Goal: Information Seeking & Learning: Learn about a topic

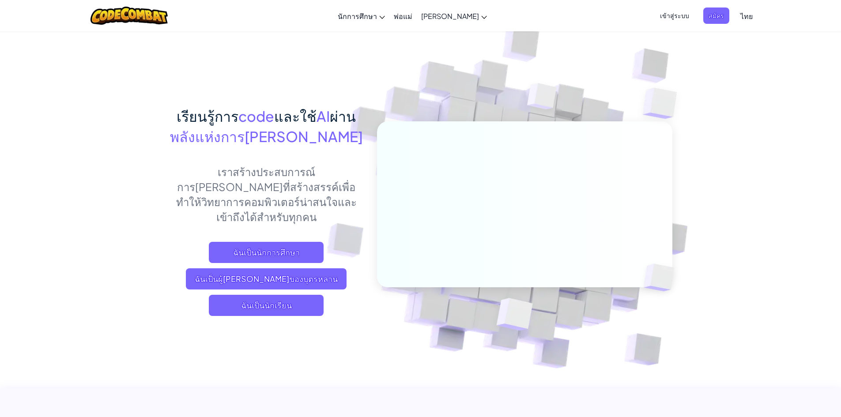
drag, startPoint x: 334, startPoint y: 236, endPoint x: 276, endPoint y: 351, distance: 129.4
click at [276, 351] on img at bounding box center [518, 194] width 491 height 491
click at [713, 15] on span "สมัคร" at bounding box center [717, 16] width 26 height 16
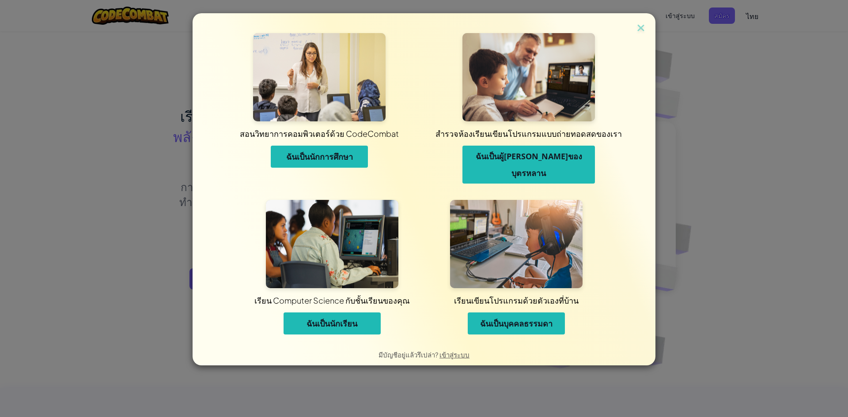
click at [348, 318] on span "ฉันเป็นนักเรียน" at bounding box center [332, 323] width 51 height 11
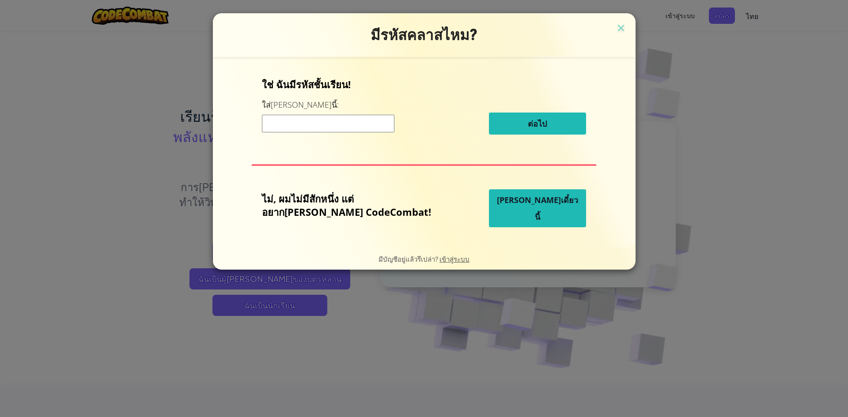
click at [360, 122] on input at bounding box center [328, 124] width 133 height 18
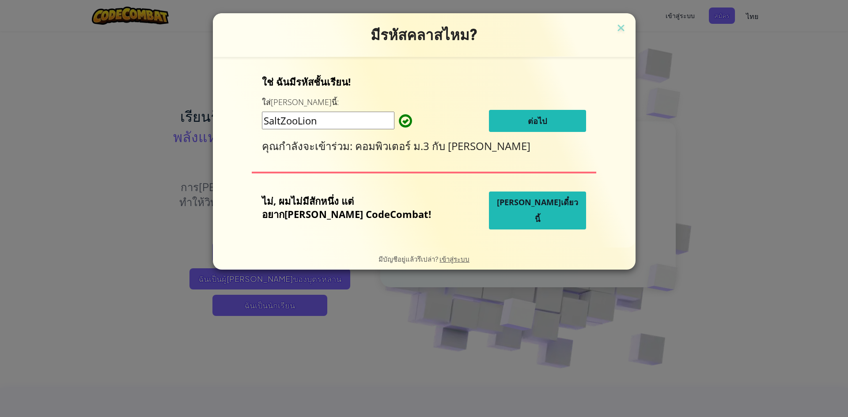
type input "SaltZooLion"
click at [491, 123] on button "ต่อไป" at bounding box center [537, 121] width 97 height 22
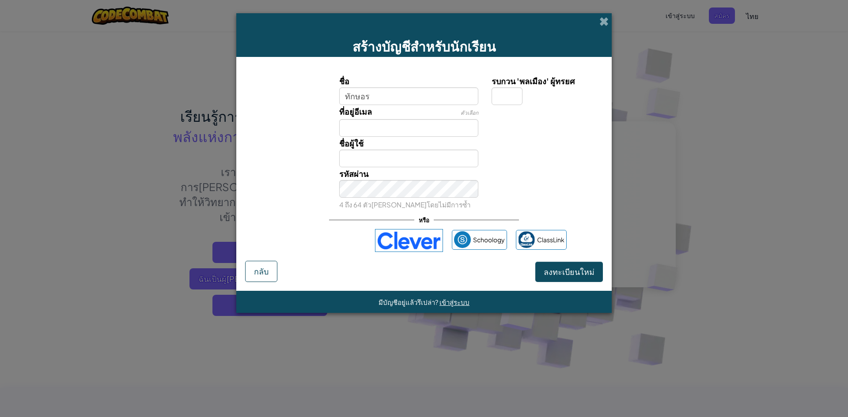
type input "ทักษอร"
click at [447, 120] on input "ที่อยู่อีเมล" at bounding box center [409, 128] width 140 height 18
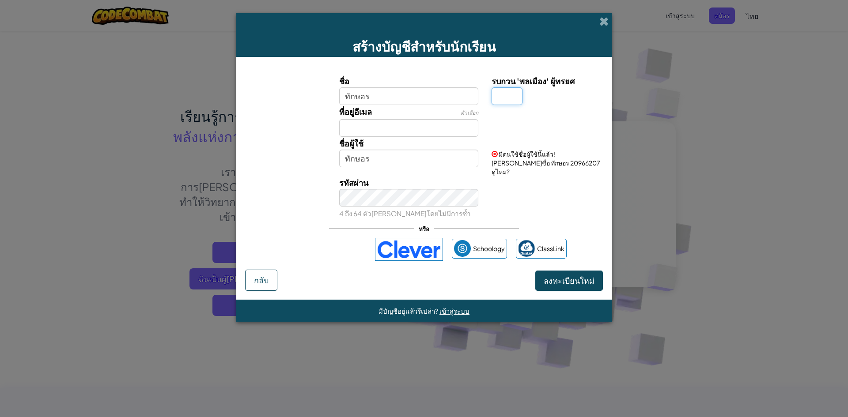
click at [506, 97] on input "รบกวน 'พลเมือง' ผู้ทรยศ" at bounding box center [507, 96] width 31 height 18
type input "น"
type input "ทักษอร น"
click at [381, 129] on input "ที่อยู่อีเมล" at bounding box center [409, 128] width 140 height 18
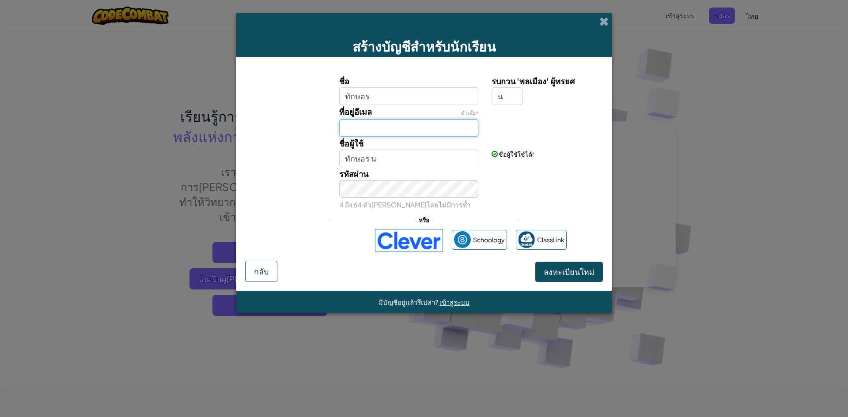
type input "า"
click at [381, 128] on input "kukas" at bounding box center [409, 128] width 140 height 18
drag, startPoint x: 342, startPoint y: 129, endPoint x: 496, endPoint y: 131, distance: 153.7
click at [496, 131] on div "ที่อยู่อีเมล ตัวเลือก kukasing20005@gmail.com" at bounding box center [424, 121] width 367 height 32
type input "kukasing20005@gmail.com"
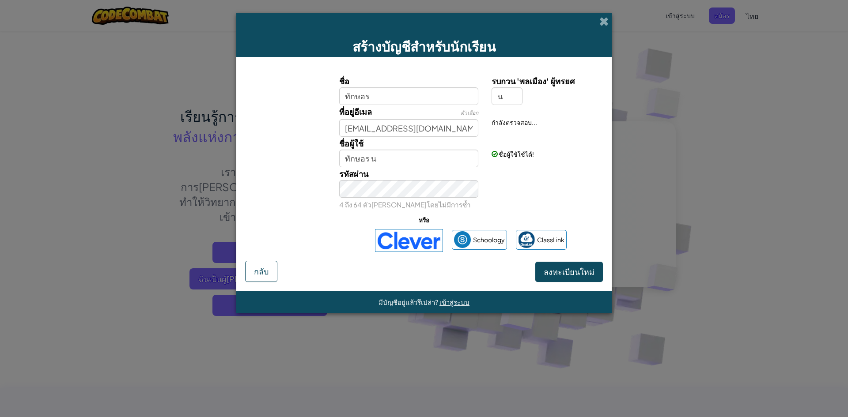
click at [556, 199] on div "รหัสผ่าน 4 ถึง 64 ตัวอักษรโดยไม่มีการซ้ำ" at bounding box center [424, 189] width 367 height 44
click at [558, 174] on div "รหัสผ่าน 4 ถึง 64 ตัวอักษรโดยไม่มีการซ้ำ" at bounding box center [424, 189] width 367 height 44
click at [461, 132] on input "kukasing20005@gmail.com" at bounding box center [409, 128] width 140 height 18
drag, startPoint x: 342, startPoint y: 127, endPoint x: 480, endPoint y: 148, distance: 139.9
click at [480, 148] on div "ชื่อ ทักษอร รบกวน 'พลเมือง' ผู้ทรยศ น ที่อยู่อีเมล ตัวเลือก kukasing20005@gmail…" at bounding box center [423, 143] width 353 height 136
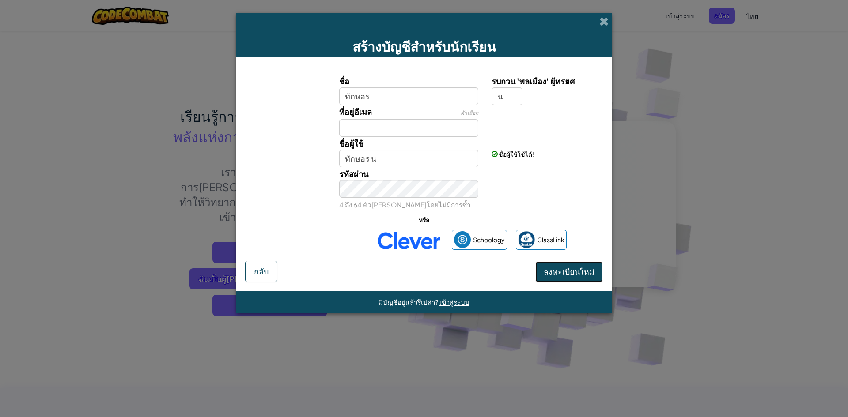
click at [583, 270] on span "ลงทะเบียนใหม่" at bounding box center [569, 272] width 51 height 10
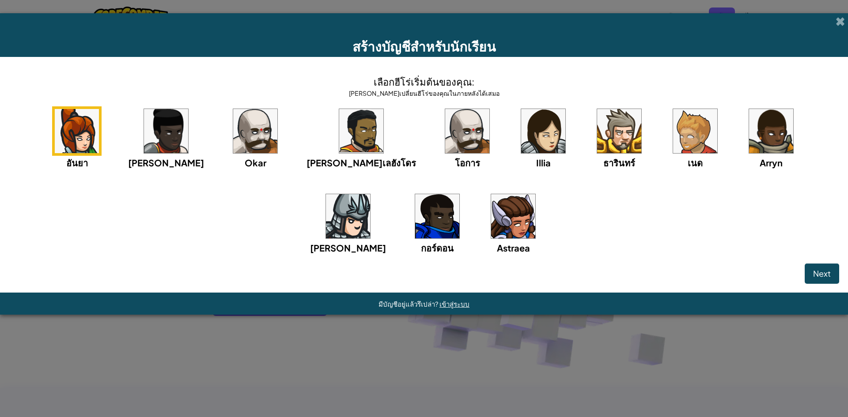
click at [415, 204] on img at bounding box center [437, 216] width 44 height 44
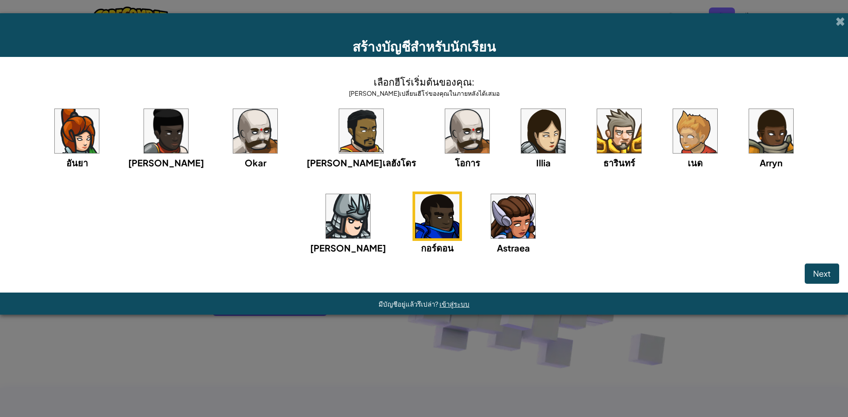
click at [415, 205] on img at bounding box center [437, 216] width 44 height 44
click at [823, 275] on span "Next" at bounding box center [822, 274] width 18 height 10
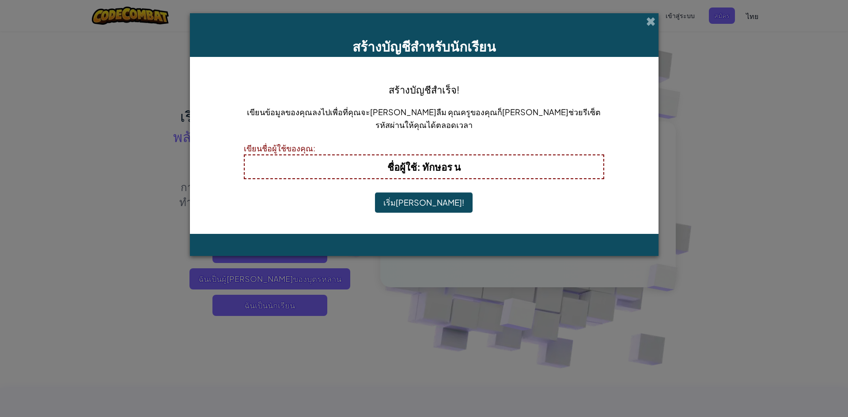
click at [493, 168] on h4 "ชื่อผู้ใช้ : ทักษอร น" at bounding box center [424, 167] width 341 height 14
click at [429, 204] on button "เริ่มเล่น!" at bounding box center [424, 203] width 98 height 20
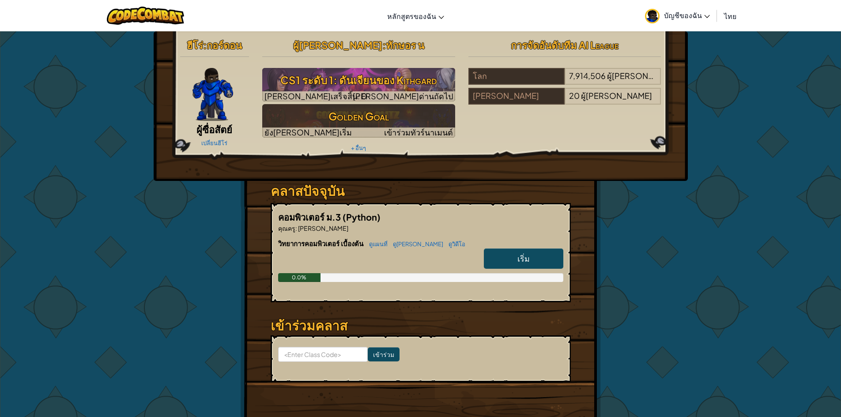
click at [204, 132] on span "ผู้ซื่อสัตย์" at bounding box center [215, 129] width 36 height 12
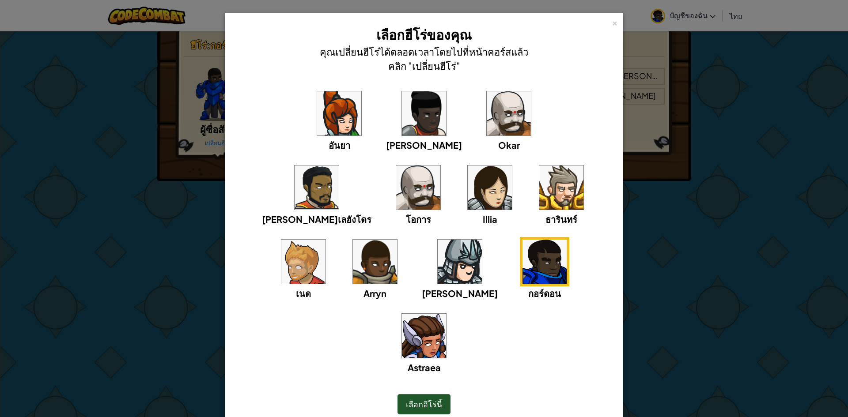
click at [402, 116] on img at bounding box center [424, 113] width 44 height 44
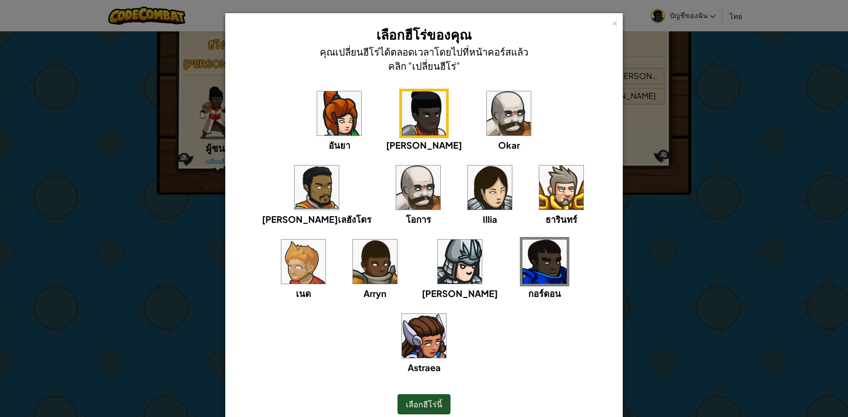
click at [487, 105] on img at bounding box center [509, 113] width 44 height 44
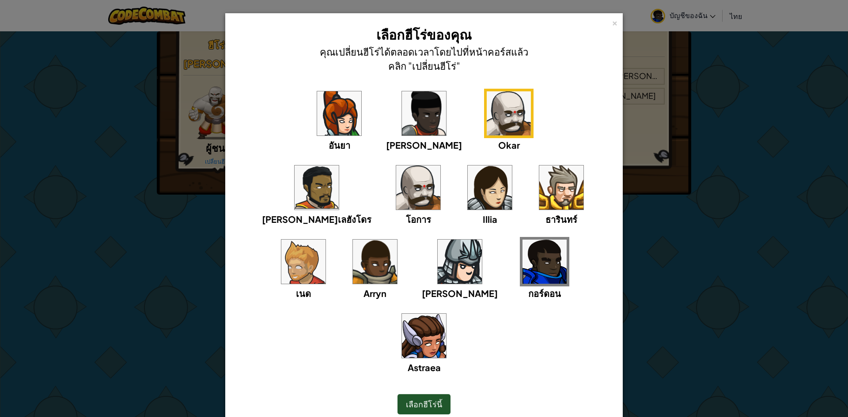
click at [402, 132] on img at bounding box center [424, 113] width 44 height 44
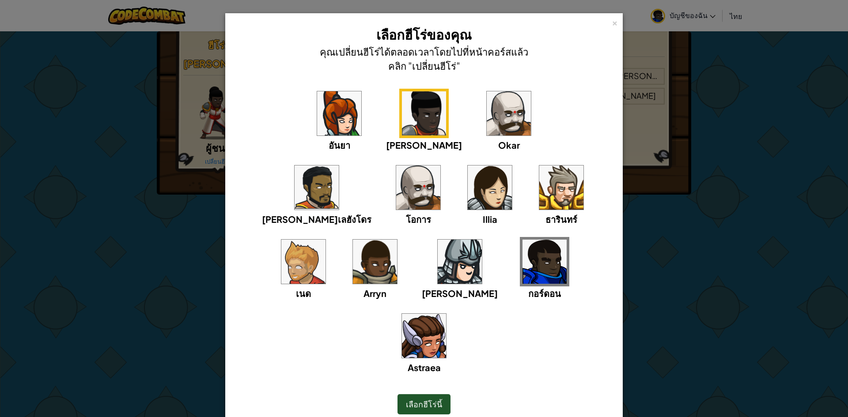
click at [412, 386] on div "เลือกฮีโร่นี้" at bounding box center [423, 405] width 361 height 38
drag, startPoint x: 410, startPoint y: 303, endPoint x: 417, endPoint y: 309, distance: 9.1
click at [412, 303] on div "อันยา [PERSON_NAME] Okar [PERSON_NAME]เลฮังโดร โอการ Illia ธารินทร์ เนด [PERSON…" at bounding box center [424, 237] width 370 height 297
click at [430, 394] on div "เลือกฮีโร่นี้" at bounding box center [424, 404] width 53 height 20
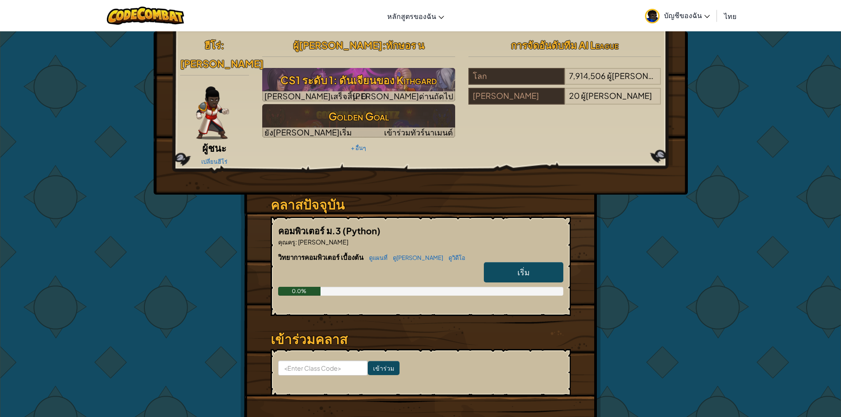
click at [208, 154] on div "เปลี่ยนฮีโร่" at bounding box center [214, 161] width 69 height 14
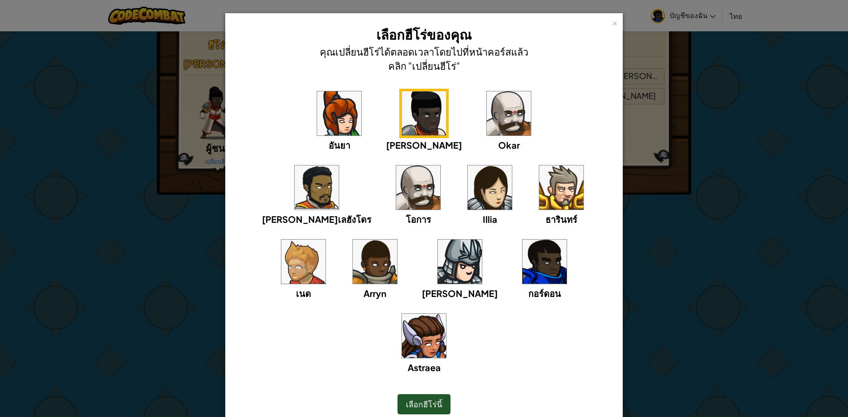
click at [487, 114] on img at bounding box center [509, 113] width 44 height 44
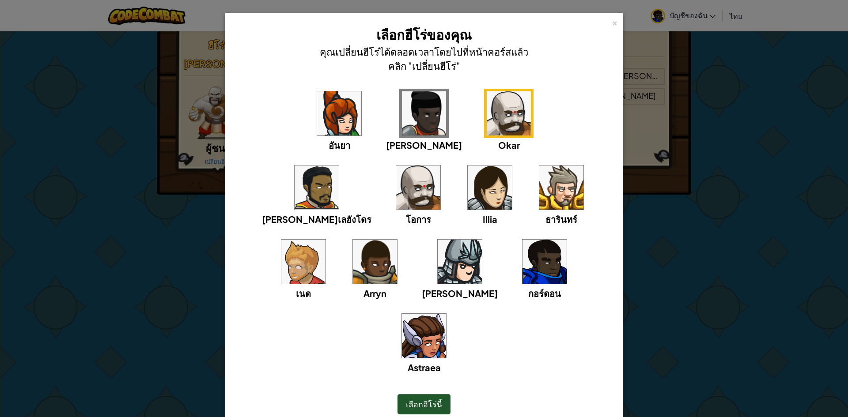
click at [432, 394] on div "เลือกฮีโร่นี้" at bounding box center [424, 404] width 53 height 20
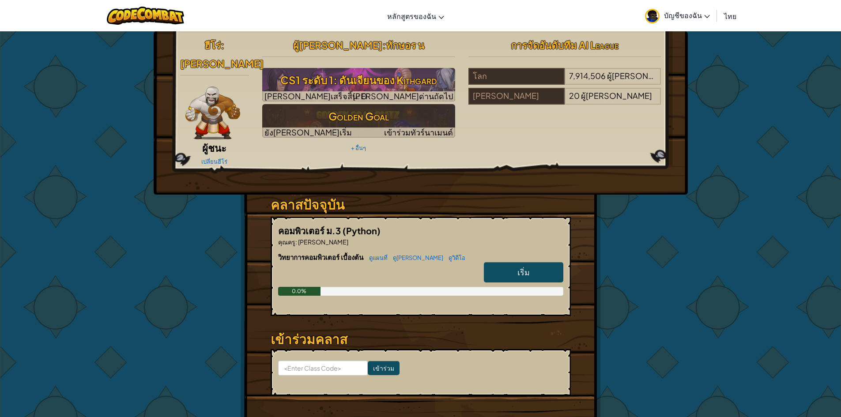
click at [209, 154] on div "เปลี่ยนฮีโร่" at bounding box center [214, 161] width 69 height 14
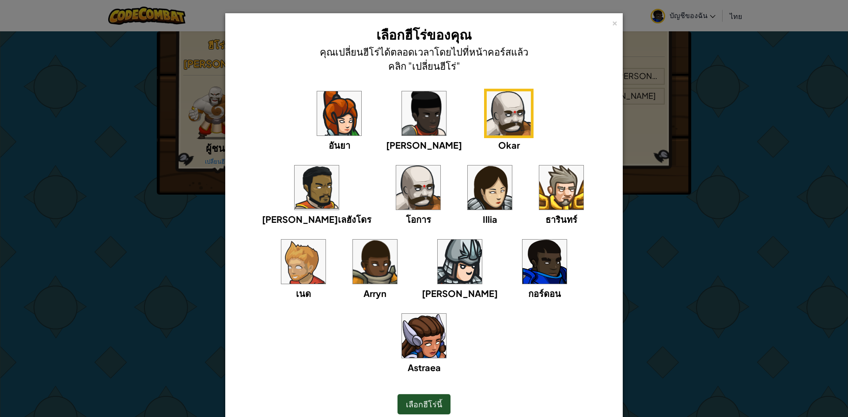
click at [326, 240] on img at bounding box center [303, 262] width 44 height 44
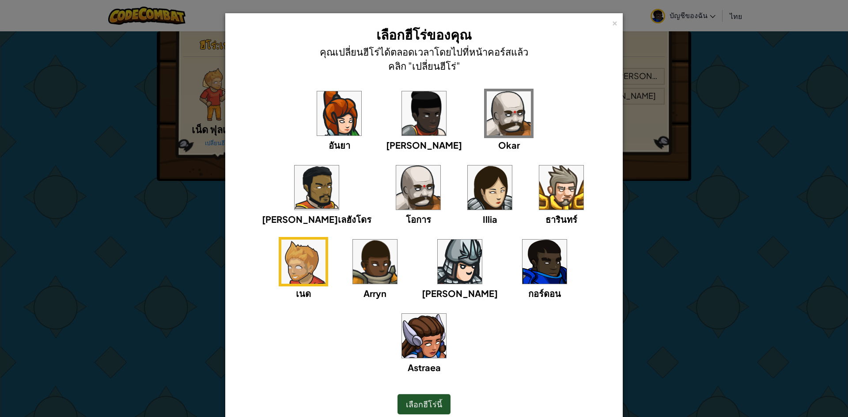
click at [397, 240] on img at bounding box center [375, 262] width 44 height 44
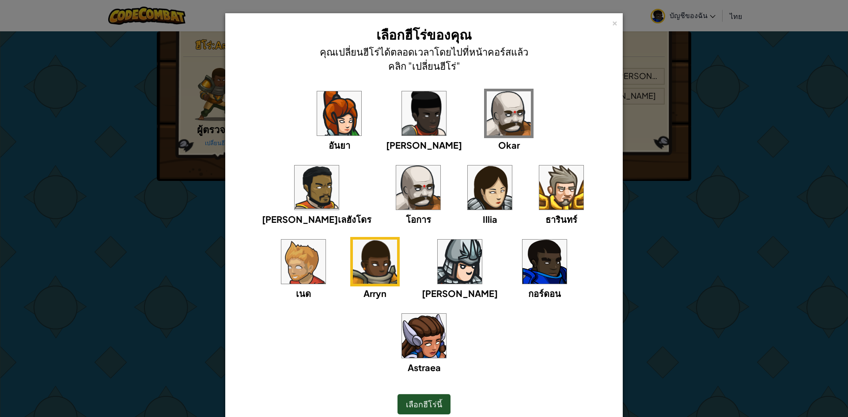
click at [482, 240] on img at bounding box center [460, 262] width 44 height 44
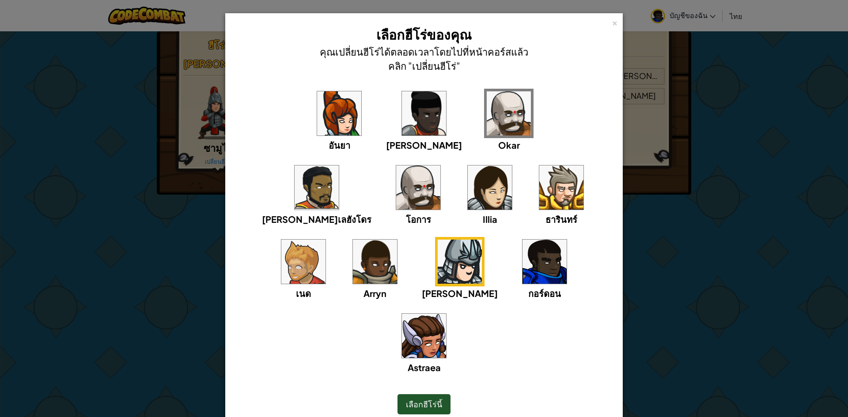
click at [539, 193] on img at bounding box center [561, 188] width 44 height 44
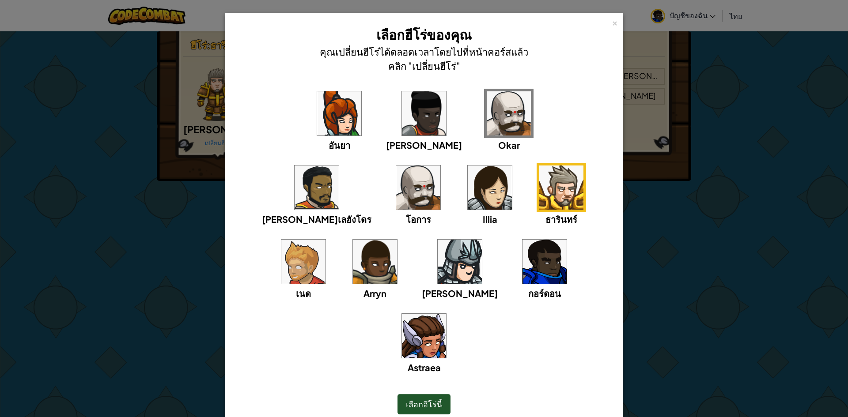
click at [468, 186] on img at bounding box center [490, 188] width 44 height 44
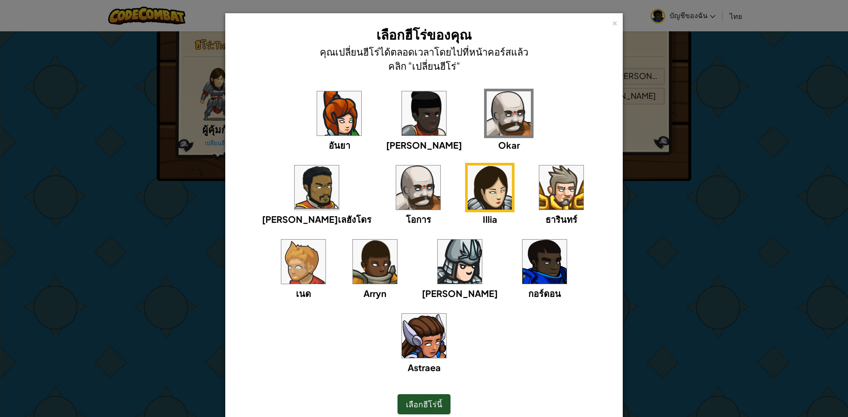
click at [446, 314] on img at bounding box center [424, 336] width 44 height 44
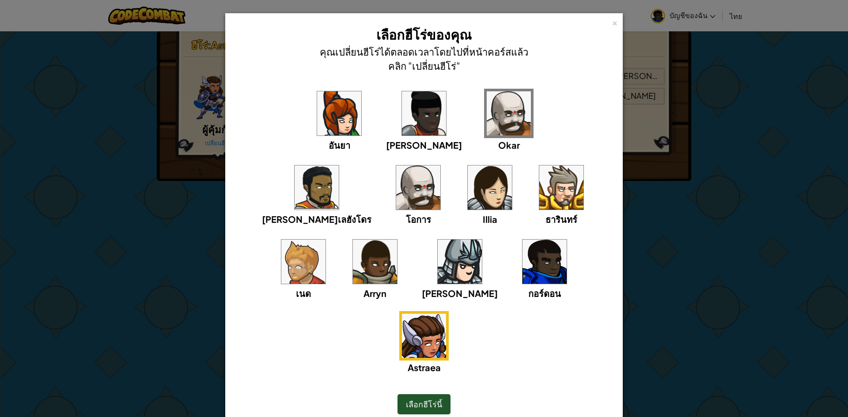
click at [523, 258] on img at bounding box center [545, 262] width 44 height 44
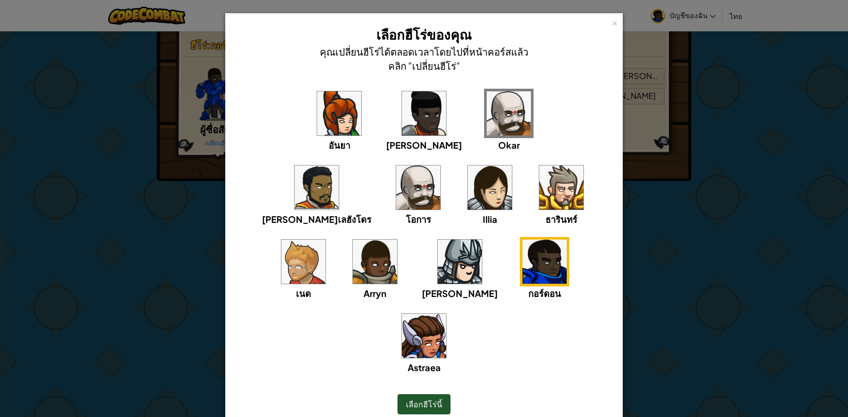
click at [420, 394] on div "เลือกฮีโร่นี้" at bounding box center [424, 404] width 53 height 20
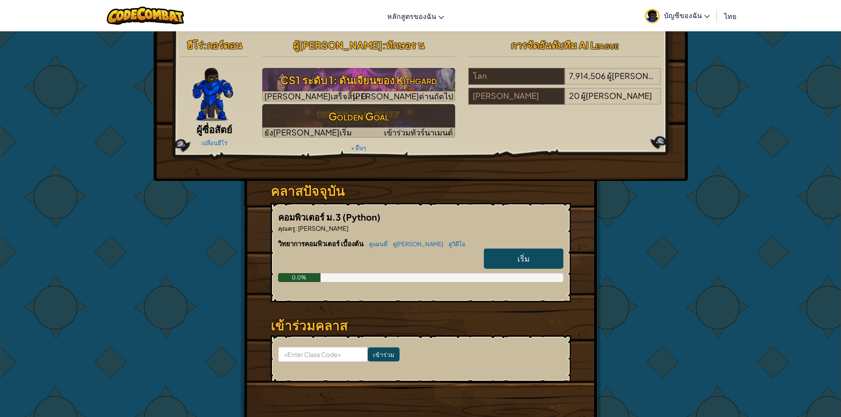
click at [696, 14] on span "บัญชีของฉัน" at bounding box center [687, 15] width 46 height 9
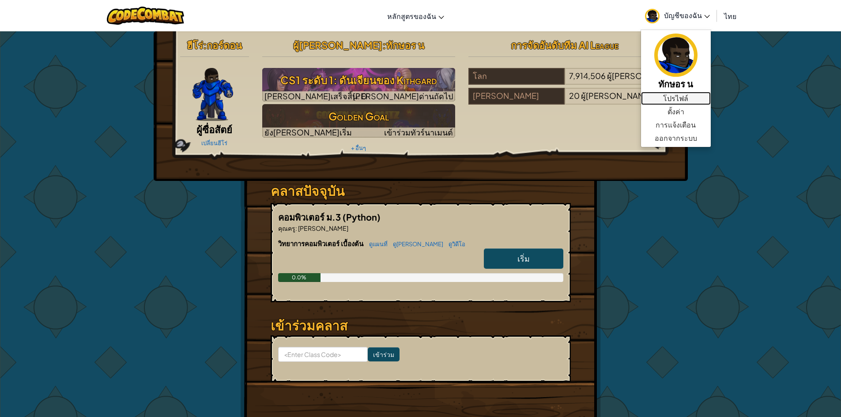
click at [691, 98] on link "โปรไฟล์" at bounding box center [676, 98] width 70 height 13
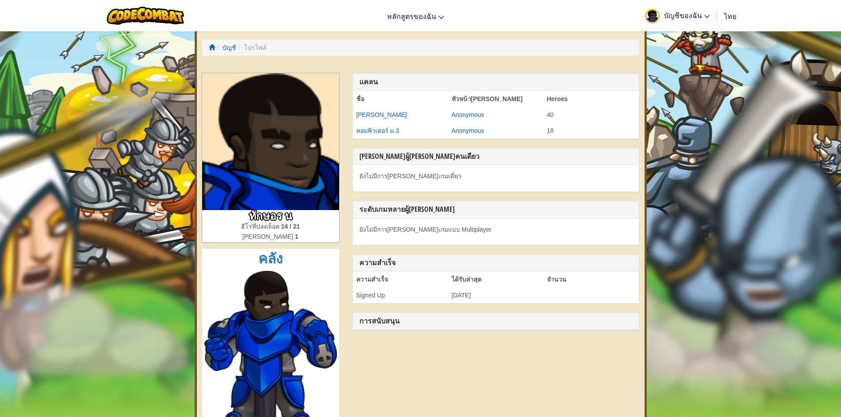
click at [693, 19] on span "บัญชีของฉัน" at bounding box center [687, 15] width 46 height 9
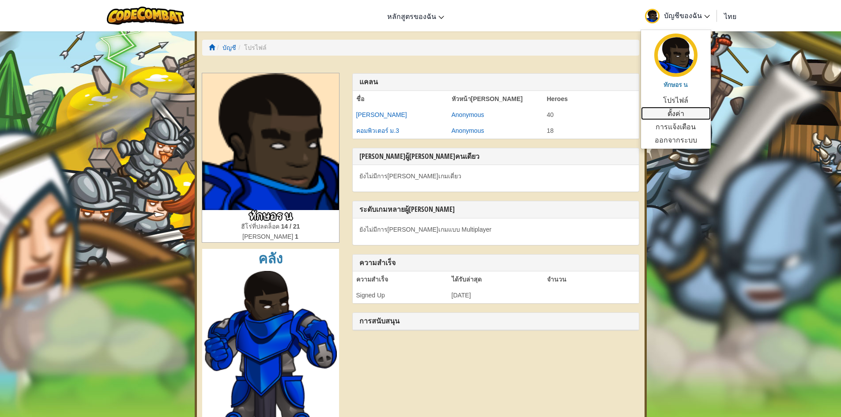
click at [685, 111] on link "ตั้งค่า" at bounding box center [676, 113] width 70 height 13
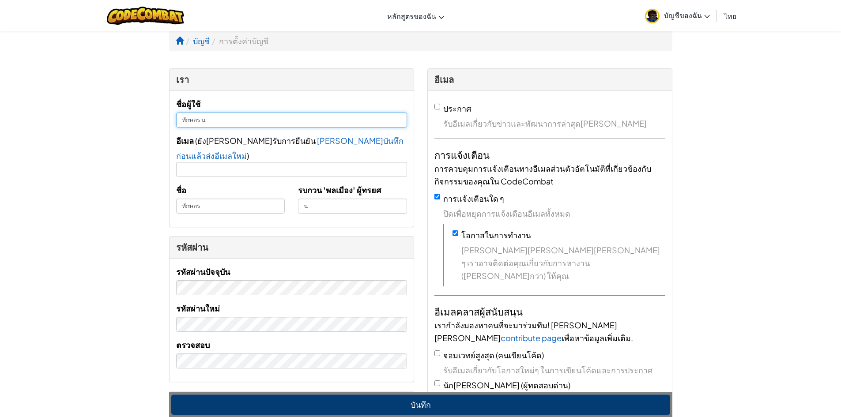
click at [242, 125] on input "ทักษอร น" at bounding box center [291, 120] width 231 height 15
type input "ทักษอร นวนใส"
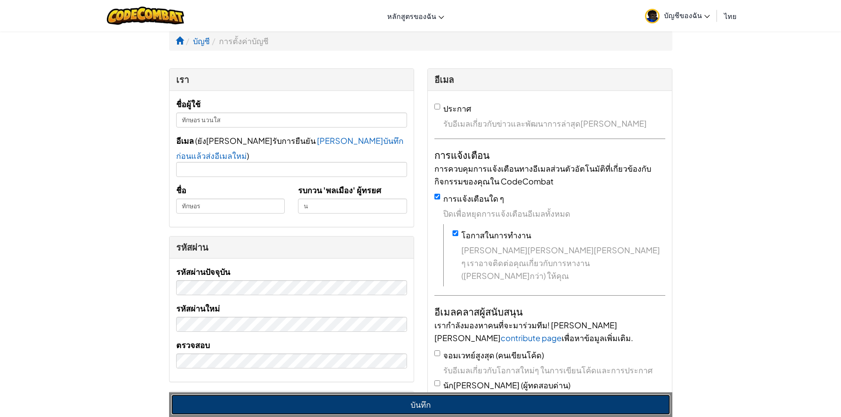
click at [375, 404] on button "บันทึก" at bounding box center [420, 405] width 499 height 20
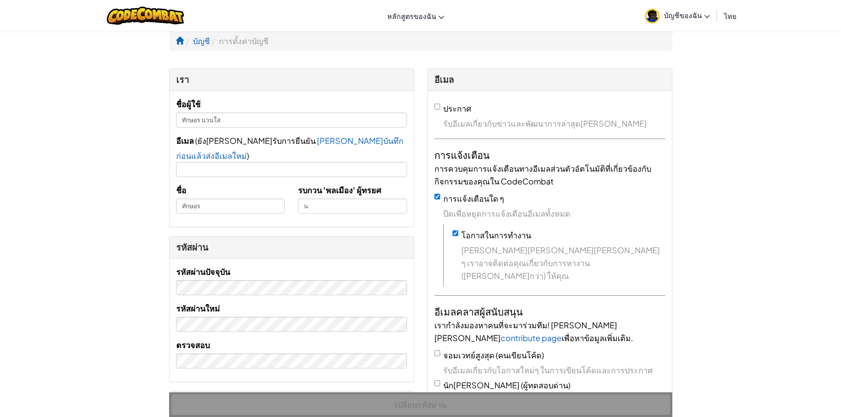
click at [693, 13] on span "บัญชีของฉัน" at bounding box center [687, 15] width 46 height 9
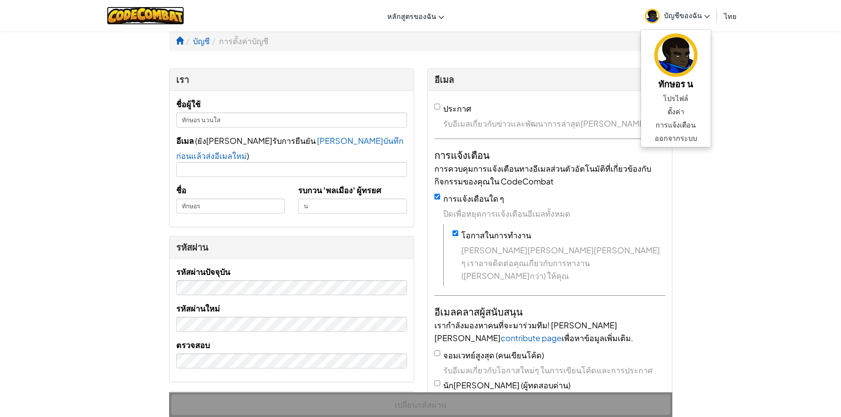
click at [145, 14] on img at bounding box center [145, 16] width 77 height 18
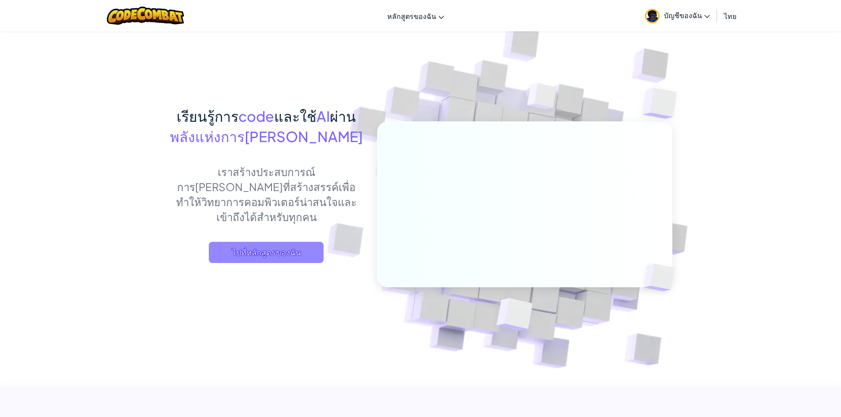
click at [227, 242] on span "ไปที่หลักสูตรของฉัน" at bounding box center [266, 252] width 115 height 21
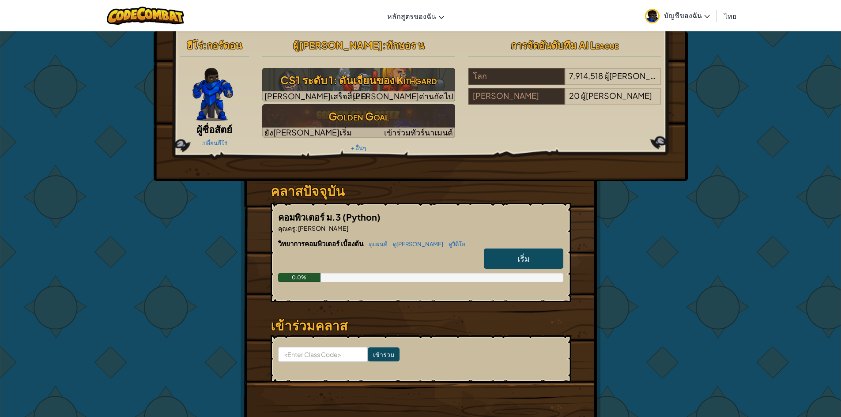
click at [546, 263] on link "เริ่ม" at bounding box center [524, 259] width 80 height 20
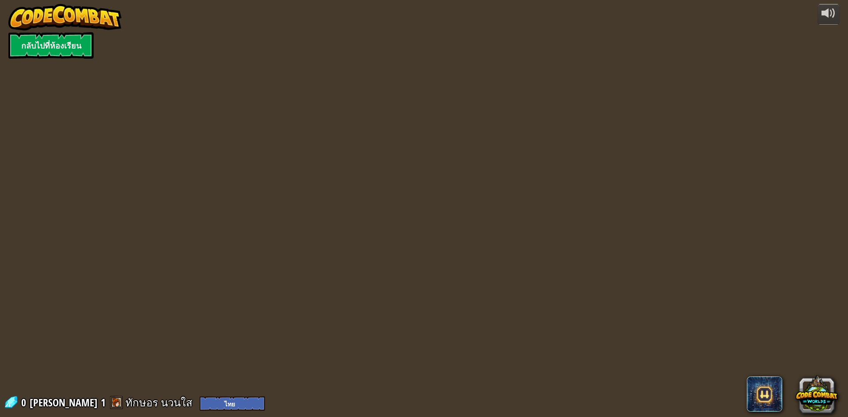
select select "th"
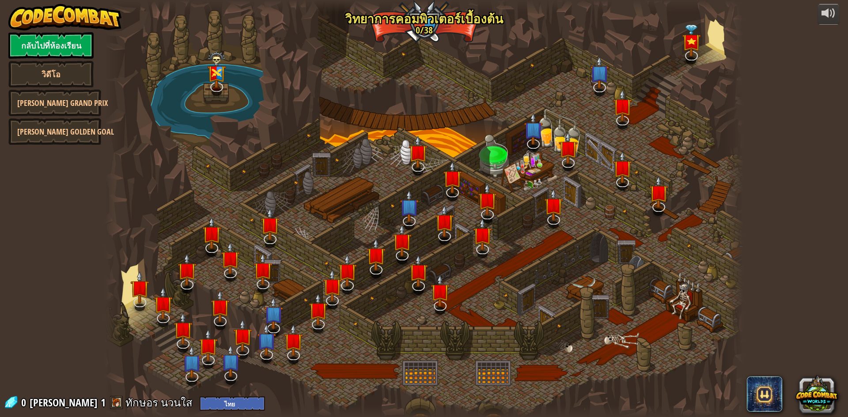
select select "th"
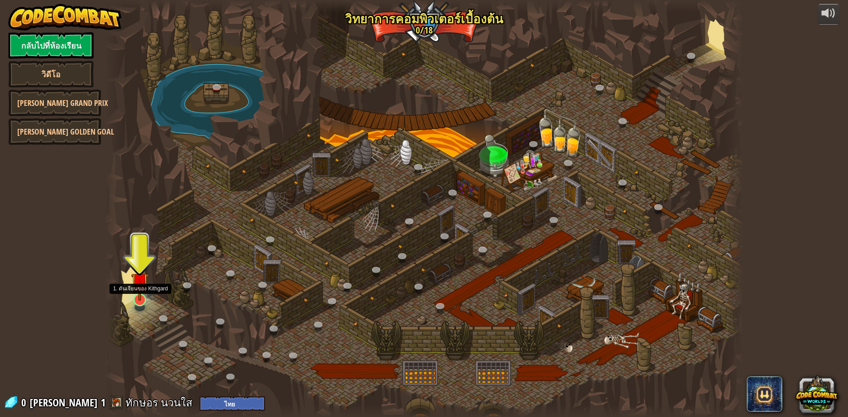
click at [144, 286] on img at bounding box center [139, 281] width 17 height 39
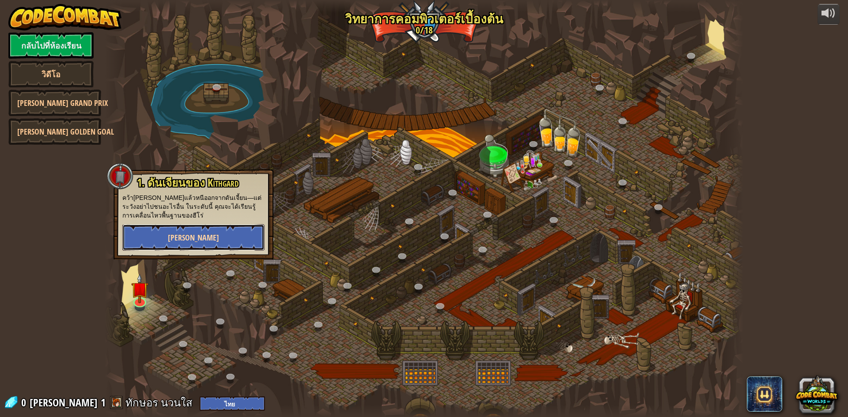
click at [194, 239] on span "[PERSON_NAME]" at bounding box center [193, 237] width 51 height 11
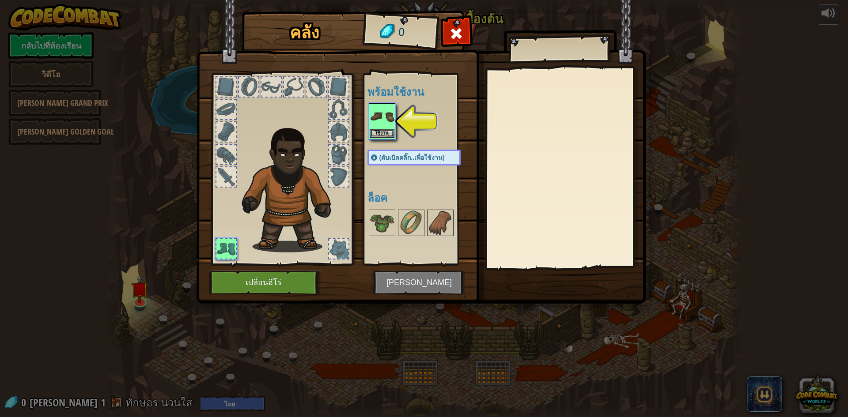
click at [389, 120] on img at bounding box center [382, 116] width 25 height 25
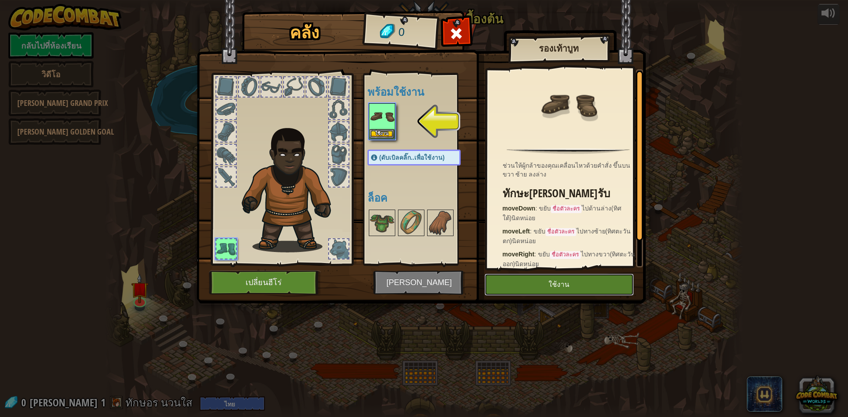
click at [510, 277] on button "ใช้งาน" at bounding box center [559, 285] width 149 height 22
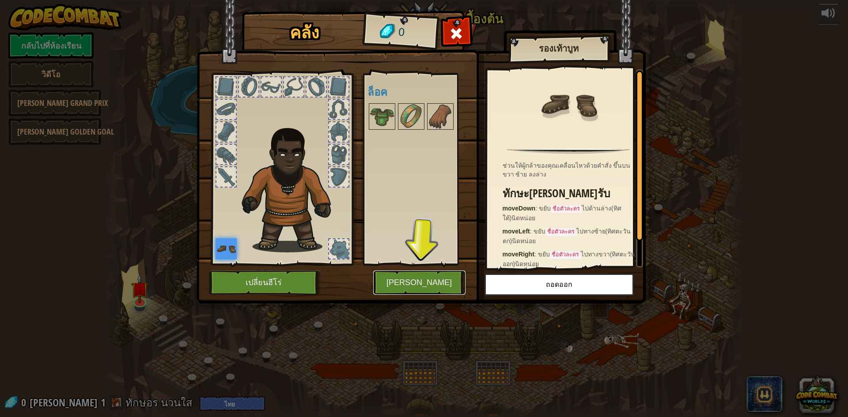
click at [404, 287] on button "[PERSON_NAME]" at bounding box center [419, 283] width 92 height 24
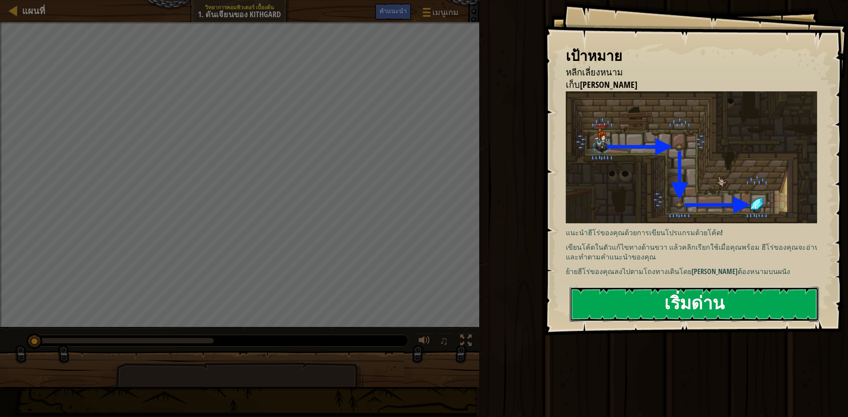
click at [674, 302] on button "เริ่มด่าน" at bounding box center [694, 304] width 249 height 35
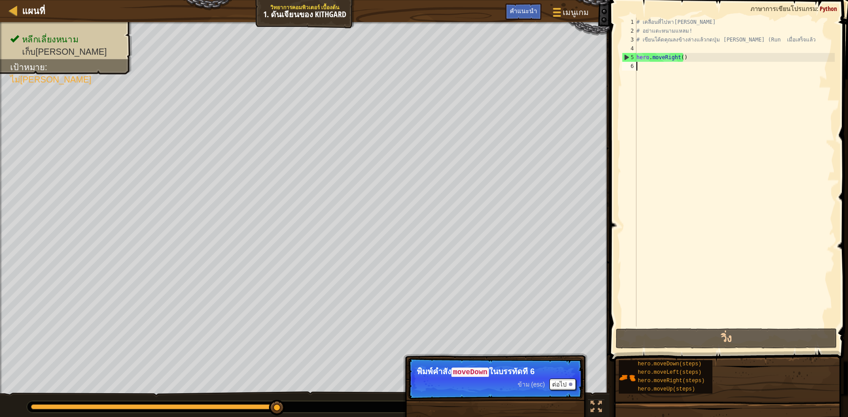
click at [647, 70] on div "# เคลื่อนที่ไปหา[PERSON_NAME] # อย่าแตะหนามแหลม! # เขียนโค้ดคุณลงข้างล่างแล้วกด…" at bounding box center [735, 181] width 200 height 327
click at [688, 57] on div "# เคลื่อนที่ไปหา[PERSON_NAME] # อย่าแตะหนามแหลม! # เขียนโค้ดคุณลงข้างล่างแล้วกด…" at bounding box center [735, 181] width 200 height 327
type textarea "hero.moveRight()"
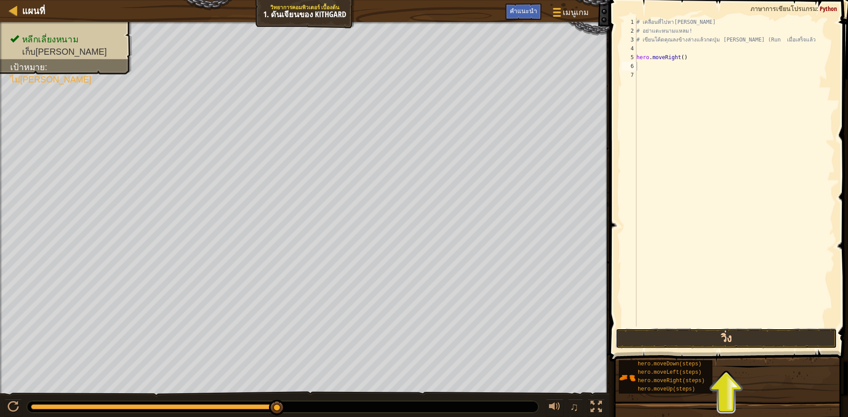
click at [744, 340] on button "วิ่ง" at bounding box center [726, 339] width 221 height 20
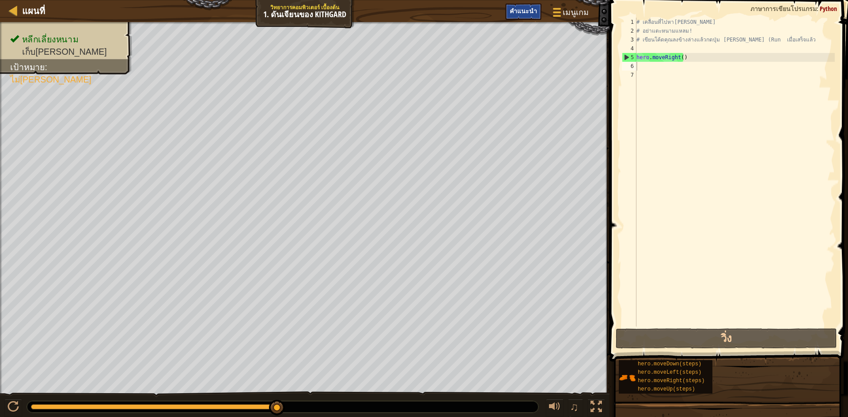
click at [520, 15] on div "คำแนะนำ" at bounding box center [523, 12] width 36 height 16
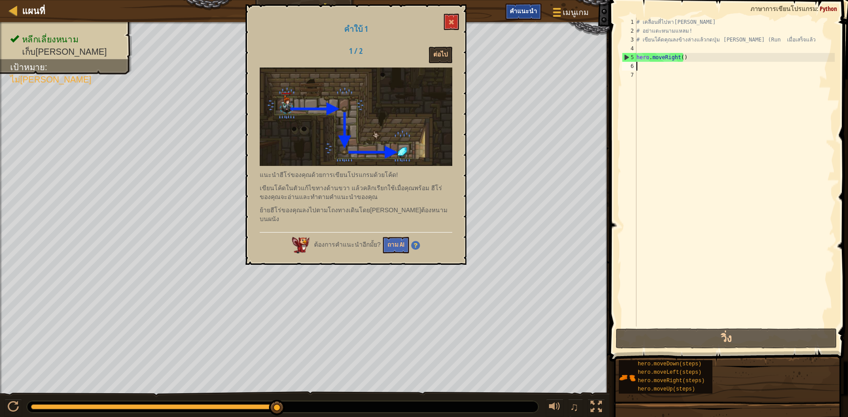
click at [519, 8] on span "คำแนะนำ" at bounding box center [523, 11] width 27 height 8
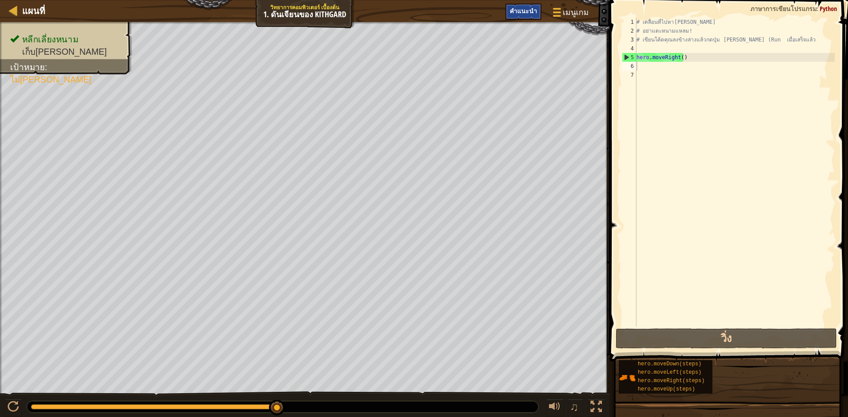
click at [525, 10] on span "คำแนะนำ" at bounding box center [523, 11] width 27 height 8
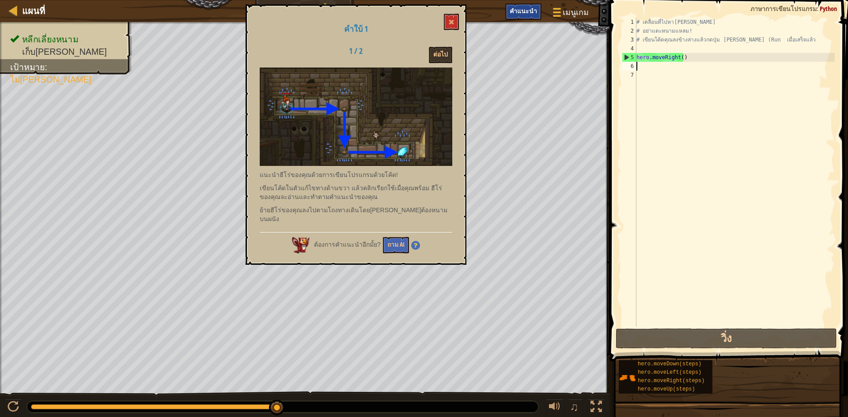
click at [514, 11] on span "คำแนะนำ" at bounding box center [523, 11] width 27 height 8
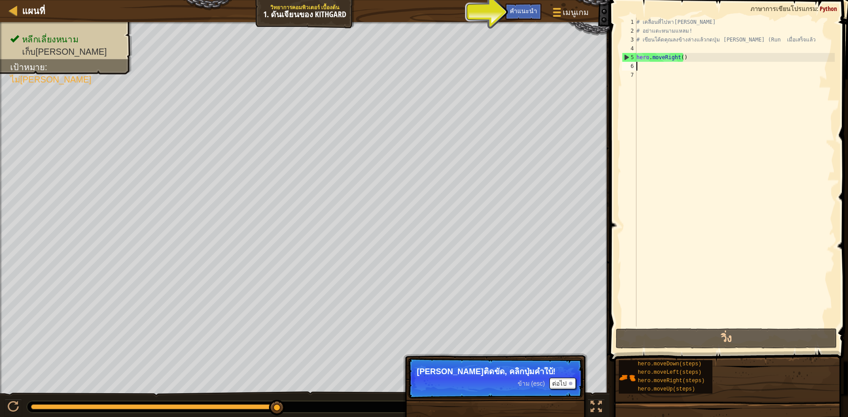
click at [562, 377] on p "ข้าม (esc) ต่อไป [PERSON_NAME]ติดขัด, คลิกปุ่มคำใบ้!" at bounding box center [495, 378] width 175 height 41
click at [563, 381] on button "ต่อไป" at bounding box center [562, 383] width 27 height 11
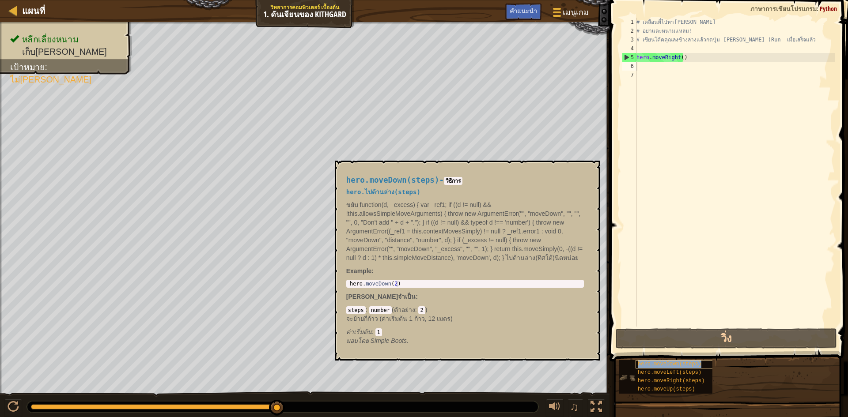
click at [697, 364] on div "hero.moveDown(steps)" at bounding box center [678, 364] width 85 height 8
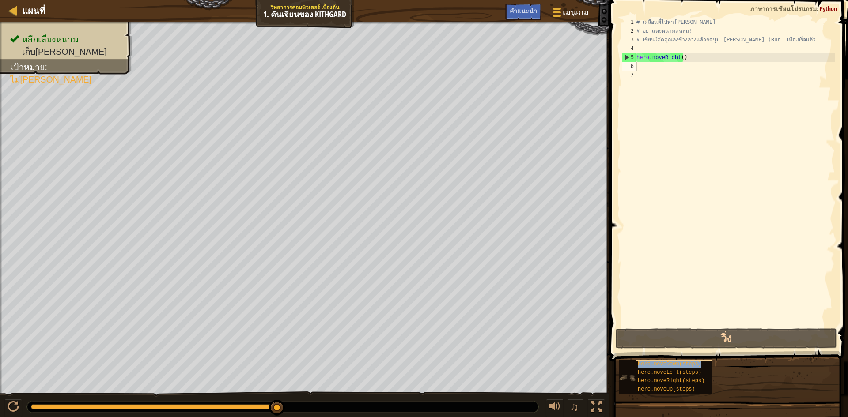
copy span "hero.moveDown(steps)"
click at [668, 68] on div "# เคลื่อนที่ไปหา[PERSON_NAME] # อย่าแตะหนามแหลม! # เขียนโค้ดคุณลงข้างล่างแล้วกด…" at bounding box center [735, 181] width 200 height 327
paste textarea "hero.moveDown(steps)"
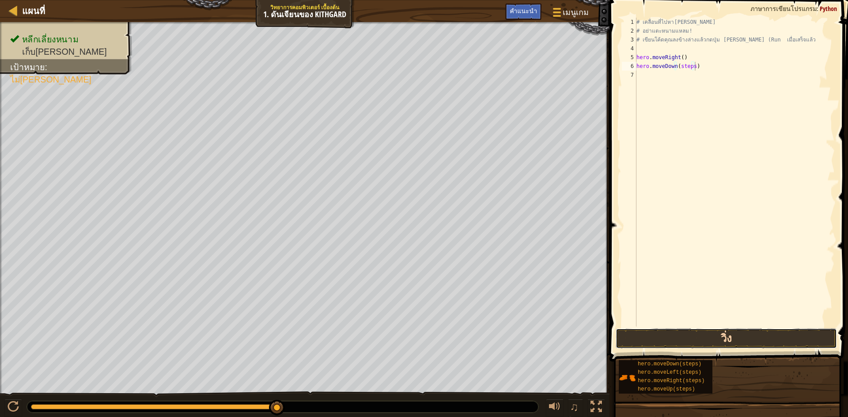
drag, startPoint x: 741, startPoint y: 339, endPoint x: 745, endPoint y: 331, distance: 8.7
click at [741, 338] on button "วิ่ง" at bounding box center [726, 339] width 221 height 20
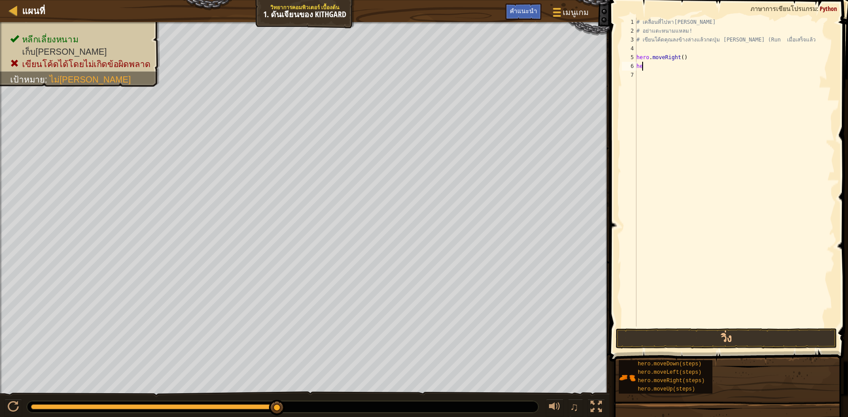
type textarea "h"
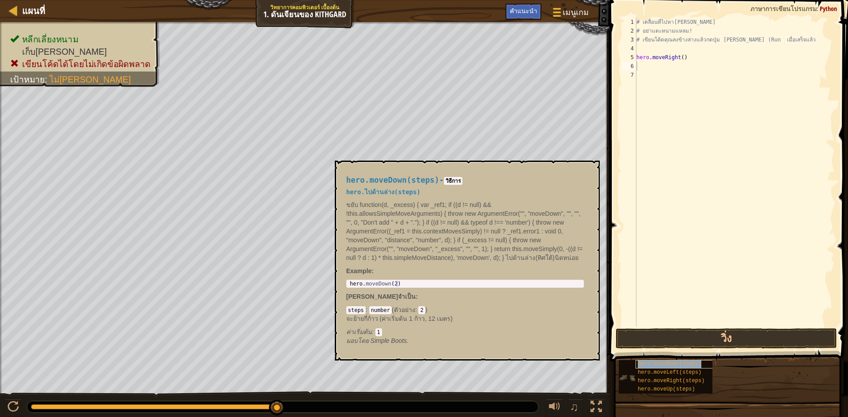
click at [694, 363] on span "hero.moveDown(steps)" at bounding box center [670, 364] width 64 height 6
copy span "hero.moveDown(steps)"
paste textarea "hero.moveDown(steps)"
type textarea "h"
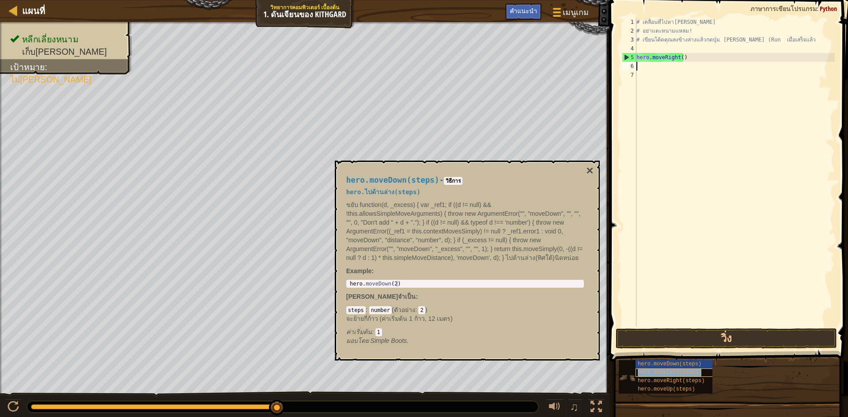
click at [658, 374] on span "hero.moveLeft(steps)" at bounding box center [670, 373] width 64 height 6
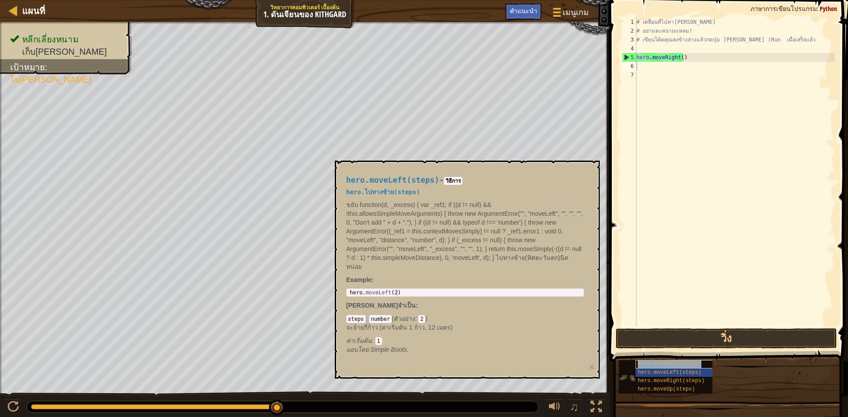
click at [662, 364] on span "hero.moveDown(steps)" at bounding box center [670, 364] width 64 height 6
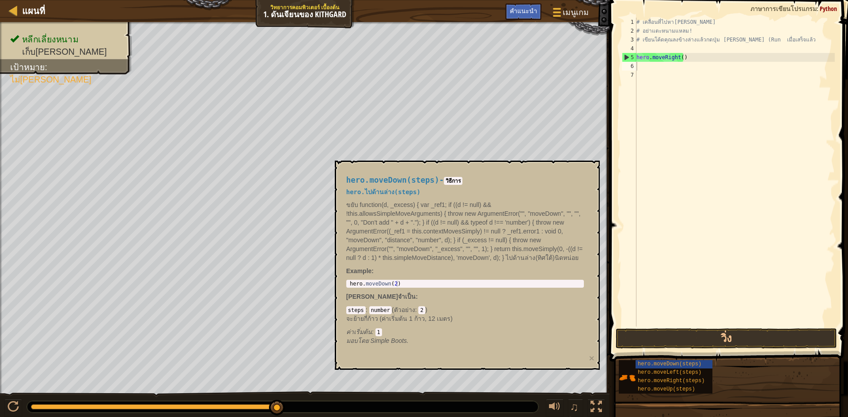
drag, startPoint x: 644, startPoint y: 360, endPoint x: 681, endPoint y: 95, distance: 268.0
click at [690, 104] on div "# เคลื่อนที่ไปหา[PERSON_NAME] # อย่าแตะหนามแหลม! # เขียนโค้ดคุณลงข้างล่างแล้วกด…" at bounding box center [735, 181] width 200 height 327
click at [643, 69] on div "# เคลื่อนที่ไปหา[PERSON_NAME] # อย่าแตะหนามแหลม! # เขียนโค้ดคุณลงข้างล่างแล้วกด…" at bounding box center [735, 181] width 200 height 327
paste textarea "hero.moveDown(steps)"
click at [689, 67] on div "# เคลื่อนที่ไปหา[PERSON_NAME] # อย่าแตะหนามแหลม! # เขียนโค้ดคุณลงข้างล่างแล้วกด…" at bounding box center [735, 181] width 200 height 327
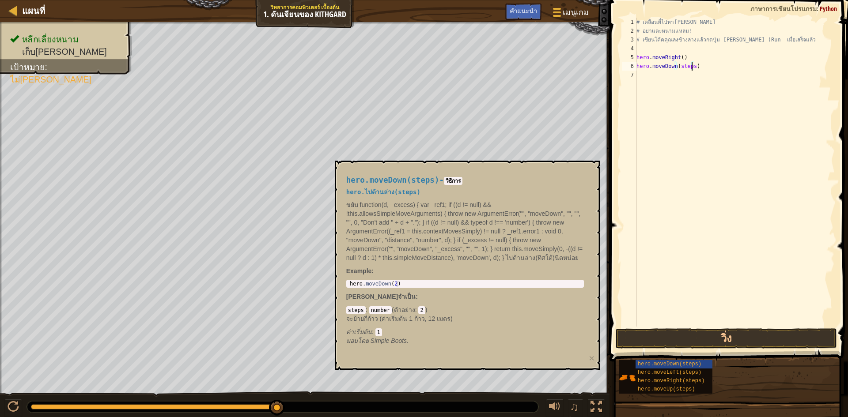
click at [693, 68] on div "# เคลื่อนที่ไปหา[PERSON_NAME] # อย่าแตะหนามแหลม! # เขียนโค้ดคุณลงข้างล่างแล้วกด…" at bounding box center [735, 181] width 200 height 327
type textarea "hero.moveDown()"
click at [760, 343] on button "วิ่ง" at bounding box center [726, 339] width 221 height 20
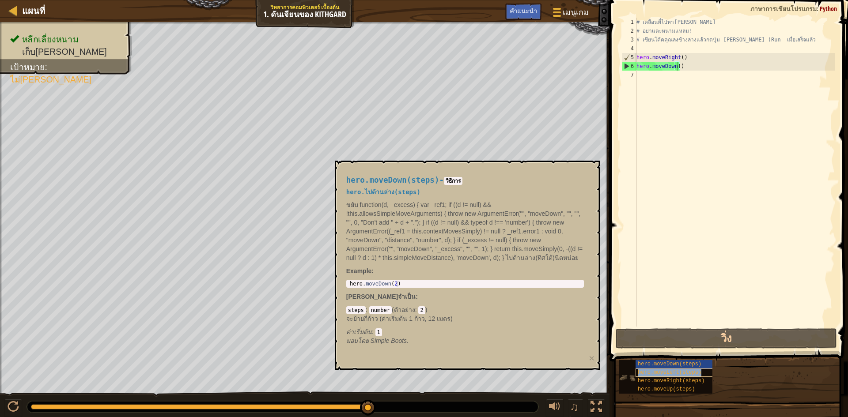
click at [693, 376] on div "hero.moveLeft(steps)" at bounding box center [678, 373] width 85 height 8
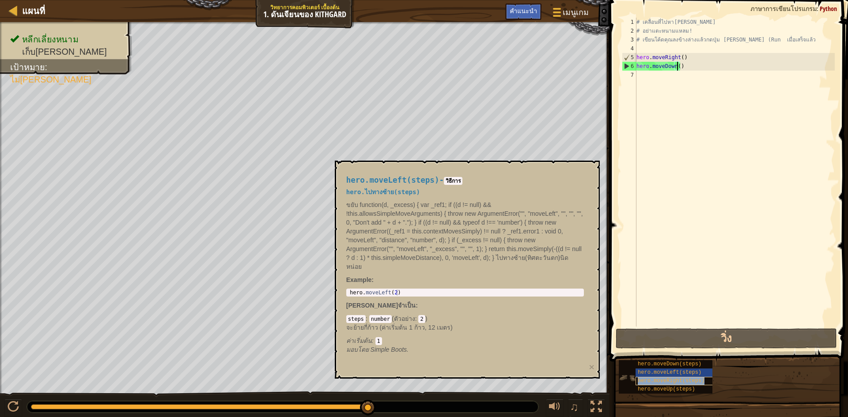
click at [682, 378] on span "hero.moveRight(steps)" at bounding box center [671, 381] width 67 height 6
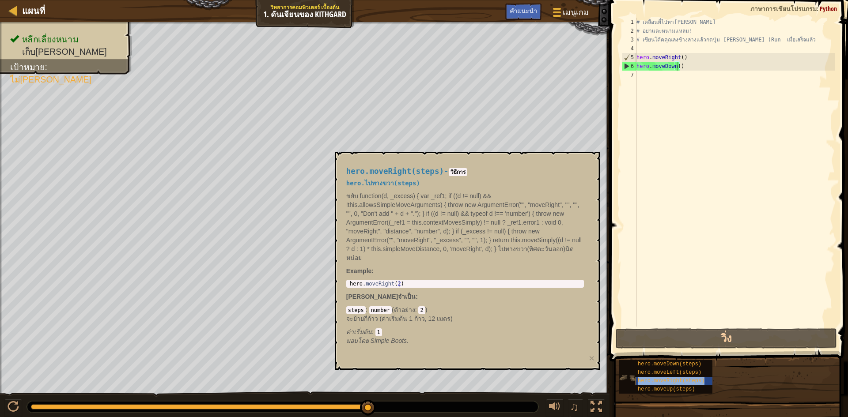
copy span "hero.moveRight(steps)"
click at [669, 75] on div "# เคลื่อนที่ไปหา[PERSON_NAME] # อย่าแตะหนามแหลม! # เขียนโค้ดคุณลงข้างล่างแล้วกด…" at bounding box center [735, 181] width 200 height 327
paste textarea "hero.moveRight(steps)"
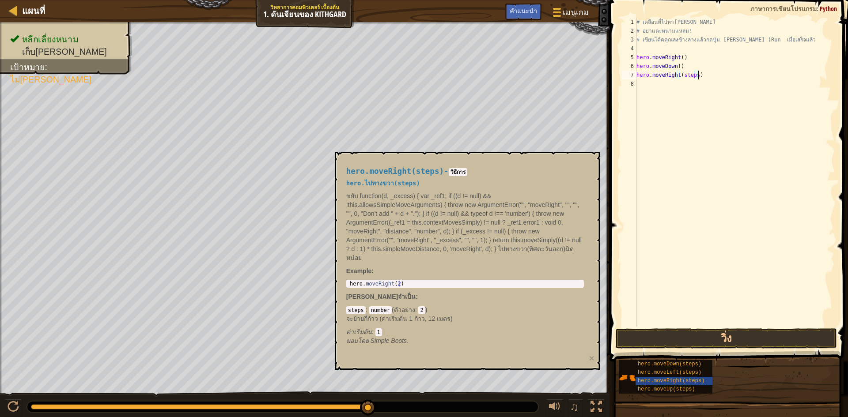
click at [693, 77] on div "# เคลื่อนที่ไปหา[PERSON_NAME] # อย่าแตะหนามแหลม! # เขียนโค้ดคุณลงข้างล่างแล้วกด…" at bounding box center [735, 181] width 200 height 327
type textarea "hero.moveRight()"
click at [723, 331] on button "วิ่ง" at bounding box center [726, 339] width 221 height 20
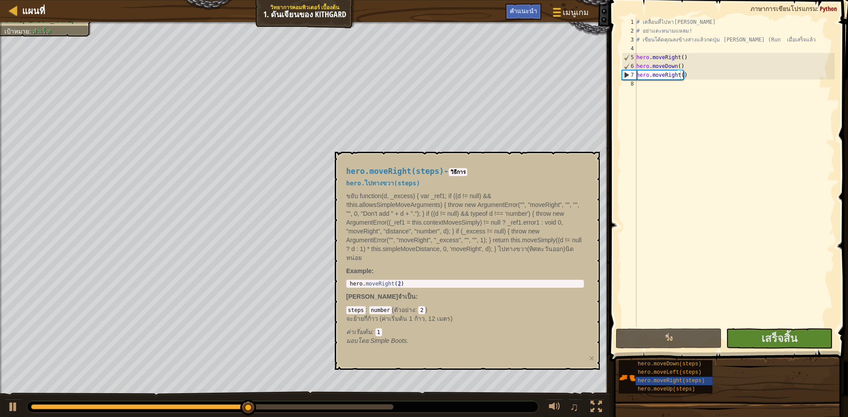
click at [578, 157] on div "hero.moveRight(steps) - วิธีการ hero.ไปทางขวา(steps) ขยับ function(d, _excess) …" at bounding box center [467, 261] width 265 height 218
click at [734, 378] on div "hero.moveDown(steps) hero.moveLeft(steps) hero.moveRight(steps) hero.moveUp(ste…" at bounding box center [729, 377] width 223 height 34
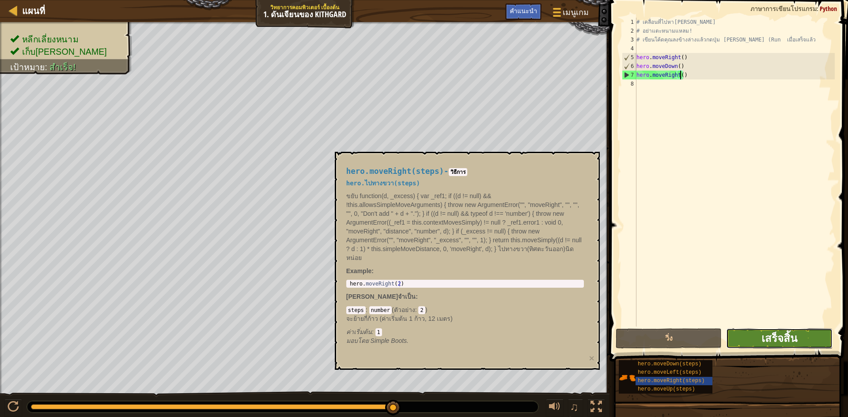
click at [778, 335] on span "เสร็จสิ้น" at bounding box center [779, 338] width 36 height 14
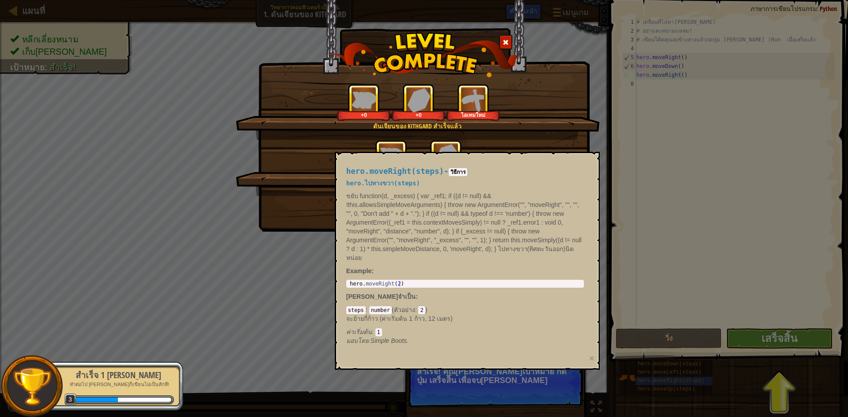
click at [794, 353] on div "ดันเจียนของ Kithgard สำเร็จแล้ว +0 +0 ไอเทมใหม่ คลีนโค้ด: ไม่มีข้อผิดพลาดหรือแจ…" at bounding box center [424, 208] width 848 height 417
drag, startPoint x: 721, startPoint y: 379, endPoint x: 702, endPoint y: 380, distance: 19.4
click at [721, 378] on div "ดันเจียนของ Kithgard สำเร็จแล้ว +8 +0 ไอเทมใหม่ คลีนโค้ด: ไม่มีข้อผิดพลาดหรือแจ…" at bounding box center [424, 208] width 848 height 417
click at [676, 392] on div "ดันเจียนของ Kithgard สำเร็จแล้ว +9 +0 ไอเทมใหม่ คลีนโค้ด: ไม่มีข้อผิดพลาดหรือแจ…" at bounding box center [424, 208] width 848 height 417
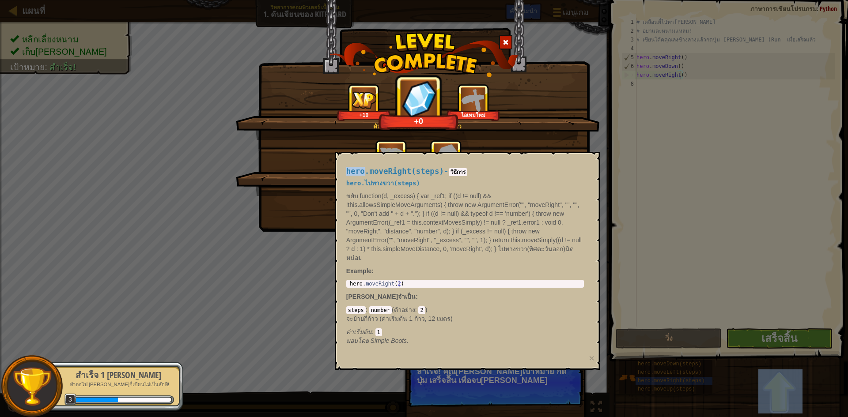
drag, startPoint x: 676, startPoint y: 392, endPoint x: 624, endPoint y: 340, distance: 73.7
click at [672, 388] on div "ดันเจียนของ Kithgard สำเร็จแล้ว +10 +0 ไอเทมใหม่ คลีนโค้ด: ไม่มีข้อผิดพลาดหรือแ…" at bounding box center [424, 208] width 848 height 417
click at [620, 339] on div "ดันเจียนของ Kithgard สำเร็จแล้ว +10 +4 ไอเทมใหม่ คลีนโค้ด: ไม่มีข้อผิดพลาดหรือแ…" at bounding box center [424, 208] width 848 height 417
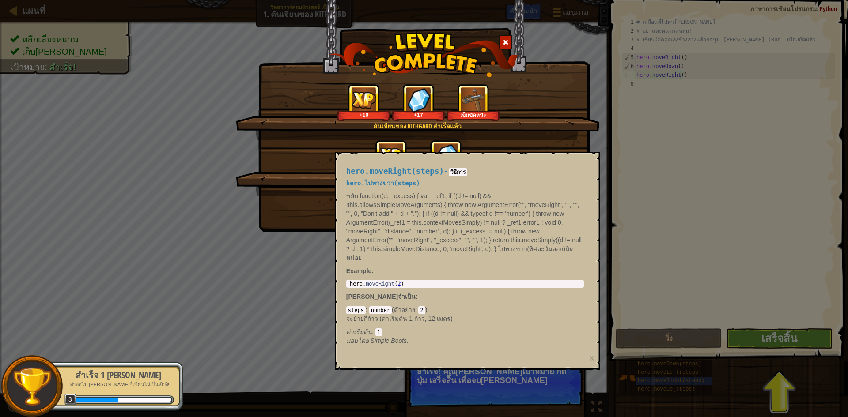
click at [501, 39] on div at bounding box center [505, 42] width 13 height 15
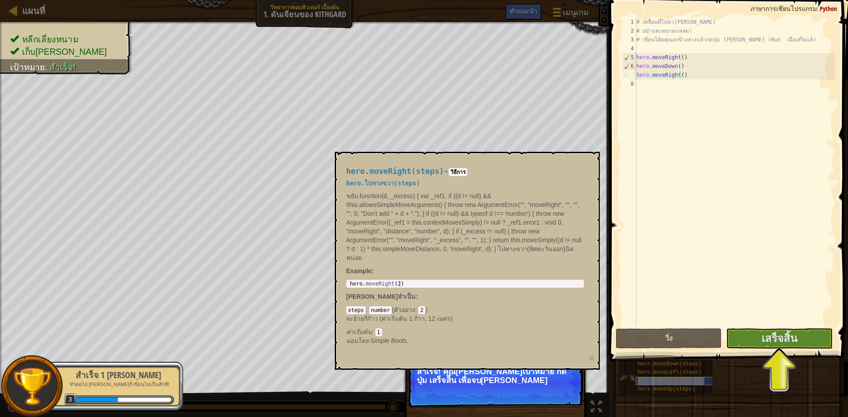
click at [697, 380] on span "hero.moveRight(steps)" at bounding box center [671, 381] width 67 height 6
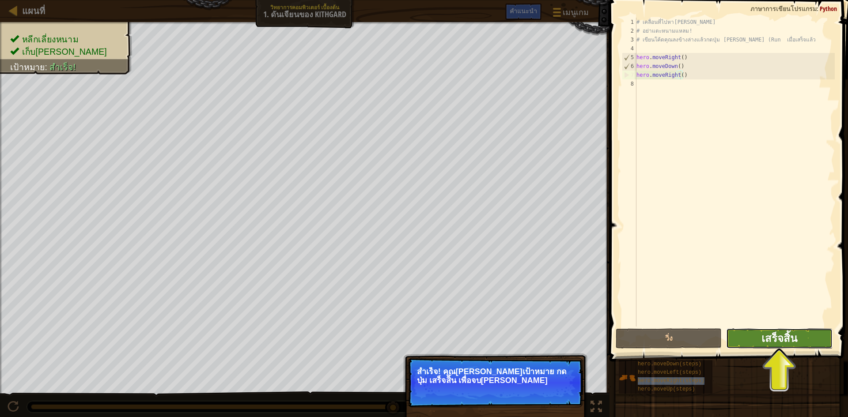
click at [789, 331] on button "เสร็จสิ้น" at bounding box center [779, 339] width 106 height 20
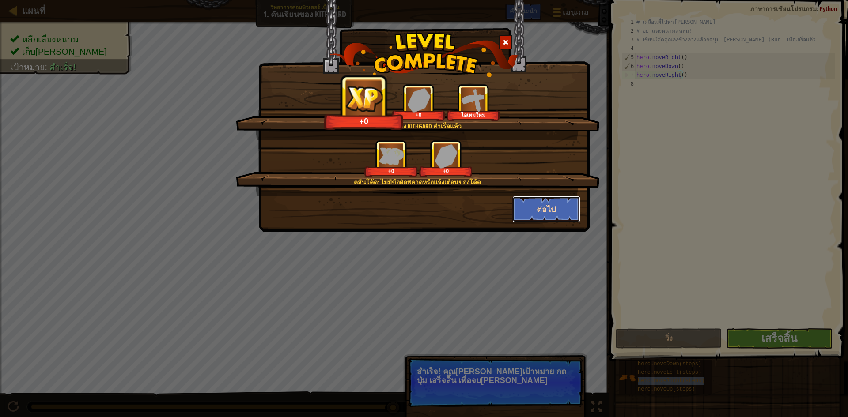
click at [544, 220] on button "ต่อไป" at bounding box center [546, 209] width 68 height 27
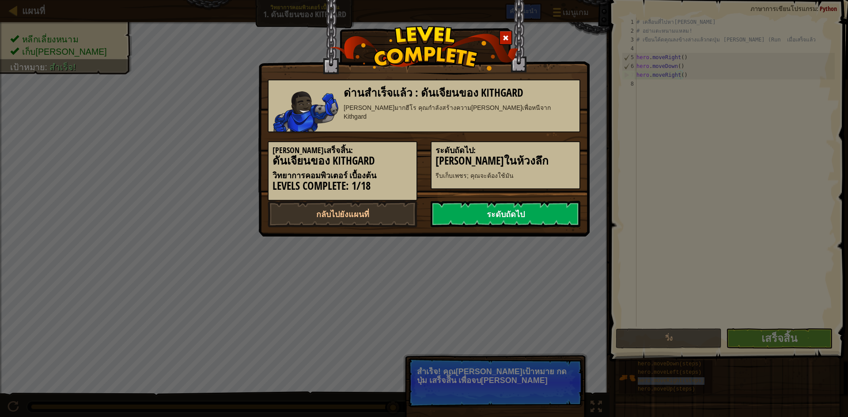
click at [537, 205] on link "ระดับถัดไป" at bounding box center [506, 214] width 150 height 27
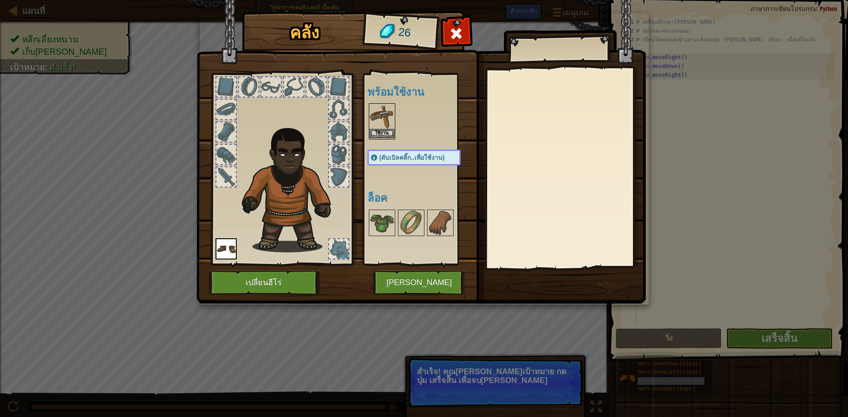
click at [375, 125] on img at bounding box center [382, 116] width 25 height 25
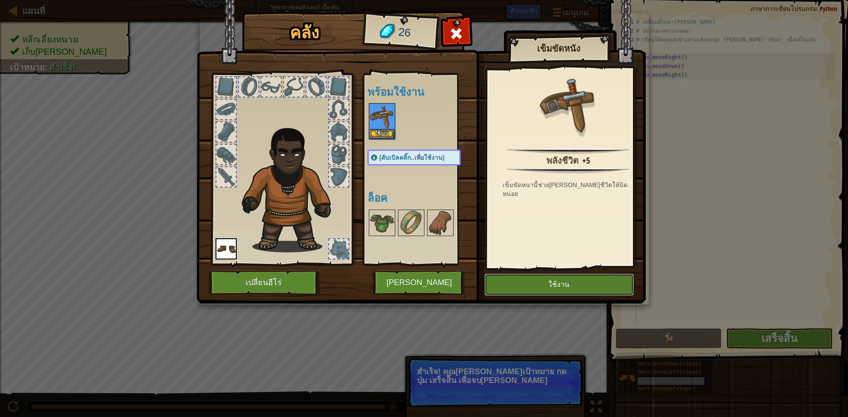
click at [523, 287] on button "ใช้งาน" at bounding box center [559, 285] width 149 height 22
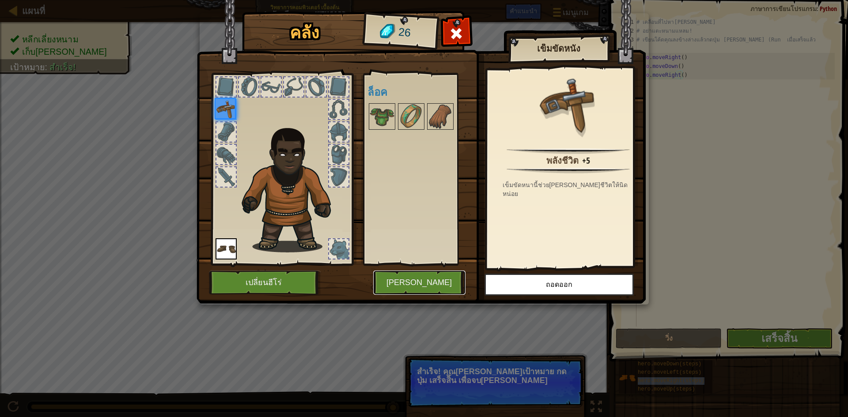
click at [448, 285] on button "[PERSON_NAME]" at bounding box center [419, 283] width 92 height 24
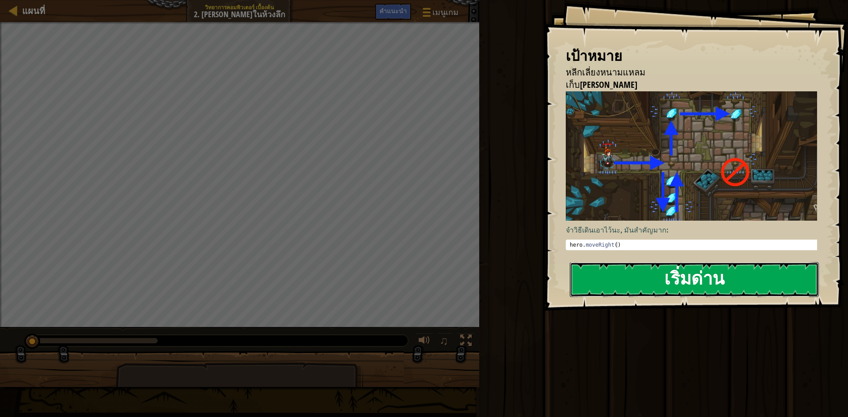
click at [684, 273] on button "เริ่มด่าน" at bounding box center [694, 279] width 249 height 35
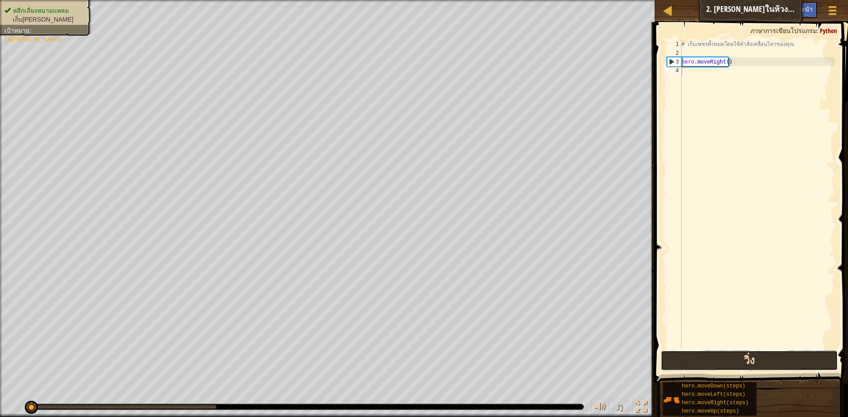
click at [755, 360] on button "วิ่ง" at bounding box center [749, 361] width 177 height 20
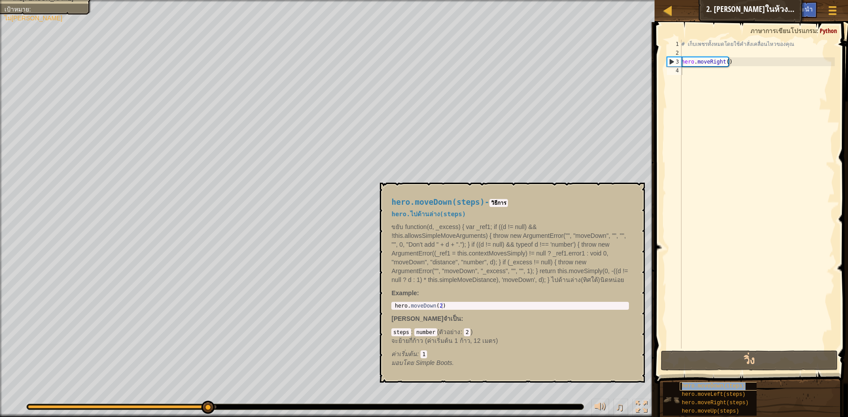
copy span "hero.moveDown(steps)"
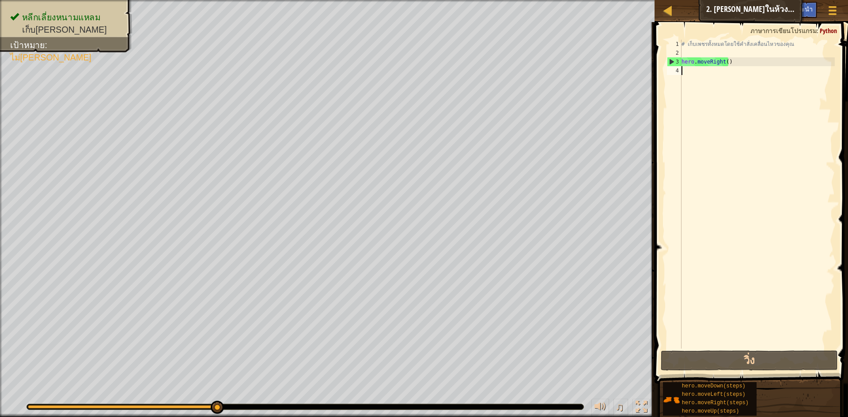
click at [704, 76] on div "# เก็บเพชรทั้งหมดโดยใช้คำสั่งเคลื่อนไหวของคุณ hero . moveRight ( )" at bounding box center [757, 203] width 155 height 327
paste textarea "hero.moveDown(steps)"
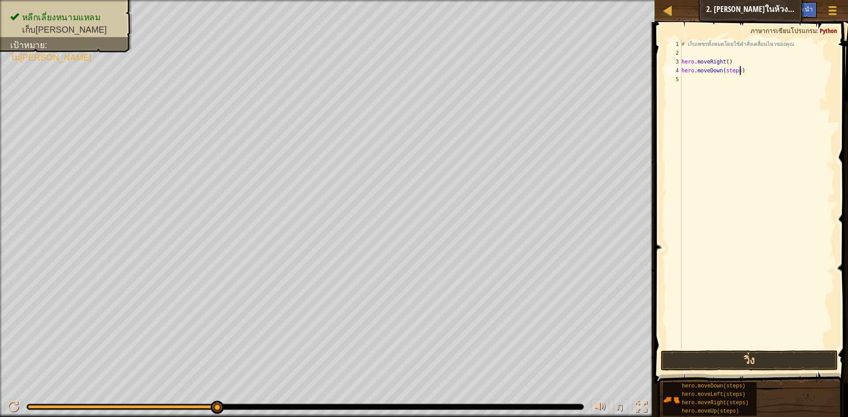
click at [736, 71] on div "# เก็บเพชรทั้งหมดโดยใช้คำสั่งเคลื่อนไหวของคุณ hero . moveRight ( ) hero . moveD…" at bounding box center [757, 203] width 155 height 327
type textarea "hero.moveDown()"
click at [768, 356] on button "วิ่ง" at bounding box center [749, 361] width 177 height 20
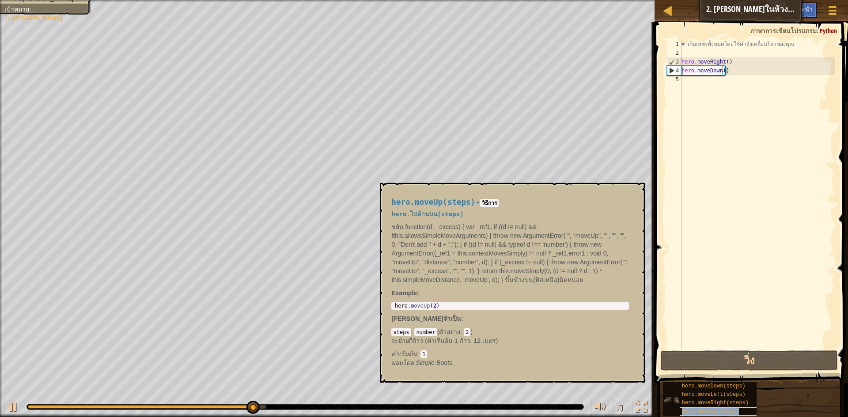
click at [730, 409] on span "hero.moveUp(steps)" at bounding box center [710, 412] width 57 height 6
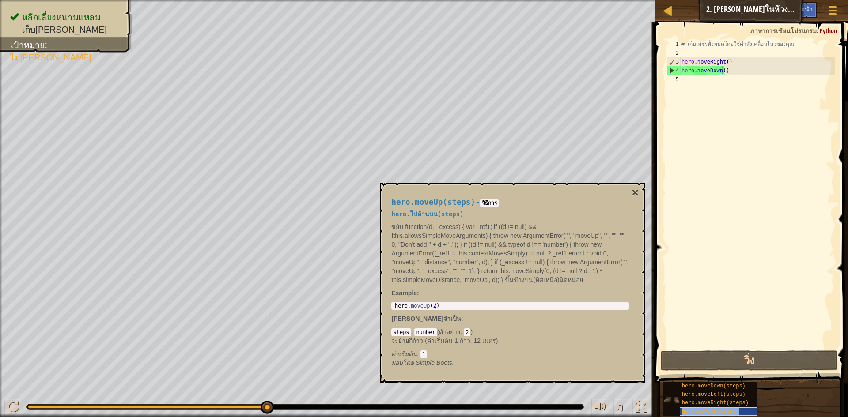
copy span "hero.moveUp(steps)"
click at [685, 83] on div "# เก็บเพชรทั้งหมดโดยใช้คำสั่งเคลื่อนไหวของคุณ hero . moveRight ( ) hero . moveD…" at bounding box center [757, 203] width 155 height 327
paste textarea "hero.moveUp(steps)"
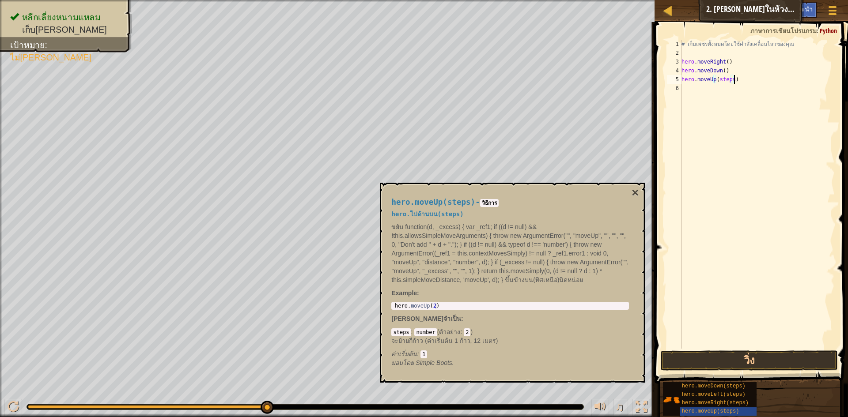
click at [730, 81] on div "# เก็บเพชรทั้งหมดโดยใช้คำสั่งเคลื่อนไหวของคุณ hero . moveRight ( ) hero . moveD…" at bounding box center [757, 203] width 155 height 327
type textarea "hero.moveUp()"
click at [731, 360] on button "วิ่ง" at bounding box center [749, 361] width 177 height 20
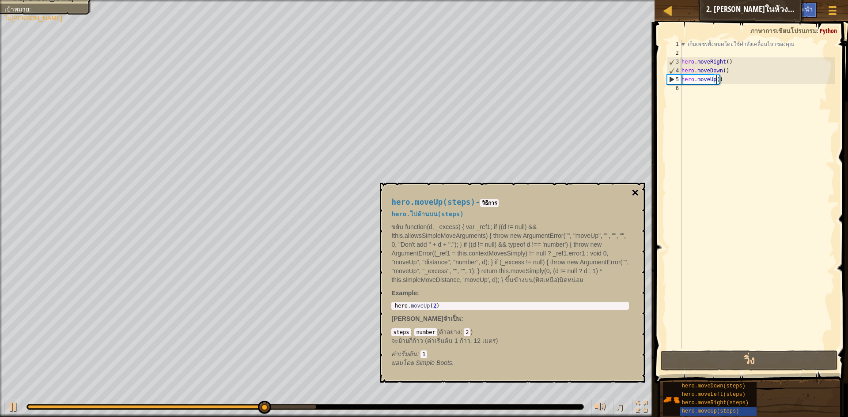
click at [635, 192] on button "×" at bounding box center [635, 193] width 7 height 12
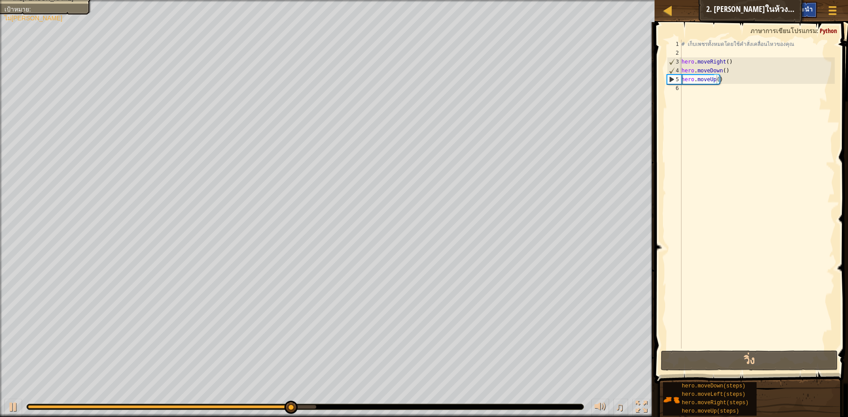
click at [800, 9] on span "คำแนะนำ" at bounding box center [798, 9] width 27 height 8
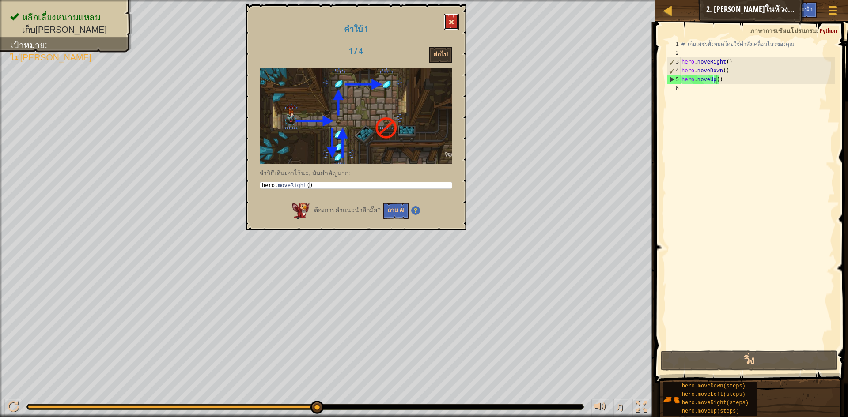
click at [451, 17] on button at bounding box center [451, 22] width 15 height 16
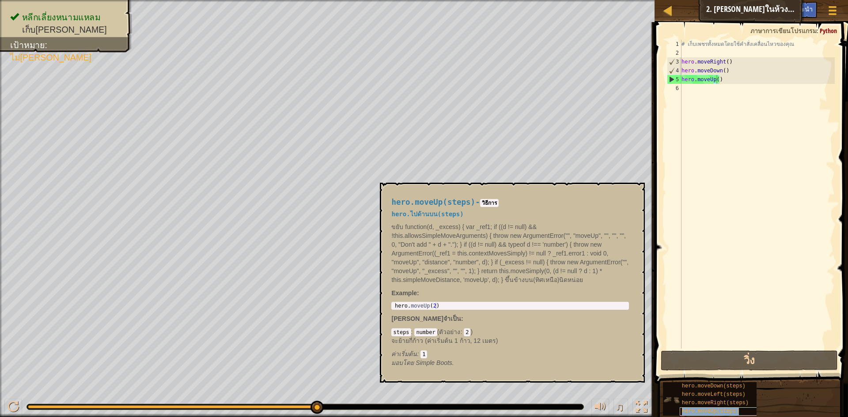
click at [729, 413] on span "hero.moveUp(steps)" at bounding box center [710, 412] width 57 height 6
click at [693, 95] on div "# เก็บเพชรทั้งหมดโดยใช้คำสั่งเคลื่อนไหวของคุณ hero . moveRight ( ) hero . moveD…" at bounding box center [757, 203] width 155 height 327
paste textarea "hero.moveUp(steps)"
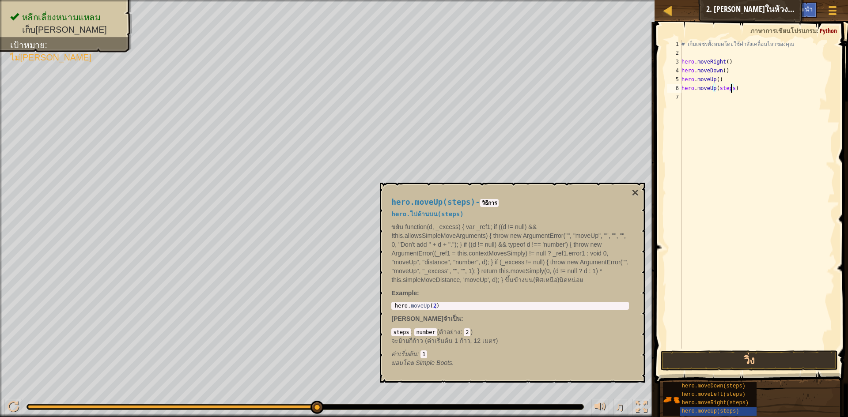
click at [731, 89] on div "# เก็บเพชรทั้งหมดโดยใช้คำสั่งเคลื่อนไหวของคุณ hero . moveRight ( ) hero . moveD…" at bounding box center [757, 203] width 155 height 327
type textarea "hero.moveUp()"
click at [717, 353] on button "วิ่ง" at bounding box center [749, 361] width 177 height 20
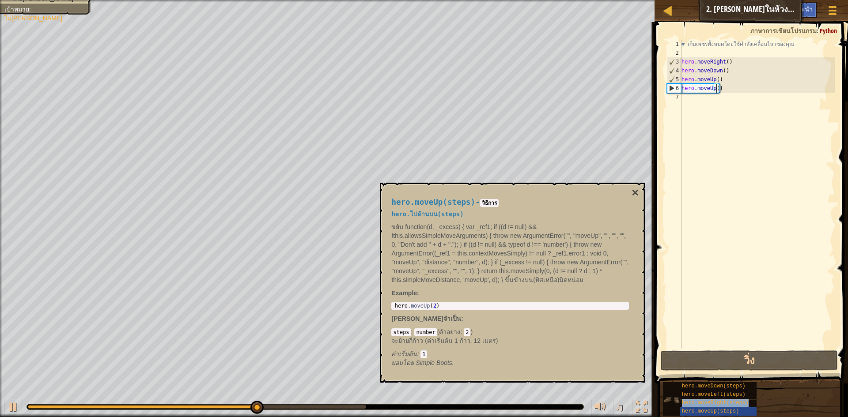
click at [732, 400] on div "hero.moveRight(steps)" at bounding box center [722, 403] width 85 height 8
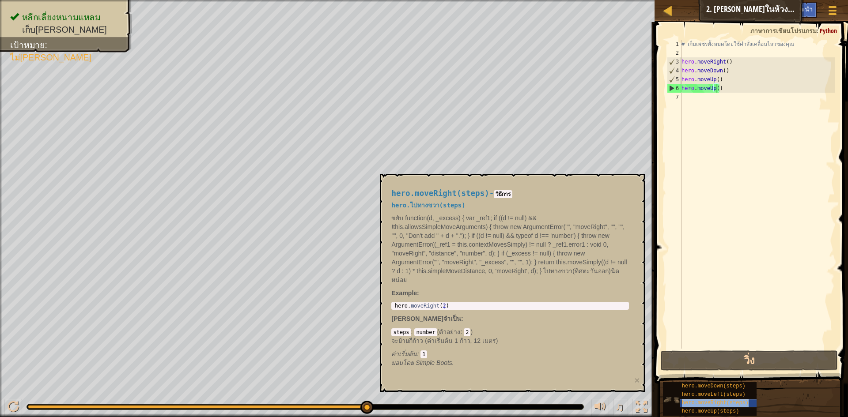
copy span "hero.moveRight(steps)"
click at [709, 102] on div "# เก็บเพชรทั้งหมดโดยใช้คำสั่งเคลื่อนไหวของคุณ hero . moveRight ( ) hero . moveD…" at bounding box center [757, 203] width 155 height 327
paste textarea "hero.moveRight(steps)"
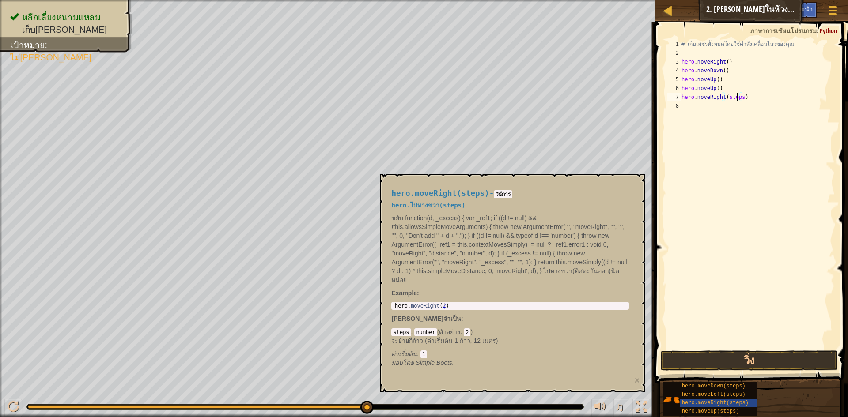
click at [739, 101] on div "# เก็บเพชรทั้งหมดโดยใช้คำสั่งเคลื่อนไหวของคุณ hero . moveRight ( ) hero . moveD…" at bounding box center [757, 203] width 155 height 327
click at [742, 100] on div "# เก็บเพชรทั้งหมดโดยใช้คำสั่งเคลื่อนไหวของคุณ hero . moveRight ( ) hero . moveD…" at bounding box center [757, 203] width 155 height 327
click at [741, 101] on div "# เก็บเพชรทั้งหมดโดยใช้คำสั่งเคลื่อนไหวของคุณ hero . moveRight ( ) hero . moveD…" at bounding box center [757, 194] width 155 height 309
type textarea "hero.moveRight()"
click at [705, 353] on button "วิ่ง" at bounding box center [749, 361] width 177 height 20
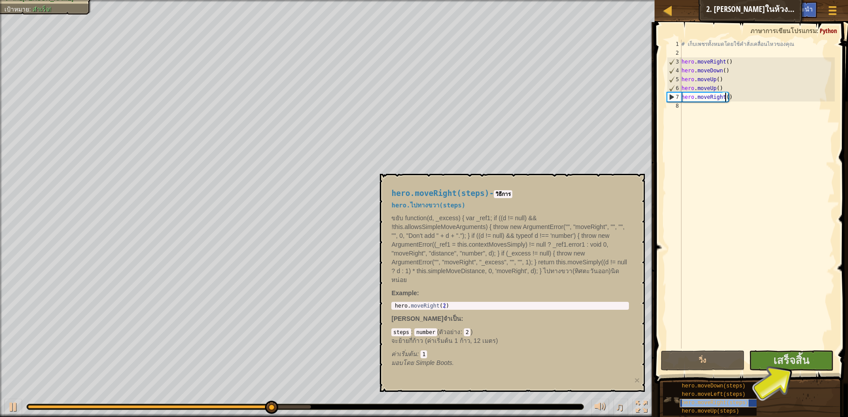
click at [694, 400] on span "hero.moveRight(steps)" at bounding box center [715, 403] width 67 height 6
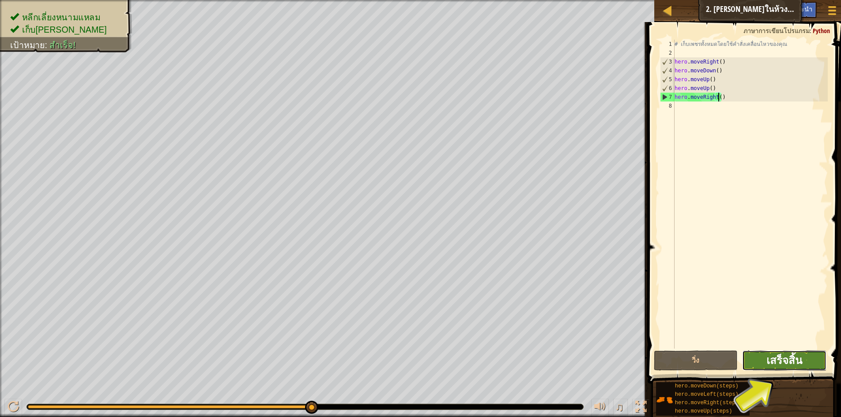
click at [784, 360] on span "เสร็จสิ้น" at bounding box center [785, 360] width 36 height 14
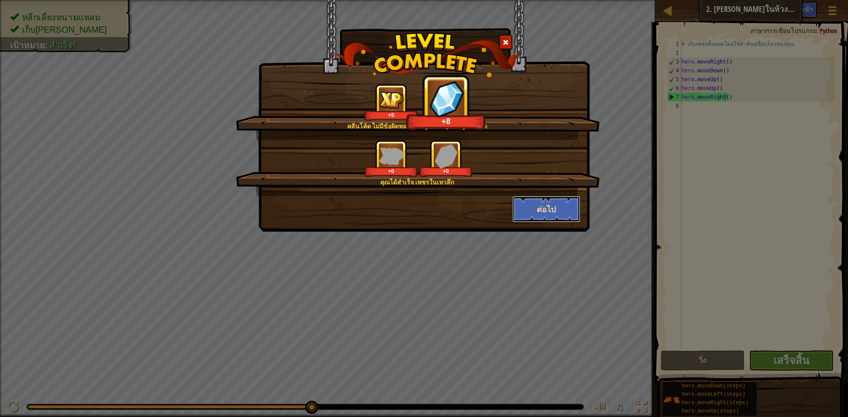
click at [556, 210] on button "ต่อไป" at bounding box center [546, 209] width 68 height 27
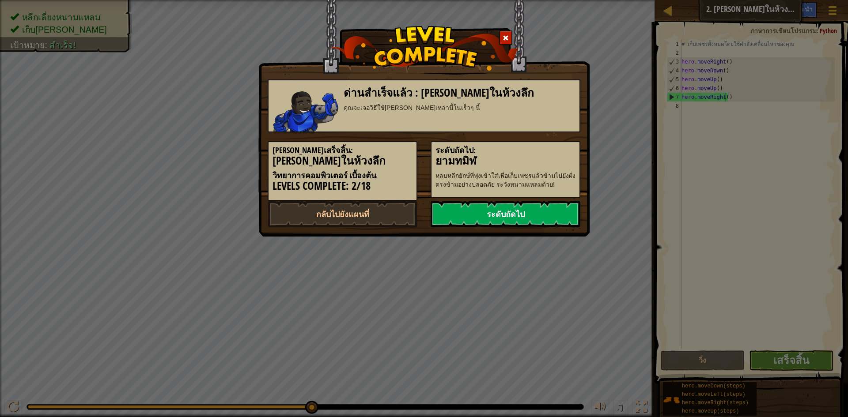
click at [561, 216] on link "ระดับถัดไป" at bounding box center [506, 214] width 150 height 27
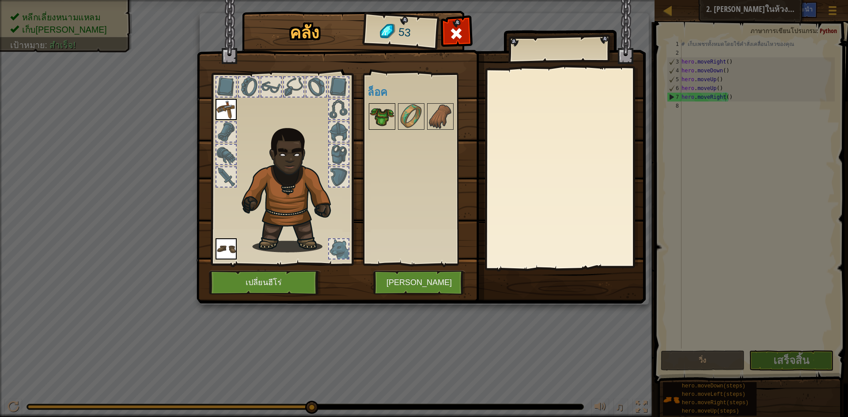
click at [383, 123] on img at bounding box center [382, 116] width 25 height 25
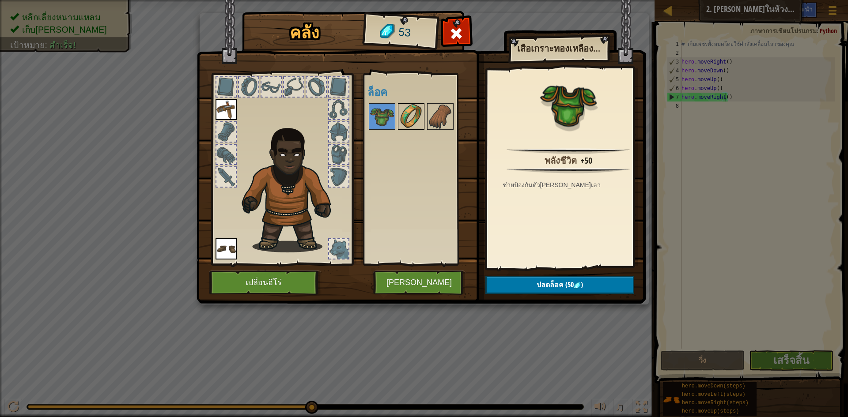
click at [403, 117] on img at bounding box center [411, 116] width 25 height 25
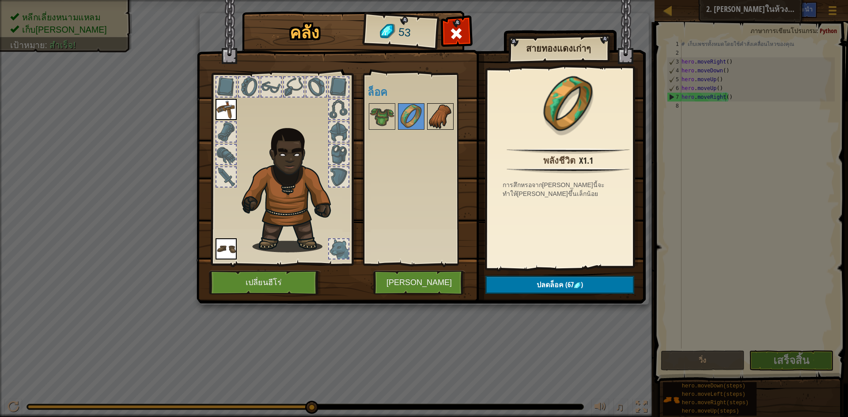
click at [429, 117] on img at bounding box center [440, 116] width 25 height 25
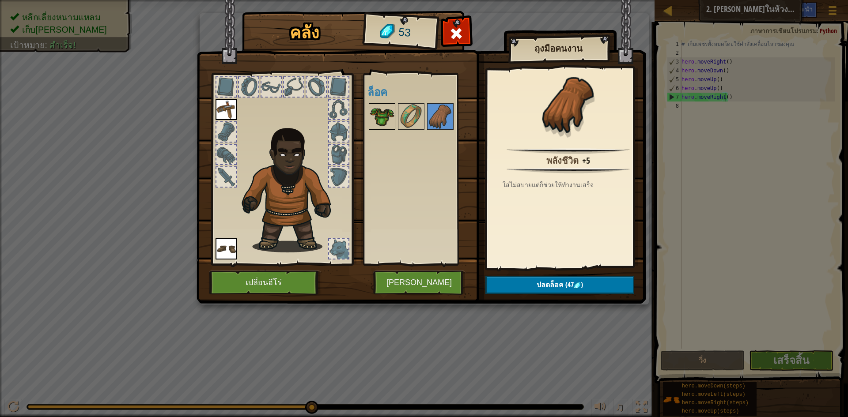
click at [392, 112] on img at bounding box center [382, 116] width 25 height 25
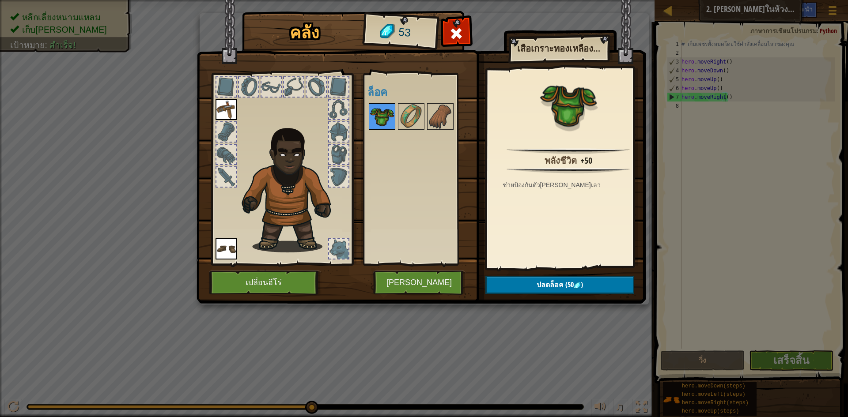
click at [382, 111] on img at bounding box center [382, 116] width 25 height 25
click at [375, 108] on img at bounding box center [382, 116] width 25 height 25
click at [414, 294] on button "[PERSON_NAME]" at bounding box center [419, 283] width 92 height 24
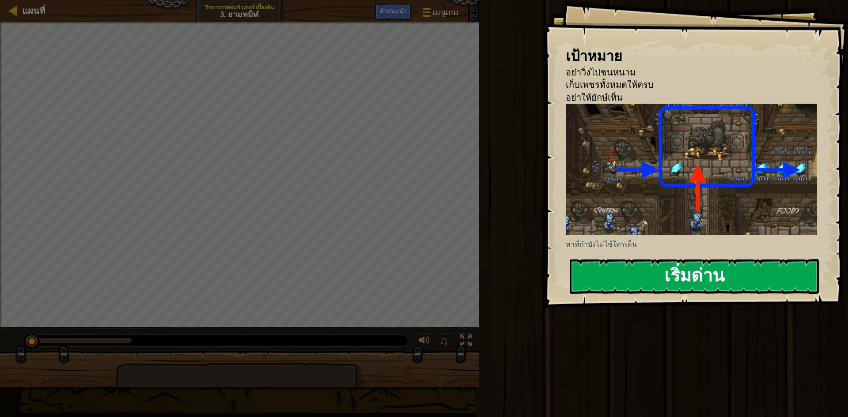
click at [630, 278] on button "เริ่มด่าน" at bounding box center [694, 276] width 249 height 35
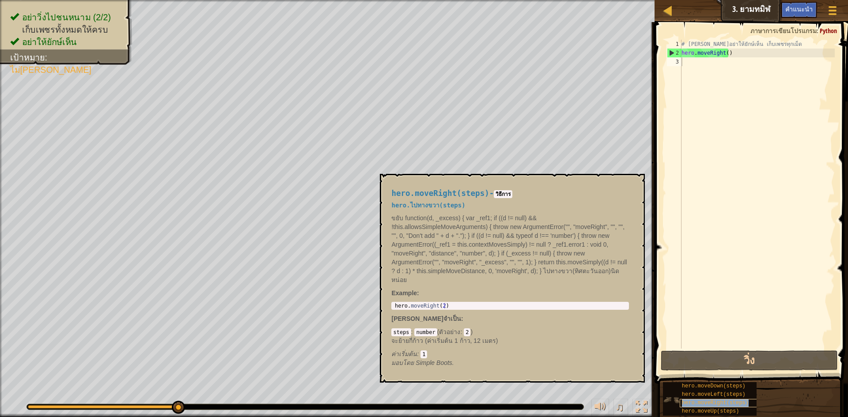
click at [704, 402] on span "hero.moveRight(steps)" at bounding box center [715, 403] width 67 height 6
copy span "hero.moveRight(steps)"
click at [699, 63] on div "# [PERSON_NAME]อย่าให้ยักษ์เห็น เก็บเพชรทุกเม็ด hero . moveRight ( )" at bounding box center [757, 203] width 155 height 327
paste textarea "hero.moveRight(steps)"
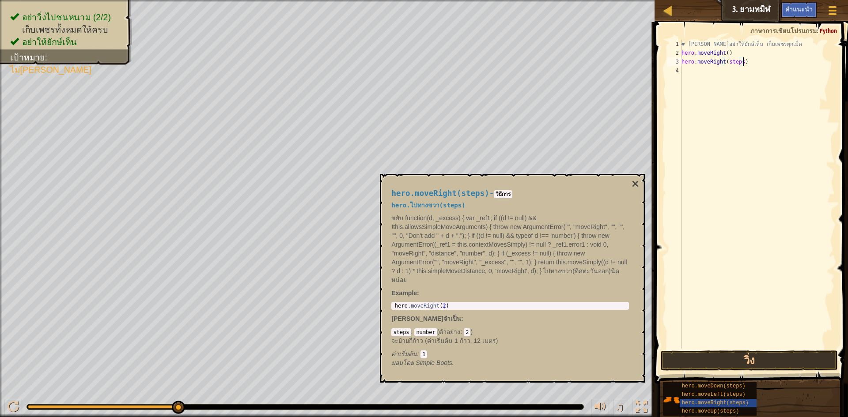
click at [738, 63] on div "# [PERSON_NAME]อย่าให้ยักษ์เห็น เก็บเพชรทุกเม็ด hero . moveRight ( ) hero . mov…" at bounding box center [757, 203] width 155 height 327
click at [742, 62] on div "# [PERSON_NAME]อย่าให้ยักษ์เห็น เก็บเพชรทุกเม็ด hero . moveRight ( ) hero . mov…" at bounding box center [757, 203] width 155 height 327
click at [740, 59] on div "# [PERSON_NAME]อย่าให้ยักษ์เห็น เก็บเพชรทุกเม็ด hero . moveRight ( ) hero . mov…" at bounding box center [757, 194] width 155 height 309
click at [757, 362] on button "วิ่ง" at bounding box center [749, 361] width 177 height 20
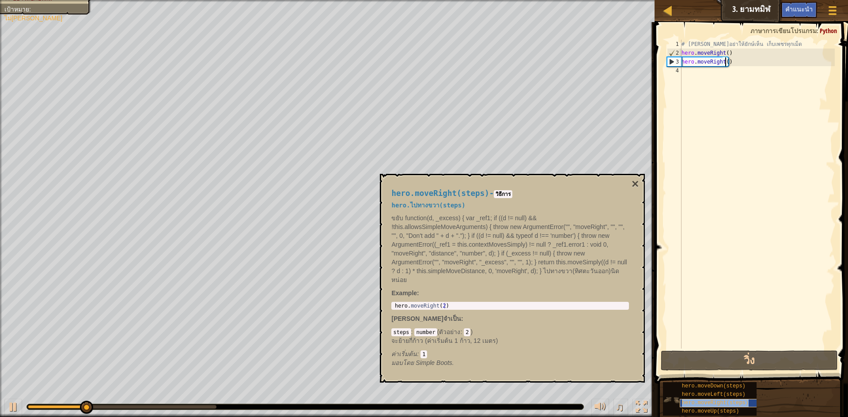
click at [689, 407] on div "hero.moveRight(steps)" at bounding box center [722, 403] width 85 height 8
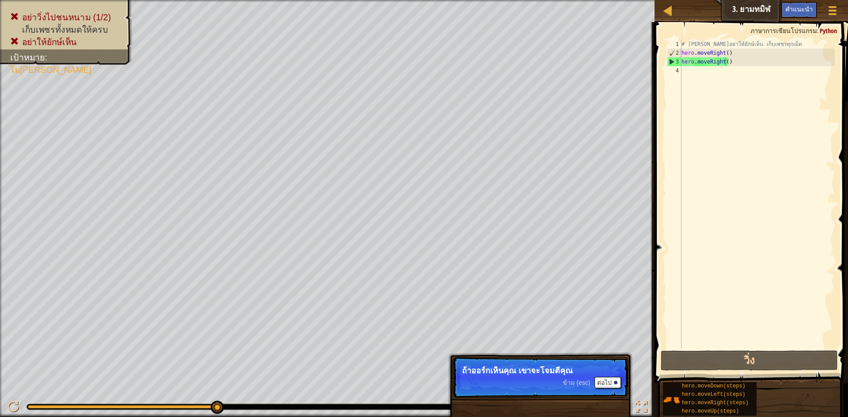
click at [602, 376] on p "ข้าม (esc) ต่อไป ถ้าออร์กเห็นคุณ เขาจะโจมตีคุณ" at bounding box center [540, 377] width 175 height 41
click at [602, 369] on p "ถ้าออร์กเห็นคุณ เขาจะโจมตีคุณ" at bounding box center [540, 371] width 157 height 9
click at [606, 376] on p "ข้าม (esc) ต่อไป ถ้าออร์กเห็นคุณ เขาจะโจมตีคุณ" at bounding box center [540, 377] width 175 height 41
click at [609, 380] on button "ต่อไป" at bounding box center [608, 382] width 27 height 11
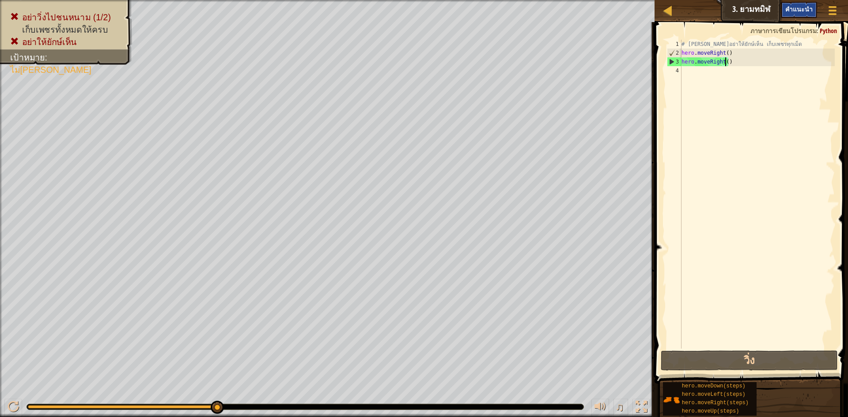
click at [813, 6] on div "คำแนะนำ" at bounding box center [799, 10] width 36 height 16
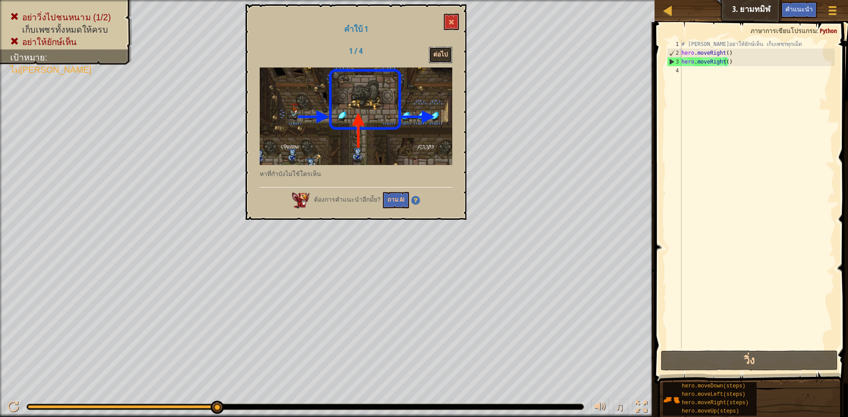
click at [442, 47] on button "ต่อไป" at bounding box center [440, 55] width 23 height 16
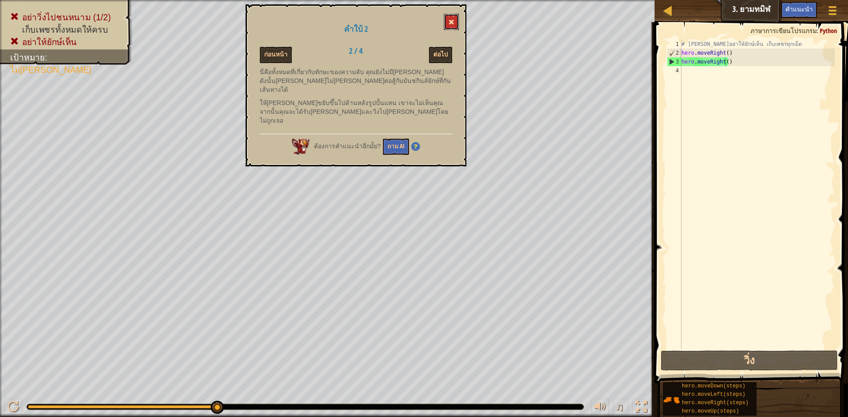
click at [451, 25] on span at bounding box center [451, 22] width 6 height 6
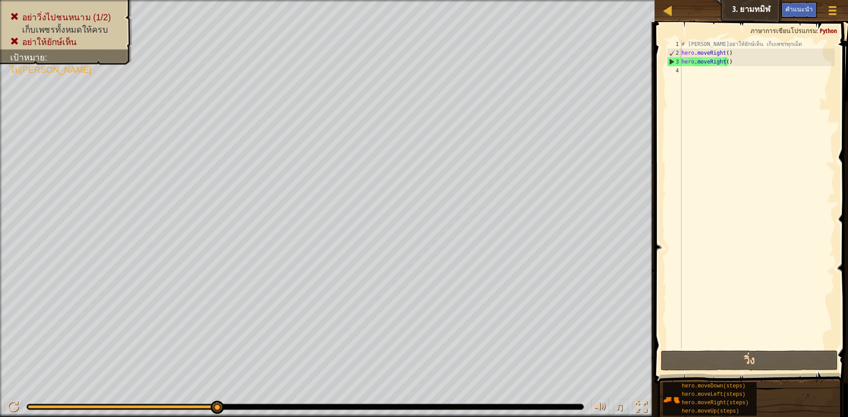
click at [742, 65] on div "# [PERSON_NAME]อย่าให้ยักษ์เห็น เก็บเพชรทุกเม็ด hero . moveRight ( ) hero . mov…" at bounding box center [757, 203] width 155 height 327
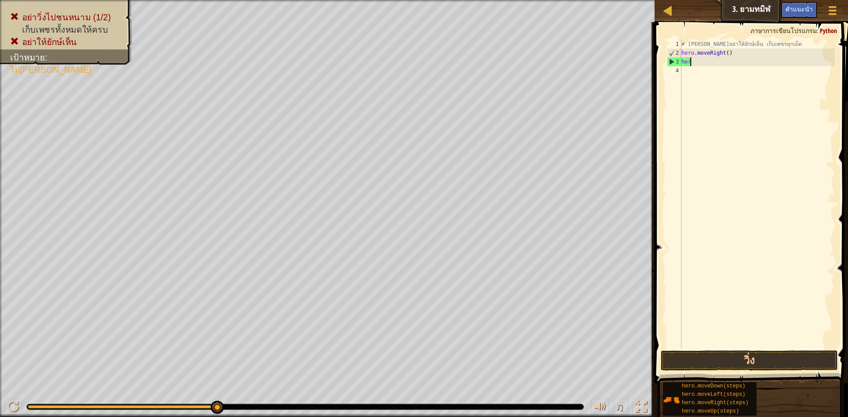
type textarea "h"
type textarea "hero.moveRight()"
click at [679, 355] on button "วิ่ง" at bounding box center [749, 361] width 177 height 20
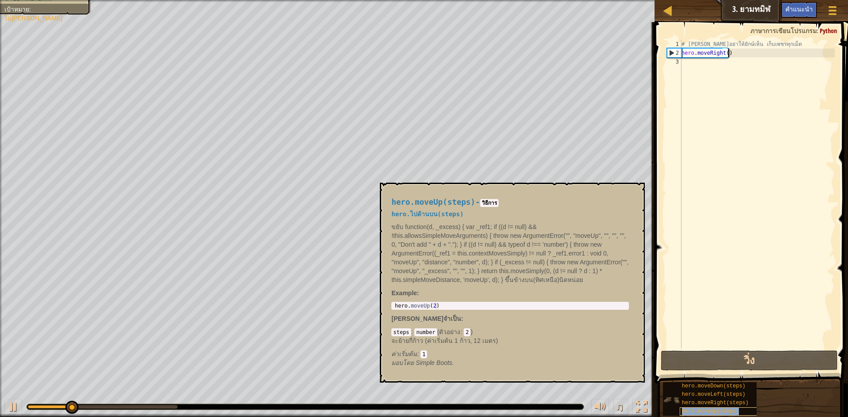
click at [693, 410] on span "hero.moveUp(steps)" at bounding box center [710, 412] width 57 height 6
copy span "hero.moveUp(steps)"
click at [703, 62] on div "# [PERSON_NAME]อย่าให้ยักษ์เห็น เก็บเพชรทุกเม็ด hero . moveRight ( )" at bounding box center [757, 203] width 155 height 327
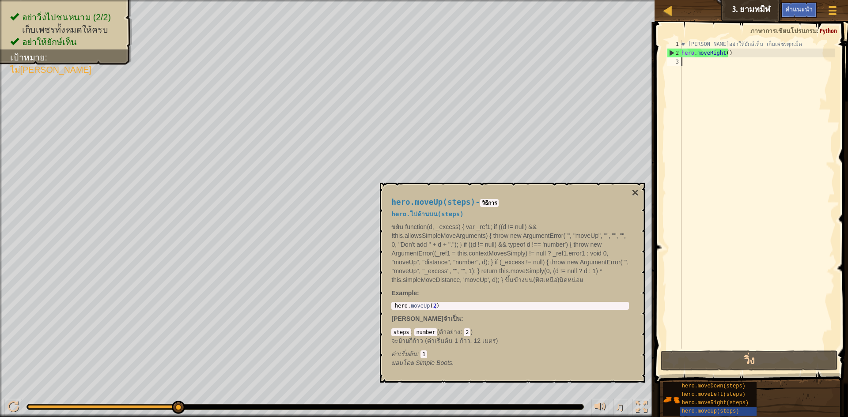
paste textarea "hero.moveUp(steps)"
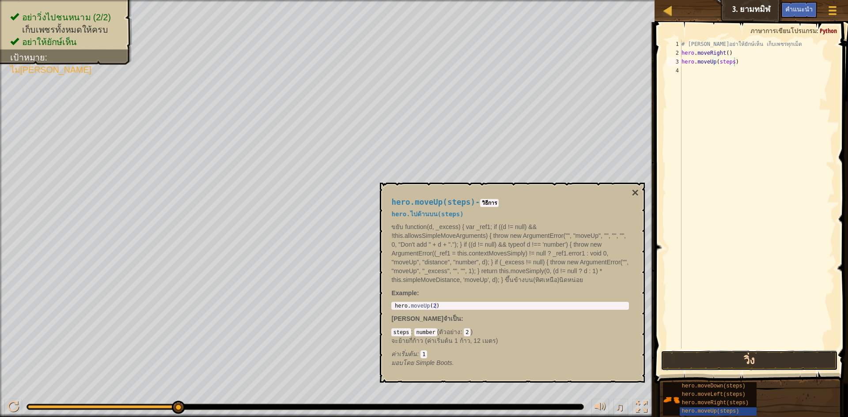
click at [743, 362] on button "วิ่ง" at bounding box center [749, 361] width 177 height 20
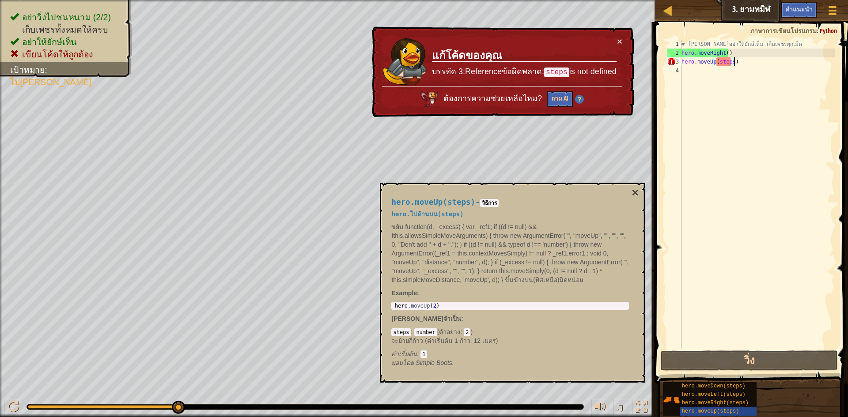
click at [727, 61] on div "# [PERSON_NAME]อย่าให้ยักษ์เห็น เก็บเพชรทุกเม็ด hero . moveRight ( ) hero . mov…" at bounding box center [757, 203] width 155 height 327
click at [730, 64] on div "# [PERSON_NAME]อย่าให้ยักษ์เห็น เก็บเพชรทุกเม็ด hero . moveRight ( ) hero . mov…" at bounding box center [757, 203] width 155 height 327
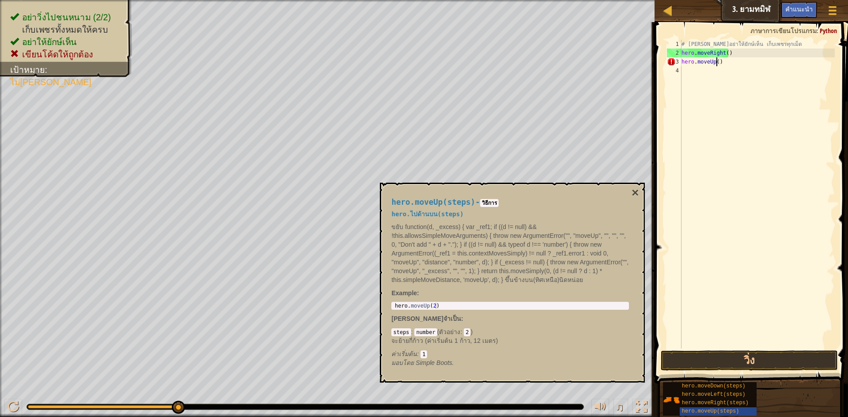
type textarea "hero.moveUp)"
click at [728, 66] on div "# [PERSON_NAME]อย่าให้ยักษ์เห็น เก็บเพชรทุกเม็ด hero . moveRight ( ) hero . mov…" at bounding box center [757, 203] width 155 height 327
click at [725, 62] on div "# [PERSON_NAME]อย่าให้ยักษ์เห็น เก็บเพชรทุกเม็ด hero . moveRight ( ) hero . mov…" at bounding box center [757, 203] width 155 height 327
type textarea "h"
paste textarea "hero.moveUp(steps)"
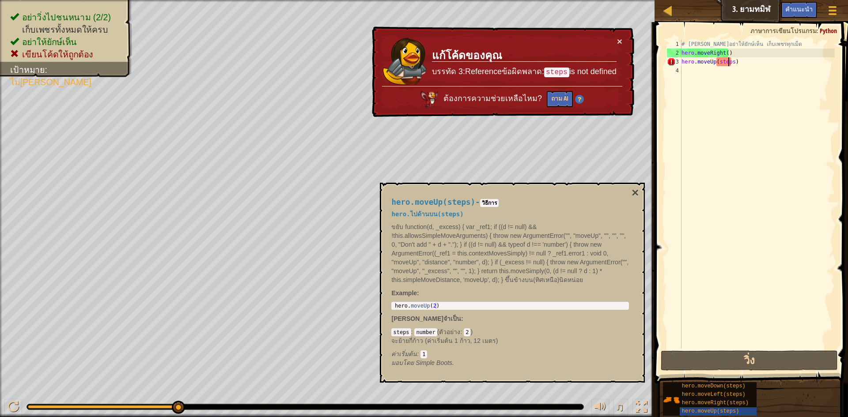
click at [729, 60] on div "# [PERSON_NAME]อย่าให้ยักษ์เห็น เก็บเพชรทุกเม็ด hero . moveRight ( ) hero . mov…" at bounding box center [757, 203] width 155 height 327
click at [731, 61] on div "# [PERSON_NAME]อย่าให้ยักษ์เห็น เก็บเพชรทุกเม็ด hero . moveRight ( ) hero . mov…" at bounding box center [757, 203] width 155 height 327
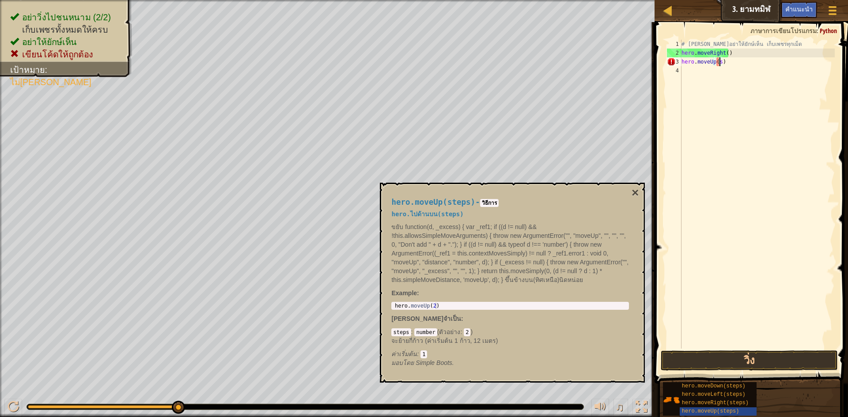
type textarea "hero.moveUp()"
click at [712, 359] on button "วิ่ง" at bounding box center [749, 361] width 177 height 20
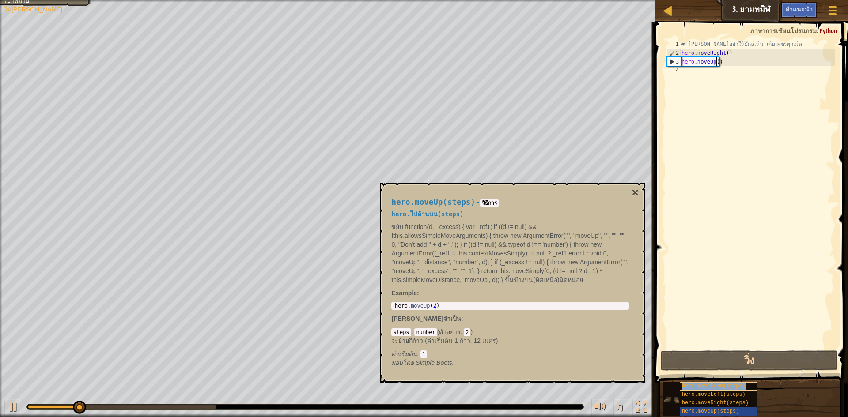
click at [693, 386] on span "hero.moveDown(steps)" at bounding box center [714, 386] width 64 height 6
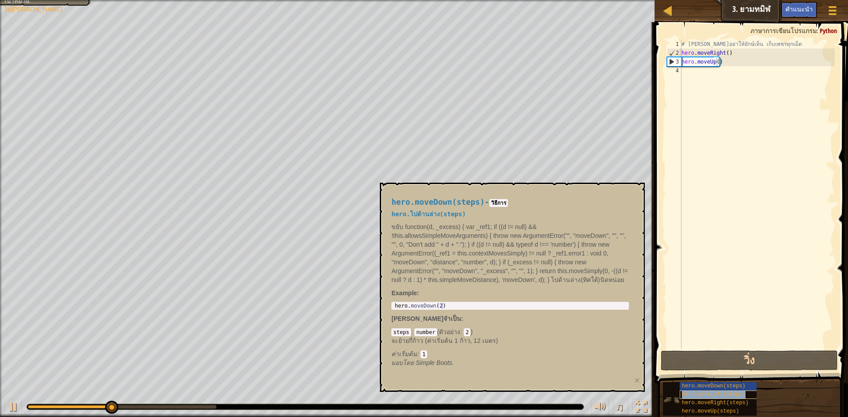
click at [697, 394] on span "hero.moveLeft(steps)" at bounding box center [714, 395] width 64 height 6
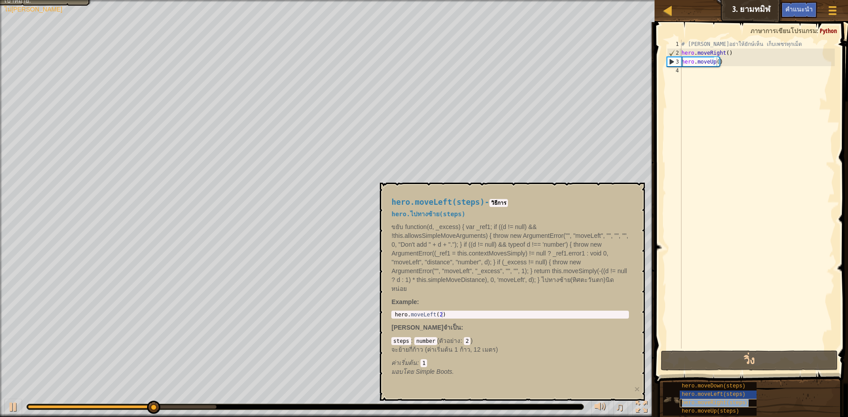
click at [707, 405] on span "hero.moveRight(steps)" at bounding box center [715, 403] width 67 height 6
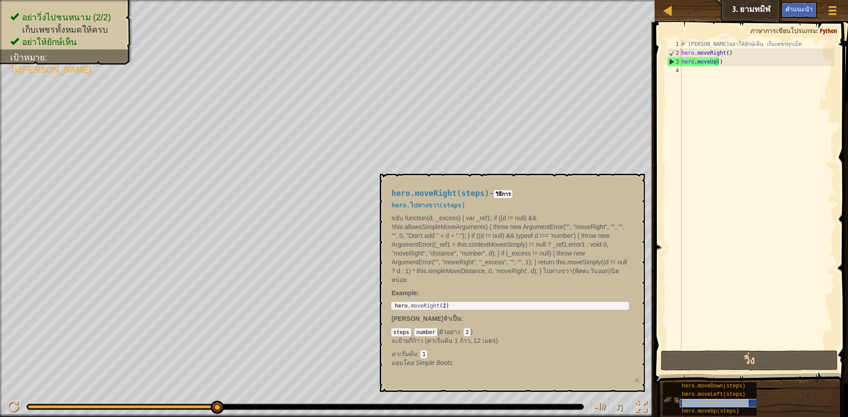
copy span "hero.moveRight(steps)"
click at [703, 72] on div "# [PERSON_NAME]อย่าให้ยักษ์เห็น เก็บเพชรทุกเม็ด hero . moveRight ( ) hero . mov…" at bounding box center [757, 203] width 155 height 327
paste textarea "hero.moveRight(steps)"
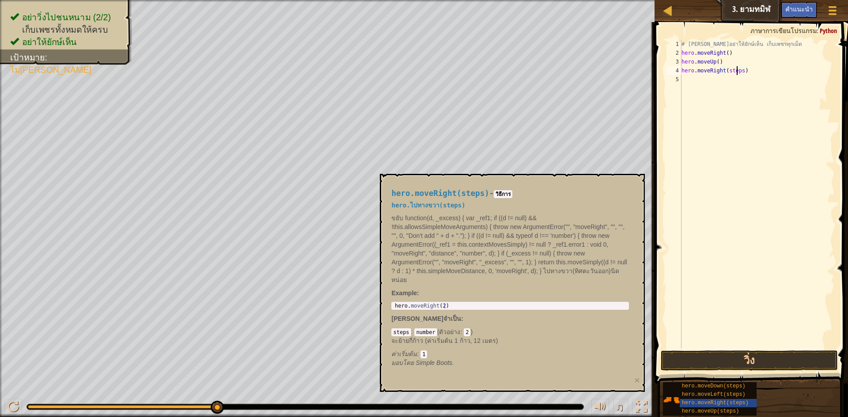
click at [739, 72] on div "# [PERSON_NAME]อย่าให้ยักษ์เห็น เก็บเพชรทุกเม็ด hero . moveRight ( ) hero . mov…" at bounding box center [757, 203] width 155 height 327
type textarea "hero.moveRight()"
click at [701, 361] on button "วิ่ง" at bounding box center [749, 361] width 177 height 20
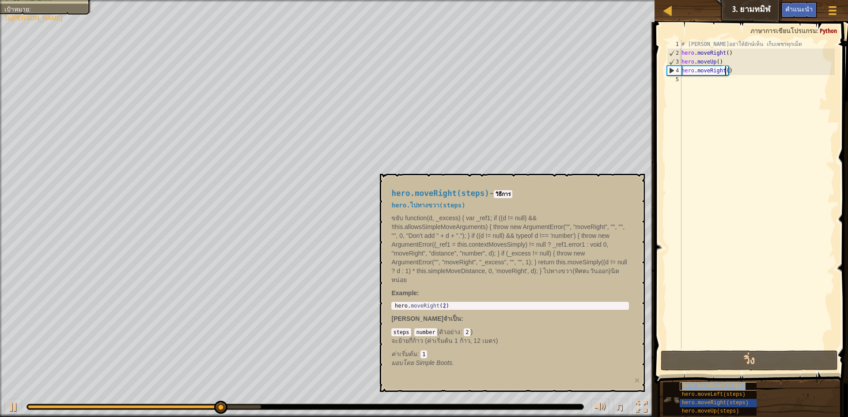
click at [704, 383] on span "hero.moveDown(steps)" at bounding box center [714, 386] width 64 height 6
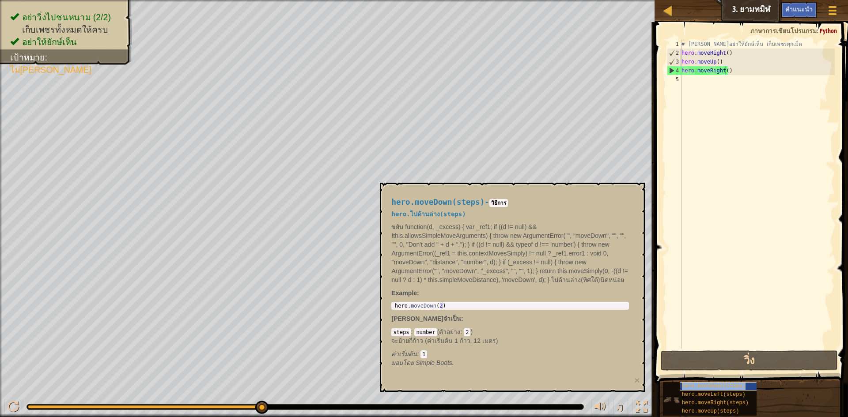
copy span "hero.moveDown(steps)"
click at [697, 83] on div "# [PERSON_NAME]อย่าให้ยักษ์เห็น เก็บเพชรทุกเม็ด hero . moveRight ( ) hero . mov…" at bounding box center [757, 203] width 155 height 327
paste textarea "hero.moveDown(steps)"
type textarea "hero.moveDown(steps)"
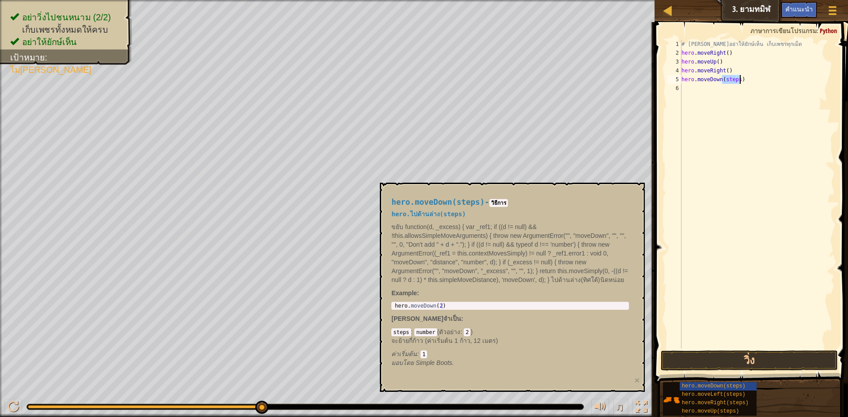
drag, startPoint x: 723, startPoint y: 79, endPoint x: 739, endPoint y: 80, distance: 16.0
click at [739, 80] on div "# [PERSON_NAME]อย่าให้ยักษ์เห็น เก็บเพชรทุกเม็ด hero . moveRight ( ) hero . mov…" at bounding box center [757, 203] width 155 height 327
click at [694, 91] on div "# [PERSON_NAME]อย่าให้ยักษ์เห็น เก็บเพชรทุกเม็ด hero . moveRight ( ) hero . mov…" at bounding box center [757, 203] width 155 height 327
click at [696, 91] on div "# [PERSON_NAME]อย่าให้ยักษ์เห็น เก็บเพชรทุกเม็ด hero . moveRight ( ) hero . mov…" at bounding box center [757, 203] width 155 height 327
type textarea "hero.moveDown()"
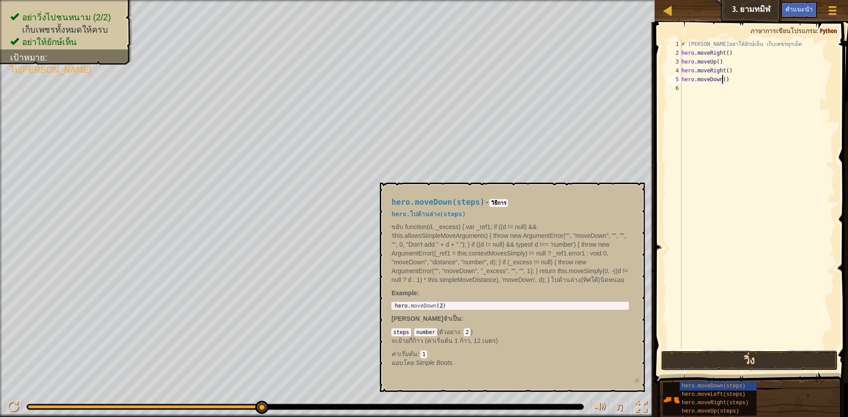
click at [712, 356] on button "วิ่ง" at bounding box center [749, 361] width 177 height 20
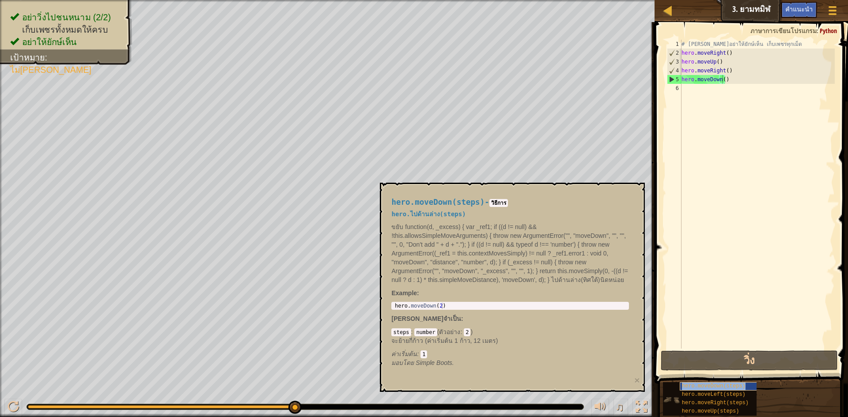
click at [700, 384] on span "hero.moveDown(steps)" at bounding box center [714, 386] width 64 height 6
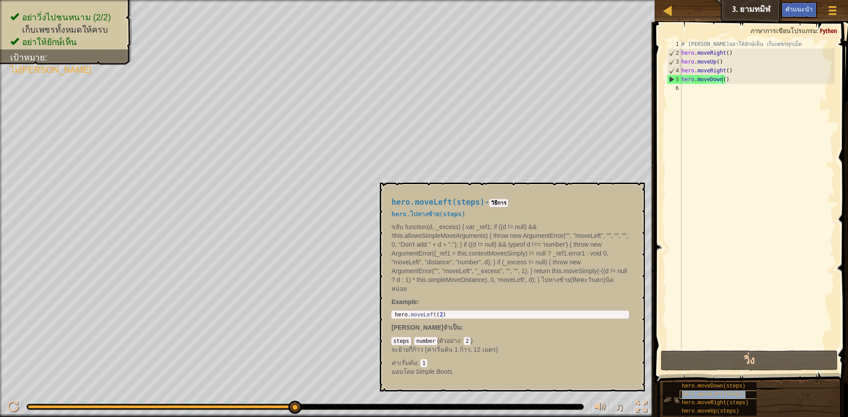
click at [699, 395] on span "hero.moveLeft(steps)" at bounding box center [714, 395] width 64 height 6
click at [700, 401] on span "hero.moveRight(steps)" at bounding box center [715, 403] width 67 height 6
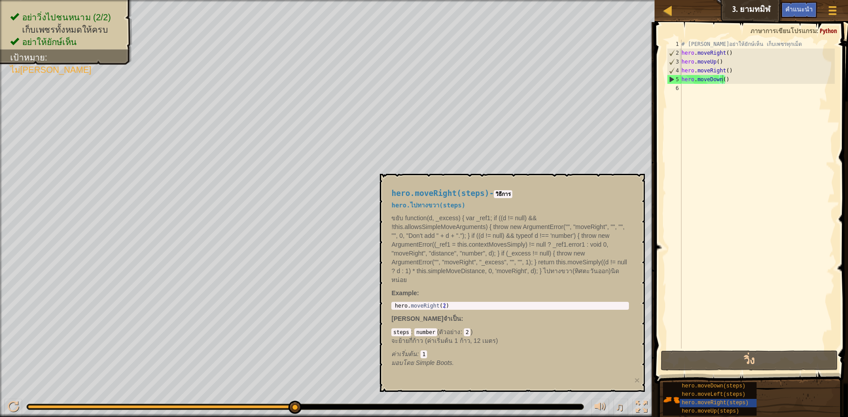
click at [704, 87] on div "# [PERSON_NAME]อย่าให้ยักษ์เห็น เก็บเพชรทุกเม็ด hero . moveRight ( ) hero . mov…" at bounding box center [757, 203] width 155 height 327
paste textarea "hero.moveRight(steps)"
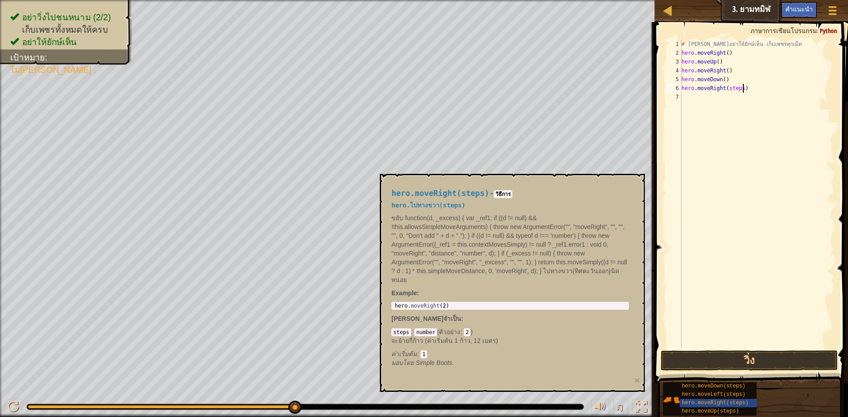
click at [739, 86] on div "# [PERSON_NAME]อย่าให้ยักษ์เห็น เก็บเพชรทุกเม็ด hero . moveRight ( ) hero . mov…" at bounding box center [757, 203] width 155 height 327
type textarea "hero.moveRight()"
click at [695, 362] on button "วิ่ง" at bounding box center [749, 361] width 177 height 20
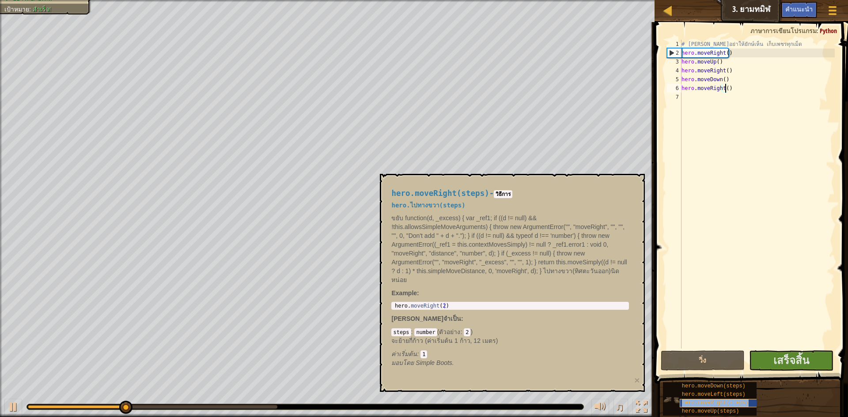
click at [682, 402] on span "hero.moveRight(steps)" at bounding box center [715, 403] width 67 height 6
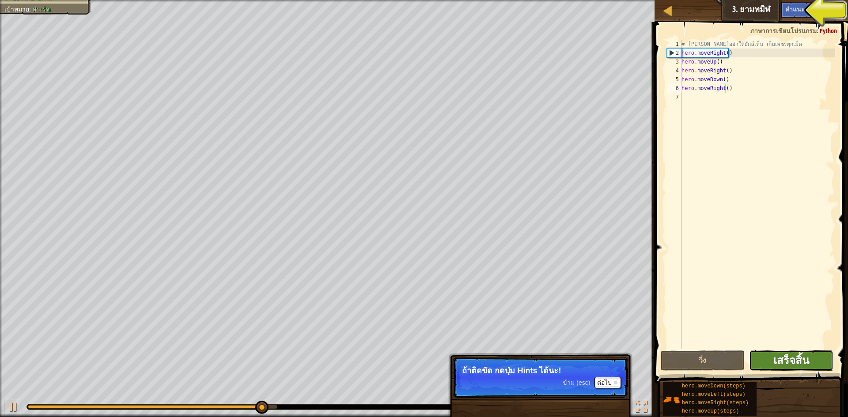
click at [791, 358] on span "เสร็จสิ้น" at bounding box center [791, 360] width 36 height 14
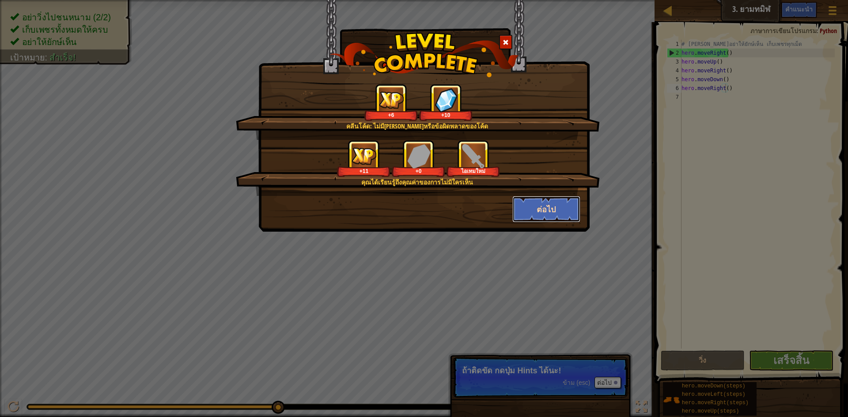
click at [555, 209] on button "ต่อไป" at bounding box center [546, 209] width 68 height 27
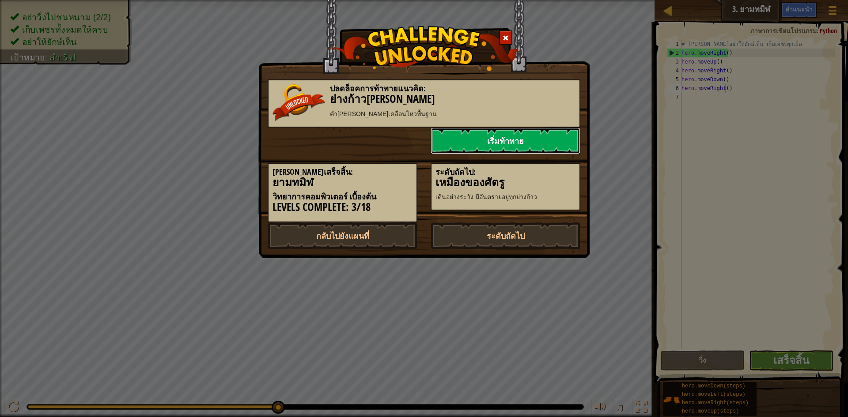
click at [483, 138] on link "เริ่มท้าทาย" at bounding box center [506, 141] width 150 height 27
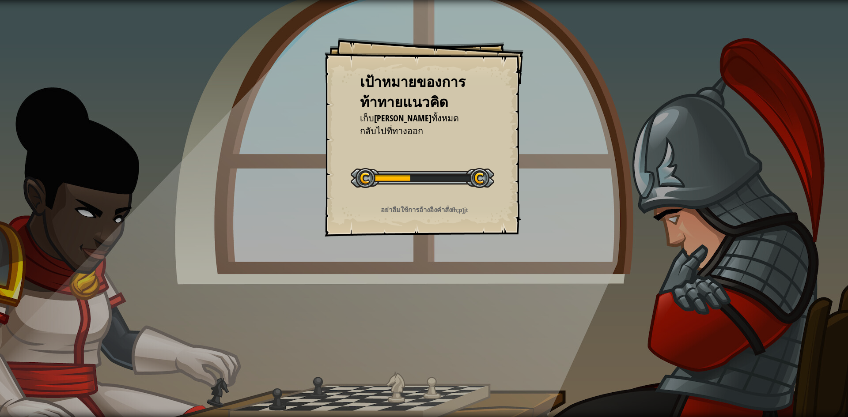
drag, startPoint x: 541, startPoint y: 327, endPoint x: 536, endPoint y: 328, distance: 4.9
click at [538, 329] on div "เป้าหมายของการท้าทายแนวคิด เก็บ[PERSON_NAME]ทั้งหมด กลับไปที่ทางออก เริ่มต้นท้า…" at bounding box center [424, 208] width 848 height 417
click at [536, 328] on div "เป้าหมายของการท้าทายแนวคิด เก็บ[PERSON_NAME]ทั้งหมด กลับไปที่ทางออก เริ่มต้นท้า…" at bounding box center [424, 208] width 848 height 417
click at [536, 326] on div "เป้าหมายของการท้าทายแนวคิด เก็บ[PERSON_NAME]ทั้งหมด กลับไปที่ทางออก เริ่มต้นท้า…" at bounding box center [424, 208] width 848 height 417
drag, startPoint x: 535, startPoint y: 320, endPoint x: 535, endPoint y: 307, distance: 12.4
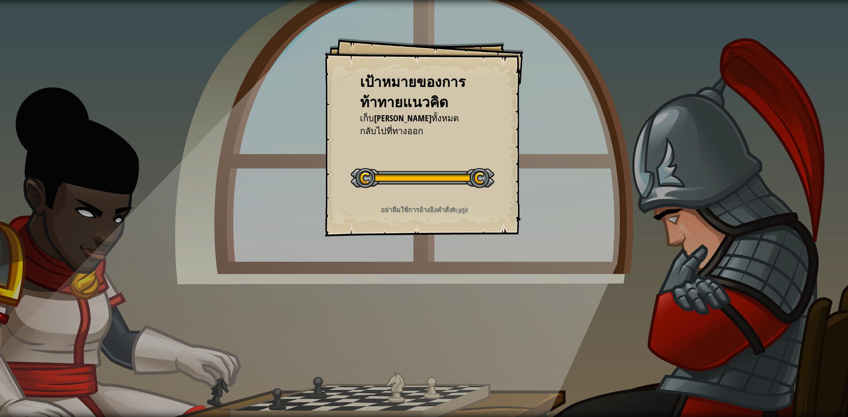
click at [535, 318] on div "เป้าหมายของการท้าทายแนวคิด เก็บ[PERSON_NAME]ทั้งหมด กลับไปที่ทางออก เริ่มต้นท้า…" at bounding box center [424, 208] width 848 height 417
click at [534, 299] on div "เป้าหมายของการท้าทายแนวคิด เก็บ[PERSON_NAME]ทั้งหมด กลับไปที่ทางออก เริ่มต้นท้า…" at bounding box center [424, 208] width 848 height 417
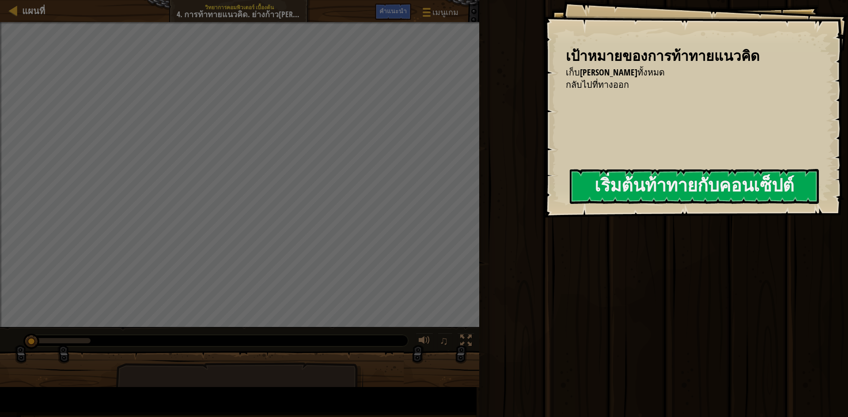
click at [534, 299] on div "วิ่ง ส่ง เสร็จสิ้น" at bounding box center [662, 206] width 371 height 413
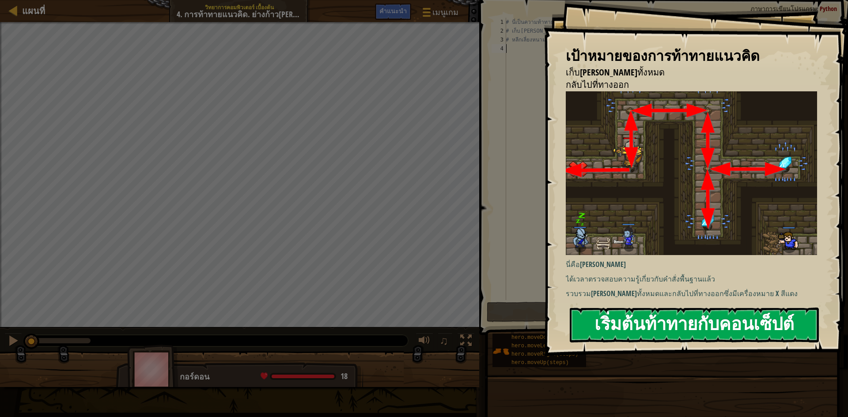
click at [697, 332] on button "เริ่มต้นท้าทายกับคอนเซ็ปต์" at bounding box center [694, 325] width 249 height 35
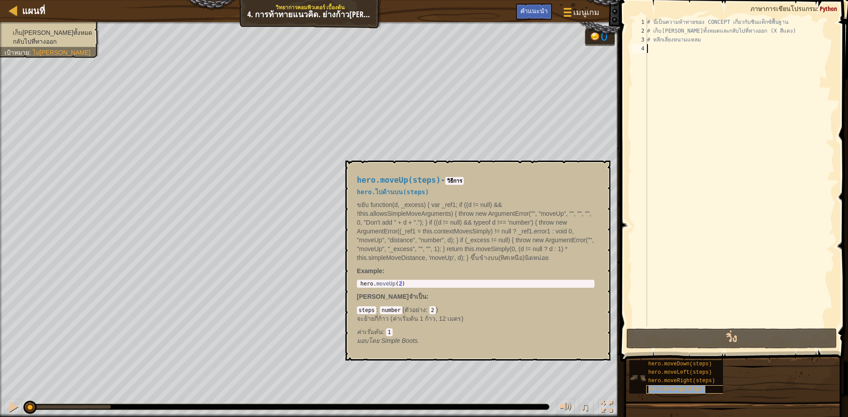
click at [697, 386] on span "hero.moveUp(steps)" at bounding box center [676, 389] width 57 height 6
click at [679, 50] on div "# นี่เป็นความท้าทายของ CONCEPT เกี่ยวกับซินแท็กซ์พื้นฐาน # เก็บ[PERSON_NAME]ทั้…" at bounding box center [739, 181] width 189 height 327
paste textarea "hero.moveUp(steps)"
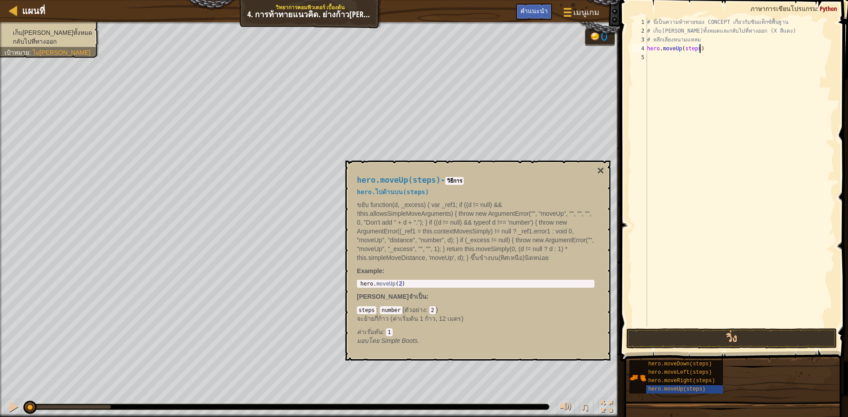
click at [696, 49] on div "# นี่เป็นความท้าทายของ CONCEPT เกี่ยวกับซินแท็กซ์พื้นฐาน # เก็บ[PERSON_NAME]ทั้…" at bounding box center [739, 181] width 189 height 327
type textarea "hero.moveUp()"
click at [678, 336] on button "วิ่ง" at bounding box center [731, 339] width 211 height 20
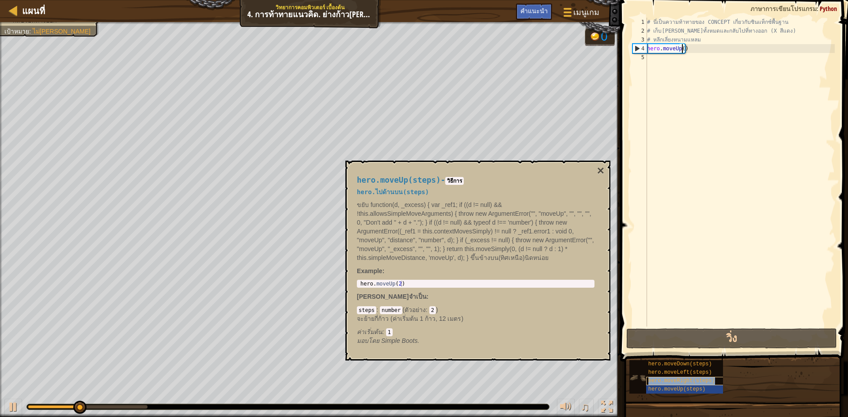
click at [653, 378] on div "hero.moveRight(steps)" at bounding box center [688, 381] width 85 height 8
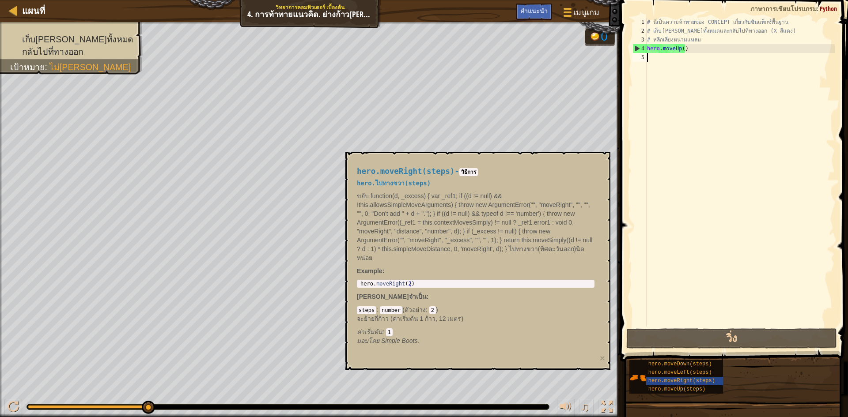
click at [668, 65] on div "# นี่เป็นความท้าทายของ CONCEPT เกี่ยวกับซินแท็กซ์พื้นฐาน # เก็บ[PERSON_NAME]ทั้…" at bounding box center [739, 181] width 189 height 327
paste textarea "hero.moveRight(steps)"
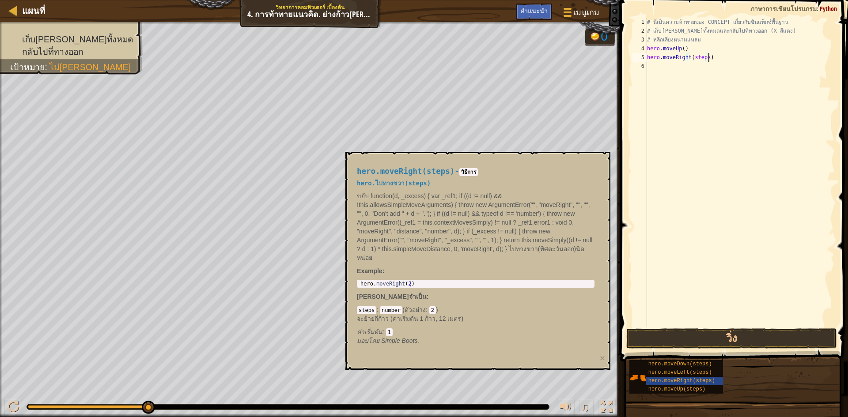
click at [705, 61] on div "# นี่เป็นความท้าทายของ CONCEPT เกี่ยวกับซินแท็กซ์พื้นฐาน # เก็บ[PERSON_NAME]ทั้…" at bounding box center [739, 181] width 189 height 327
type textarea "hero.moveRight()"
click at [726, 337] on button "วิ่ง" at bounding box center [731, 339] width 211 height 20
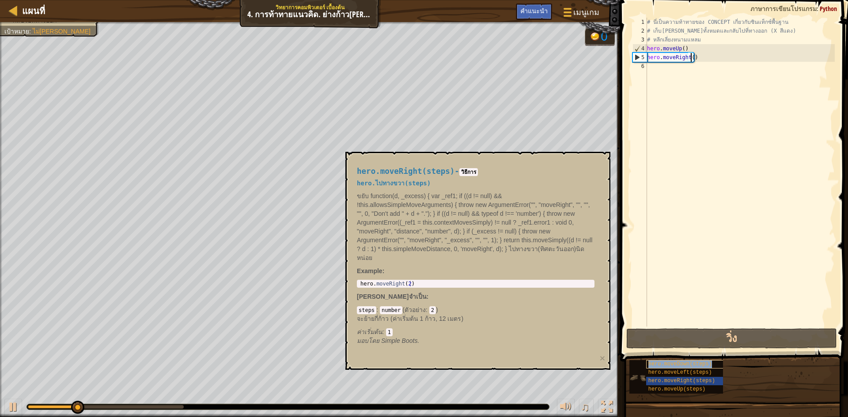
click at [647, 364] on div "hero.moveDown(steps)" at bounding box center [688, 364] width 85 height 8
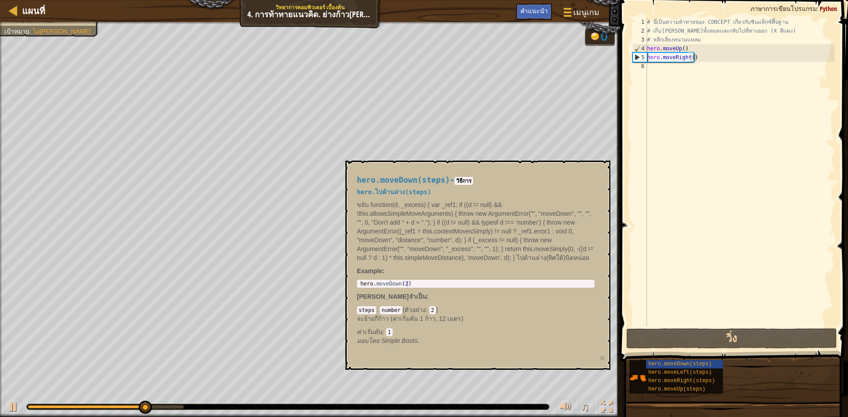
click at [676, 70] on div "# นี่เป็นความท้าทายของ CONCEPT เกี่ยวกับซินแท็กซ์พื้นฐาน # เก็บ[PERSON_NAME]ทั้…" at bounding box center [739, 181] width 189 height 327
paste textarea "hero.moveDown(steps)"
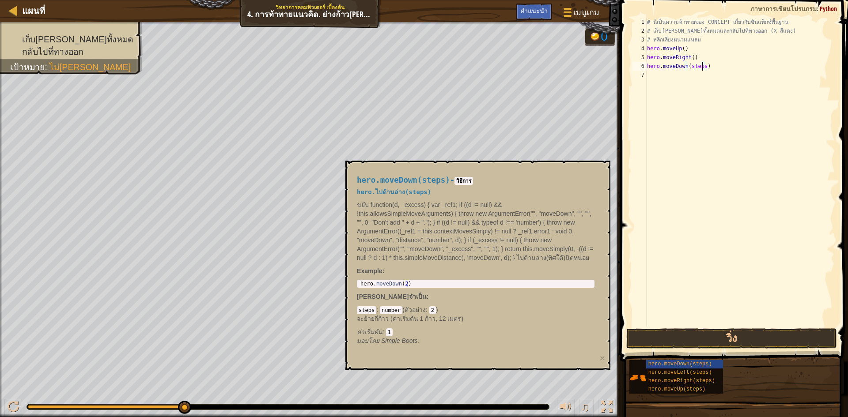
click at [703, 67] on div "# นี่เป็นความท้าทายของ CONCEPT เกี่ยวกับซินแท็กซ์พื้นฐาน # เก็บ[PERSON_NAME]ทั้…" at bounding box center [739, 181] width 189 height 327
type textarea "hero.moveDown()"
click at [670, 337] on button "วิ่ง" at bounding box center [731, 339] width 211 height 20
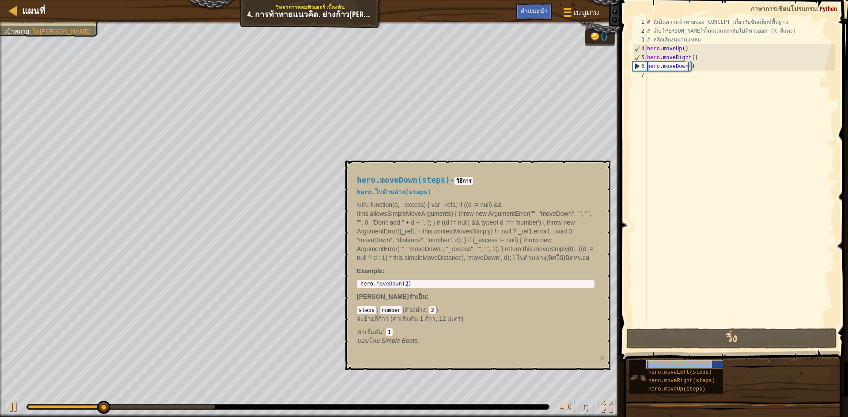
click at [673, 364] on span "hero.moveDown(steps)" at bounding box center [680, 364] width 64 height 6
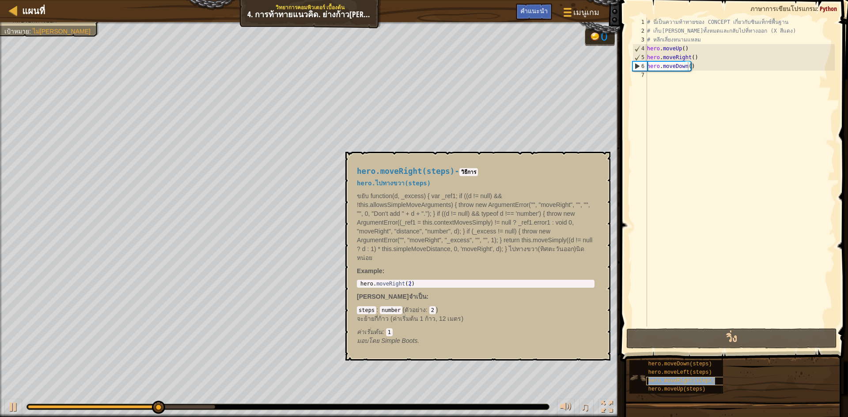
click at [675, 378] on div "hero.moveRight(steps)" at bounding box center [688, 381] width 85 height 8
click at [672, 80] on div "# นี่เป็นความท้าทายของ CONCEPT เกี่ยวกับซินแท็กซ์พื้นฐาน # เก็บ[PERSON_NAME]ทั้…" at bounding box center [739, 181] width 189 height 327
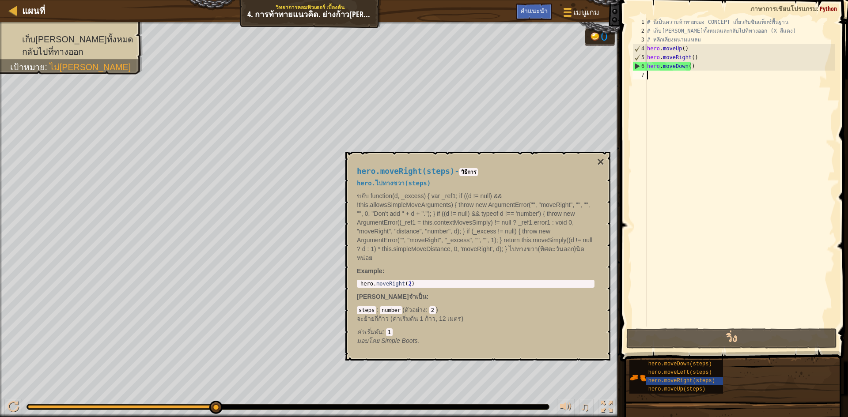
paste textarea "hero.moveRight(steps)"
type textarea "hero.moveRight(steps)"
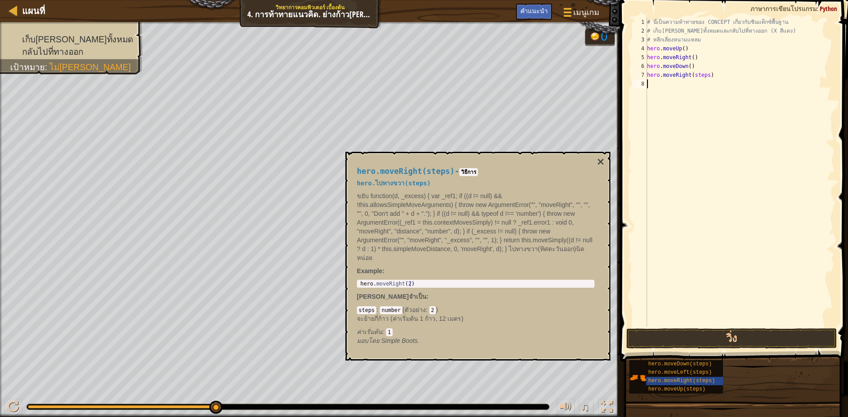
click at [702, 80] on div "# นี่เป็นความท้าทายของ CONCEPT เกี่ยวกับซินแท็กซ์พื้นฐาน # เก็บ[PERSON_NAME]ทั้…" at bounding box center [739, 181] width 189 height 327
click at [705, 75] on div "# นี่เป็นความท้าทายของ CONCEPT เกี่ยวกับซินแท็กซ์พื้นฐาน # เก็บ[PERSON_NAME]ทั้…" at bounding box center [739, 181] width 189 height 327
type textarea "hero.moveRight()"
click at [651, 343] on button "วิ่ง" at bounding box center [731, 339] width 211 height 20
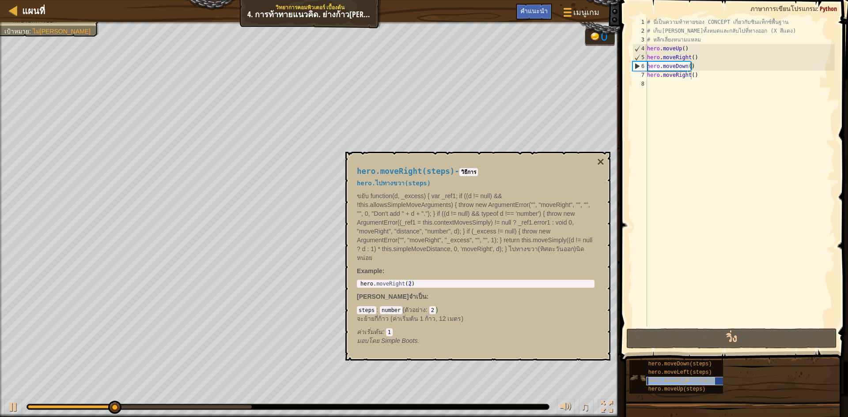
click at [662, 378] on span "hero.moveRight(steps)" at bounding box center [681, 381] width 67 height 6
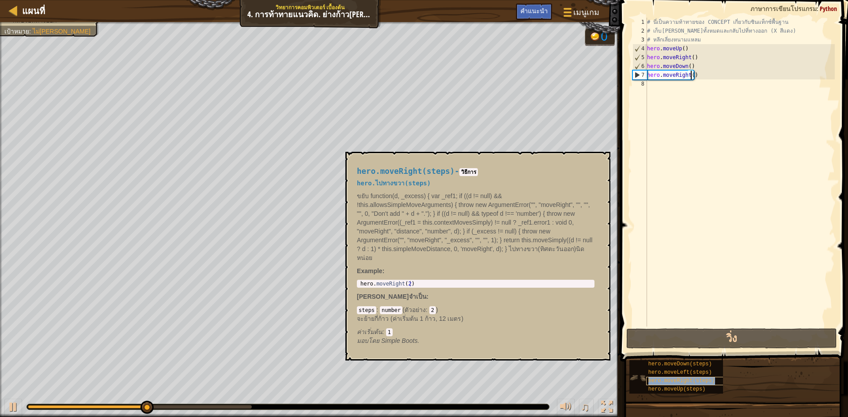
click at [673, 377] on div "hero.moveRight(steps)" at bounding box center [688, 381] width 85 height 8
click at [673, 377] on div "hero.moveLeft(steps)" at bounding box center [688, 373] width 85 height 8
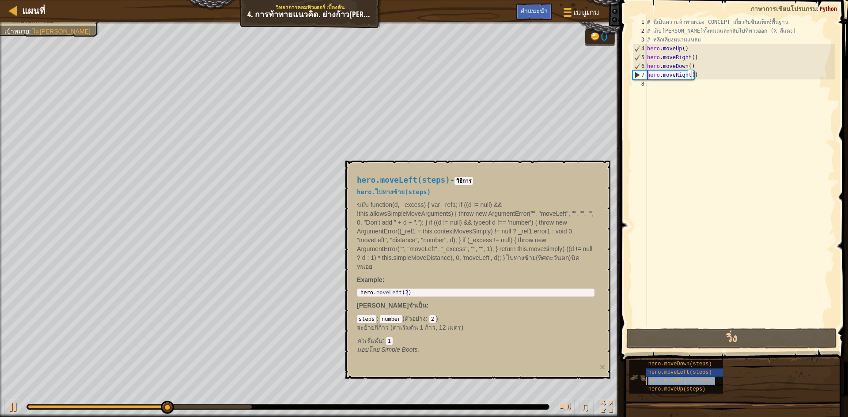
click at [673, 378] on span "hero.moveRight(steps)" at bounding box center [681, 381] width 67 height 6
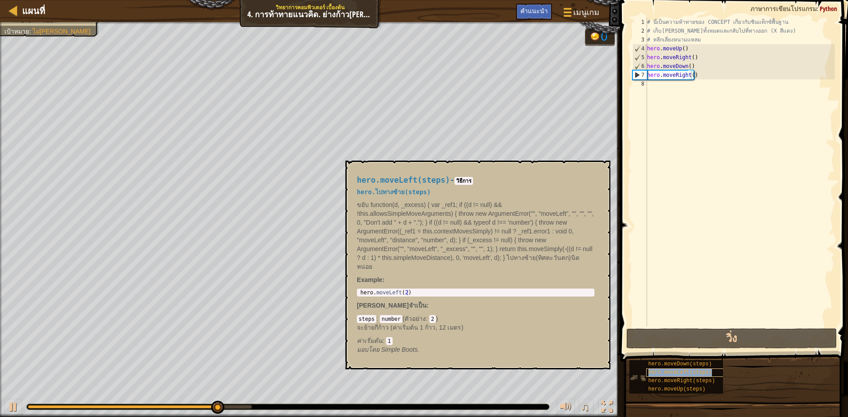
click at [675, 369] on div "hero.moveLeft(steps)" at bounding box center [688, 373] width 85 height 8
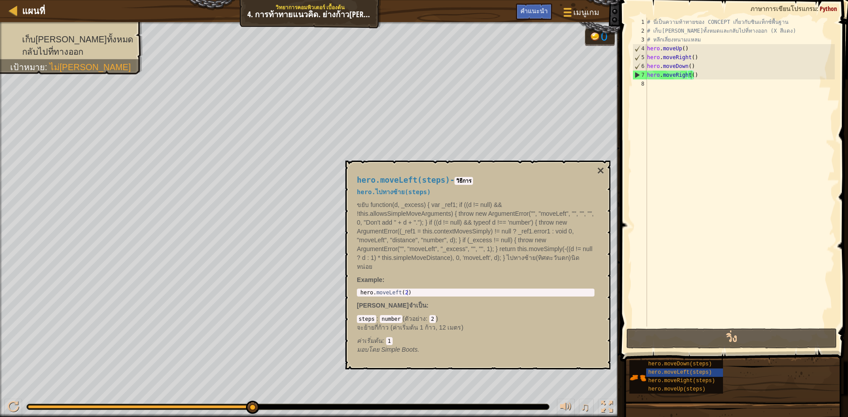
click at [680, 87] on div "# นี่เป็นความท้าทายของ CONCEPT เกี่ยวกับซินแท็กซ์พื้นฐาน # เก็บ[PERSON_NAME]ทั้…" at bounding box center [739, 181] width 189 height 327
paste textarea "hero.moveLeft(steps)"
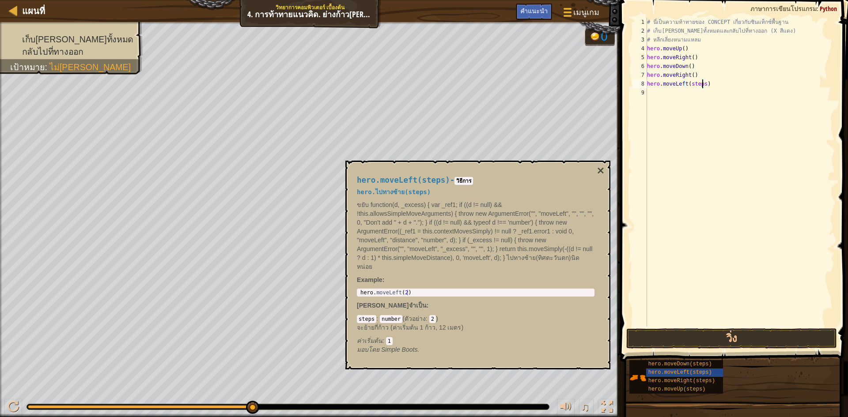
click at [704, 83] on div "# นี่เป็นความท้าทายของ CONCEPT เกี่ยวกับซินแท็กซ์พื้นฐาน # เก็บ[PERSON_NAME]ทั้…" at bounding box center [739, 181] width 189 height 327
type textarea "hero.moveLeft()"
click at [698, 337] on button "วิ่ง" at bounding box center [731, 339] width 211 height 20
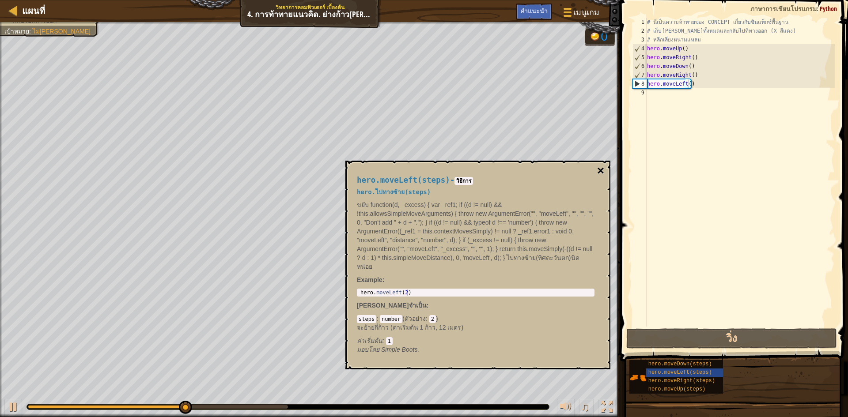
click at [600, 169] on button "×" at bounding box center [600, 171] width 7 height 12
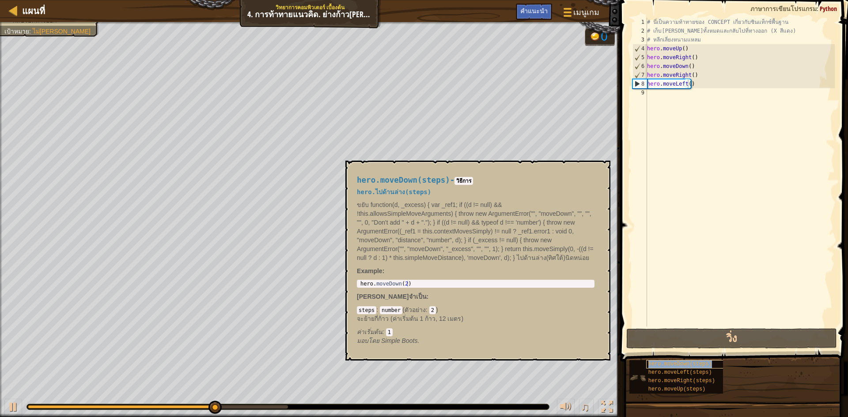
click at [651, 365] on span "hero.moveDown(steps)" at bounding box center [680, 364] width 64 height 6
click at [669, 100] on div "# นี่เป็นความท้าทายของ CONCEPT เกี่ยวกับซินแท็กซ์พื้นฐาน # เก็บ[PERSON_NAME]ทั้…" at bounding box center [739, 181] width 189 height 327
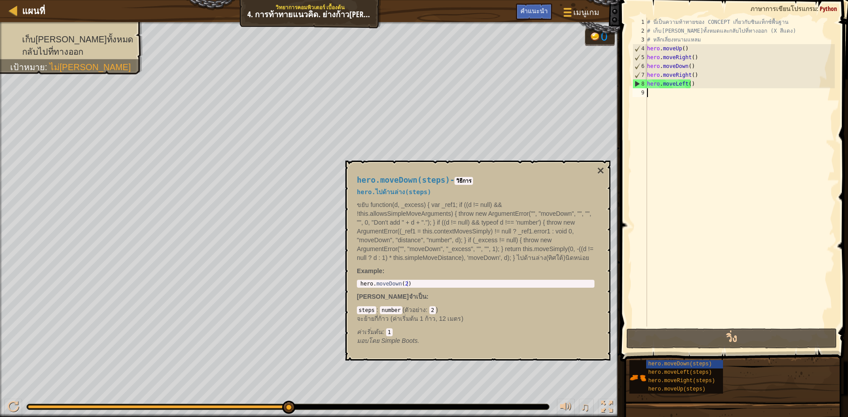
paste textarea "hero.moveDown(steps)"
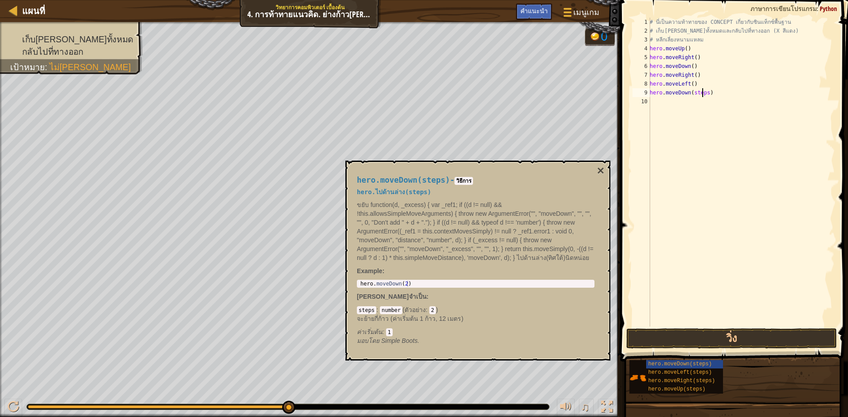
click at [703, 92] on div "# นี่เป็นความท้าทายของ CONCEPT เกี่ยวกับซินแท็กซ์พื้นฐาน # เก็บ[PERSON_NAME]ทั้…" at bounding box center [741, 181] width 187 height 327
click at [704, 93] on div "# นี่เป็นความท้าทายของ CONCEPT เกี่ยวกับซินแท็กซ์พื้นฐาน # เก็บ[PERSON_NAME]ทั้…" at bounding box center [741, 181] width 187 height 327
type textarea "hero.moveDown()"
click at [687, 342] on button "วิ่ง" at bounding box center [731, 339] width 211 height 20
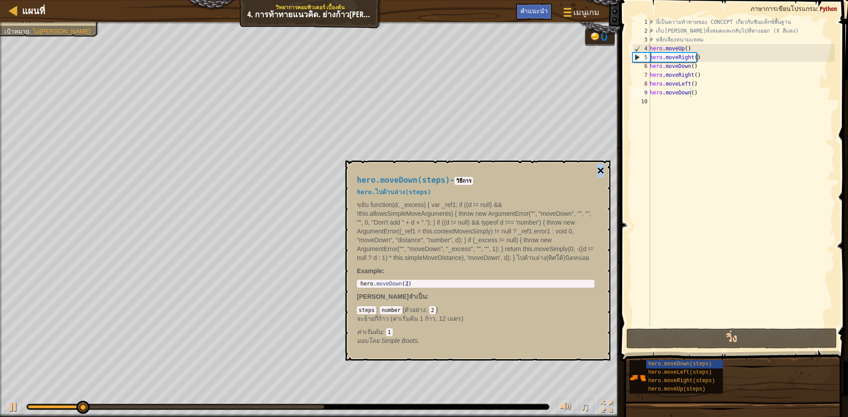
click at [601, 168] on button "×" at bounding box center [600, 171] width 7 height 12
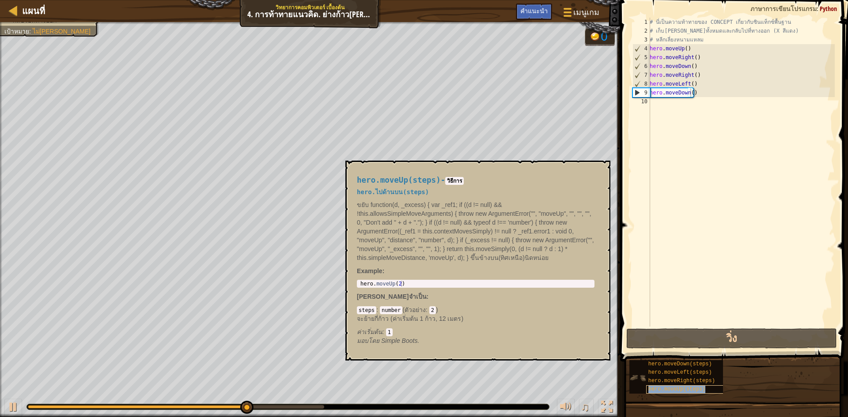
click at [661, 387] on span "hero.moveUp(steps)" at bounding box center [676, 389] width 57 height 6
click at [696, 104] on div "# นี่เป็นความท้าทายของ CONCEPT เกี่ยวกับซินแท็กซ์พื้นฐาน # เก็บ[PERSON_NAME]ทั้…" at bounding box center [741, 181] width 187 height 327
paste textarea "hero.moveUp(steps)"
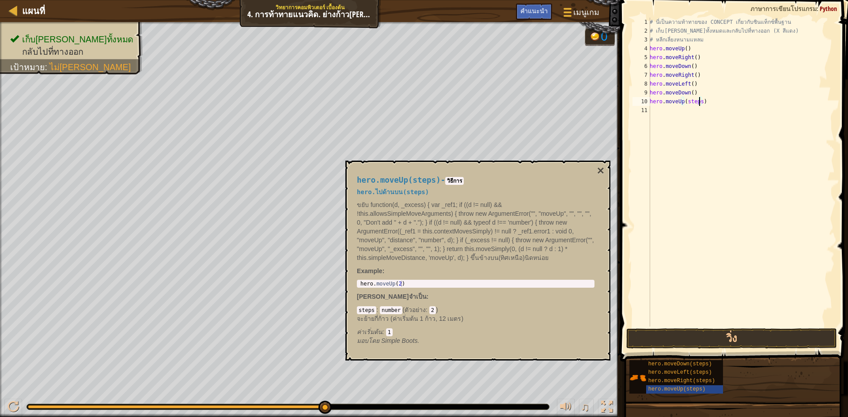
click at [701, 102] on div "# นี่เป็นความท้าทายของ CONCEPT เกี่ยวกับซินแท็กซ์พื้นฐาน # เก็บ[PERSON_NAME]ทั้…" at bounding box center [741, 181] width 187 height 327
type textarea "hero.moveUp()"
click at [682, 332] on button "วิ่ง" at bounding box center [731, 339] width 211 height 20
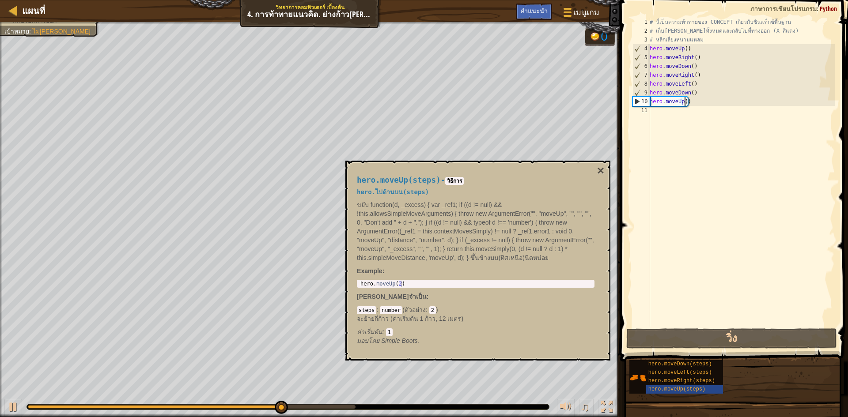
click at [670, 111] on div "# นี่เป็นความท้าทายของ CONCEPT เกี่ยวกับซินแท็กซ์พื้นฐาน # เก็บ[PERSON_NAME]ทั้…" at bounding box center [741, 181] width 187 height 327
drag, startPoint x: 670, startPoint y: 111, endPoint x: 785, endPoint y: 124, distance: 116.4
click at [785, 124] on div "# นี่เป็นความท้าทายของ CONCEPT เกี่ยวกับซินแท็กซ์พื้นฐาน # เก็บ[PERSON_NAME]ทั้…" at bounding box center [741, 181] width 187 height 327
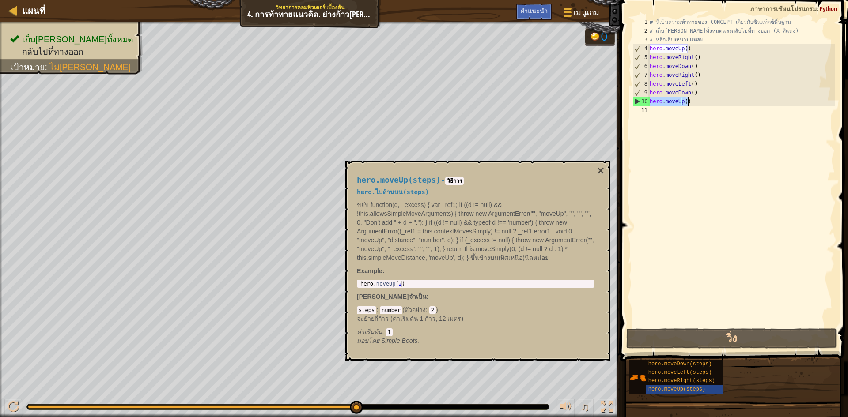
drag, startPoint x: 651, startPoint y: 101, endPoint x: 691, endPoint y: 101, distance: 40.2
click at [691, 101] on div "# นี่เป็นความท้าทายของ CONCEPT เกี่ยวกับซินแท็กซ์พื้นฐาน # เก็บ[PERSON_NAME]ทั้…" at bounding box center [741, 181] width 187 height 327
type textarea "hero.moveUp()"
click at [680, 112] on div "# นี่เป็นความท้าทายของ CONCEPT เกี่ยวกับซินแท็กซ์พื้นฐาน # เก็บ[PERSON_NAME]ทั้…" at bounding box center [741, 181] width 187 height 327
paste textarea "hero.moveUp()"
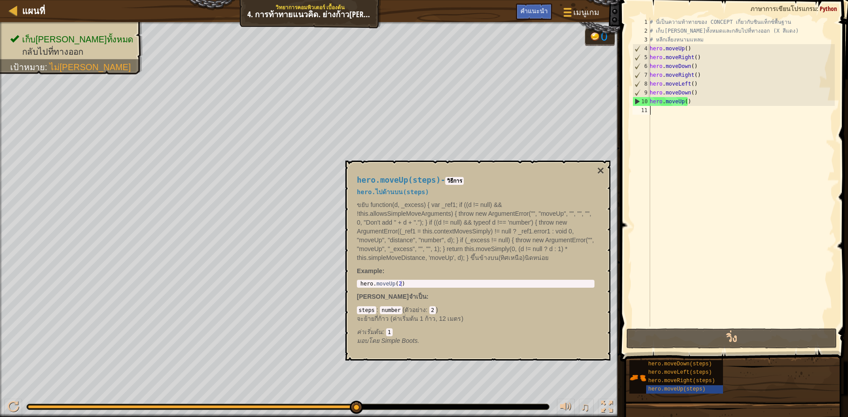
type textarea "hero.moveUp()"
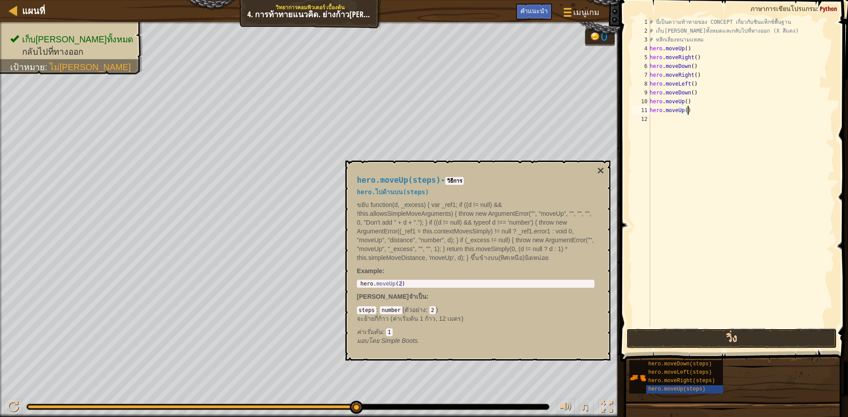
click at [694, 338] on button "วิ่ง" at bounding box center [731, 339] width 211 height 20
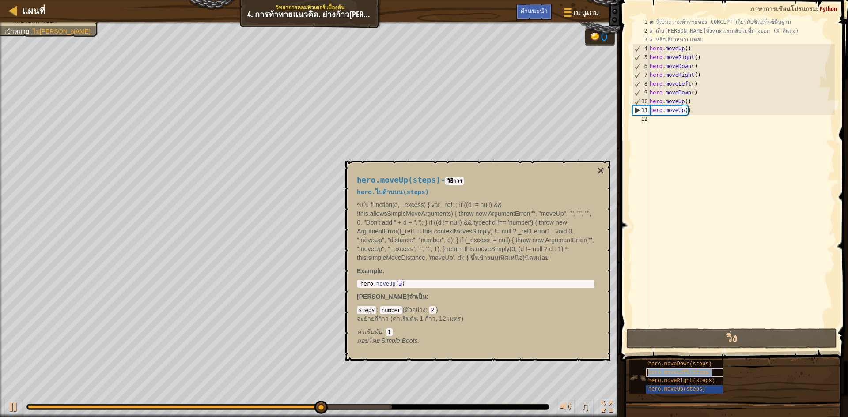
click at [691, 373] on span "hero.moveLeft(steps)" at bounding box center [680, 373] width 64 height 6
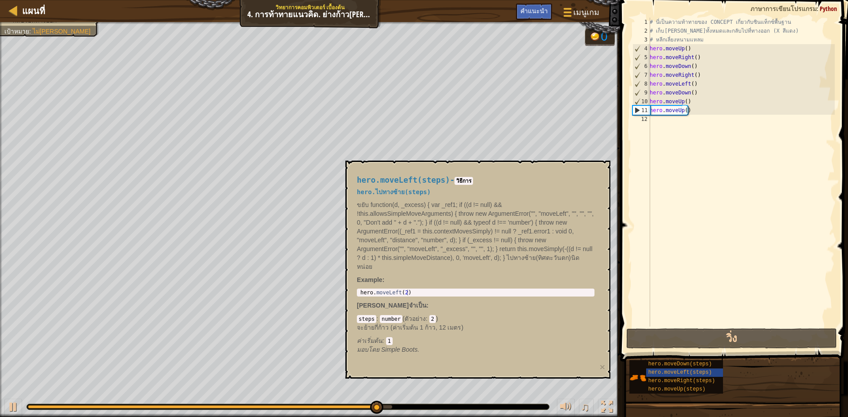
click at [686, 125] on div "# นี่เป็นความท้าทายของ CONCEPT เกี่ยวกับซินแท็กซ์พื้นฐาน # เก็บ[PERSON_NAME]ทั้…" at bounding box center [741, 181] width 187 height 327
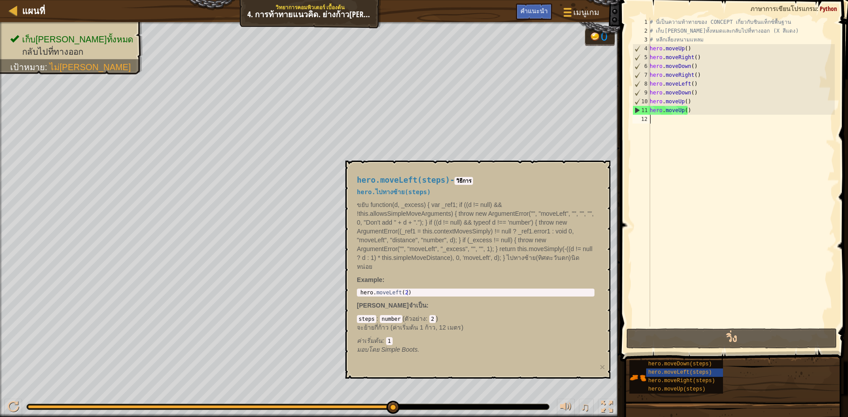
paste textarea "hero.moveLeft(steps)"
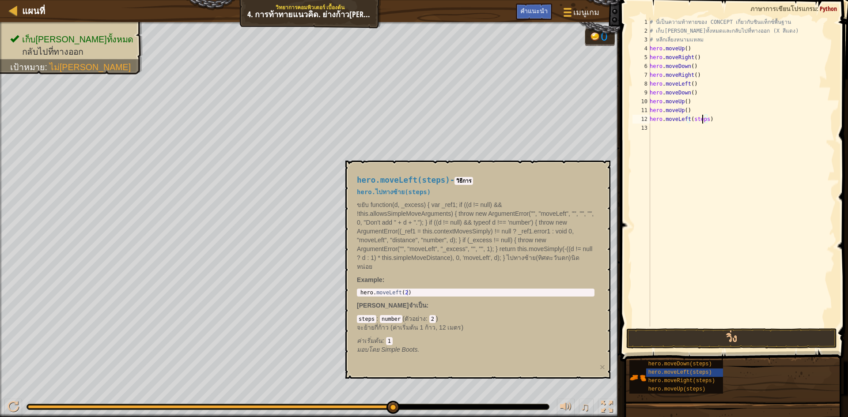
click at [703, 120] on div "# นี่เป็นความท้าทายของ CONCEPT เกี่ยวกับซินแท็กซ์พื้นฐาน # เก็บ[PERSON_NAME]ทั้…" at bounding box center [741, 181] width 187 height 327
click at [701, 120] on div "# นี่เป็นความท้าทายของ CONCEPT เกี่ยวกับซินแท็กซ์พื้นฐาน # เก็บ[PERSON_NAME]ทั้…" at bounding box center [741, 181] width 187 height 327
click at [702, 121] on div "# นี่เป็นความท้าทายของ CONCEPT เกี่ยวกับซินแท็กซ์พื้นฐาน # เก็บ[PERSON_NAME]ทั้…" at bounding box center [741, 181] width 187 height 327
type textarea "hero.moveLeft()"
click at [702, 339] on button "วิ่ง" at bounding box center [731, 339] width 211 height 20
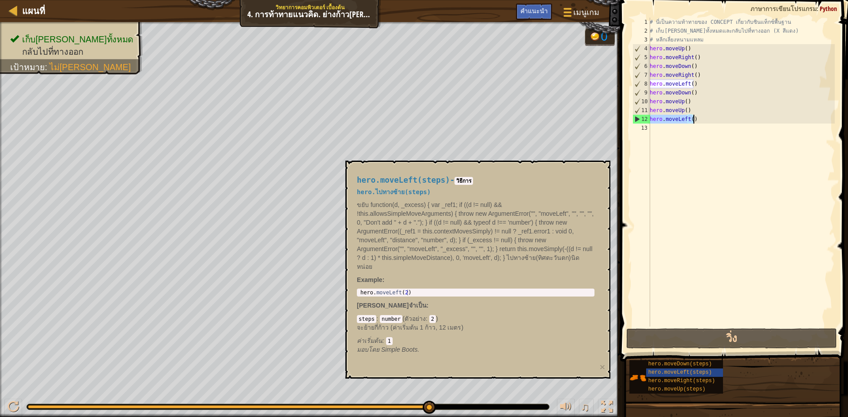
drag, startPoint x: 651, startPoint y: 118, endPoint x: 693, endPoint y: 118, distance: 42.4
click at [693, 118] on div "# นี่เป็นความท้าทายของ CONCEPT เกี่ยวกับซินแท็กซ์พื้นฐาน # เก็บ[PERSON_NAME]ทั้…" at bounding box center [741, 181] width 187 height 327
click at [692, 127] on div "# นี่เป็นความท้าทายของ CONCEPT เกี่ยวกับซินแท็กซ์พื้นฐาน # เก็บ[PERSON_NAME]ทั้…" at bounding box center [741, 181] width 187 height 327
paste textarea "hero.moveLeft()"
type textarea "hero.moveLeft()"
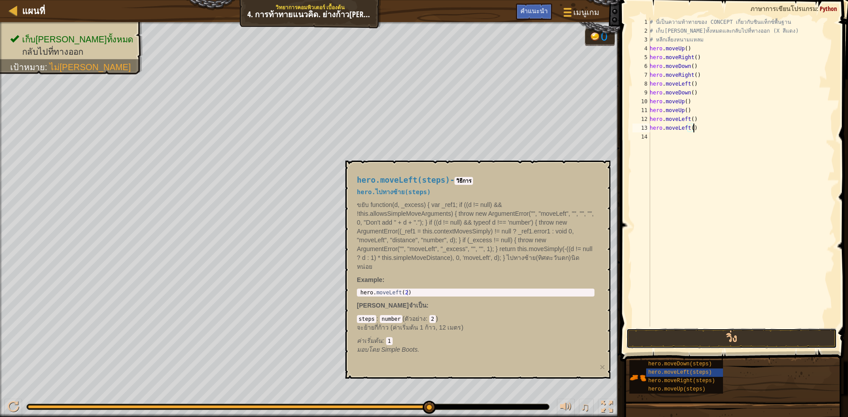
drag, startPoint x: 696, startPoint y: 335, endPoint x: 701, endPoint y: 328, distance: 8.6
click at [697, 335] on button "วิ่ง" at bounding box center [731, 339] width 211 height 20
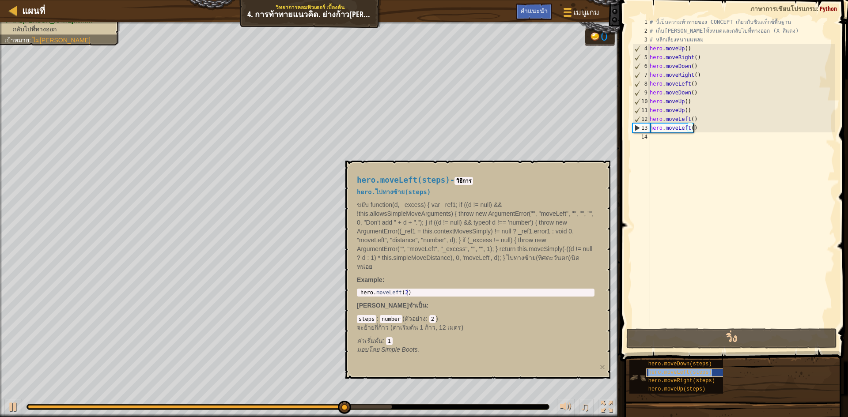
click at [647, 371] on div "hero.moveLeft(steps)" at bounding box center [688, 373] width 85 height 8
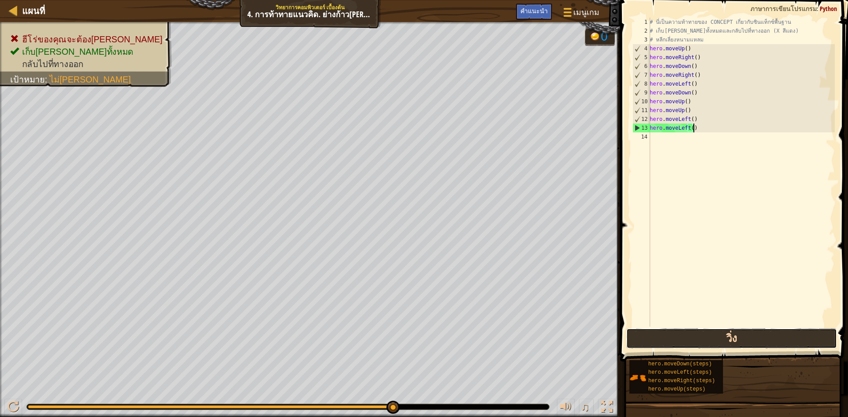
click at [689, 329] on button "วิ่ง" at bounding box center [731, 339] width 211 height 20
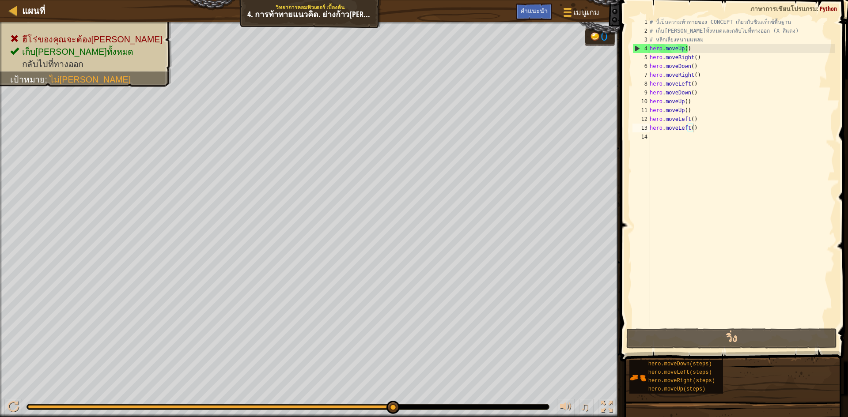
click at [668, 140] on div "# นี่เป็นความท้าทายของ CONCEPT เกี่ยวกับซินแท็กซ์พื้นฐาน # เก็บ[PERSON_NAME]ทั้…" at bounding box center [741, 181] width 187 height 327
paste textarea "hero.moveDown(steps)"
type textarea "hero.moveDown(steps)"
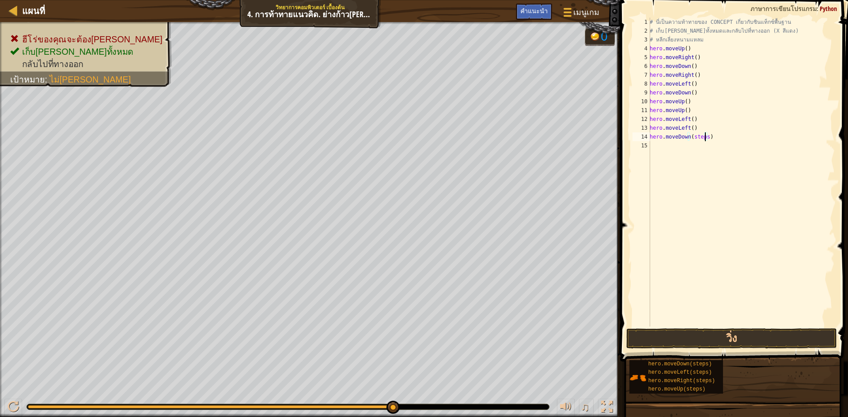
click at [707, 140] on div "# นี่เป็นความท้าทายของ CONCEPT เกี่ยวกับซินแท็กซ์พื้นฐาน # เก็บ[PERSON_NAME]ทั้…" at bounding box center [741, 181] width 187 height 327
click at [708, 136] on div "# นี่เป็นความท้าทายของ CONCEPT เกี่ยวกับซินแท็กซ์พื้นฐาน # เก็บ[PERSON_NAME]ทั้…" at bounding box center [741, 172] width 187 height 309
click at [704, 139] on div "# นี่เป็นความท้าทายของ CONCEPT เกี่ยวกับซินแท็กซ์พื้นฐาน # เก็บ[PERSON_NAME]ทั้…" at bounding box center [741, 181] width 187 height 327
click at [703, 141] on div "# นี่เป็นความท้าทายของ CONCEPT เกี่ยวกับซินแท็กซ์พื้นฐาน # เก็บ[PERSON_NAME]ทั้…" at bounding box center [741, 181] width 187 height 327
click at [704, 136] on div "# นี่เป็นความท้าทายของ CONCEPT เกี่ยวกับซินแท็กซ์พื้นฐาน # เก็บ[PERSON_NAME]ทั้…" at bounding box center [741, 181] width 187 height 327
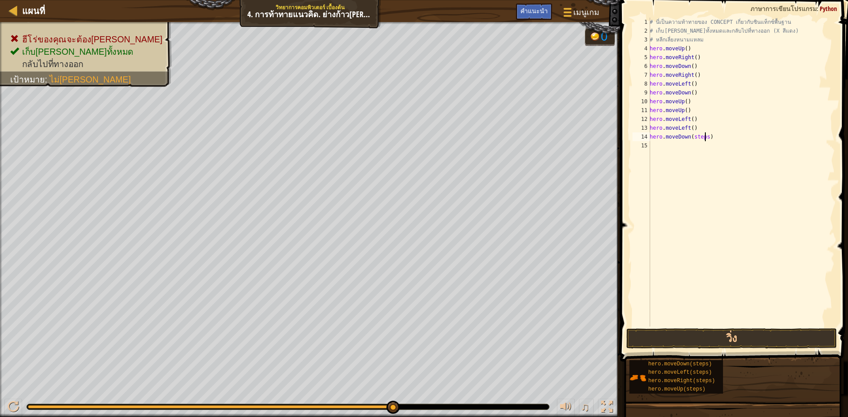
click at [704, 136] on div "# นี่เป็นความท้าทายของ CONCEPT เกี่ยวกับซินแท็กซ์พื้นฐาน # เก็บ[PERSON_NAME]ทั้…" at bounding box center [741, 181] width 187 height 327
type textarea "hero.moveDown()"
click at [728, 333] on button "วิ่ง" at bounding box center [731, 339] width 211 height 20
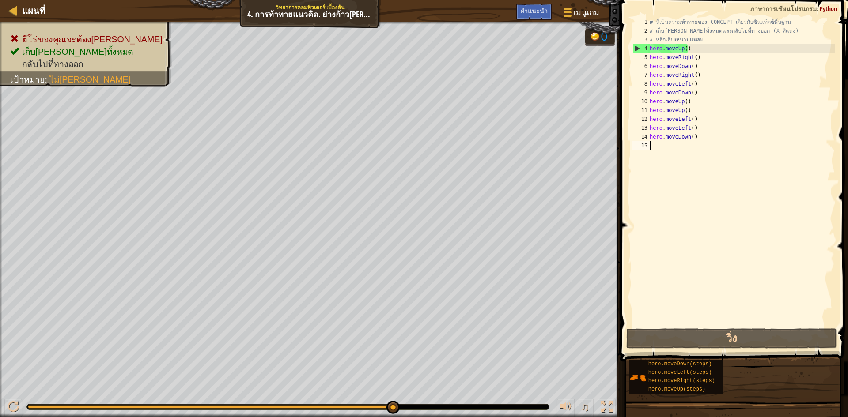
click at [702, 146] on div "# นี่เป็นความท้าทายของ CONCEPT เกี่ยวกับซินแท็กซ์พื้นฐาน # เก็บ[PERSON_NAME]ทั้…" at bounding box center [741, 181] width 187 height 327
click at [698, 135] on div "# นี่เป็นความท้าทายของ CONCEPT เกี่ยวกับซินแท็กซ์พื้นฐาน # เก็บ[PERSON_NAME]ทั้…" at bounding box center [741, 181] width 187 height 327
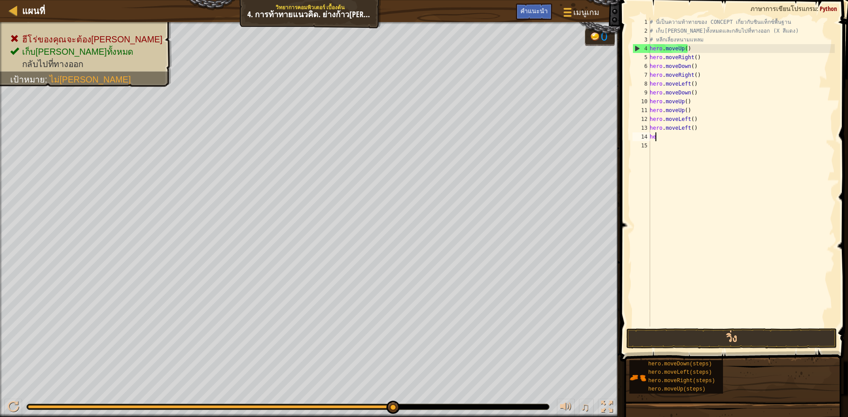
type textarea "h"
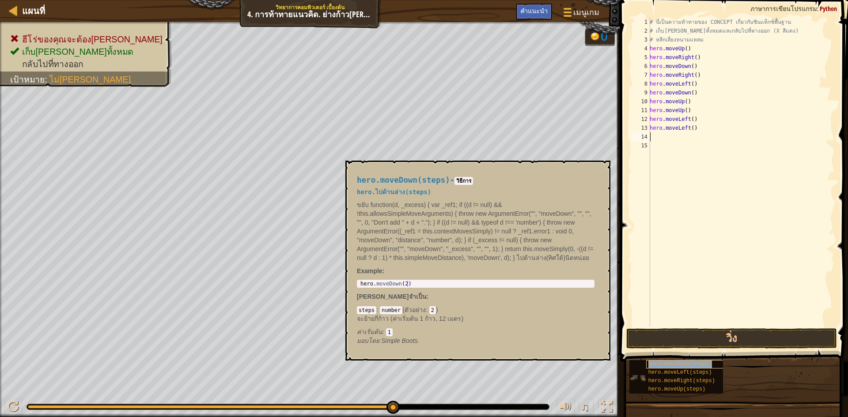
click at [678, 366] on span "hero.moveDown(steps)" at bounding box center [680, 364] width 64 height 6
type textarea "hero.moveDown(2)"
click at [401, 283] on div "hero . moveDown ( 2 )" at bounding box center [476, 290] width 234 height 19
click at [675, 140] on div "# นี่เป็นความท้าทายของ CONCEPT เกี่ยวกับซินแท็กซ์พื้นฐาน # เก็บ[PERSON_NAME]ทั้…" at bounding box center [741, 181] width 187 height 327
paste textarea "hero.moveDown(steps)"
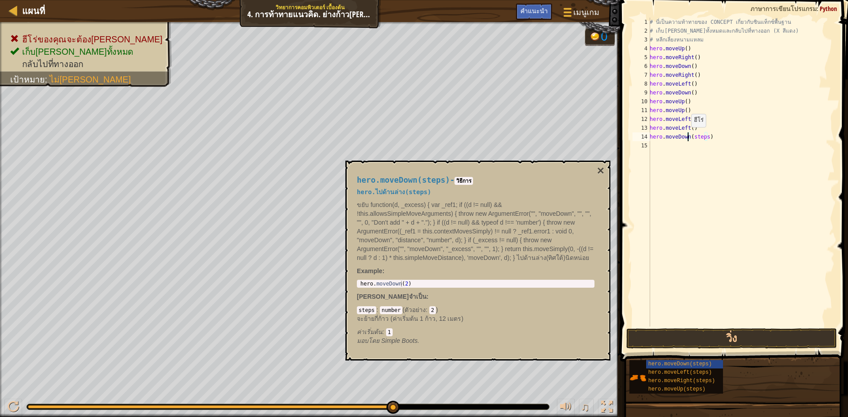
click at [686, 136] on div "# นี่เป็นความท้าทายของ CONCEPT เกี่ยวกับซินแท็กซ์พื้นฐาน # เก็บ[PERSON_NAME]ทั้…" at bounding box center [741, 181] width 187 height 327
click at [689, 136] on div "# นี่เป็นความท้าทายของ CONCEPT เกี่ยวกับซินแท็กซ์พื้นฐาน # เก็บ[PERSON_NAME]ทั้…" at bounding box center [741, 181] width 187 height 327
drag, startPoint x: 689, startPoint y: 136, endPoint x: 701, endPoint y: 142, distance: 14.0
click at [701, 142] on div "# นี่เป็นความท้าทายของ CONCEPT เกี่ยวกับซินแท็กซ์พื้นฐาน # เก็บ[PERSON_NAME]ทั้…" at bounding box center [741, 181] width 187 height 327
click at [695, 136] on div "# นี่เป็นความท้าทายของ CONCEPT เกี่ยวกับซินแท็กซ์พื้นฐาน # เก็บ[PERSON_NAME]ทั้…" at bounding box center [741, 172] width 187 height 309
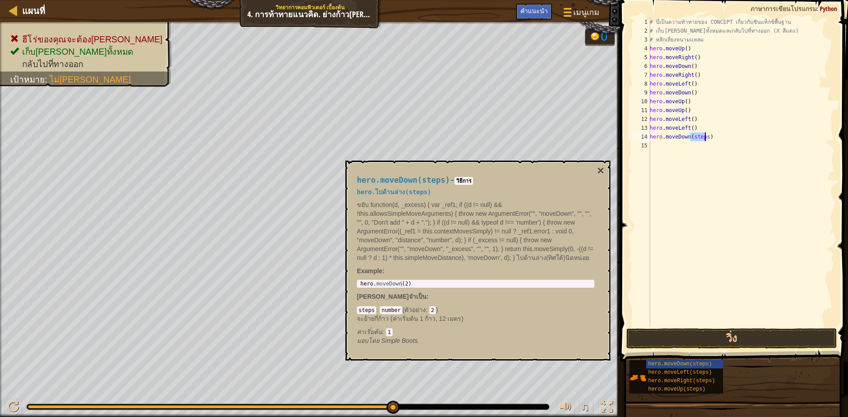
drag, startPoint x: 690, startPoint y: 137, endPoint x: 704, endPoint y: 139, distance: 14.2
click at [704, 139] on div "# นี่เป็นความท้าทายของ CONCEPT เกี่ยวกับซินแท็กซ์พื้นฐาน # เก็บ[PERSON_NAME]ทั้…" at bounding box center [741, 181] width 187 height 327
click at [758, 342] on button "วิ่ง" at bounding box center [731, 339] width 211 height 20
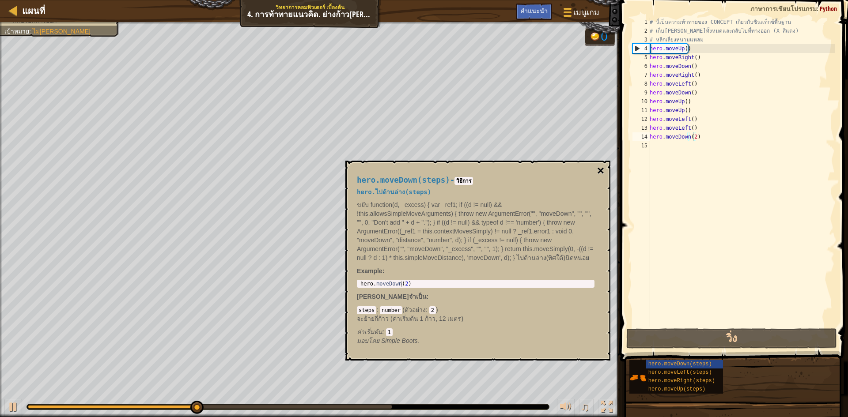
click at [601, 168] on button "×" at bounding box center [600, 171] width 7 height 12
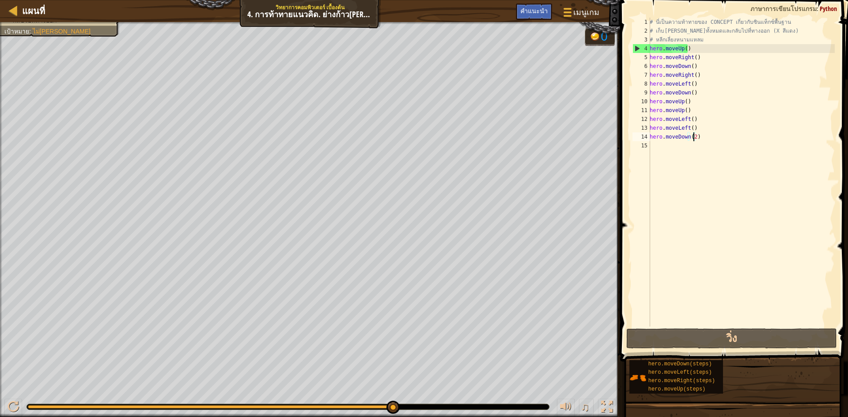
type textarea "hero.moveDown()"
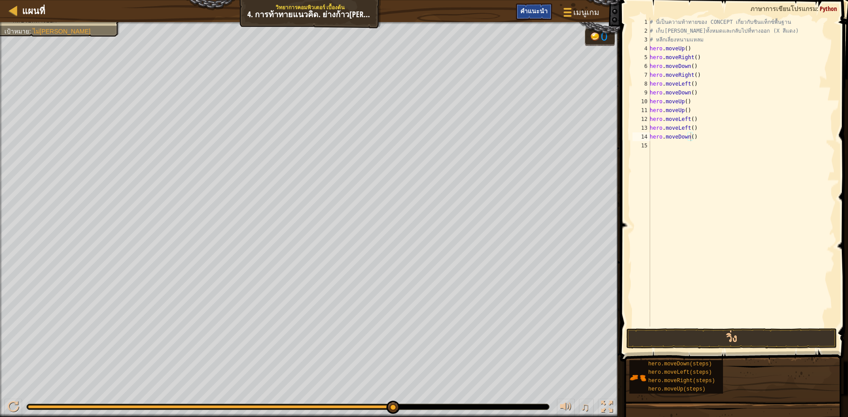
click at [542, 10] on span "คำแนะนำ" at bounding box center [533, 11] width 27 height 8
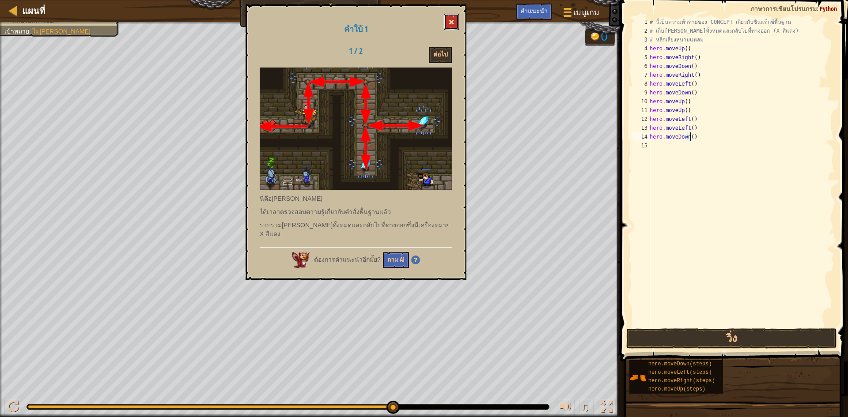
click at [444, 19] on button at bounding box center [451, 22] width 15 height 16
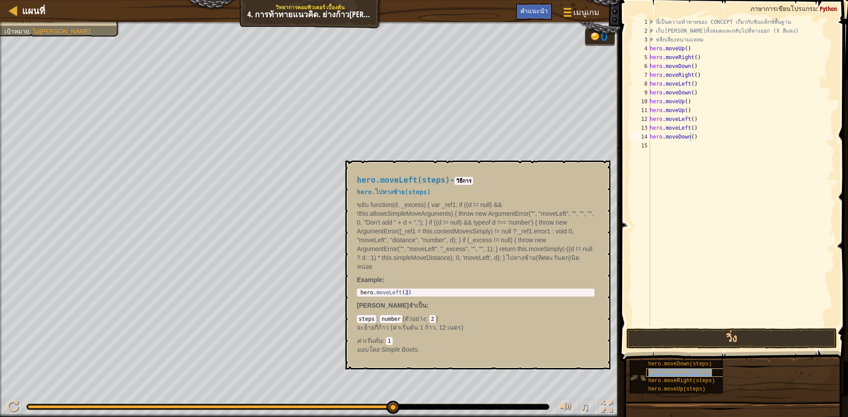
click at [657, 375] on span "hero.moveLeft(steps)" at bounding box center [680, 373] width 64 height 6
click at [672, 148] on div "# นี่เป็นความท้าทายของ CONCEPT เกี่ยวกับซินแท็กซ์พื้นฐาน # เก็บ[PERSON_NAME]ทั้…" at bounding box center [741, 181] width 187 height 327
paste textarea "hero.moveLeft(steps)"
type textarea "hero.moveLeft(steps)"
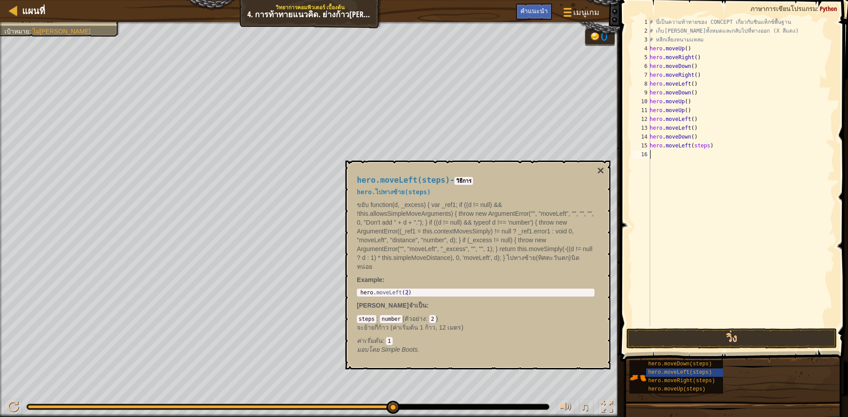
click at [704, 150] on div "# นี่เป็นความท้าทายของ CONCEPT เกี่ยวกับซินแท็กซ์พื้นฐาน # เก็บ[PERSON_NAME]ทั้…" at bounding box center [741, 181] width 187 height 327
click at [705, 146] on div "# นี่เป็นความท้าทายของ CONCEPT เกี่ยวกับซินแท็กซ์พื้นฐาน # เก็บ[PERSON_NAME]ทั้…" at bounding box center [741, 181] width 187 height 327
type textarea "hero.moveLeft()"
click at [731, 338] on button "วิ่ง" at bounding box center [731, 339] width 211 height 20
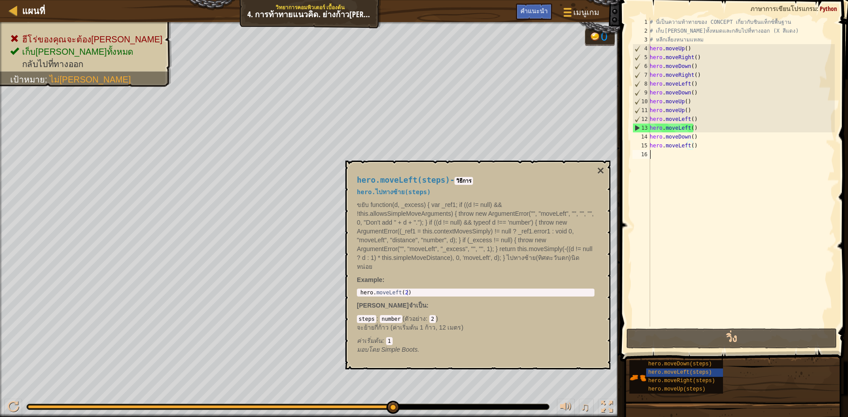
click at [706, 151] on div "# นี่เป็นความท้าทายของ CONCEPT เกี่ยวกับซินแท็กซ์พื้นฐาน # เก็บ[PERSON_NAME]ทั้…" at bounding box center [741, 181] width 187 height 327
click at [703, 145] on div "# นี่เป็นความท้าทายของ CONCEPT เกี่ยวกับซินแท็กซ์พื้นฐาน # เก็บ[PERSON_NAME]ทั้…" at bounding box center [741, 181] width 187 height 327
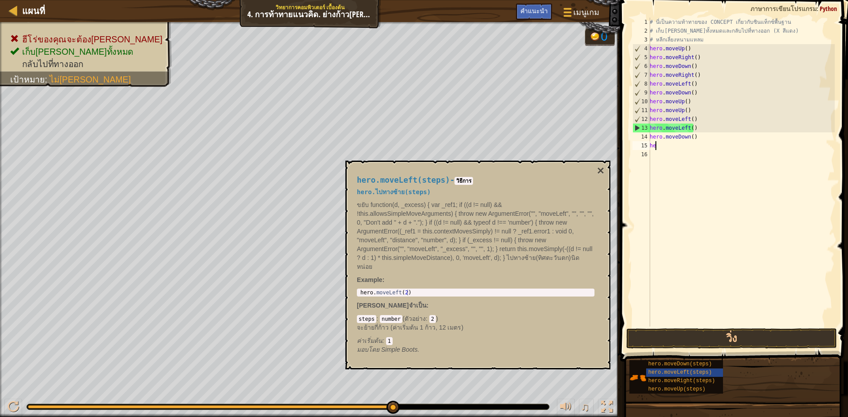
type textarea "h"
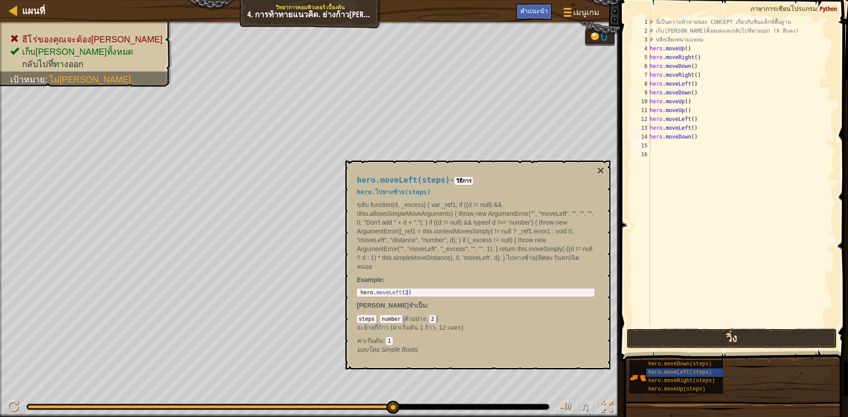
click at [735, 348] on button "วิ่ง" at bounding box center [731, 339] width 211 height 20
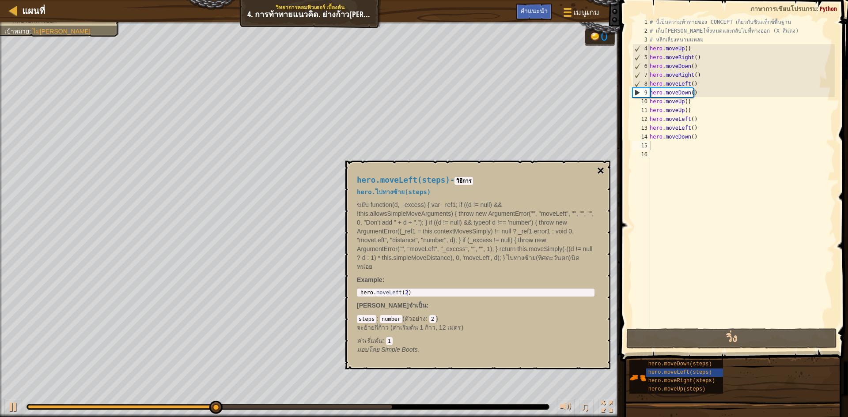
click at [601, 171] on button "×" at bounding box center [600, 171] width 7 height 12
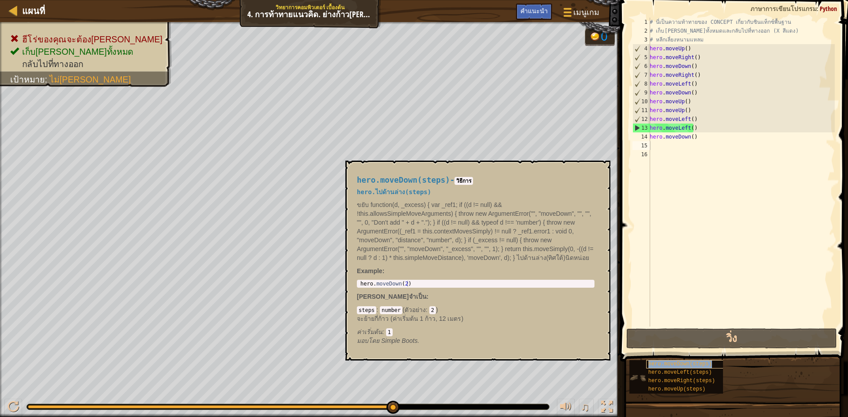
click at [692, 365] on span "hero.moveDown(steps)" at bounding box center [680, 364] width 64 height 6
click at [703, 140] on div "# นี่เป็นความท้าทายของ CONCEPT เกี่ยวกับซินแท็กซ์พื้นฐาน # เก็บ[PERSON_NAME]ทั้…" at bounding box center [741, 181] width 187 height 327
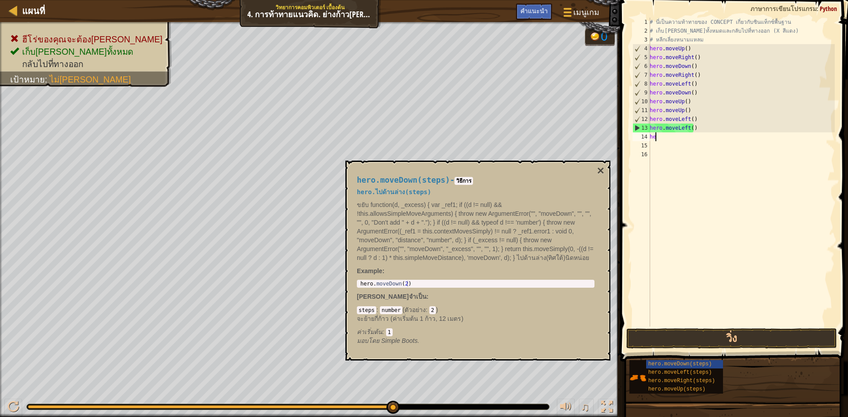
type textarea "h"
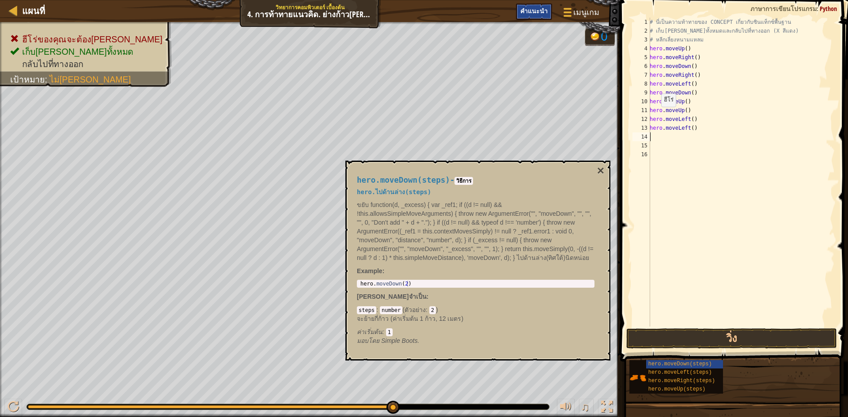
click at [525, 10] on span "คำแนะนำ" at bounding box center [533, 11] width 27 height 8
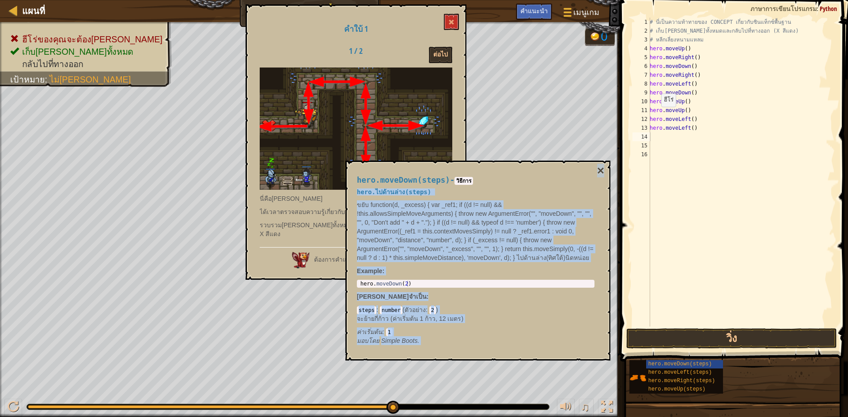
click at [605, 170] on div "hero.moveDown(steps) - วิธีการ hero.ไปด้านล่าง(steps) ขยับ function(d, _excess)…" at bounding box center [477, 261] width 265 height 200
click at [604, 171] on button "×" at bounding box center [600, 171] width 7 height 12
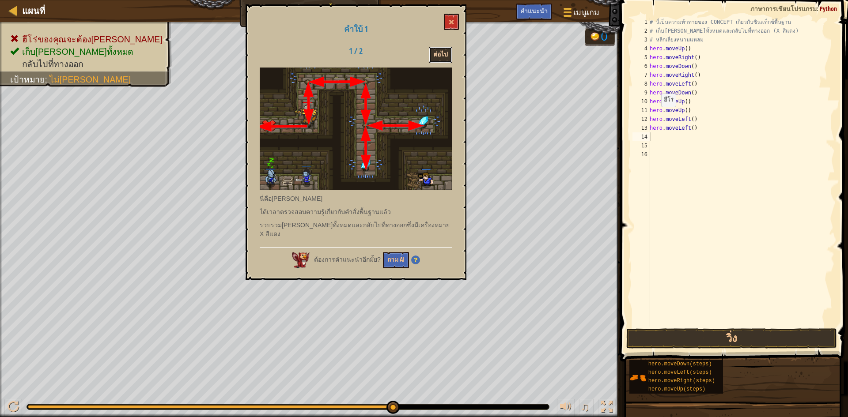
click at [444, 49] on button "ต่อไป" at bounding box center [440, 55] width 23 height 16
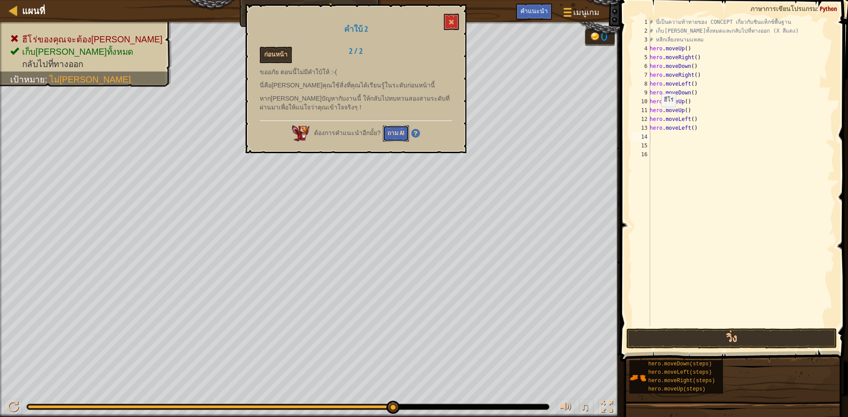
click at [401, 130] on button "ถาม AI" at bounding box center [396, 133] width 26 height 16
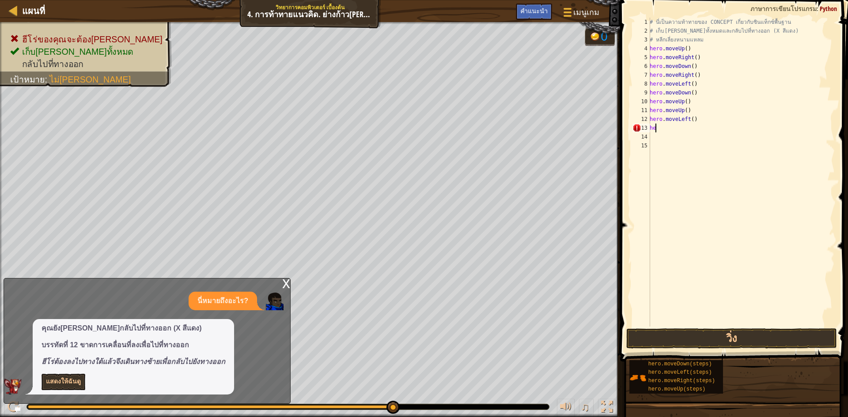
type textarea "h"
drag, startPoint x: 695, startPoint y: 118, endPoint x: 696, endPoint y: 129, distance: 10.6
click at [695, 126] on div "# นี่เป็นความท้าทายของ CONCEPT เกี่ยวกับซินแท็กซ์พื้นฐาน # เก็บ[PERSON_NAME]ทั้…" at bounding box center [741, 181] width 187 height 327
type textarea "hero.moveLeft()"
click at [698, 124] on div "# นี่เป็นความท้าทายของ CONCEPT เกี่ยวกับซินแท็กซ์พื้นฐาน # เก็บ[PERSON_NAME]ทั้…" at bounding box center [741, 172] width 187 height 309
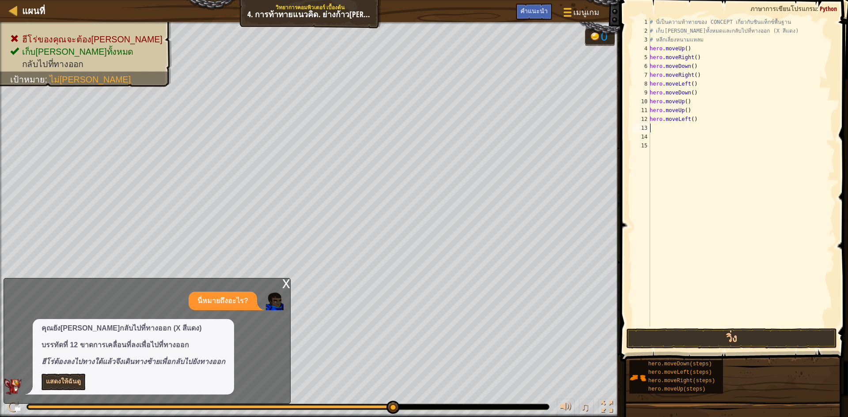
click at [698, 124] on div "# นี่เป็นความท้าทายของ CONCEPT เกี่ยวกับซินแท็กซ์พื้นฐาน # เก็บ[PERSON_NAME]ทั้…" at bounding box center [741, 181] width 187 height 327
click at [697, 122] on div "# นี่เป็นความท้าทายของ CONCEPT เกี่ยวกับซินแท็กซ์พื้นฐาน # เก็บ[PERSON_NAME]ทั้…" at bounding box center [741, 181] width 187 height 327
type textarea "h"
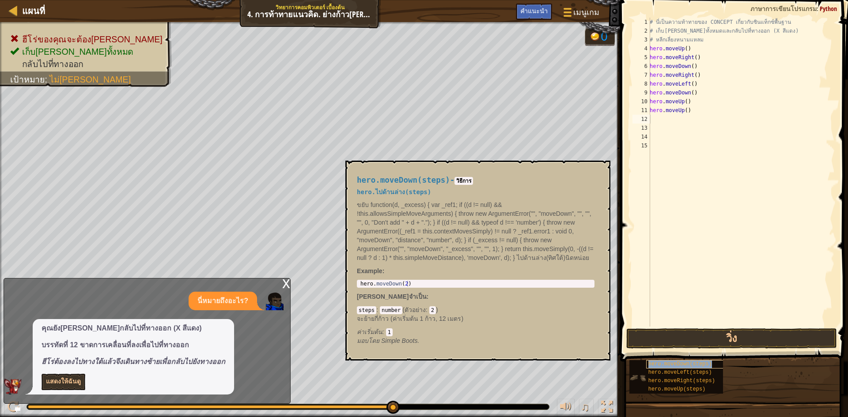
click at [672, 363] on span "hero.moveDown(steps)" at bounding box center [680, 364] width 64 height 6
click at [674, 120] on div "# นี่เป็นความท้าทายของ CONCEPT เกี่ยวกับซินแท็กซ์พื้นฐาน # เก็บ[PERSON_NAME]ทั้…" at bounding box center [741, 181] width 187 height 327
paste textarea "hero.moveDown(steps)"
click at [704, 122] on div "# นี่เป็นความท้าทายของ CONCEPT เกี่ยวกับซินแท็กซ์พื้นฐาน # เก็บ[PERSON_NAME]ทั้…" at bounding box center [741, 181] width 187 height 327
click at [705, 122] on div "# นี่เป็นความท้าทายของ CONCEPT เกี่ยวกับซินแท็กซ์พื้นฐาน # เก็บ[PERSON_NAME]ทั้…" at bounding box center [741, 181] width 187 height 327
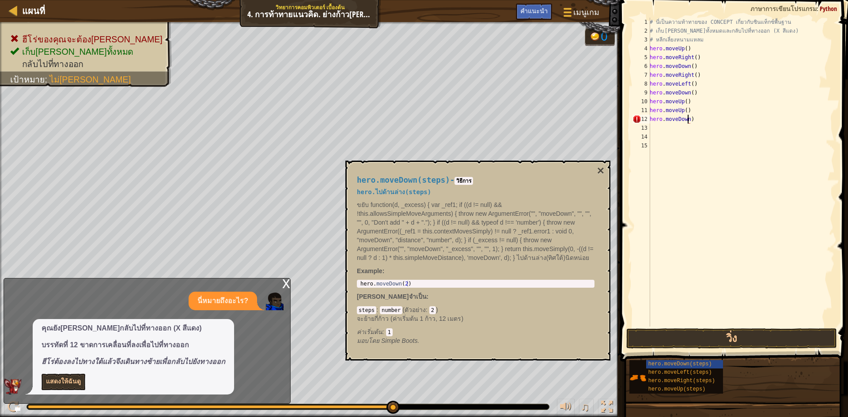
scroll to position [4, 3]
type textarea "hero.moveDown)"
click at [725, 125] on div "# นี่เป็นความท้าทายของ CONCEPT เกี่ยวกับซินแท็กซ์พื้นฐาน # เก็บ[PERSON_NAME]ทั้…" at bounding box center [741, 181] width 187 height 327
click at [693, 122] on div "# นี่เป็นความท้าทายของ CONCEPT เกี่ยวกับซินแท็กซ์พื้นฐาน # เก็บ[PERSON_NAME]ทั้…" at bounding box center [741, 181] width 187 height 327
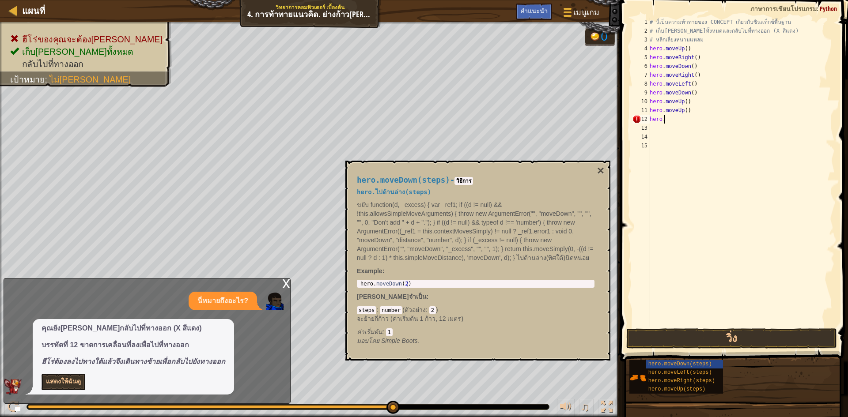
type textarea "h"
paste textarea "hero.moveDown(steps)"
click at [704, 122] on div "# นี่เป็นความท้าทายของ CONCEPT เกี่ยวกับซินแท็กซ์พื้นฐาน # เก็บ[PERSON_NAME]ทั้…" at bounding box center [741, 181] width 187 height 327
type textarea "hero.moveDown()"
click at [680, 337] on button "วิ่ง" at bounding box center [731, 339] width 211 height 20
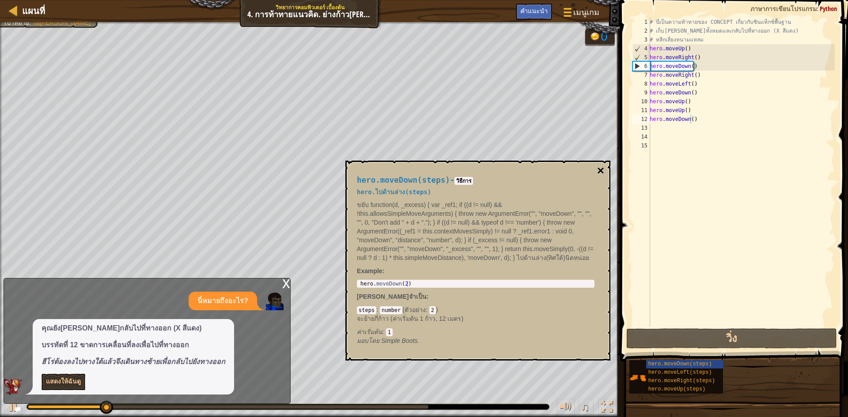
click at [601, 169] on button "×" at bounding box center [600, 171] width 7 height 12
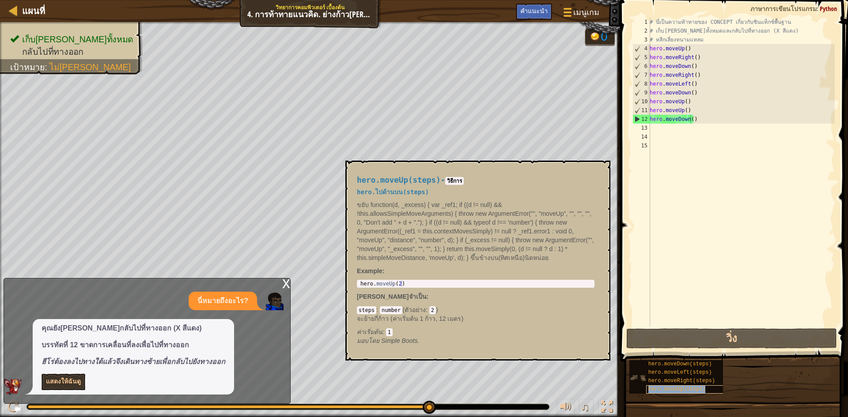
click at [675, 386] on span "hero.moveUp(steps)" at bounding box center [676, 389] width 57 height 6
click at [669, 133] on div "# นี่เป็นความท้าทายของ CONCEPT เกี่ยวกับซินแท็กซ์พื้นฐาน # เก็บ[PERSON_NAME]ทั้…" at bounding box center [741, 181] width 187 height 327
click at [670, 130] on div "# นี่เป็นความท้าทายของ CONCEPT เกี่ยวกับซินแท็กซ์พื้นฐาน # เก็บ[PERSON_NAME]ทั้…" at bounding box center [741, 181] width 187 height 327
paste textarea "hero.moveUp(steps)"
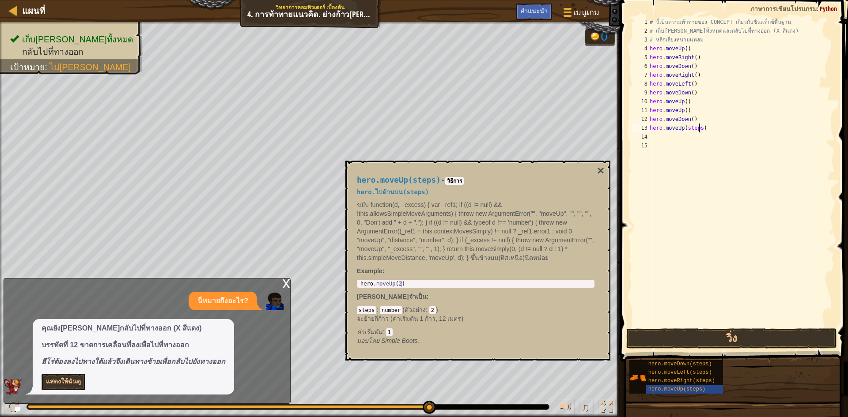
click at [698, 130] on div "# นี่เป็นความท้าทายของ CONCEPT เกี่ยวกับซินแท็กซ์พื้นฐาน # เก็บ[PERSON_NAME]ทั้…" at bounding box center [741, 181] width 187 height 327
type textarea "hero.moveUp()"
click at [699, 340] on button "วิ่ง" at bounding box center [731, 339] width 211 height 20
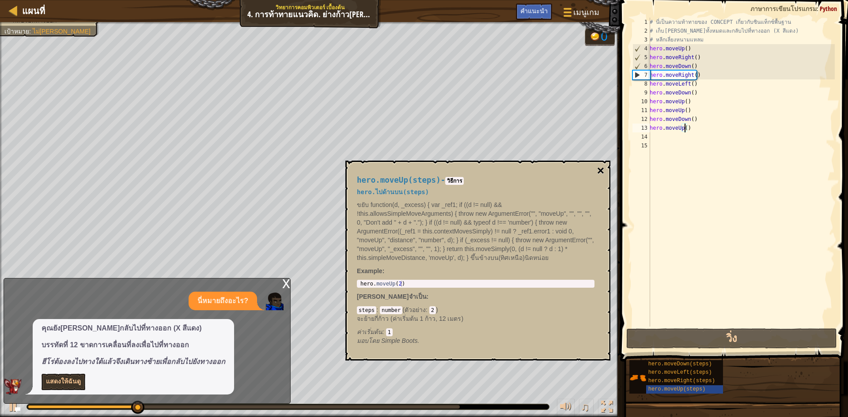
click at [601, 171] on button "×" at bounding box center [600, 171] width 7 height 12
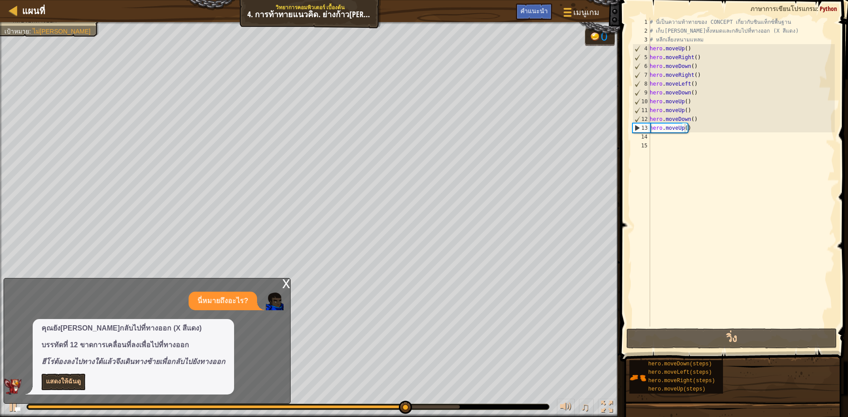
click at [670, 139] on div "# นี่เป็นความท้าทายของ CONCEPT เกี่ยวกับซินแท็กซ์พื้นฐาน # เก็บ[PERSON_NAME]ทั้…" at bounding box center [741, 181] width 187 height 327
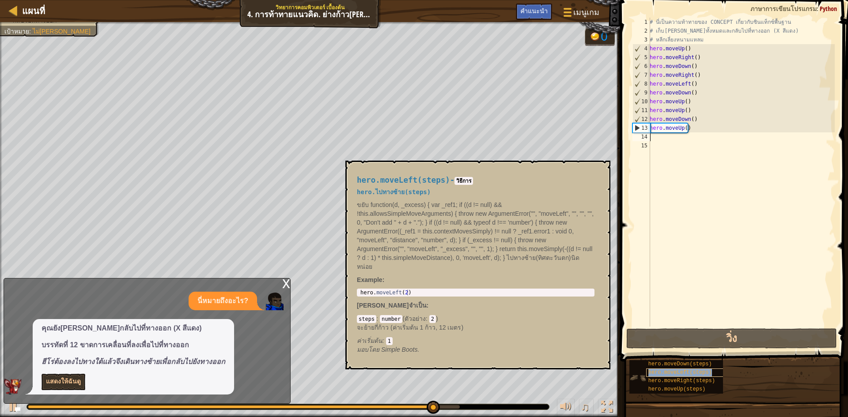
click at [673, 371] on span "hero.moveLeft(steps)" at bounding box center [680, 373] width 64 height 6
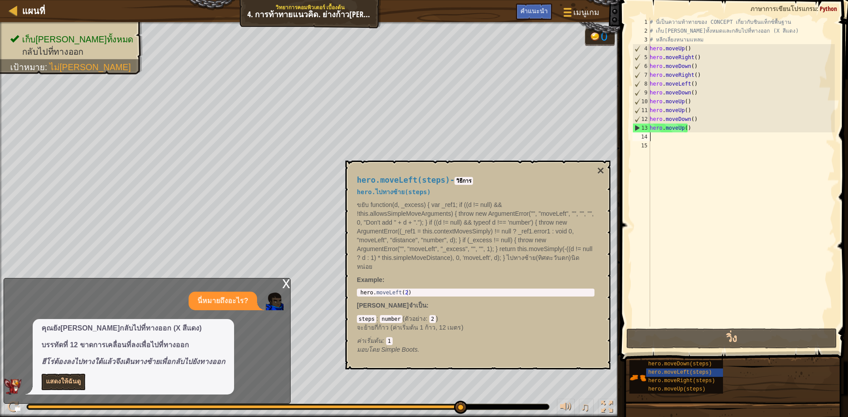
click at [660, 139] on div "# นี่เป็นความท้าทายของ CONCEPT เกี่ยวกับซินแท็กซ์พื้นฐาน # เก็บ[PERSON_NAME]ทั้…" at bounding box center [741, 181] width 187 height 327
paste textarea "hero.moveLeft(steps)"
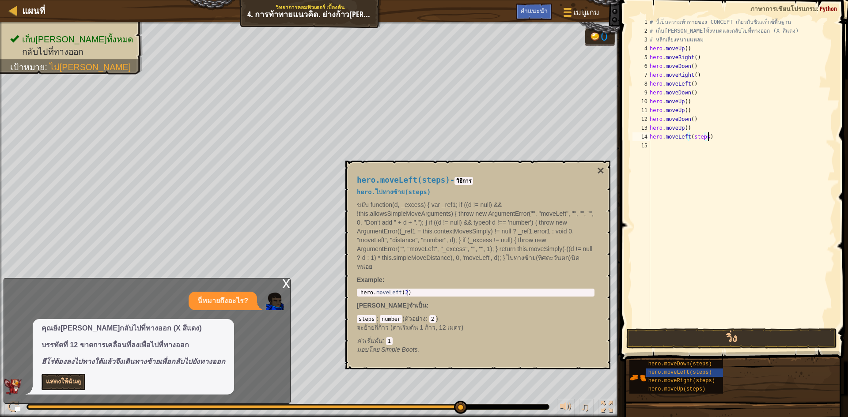
click at [704, 140] on div "# นี่เป็นความท้าทายของ CONCEPT เกี่ยวกับซินแท็กซ์พื้นฐาน # เก็บ[PERSON_NAME]ทั้…" at bounding box center [741, 181] width 187 height 327
type textarea "hero.moveLeft()"
click at [601, 171] on button "×" at bounding box center [600, 171] width 7 height 12
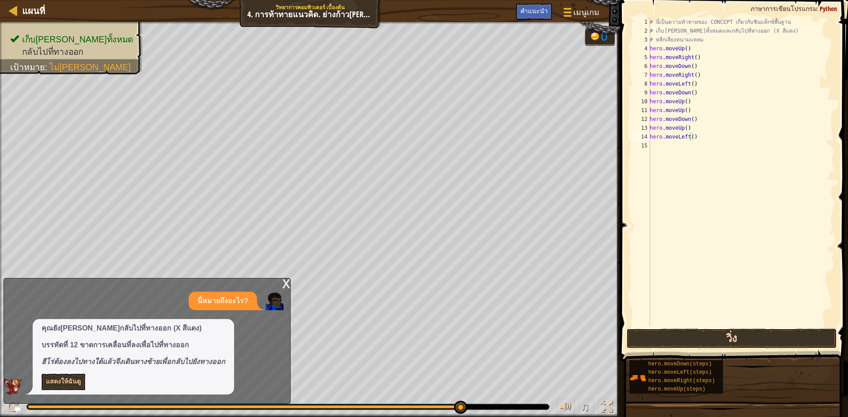
click at [645, 340] on button "วิ่ง" at bounding box center [731, 339] width 211 height 20
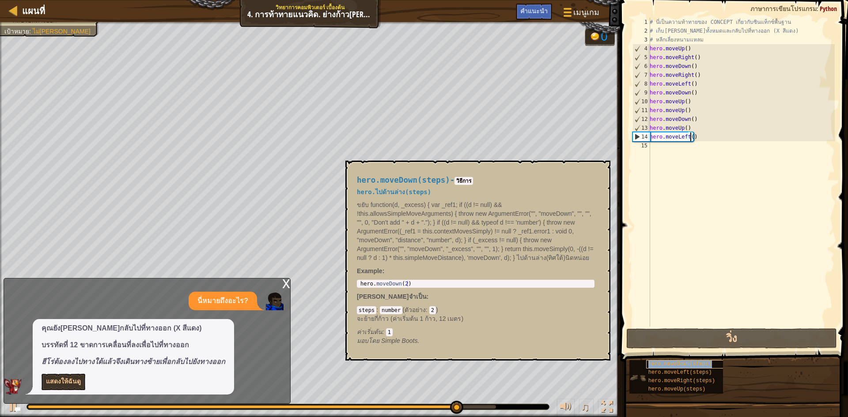
click at [656, 362] on span "hero.moveDown(steps)" at bounding box center [680, 364] width 64 height 6
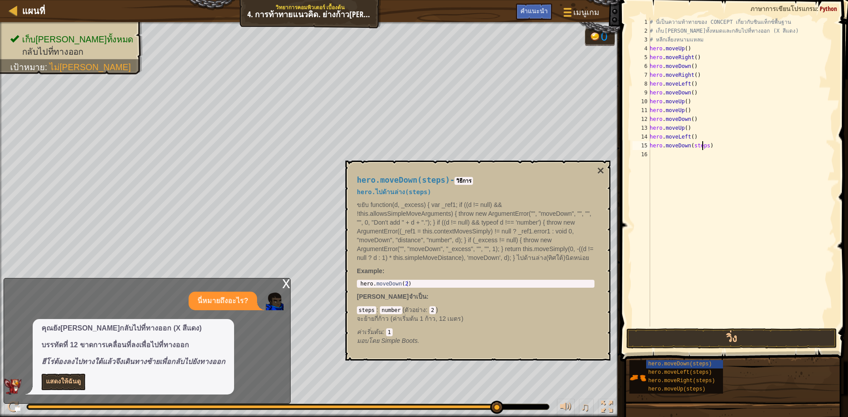
click at [703, 144] on div "# นี่เป็นความท้าทายของ CONCEPT เกี่ยวกับซินแท็กซ์พื้นฐาน # เก็บ[PERSON_NAME]ทั้…" at bounding box center [741, 181] width 187 height 327
click at [704, 149] on div "# นี่เป็นความท้าทายของ CONCEPT เกี่ยวกับซินแท็กซ์พื้นฐาน # เก็บ[PERSON_NAME]ทั้…" at bounding box center [741, 181] width 187 height 327
type textarea "hero.moveDown()"
click at [675, 372] on span "hero.moveLeft(steps)" at bounding box center [680, 373] width 64 height 6
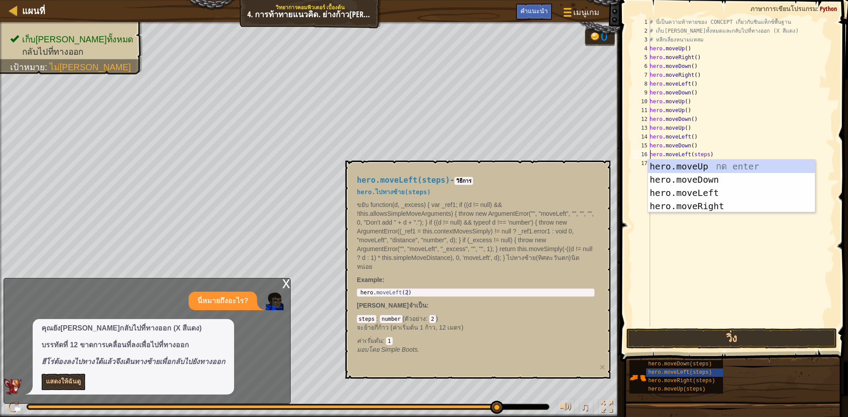
click at [703, 155] on div "# นี่เป็นความท้าทายของ CONCEPT เกี่ยวกับซินแท็กซ์พื้นฐาน # เก็บ[PERSON_NAME]ทั้…" at bounding box center [741, 181] width 187 height 327
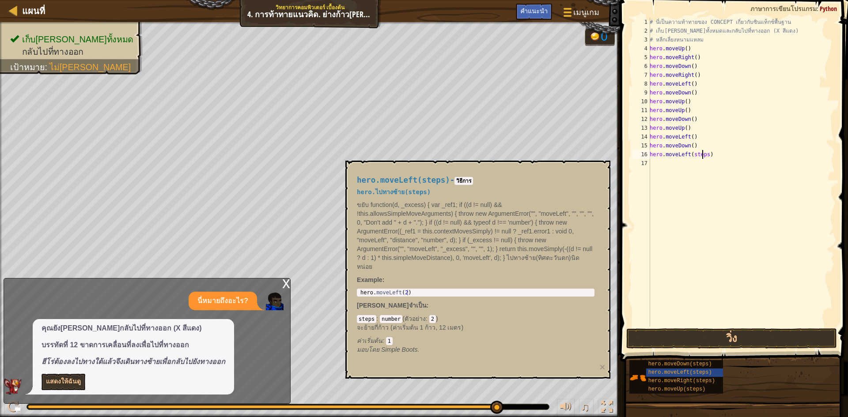
click at [703, 155] on div "# นี่เป็นความท้าทายของ CONCEPT เกี่ยวกับซินแท็กซ์พื้นฐาน # เก็บ[PERSON_NAME]ทั้…" at bounding box center [741, 181] width 187 height 327
type textarea "hero.moveLeft()"
click at [697, 333] on button "วิ่ง" at bounding box center [731, 339] width 211 height 20
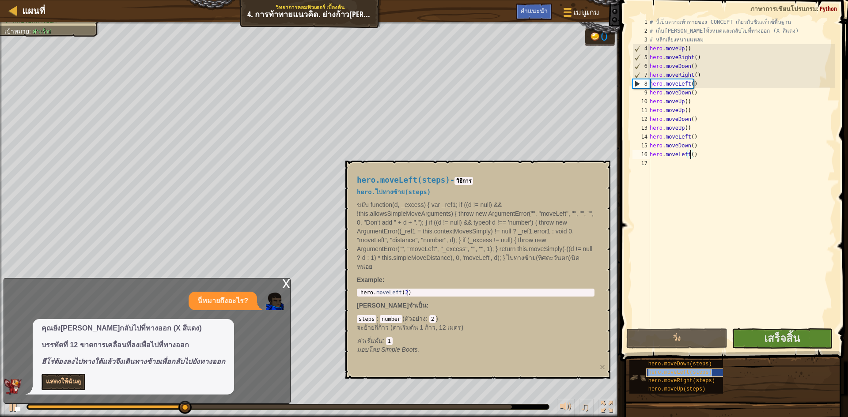
click at [698, 374] on span "hero.moveLeft(steps)" at bounding box center [680, 373] width 64 height 6
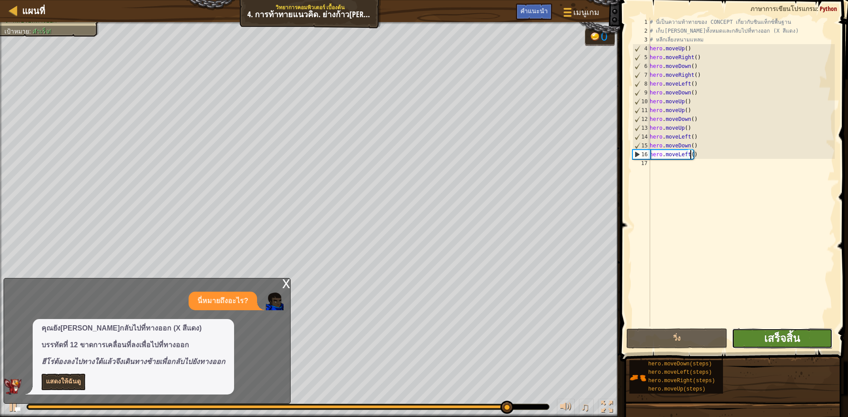
click at [798, 337] on span "เสร็จสิ้น" at bounding box center [782, 338] width 36 height 14
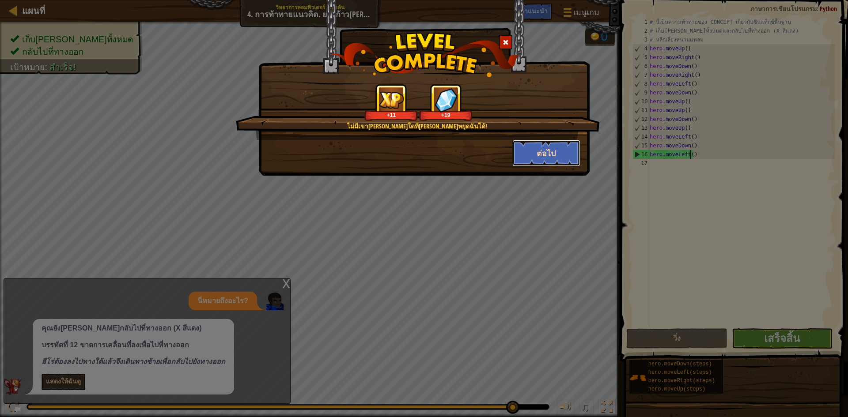
click at [564, 155] on button "ต่อไป" at bounding box center [546, 153] width 68 height 27
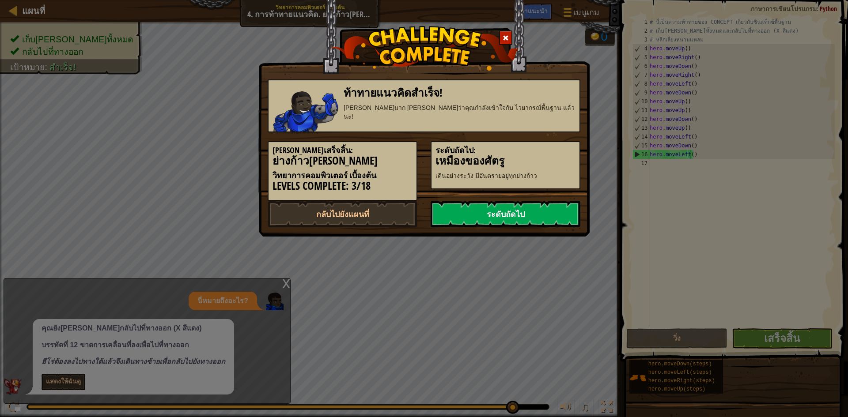
click at [534, 218] on link "ระดับถัดไป" at bounding box center [506, 214] width 150 height 27
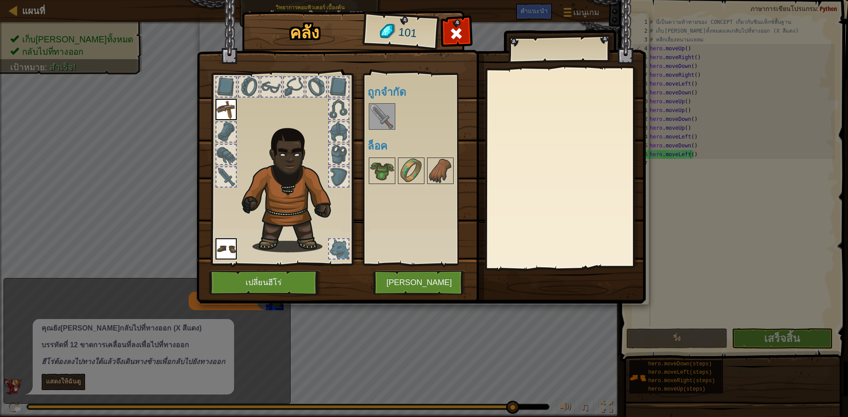
click at [381, 117] on img at bounding box center [382, 116] width 25 height 25
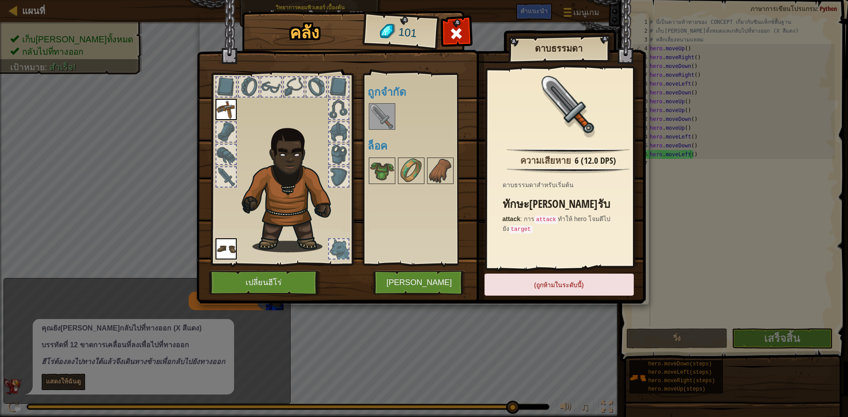
click at [428, 207] on div "พร้อมใช้งาน ใช้งาน ใช้งาน (ดับเบิลคลิ๊ก..เพื่อใช้งาน) ถูกจำกัด ล็อค" at bounding box center [422, 169] width 111 height 184
click at [379, 120] on img at bounding box center [382, 116] width 25 height 25
click at [378, 166] on img at bounding box center [382, 171] width 25 height 25
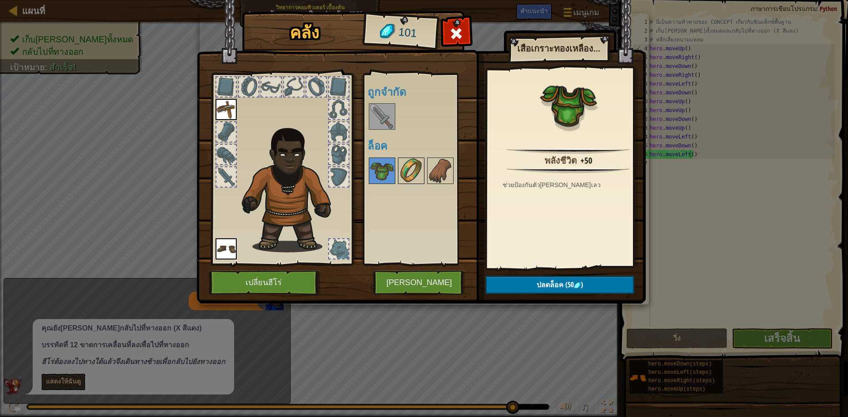
click at [405, 174] on img at bounding box center [411, 171] width 25 height 25
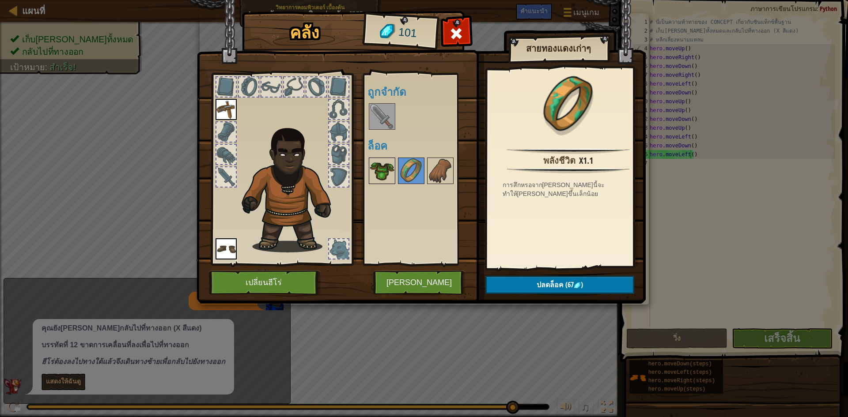
click at [382, 172] on img at bounding box center [382, 171] width 25 height 25
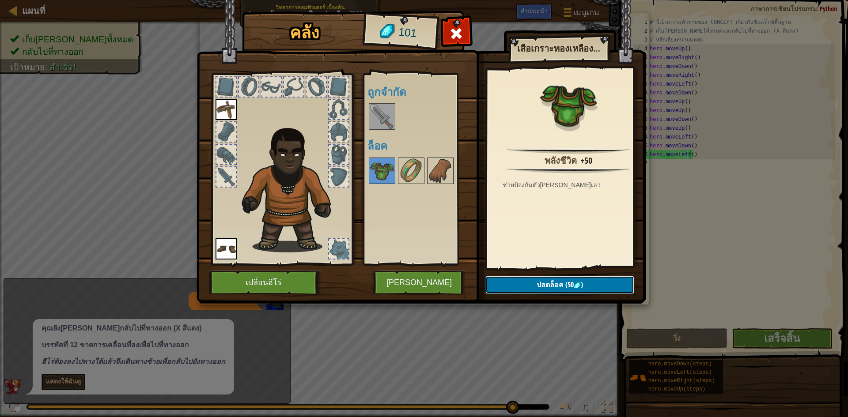
click at [556, 284] on span "ปลดล็อค" at bounding box center [550, 285] width 27 height 10
click at [442, 175] on img at bounding box center [440, 171] width 25 height 25
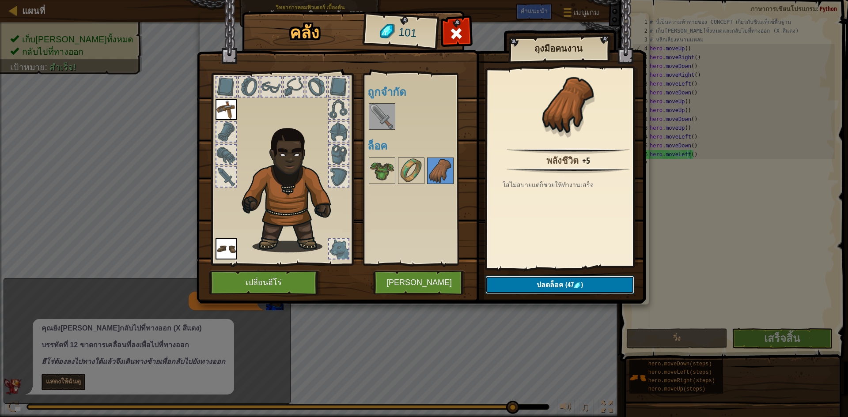
click at [565, 286] on span "(47" at bounding box center [569, 285] width 10 height 10
click at [530, 282] on button "ยืนยัน" at bounding box center [559, 285] width 149 height 18
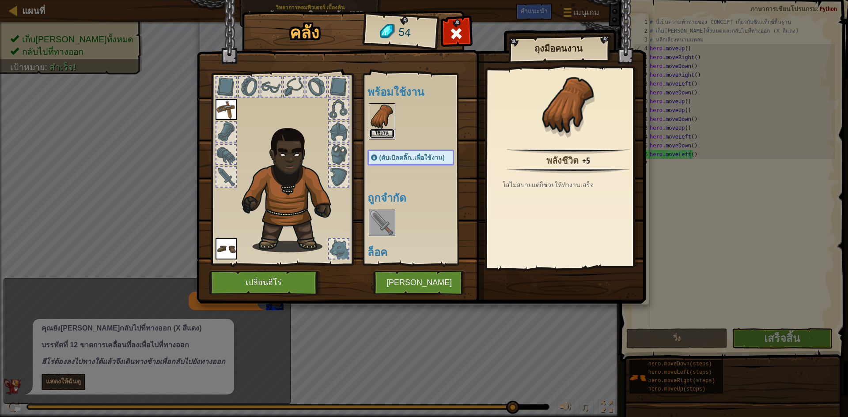
click at [384, 133] on button "ใช้งาน" at bounding box center [382, 133] width 25 height 9
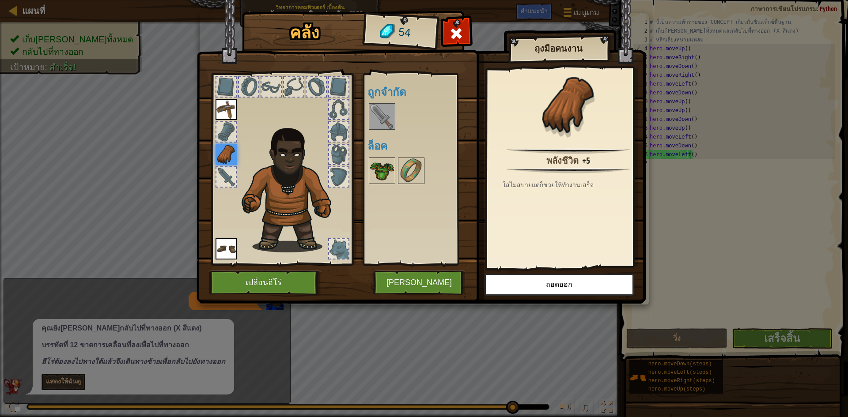
click at [379, 173] on img at bounding box center [382, 171] width 25 height 25
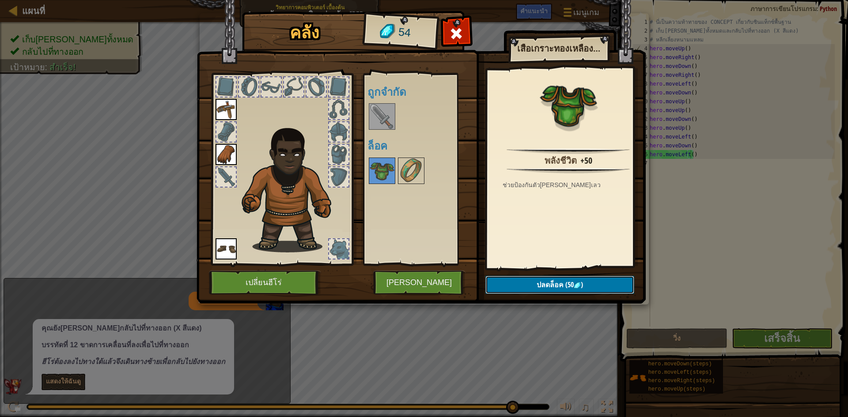
click at [539, 285] on span "ปลดล็อค" at bounding box center [550, 285] width 27 height 10
click at [549, 281] on button "ยืนยัน" at bounding box center [559, 285] width 149 height 18
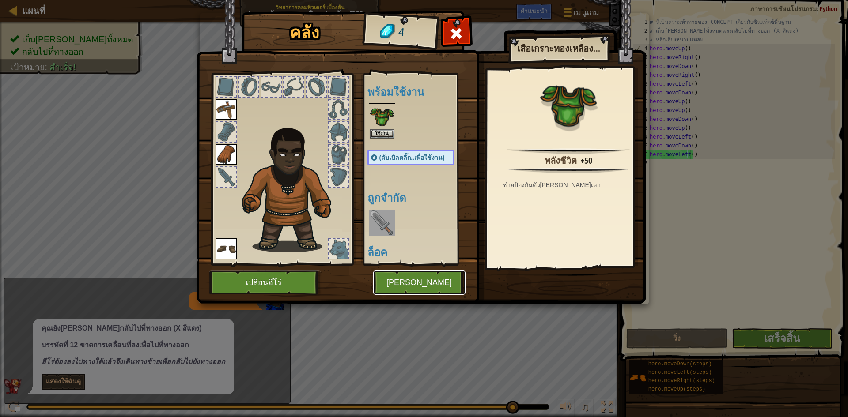
click at [433, 283] on button "[PERSON_NAME]" at bounding box center [419, 283] width 92 height 24
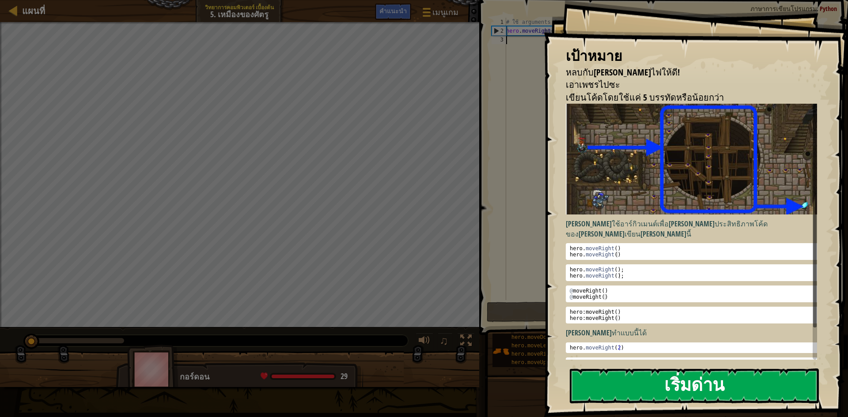
click at [650, 389] on button "เริ่มด่าน" at bounding box center [694, 386] width 249 height 35
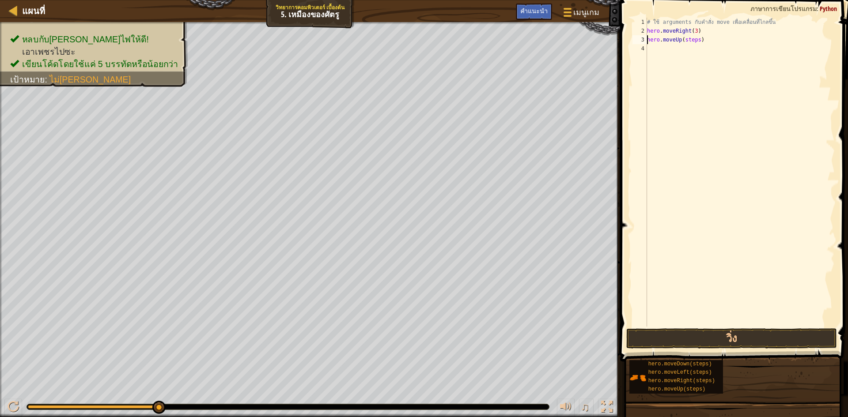
click at [699, 42] on div "# ใช้ arguments กับคำสั่ง move เพื่อเคลื่อนที่ไกลขึ้น hero . moveRight ( 3 ) he…" at bounding box center [739, 181] width 189 height 327
click at [694, 42] on div "# ใช้ arguments กับคำสั่ง move เพื่อเคลื่อนที่ไกลขึ้น hero . moveRight ( 3 ) he…" at bounding box center [739, 181] width 189 height 327
click at [697, 42] on div "# ใช้ arguments กับคำสั่ง move เพื่อเคลื่อนที่ไกลขึ้น hero . moveRight ( 3 ) he…" at bounding box center [739, 181] width 189 height 327
click at [703, 52] on div "# ใช้ arguments กับคำสั่ง move เพื่อเคลื่อนที่ไกลขึ้น hero . moveRight ( 3 ) he…" at bounding box center [739, 181] width 189 height 327
click at [702, 47] on div "# ใช้ arguments กับคำสั่ง move เพื่อเคลื่อนที่ไกลขึ้น hero . moveRight ( 3 ) he…" at bounding box center [739, 181] width 189 height 327
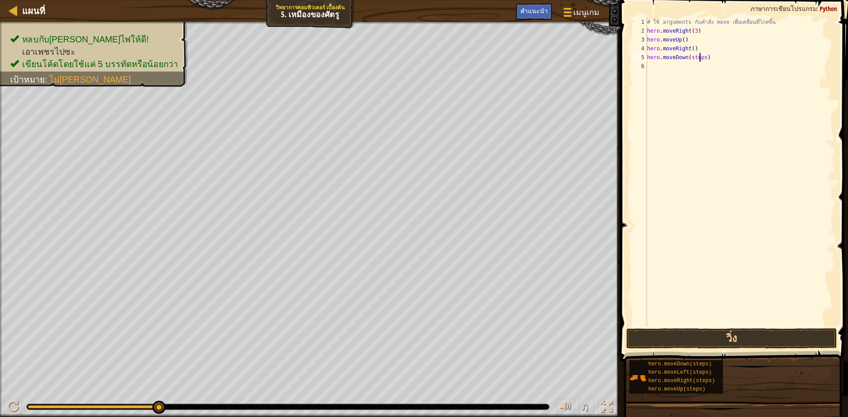
click at [701, 56] on div "# ใช้ arguments กับคำสั่ง move เพื่อเคลื่อนที่ไกลขึ้น hero . moveRight ( 3 ) he…" at bounding box center [739, 181] width 189 height 327
click at [703, 56] on div "# ใช้ arguments กับคำสั่ง move เพื่อเคลื่อนที่ไกลขึ้น hero . moveRight ( 3 ) he…" at bounding box center [739, 181] width 189 height 327
click at [704, 65] on div "# ใช้ arguments กับคำสั่ง move เพื่อเคลื่อนที่ไกลขึ้น hero . moveRight ( 3 ) he…" at bounding box center [739, 181] width 189 height 327
click at [705, 66] on div "# ใช้ arguments กับคำสั่ง move เพื่อเคลื่อนที่ไกลขึ้น hero . moveRight ( 3 ) he…" at bounding box center [739, 181] width 189 height 327
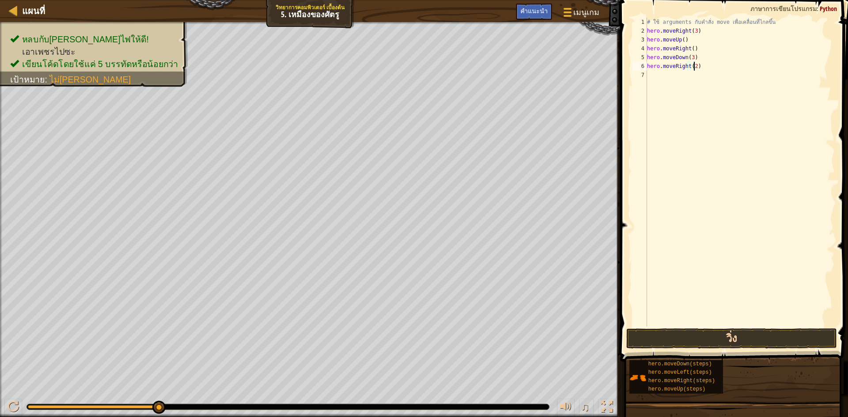
type textarea "hero.moveRight(2)"
click at [738, 340] on button "วิ่ง" at bounding box center [731, 339] width 211 height 20
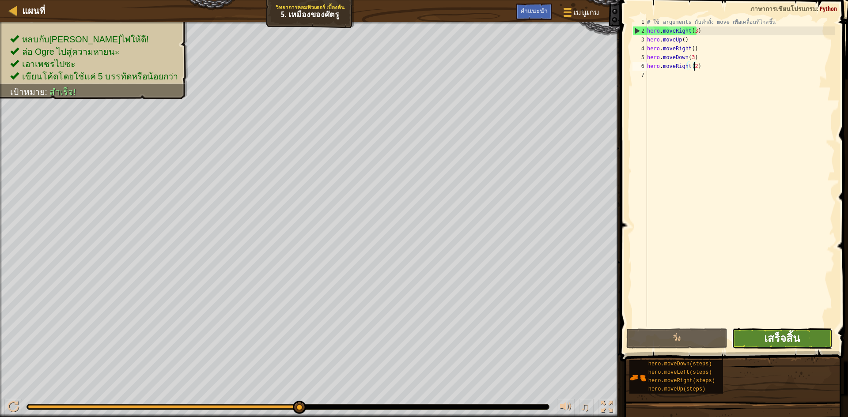
click at [791, 340] on span "เสร็จสิ้น" at bounding box center [782, 338] width 36 height 14
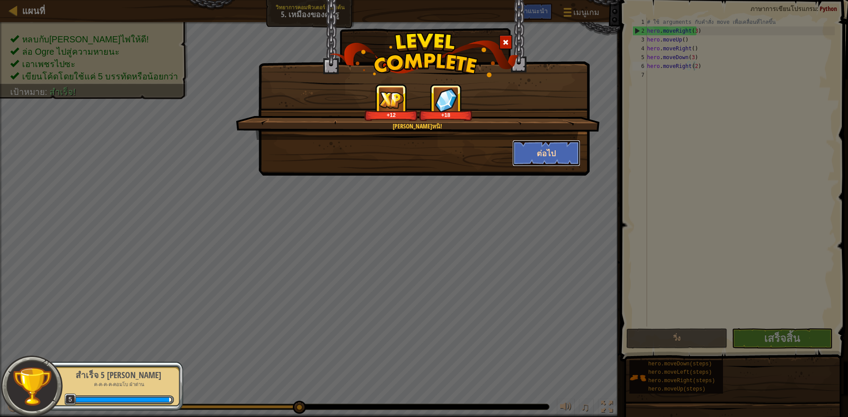
click at [559, 151] on button "ต่อไป" at bounding box center [546, 153] width 68 height 27
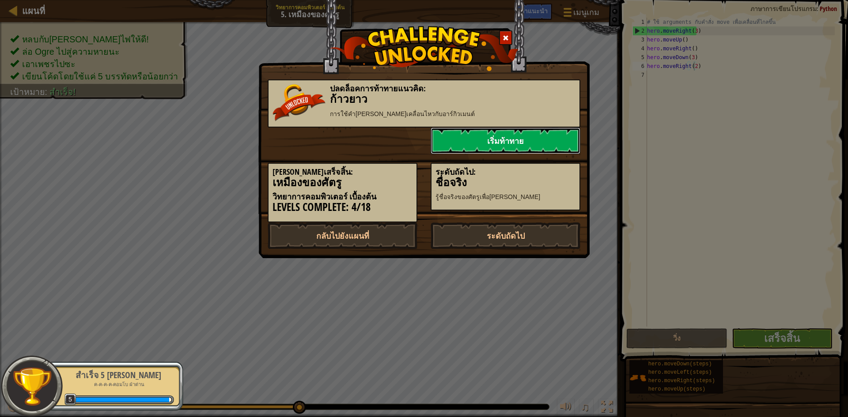
click at [495, 142] on link "เริ่มท้าทาย" at bounding box center [506, 141] width 150 height 27
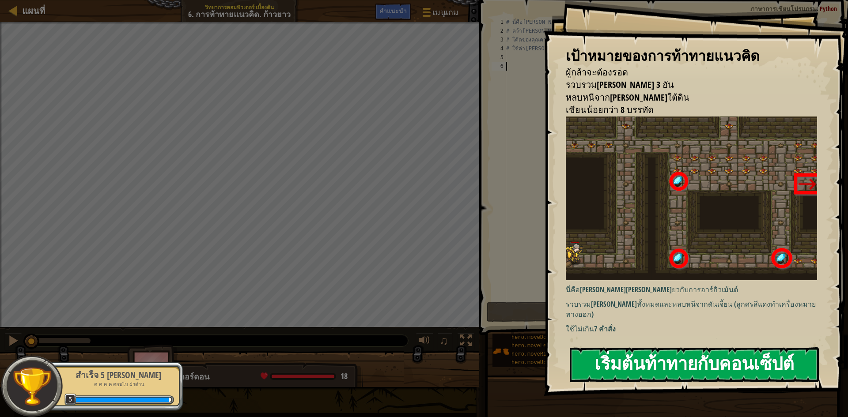
click at [662, 364] on button "เริ่มต้นท้าทายกับคอนเซ็ปต์" at bounding box center [694, 365] width 249 height 35
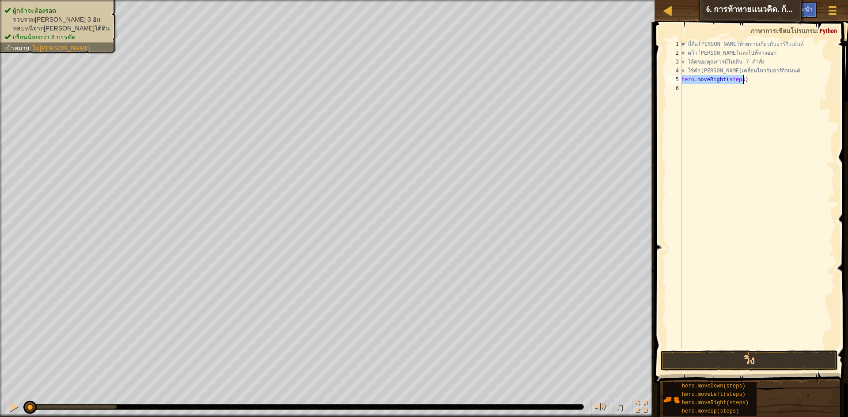
click at [738, 79] on div "# นี่คือ[PERSON_NAME]ท้ายทายเกี่ยวกับอาร์กิวเม้นต์ # คว้า[PERSON_NAME]และไปที่ท…" at bounding box center [757, 194] width 155 height 309
click at [739, 79] on div "# นี่คือ[PERSON_NAME]ท้ายทายเกี่ยวกับอาร์กิวเม้นต์ # คว้า[PERSON_NAME]และไปที่ท…" at bounding box center [757, 203] width 155 height 327
click at [731, 91] on div "# นี่คือ[PERSON_NAME]ท้ายทายเกี่ยวกับอาร์กิวเม้นต์ # คว้า[PERSON_NAME]และไปที่ท…" at bounding box center [757, 203] width 155 height 327
drag, startPoint x: 726, startPoint y: 96, endPoint x: 741, endPoint y: 97, distance: 14.6
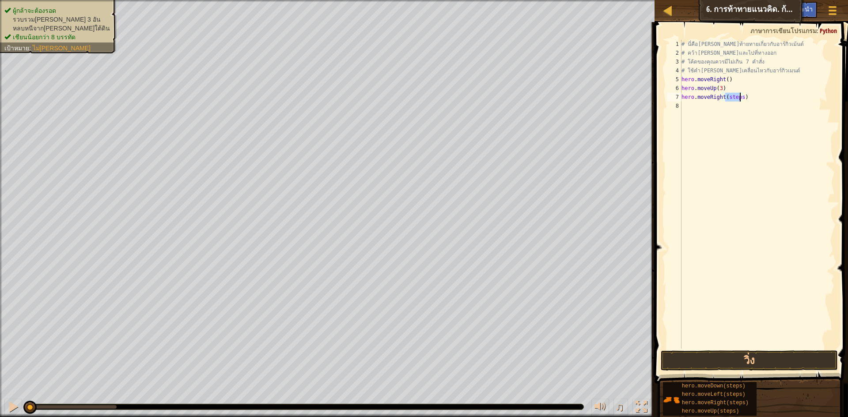
click at [741, 97] on div "# นี่คือ[PERSON_NAME]ท้ายทายเกี่ยวกับอาร์กิวเม้นต์ # คว้า[PERSON_NAME]และไปที่ท…" at bounding box center [757, 203] width 155 height 327
drag, startPoint x: 723, startPoint y: 106, endPoint x: 736, endPoint y: 107, distance: 13.3
click at [736, 107] on div "# นี่คือ[PERSON_NAME]ท้ายทายเกี่ยวกับอาร์กิวเม้นต์ # คว้า[PERSON_NAME]และไปที่ท…" at bounding box center [757, 203] width 155 height 327
drag, startPoint x: 724, startPoint y: 114, endPoint x: 739, endPoint y: 118, distance: 15.7
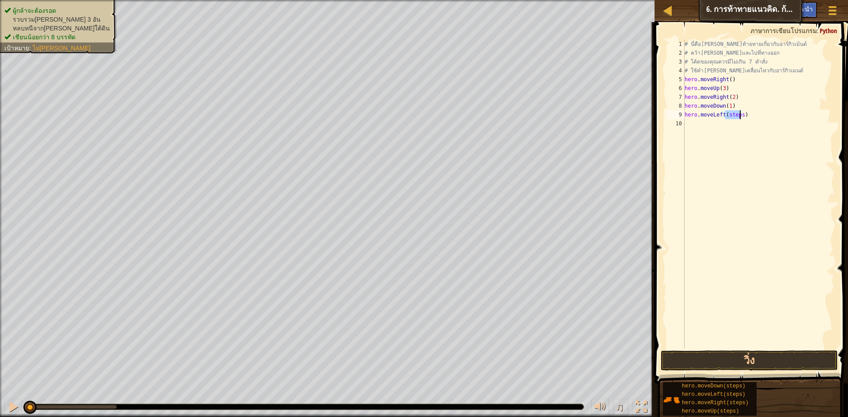
click at [739, 118] on div "# นี่คือ[PERSON_NAME]ท้ายทายเกี่ยวกับอาร์กิวเม้นต์ # คว้า[PERSON_NAME]และไปที่ท…" at bounding box center [759, 203] width 152 height 327
drag, startPoint x: 725, startPoint y: 123, endPoint x: 740, endPoint y: 125, distance: 15.6
click at [740, 125] on div "# นี่คือ[PERSON_NAME]ท้ายทายเกี่ยวกับอาร์กิวเม้นต์ # คว้า[PERSON_NAME]และไปที่ท…" at bounding box center [759, 203] width 152 height 327
drag, startPoint x: 730, startPoint y: 133, endPoint x: 736, endPoint y: 132, distance: 6.7
click at [736, 132] on div "# นี่คือ[PERSON_NAME]ท้ายทายเกี่ยวกับอาร์กิวเม้นต์ # คว้า[PERSON_NAME]และไปที่ท…" at bounding box center [759, 203] width 152 height 327
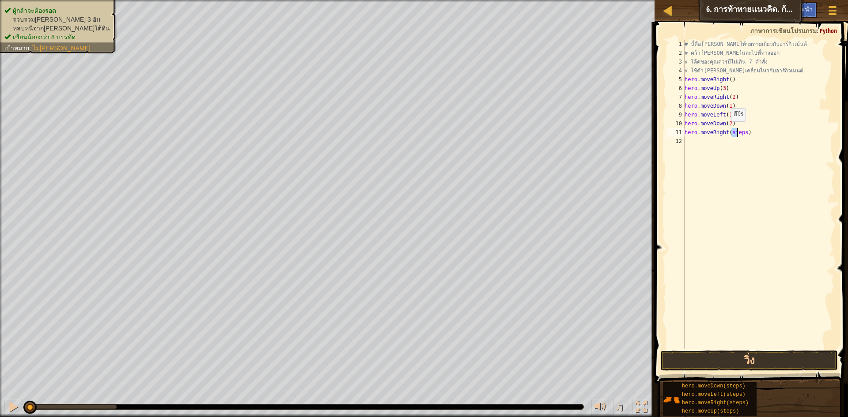
click at [727, 130] on div "# นี่คือ[PERSON_NAME]ท้ายทายเกี่ยวกับอาร์กิวเม้นต์ # คว้า[PERSON_NAME]และไปที่ท…" at bounding box center [759, 203] width 152 height 327
click at [730, 132] on div "# นี่คือ[PERSON_NAME]ท้ายทายเกี่ยวกับอาร์กิวเม้นต์ # คว้า[PERSON_NAME]และไปที่ท…" at bounding box center [759, 203] width 152 height 327
drag, startPoint x: 727, startPoint y: 133, endPoint x: 735, endPoint y: 135, distance: 8.6
click at [735, 135] on div "# นี่คือ[PERSON_NAME]ท้ายทายเกี่ยวกับอาร์กิวเม้นต์ # คว้า[PERSON_NAME]และไปที่ท…" at bounding box center [759, 203] width 152 height 327
click at [731, 133] on div "# นี่คือ[PERSON_NAME]ท้ายทายเกี่ยวกับอาร์กิวเม้นต์ # คว้า[PERSON_NAME]และไปที่ท…" at bounding box center [759, 194] width 152 height 309
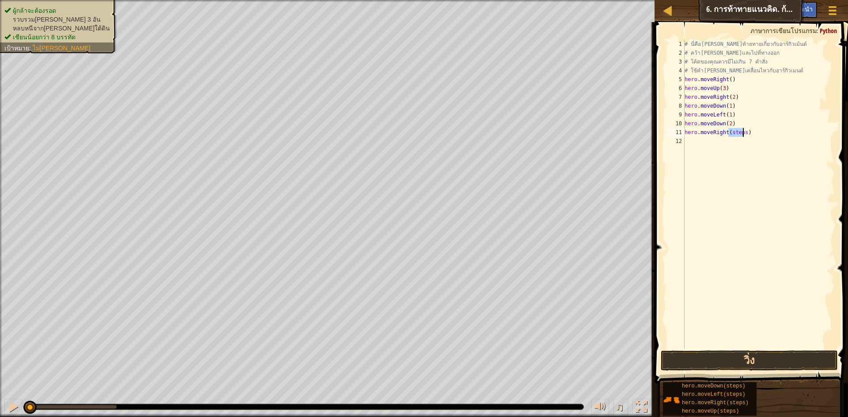
drag, startPoint x: 727, startPoint y: 133, endPoint x: 742, endPoint y: 134, distance: 14.6
click at [742, 134] on div "# นี่คือ[PERSON_NAME]ท้ายทายเกี่ยวกับอาร์กิวเม้นต์ # คว้า[PERSON_NAME]และไปที่ท…" at bounding box center [759, 203] width 152 height 327
drag, startPoint x: 720, startPoint y: 138, endPoint x: 736, endPoint y: 138, distance: 15.9
click at [736, 138] on div "# นี่คือ[PERSON_NAME]ท้ายทายเกี่ยวกับอาร์กิวเม้นต์ # คว้า[PERSON_NAME]และไปที่ท…" at bounding box center [759, 203] width 152 height 327
click at [732, 142] on div "# นี่คือ[PERSON_NAME]ท้ายทายเกี่ยวกับอาร์กิวเม้นต์ # คว้า[PERSON_NAME]และไปที่ท…" at bounding box center [759, 194] width 152 height 309
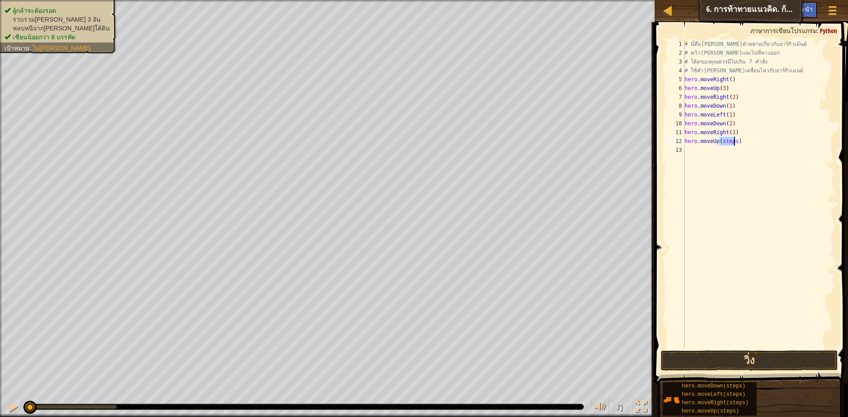
drag, startPoint x: 720, startPoint y: 140, endPoint x: 733, endPoint y: 142, distance: 13.4
click at [733, 142] on div "# นี่คือ[PERSON_NAME]ท้ายทายเกี่ยวกับอาร์กิวเม้นต์ # คว้า[PERSON_NAME]และไปที่ท…" at bounding box center [759, 203] width 152 height 327
click at [728, 150] on div "# นี่คือ[PERSON_NAME]ท้ายทายเกี่ยวกับอาร์กิวเม้นต์ # คว้า[PERSON_NAME]และไปที่ท…" at bounding box center [759, 203] width 152 height 327
drag, startPoint x: 728, startPoint y: 150, endPoint x: 742, endPoint y: 153, distance: 14.0
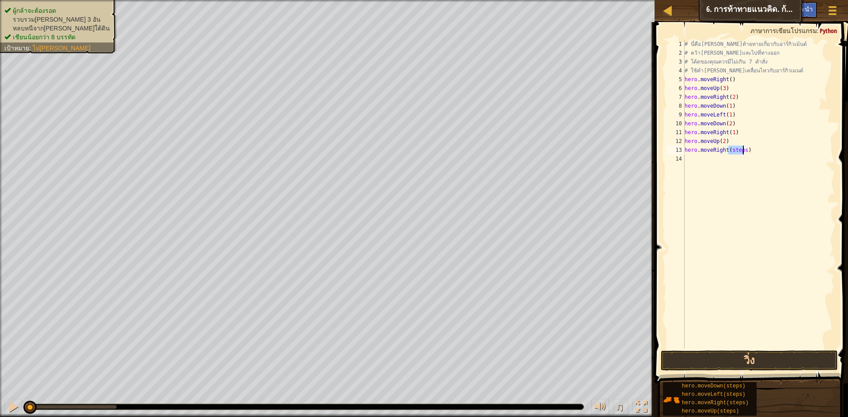
click at [742, 153] on div "# นี่คือ[PERSON_NAME]ท้ายทายเกี่ยวกับอาร์กิวเม้นต์ # คว้า[PERSON_NAME]และไปที่ท…" at bounding box center [759, 203] width 152 height 327
click at [808, 363] on button "วิ่ง" at bounding box center [749, 361] width 177 height 20
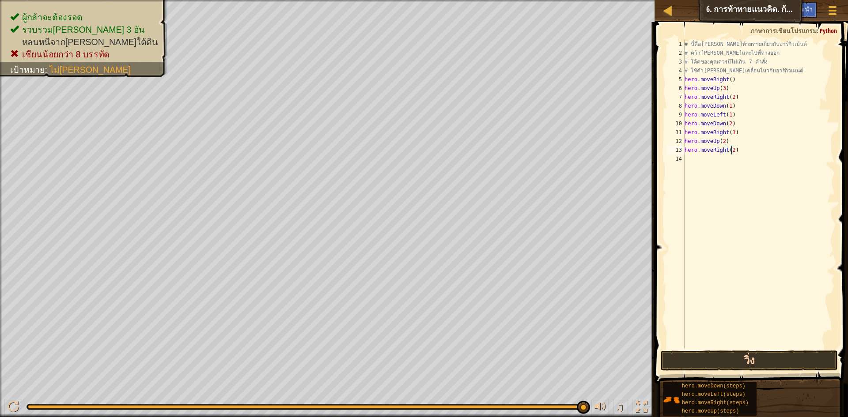
type textarea "hero.moveRight(2)"
click at [790, 358] on button "วิ่ง" at bounding box center [749, 361] width 177 height 20
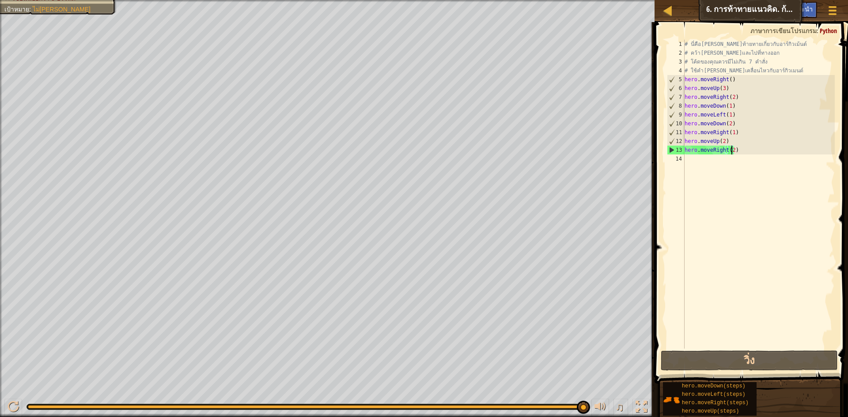
click at [734, 190] on div "# นี่คือ[PERSON_NAME]ท้ายทายเกี่ยวกับอาร์กิวเม้นต์ # คว้า[PERSON_NAME]และไปที่ท…" at bounding box center [759, 203] width 152 height 327
click at [758, 173] on div "# นี่คือ[PERSON_NAME]ท้ายทายเกี่ยวกับอาร์กิวเม้นต์ # คว้า[PERSON_NAME]และไปที่ท…" at bounding box center [759, 203] width 152 height 327
click at [824, 28] on span "Python" at bounding box center [828, 31] width 17 height 8
click at [742, 153] on div "# นี่คือ[PERSON_NAME]ท้ายทายเกี่ยวกับอาร์กิวเม้นต์ # คว้า[PERSON_NAME]และไปที่ท…" at bounding box center [759, 203] width 152 height 327
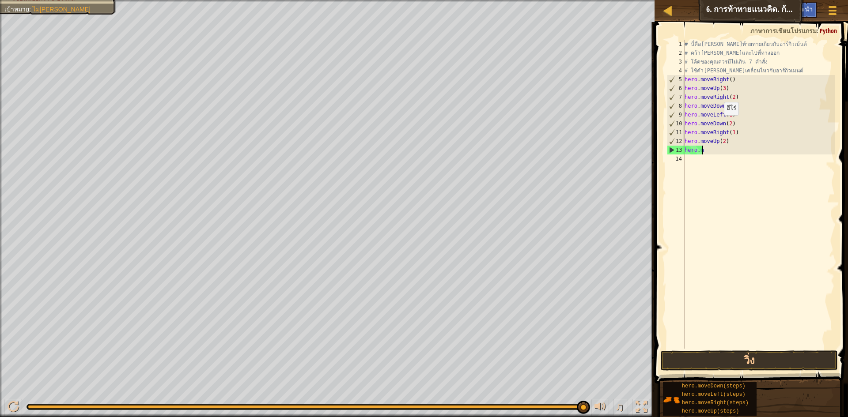
type textarea "h"
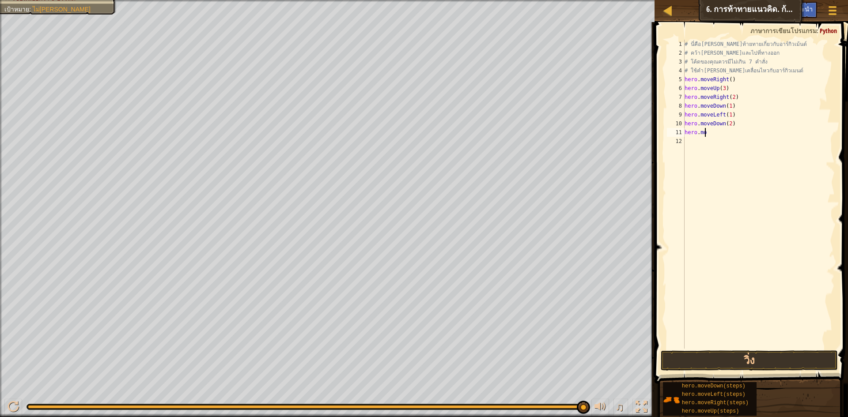
type textarea "h"
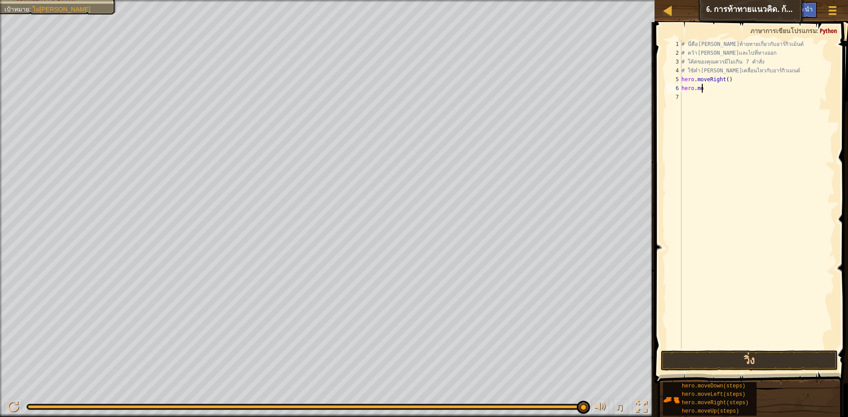
type textarea "h"
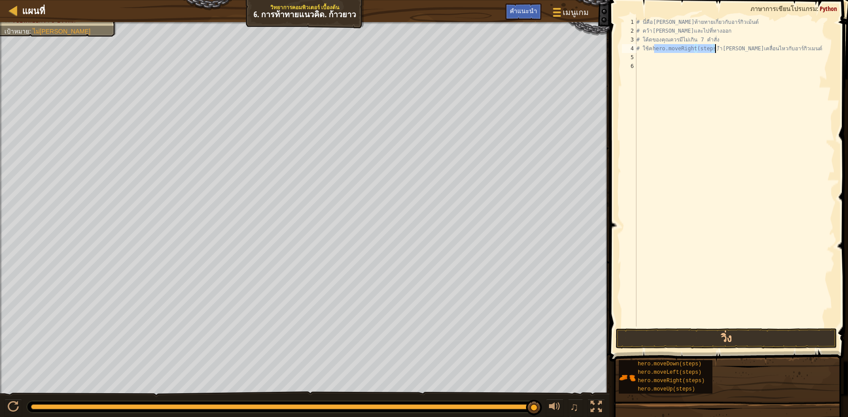
type textarea "# ใช้คำ[PERSON_NAME]เคลื่อนไหวกับอาร์กิวเมนต์"
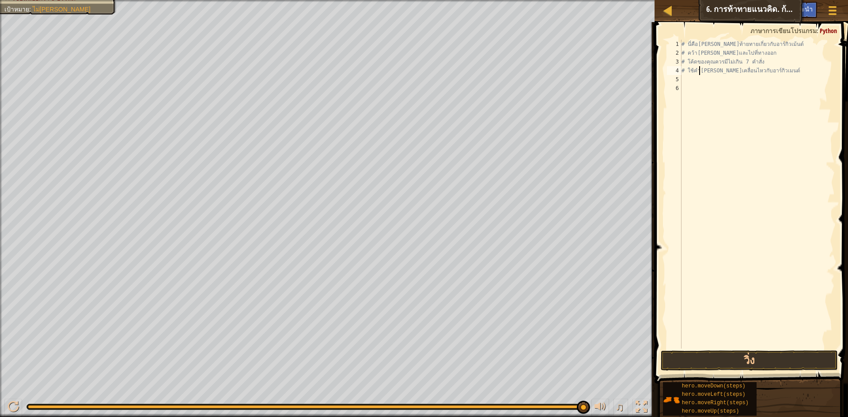
click at [706, 84] on div "# นี่คือ[PERSON_NAME]ท้ายทายเกี่ยวกับอาร์กิวเม้นต์ # คว้า[PERSON_NAME]และไปที่ท…" at bounding box center [757, 203] width 155 height 327
click at [706, 81] on div "# นี่คือ[PERSON_NAME]ท้ายทายเกี่ยวกับอาร์กิวเม้นต์ # คว้า[PERSON_NAME]และไปที่ท…" at bounding box center [757, 203] width 155 height 327
click at [740, 77] on div "# นี่คือ[PERSON_NAME]ท้ายทายเกี่ยวกับอาร์กิวเม้นต์ # คว้า[PERSON_NAME]และไปที่ท…" at bounding box center [757, 194] width 155 height 309
click at [740, 79] on div "# นี่คือ[PERSON_NAME]ท้ายทายเกี่ยวกับอาร์กิวเม้นต์ # คว้า[PERSON_NAME]และไปที่ท…" at bounding box center [757, 203] width 155 height 327
drag, startPoint x: 717, startPoint y: 88, endPoint x: 732, endPoint y: 87, distance: 15.0
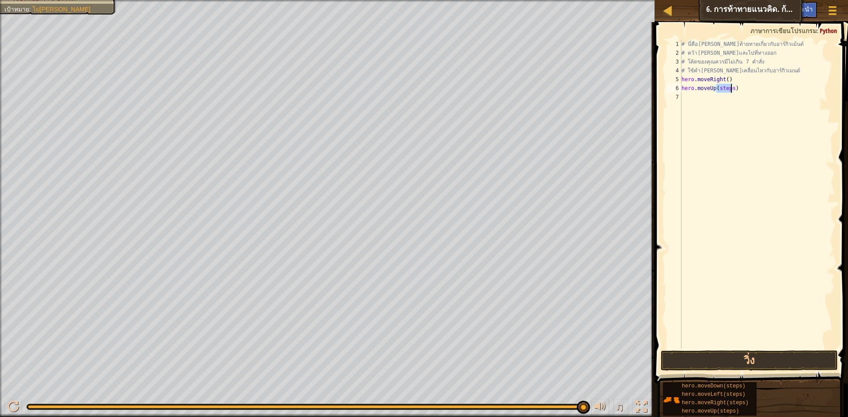
click at [731, 87] on div "# นี่คือ[PERSON_NAME]ท้ายทายเกี่ยวกับอาร์กิวเม้นต์ # คว้า[PERSON_NAME]และไปที่ท…" at bounding box center [757, 203] width 155 height 327
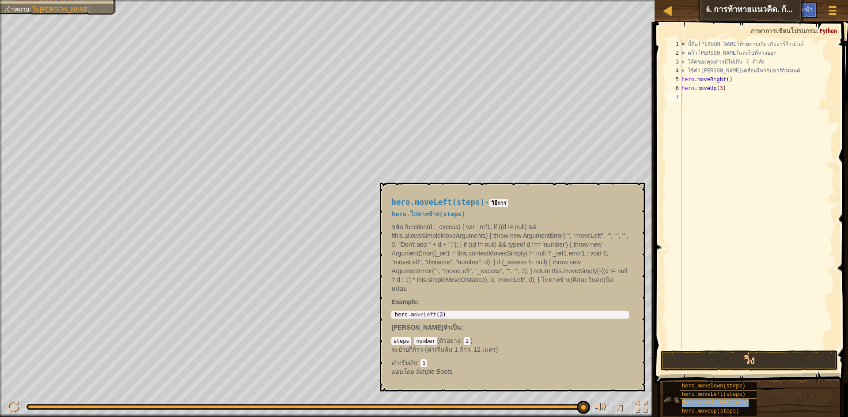
type textarea "hero.moveRight(steps)"
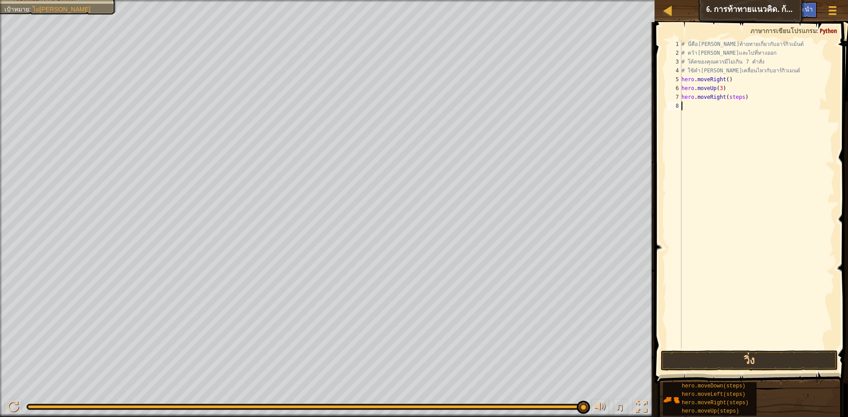
click at [722, 205] on div "# นี่คือ[PERSON_NAME]ท้ายทายเกี่ยวกับอาร์กิวเม้นต์ # คว้า[PERSON_NAME]และไปที่ท…" at bounding box center [757, 203] width 155 height 327
click at [740, 98] on div "# นี่คือ[PERSON_NAME]ท้ายทายเกี่ยวกับอาร์กิวเม้นต์ # คว้า[PERSON_NAME]และไปที่ท…" at bounding box center [757, 203] width 155 height 327
type textarea "hero.moveRight(2)"
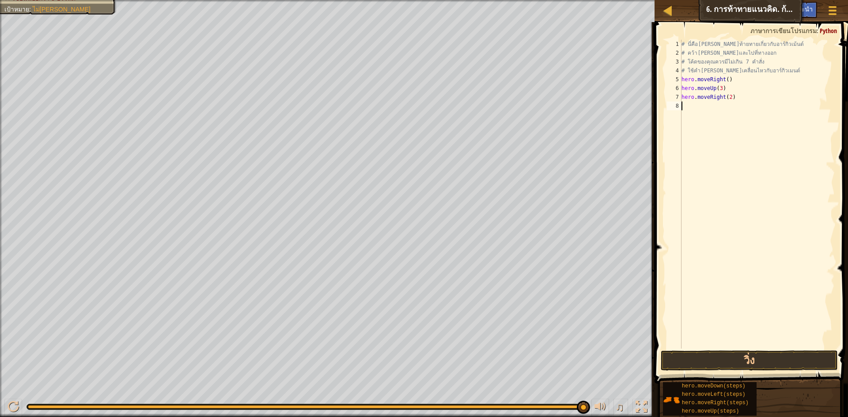
click at [704, 106] on div "# นี่คือ[PERSON_NAME]ท้ายทายเกี่ยวกับอาร์กิวเม้นต์ # คว้า[PERSON_NAME]และไปที่ท…" at bounding box center [757, 203] width 155 height 327
click at [773, 362] on button "วิ่ง" at bounding box center [749, 361] width 177 height 20
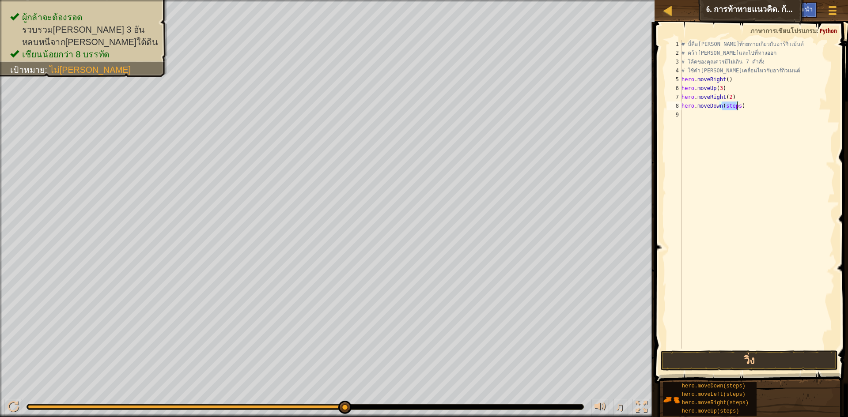
drag, startPoint x: 723, startPoint y: 107, endPoint x: 736, endPoint y: 106, distance: 13.3
click at [736, 106] on div "# นี่คือ[PERSON_NAME]ท้ายทายเกี่ยวกับอาร์กิวเม้นต์ # คว้า[PERSON_NAME]และไปที่ท…" at bounding box center [757, 203] width 155 height 327
drag, startPoint x: 725, startPoint y: 115, endPoint x: 740, endPoint y: 114, distance: 15.1
click at [740, 114] on div "# นี่คือ[PERSON_NAME]ท้ายทายเกี่ยวกับอาร์กิวเม้นต์ # คว้า[PERSON_NAME]และไปที่ท…" at bounding box center [759, 203] width 152 height 327
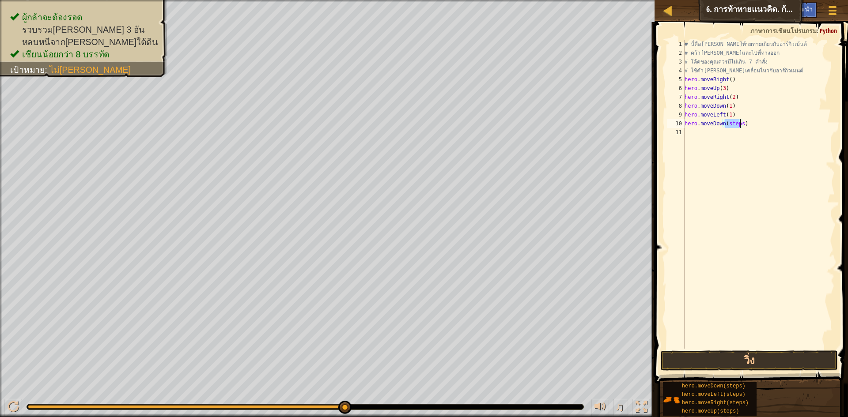
drag, startPoint x: 724, startPoint y: 122, endPoint x: 739, endPoint y: 125, distance: 14.9
click at [739, 125] on div "# นี่คือ[PERSON_NAME]ท้ายทายเกี่ยวกับอาร์กิวเม้นต์ # คว้า[PERSON_NAME]และไปที่ท…" at bounding box center [759, 203] width 152 height 327
drag, startPoint x: 727, startPoint y: 131, endPoint x: 741, endPoint y: 133, distance: 14.6
click at [741, 133] on div "# นี่คือ[PERSON_NAME]ท้ายทายเกี่ยวกับอาร์กิวเม้นต์ # คว้า[PERSON_NAME]และไปที่ท…" at bounding box center [759, 203] width 152 height 327
click at [732, 134] on div "# นี่คือ[PERSON_NAME]ท้ายทายเกี่ยวกับอาร์กิวเม้นต์ # คว้า[PERSON_NAME]และไปที่ท…" at bounding box center [759, 194] width 152 height 309
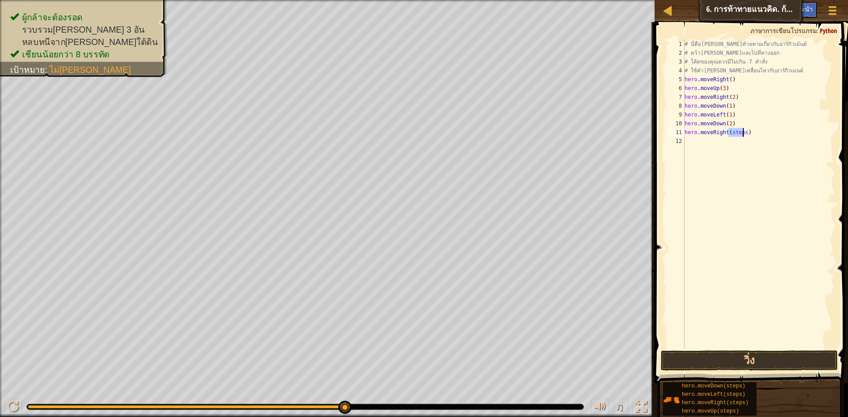
drag, startPoint x: 727, startPoint y: 134, endPoint x: 742, endPoint y: 135, distance: 14.6
click at [742, 135] on div "# นี่คือ[PERSON_NAME]ท้ายทายเกี่ยวกับอาร์กิวเม้นต์ # คว้า[PERSON_NAME]และไปที่ท…" at bounding box center [759, 203] width 152 height 327
drag, startPoint x: 720, startPoint y: 140, endPoint x: 733, endPoint y: 142, distance: 13.8
click at [733, 142] on div "# นี่คือ[PERSON_NAME]ท้ายทายเกี่ยวกับอาร์กิวเม้นต์ # คว้า[PERSON_NAME]และไปที่ท…" at bounding box center [759, 203] width 152 height 327
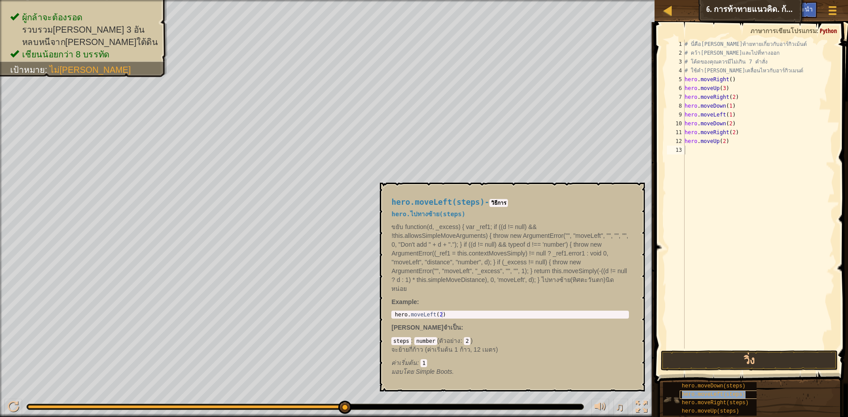
type textarea "hero.moveLeft(steps)"
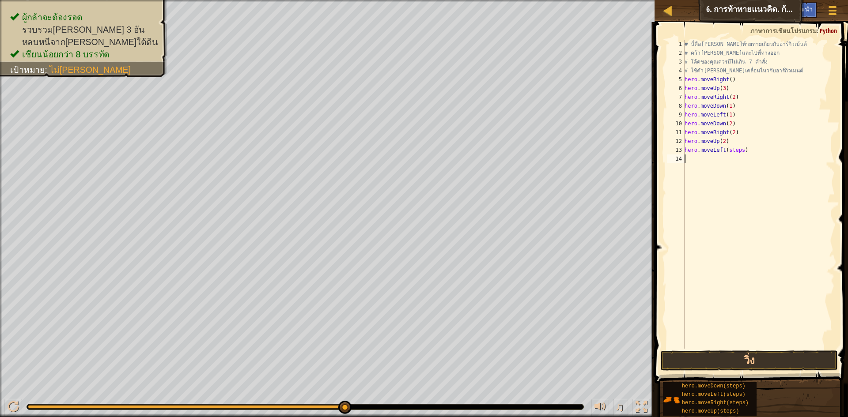
drag, startPoint x: 778, startPoint y: 281, endPoint x: 772, endPoint y: 239, distance: 42.9
click at [776, 288] on div "# นี่คือ[PERSON_NAME]ท้ายทายเกี่ยวกับอาร์กิวเม้นต์ # คว้า[PERSON_NAME]และไปที่ท…" at bounding box center [759, 203] width 152 height 327
drag, startPoint x: 749, startPoint y: 155, endPoint x: 750, endPoint y: 149, distance: 6.3
click at [750, 153] on div "# นี่คือ[PERSON_NAME]ท้ายทายเกี่ยวกับอาร์กิวเม้นต์ # คว้า[PERSON_NAME]และไปที่ท…" at bounding box center [759, 203] width 152 height 327
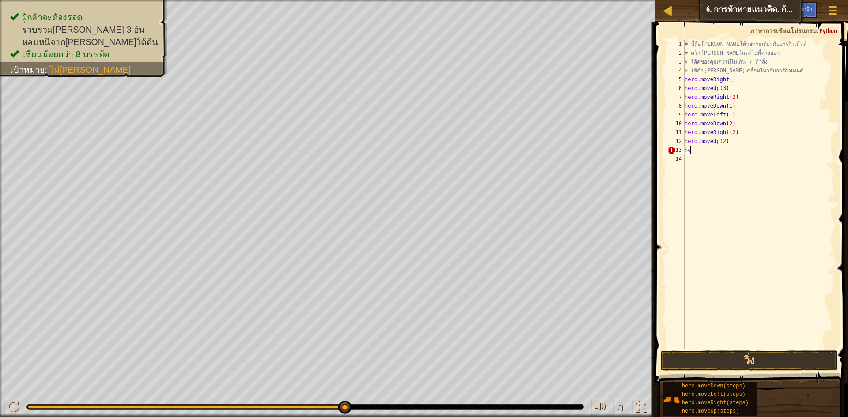
type textarea "h"
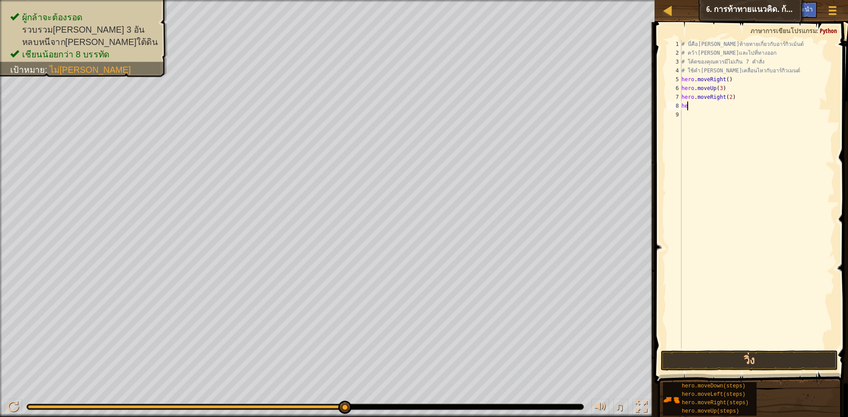
type textarea "h"
drag, startPoint x: 781, startPoint y: 365, endPoint x: 785, endPoint y: 362, distance: 4.8
click at [784, 363] on button "วิ่ง" at bounding box center [749, 361] width 177 height 20
drag, startPoint x: 705, startPoint y: 232, endPoint x: 736, endPoint y: 360, distance: 131.4
click at [736, 360] on div "1 2 3 4 5 6 7 8 9 # นี่คือ[PERSON_NAME]ท้ายทายเกี่ยวกับอาร์กิวเม้นต์ # คว้า[PER…" at bounding box center [750, 221] width 196 height 388
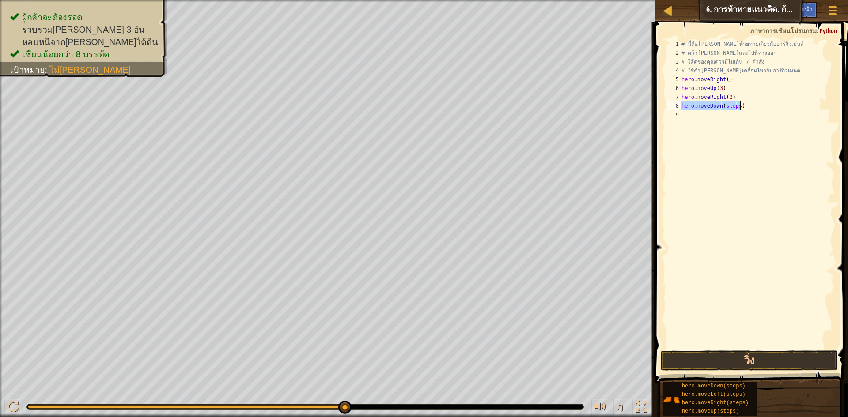
click at [724, 103] on div "# นี่คือ[PERSON_NAME]ท้ายทายเกี่ยวกับอาร์กิวเม้นต์ # คว้า[PERSON_NAME]และไปที่ท…" at bounding box center [757, 194] width 155 height 309
drag, startPoint x: 722, startPoint y: 109, endPoint x: 738, endPoint y: 107, distance: 15.6
click at [738, 107] on div "# นี่คือ[PERSON_NAME]ท้ายทายเกี่ยวกับอาร์กิวเม้นต์ # คว้า[PERSON_NAME]และไปที่ท…" at bounding box center [757, 203] width 155 height 327
drag, startPoint x: 724, startPoint y: 115, endPoint x: 739, endPoint y: 117, distance: 14.3
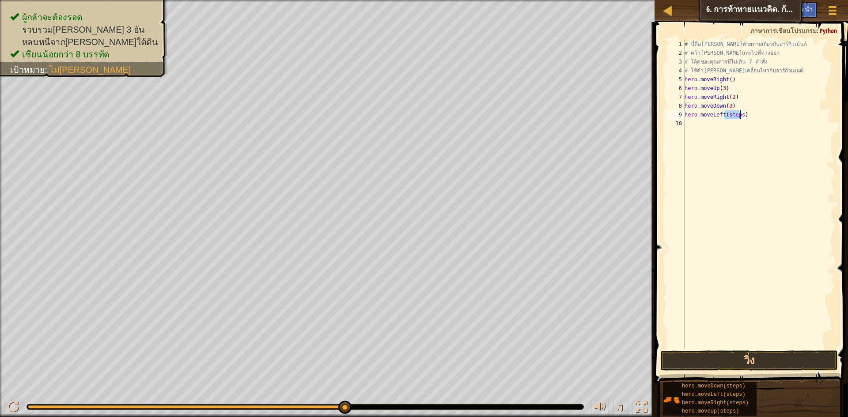
click at [739, 117] on div "# นี่คือ[PERSON_NAME]ท้ายทายเกี่ยวกับอาร์กิวเม้นต์ # คว้า[PERSON_NAME]และไปที่ท…" at bounding box center [759, 203] width 152 height 327
drag, startPoint x: 720, startPoint y: 122, endPoint x: 735, endPoint y: 126, distance: 14.6
click at [735, 126] on div "# นี่คือ[PERSON_NAME]ท้ายทายเกี่ยวกับอาร์กิวเม้นต์ # คว้า[PERSON_NAME]และไปที่ท…" at bounding box center [759, 203] width 152 height 327
drag, startPoint x: 729, startPoint y: 133, endPoint x: 757, endPoint y: 131, distance: 27.9
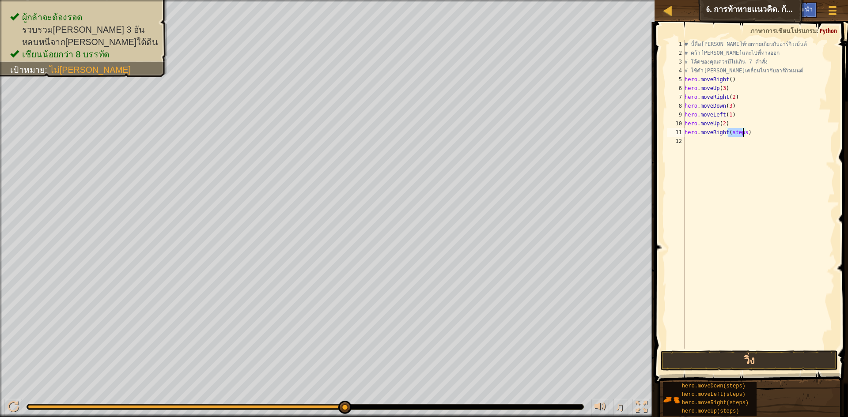
click at [744, 132] on div "# นี่คือ[PERSON_NAME]ท้ายทายเกี่ยวกับอาร์กิวเม้นต์ # คว้า[PERSON_NAME]และไปที่ท…" at bounding box center [759, 203] width 152 height 327
type textarea "hero.moveRight(3)"
click at [731, 357] on button "วิ่ง" at bounding box center [749, 361] width 177 height 20
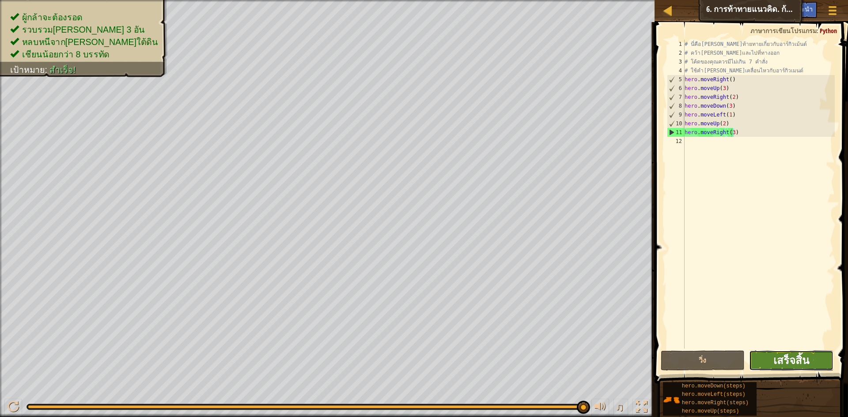
click at [787, 354] on span "เสร็จสิ้น" at bounding box center [791, 360] width 36 height 14
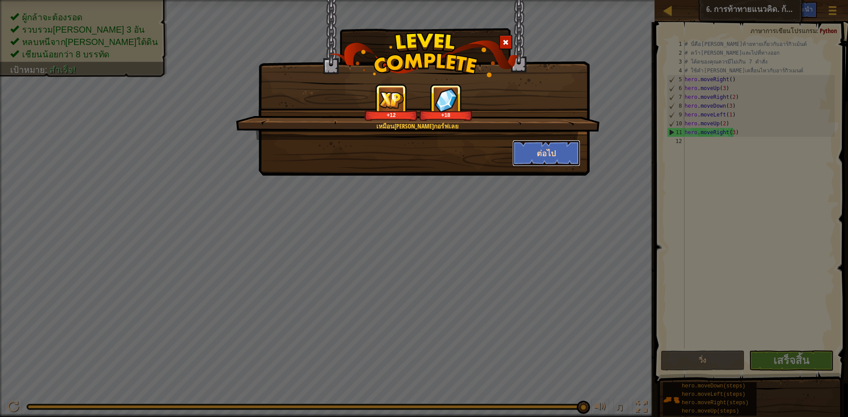
click at [567, 158] on button "ต่อไป" at bounding box center [546, 153] width 68 height 27
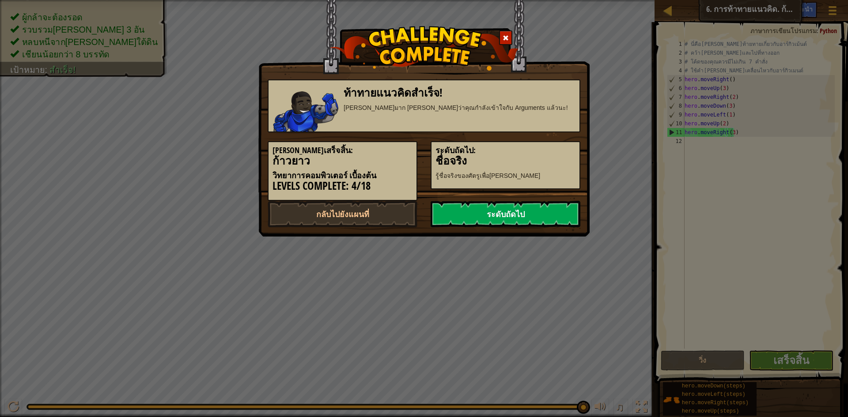
click at [552, 210] on link "ระดับถัดไป" at bounding box center [506, 214] width 150 height 27
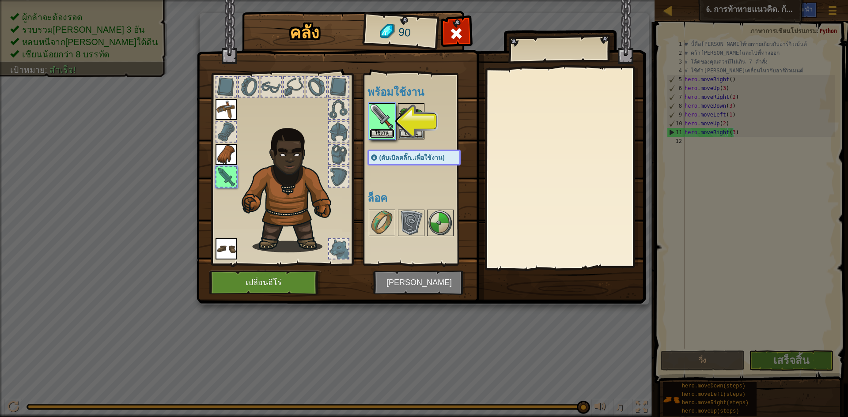
click at [386, 131] on button "ใช้งาน" at bounding box center [382, 133] width 25 height 9
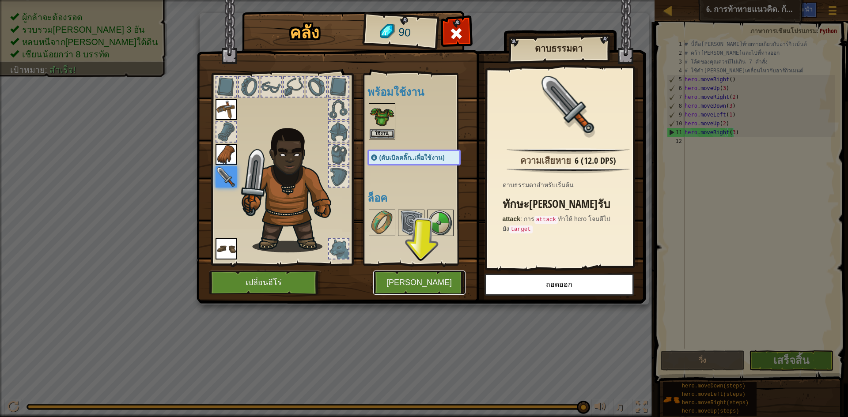
click at [392, 282] on button "[PERSON_NAME]" at bounding box center [419, 283] width 92 height 24
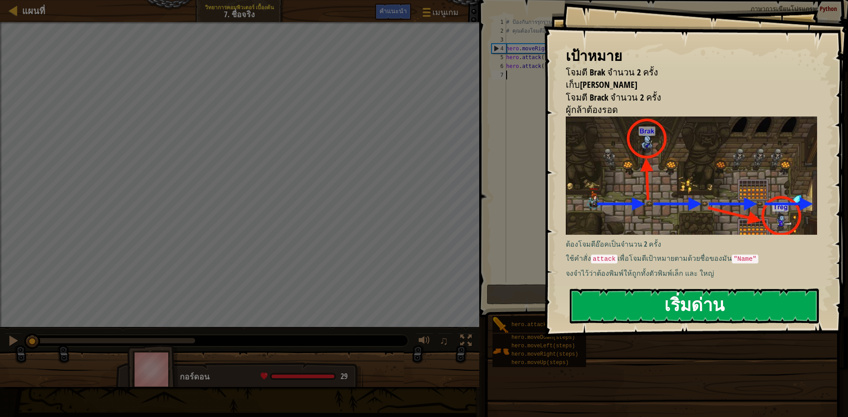
click at [651, 311] on button "เริ่มด่าน" at bounding box center [694, 306] width 249 height 35
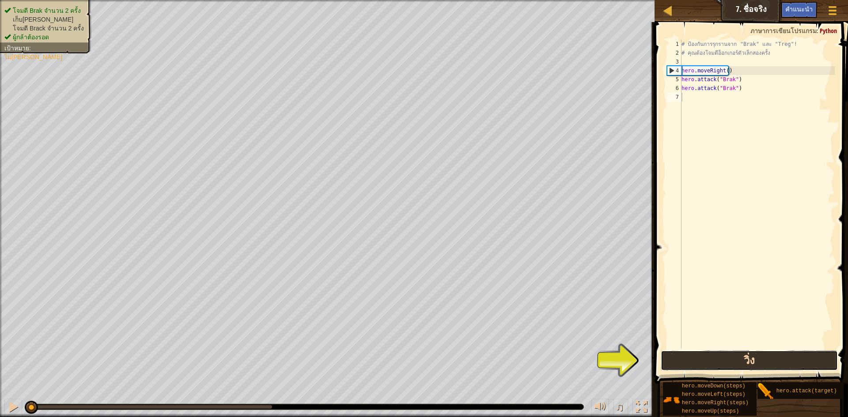
click at [696, 361] on button "วิ่ง" at bounding box center [749, 361] width 177 height 20
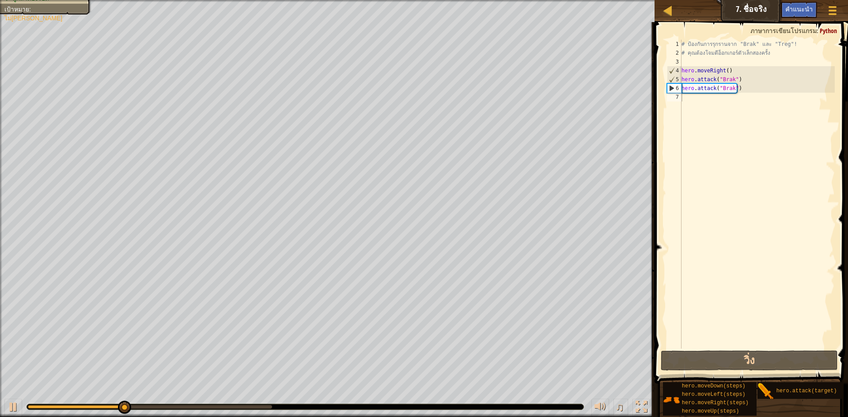
drag, startPoint x: 764, startPoint y: 394, endPoint x: 743, endPoint y: 140, distance: 255.3
click at [743, 140] on div "คำแนะนำ วิดีโอ 1 2 3 4 5 6 7 # ป้องกันการรุกรานจาก "Brak" และ "Treg"! # คุณต้อง…" at bounding box center [750, 217] width 196 height 391
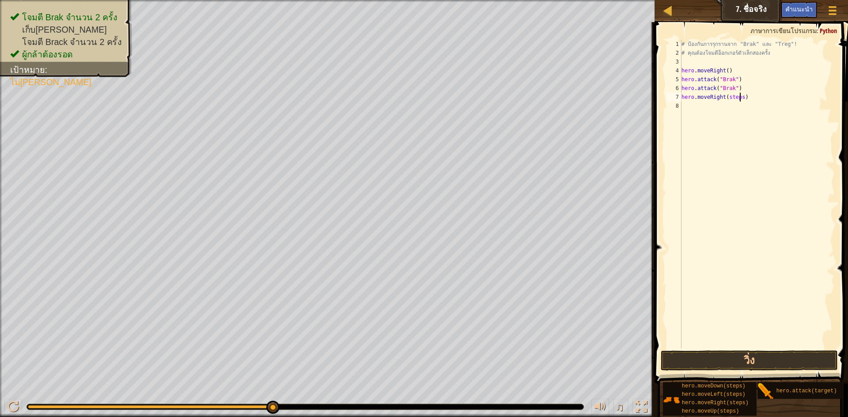
click at [739, 98] on div "# ป้องกันการรุกรานจาก "Brak" และ "Treg"! # คุณต้องโจมตีอ็อกเกอร์ตัวเล็กสองครั้ง…" at bounding box center [757, 203] width 155 height 327
click at [721, 358] on button "วิ่ง" at bounding box center [749, 361] width 177 height 20
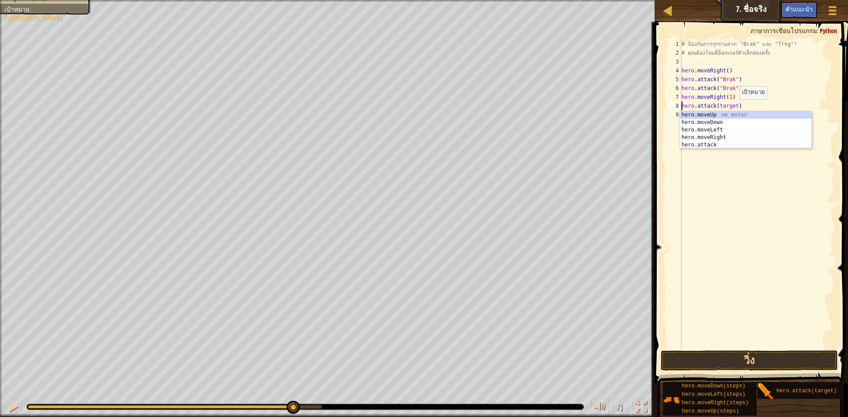
click at [732, 108] on div "# ป้องกันการรุกรานจาก "Brak" และ "Treg"! # คุณต้องโจมตีอ็อกเกอร์ตัวเล็กสองครั้ง…" at bounding box center [757, 203] width 155 height 327
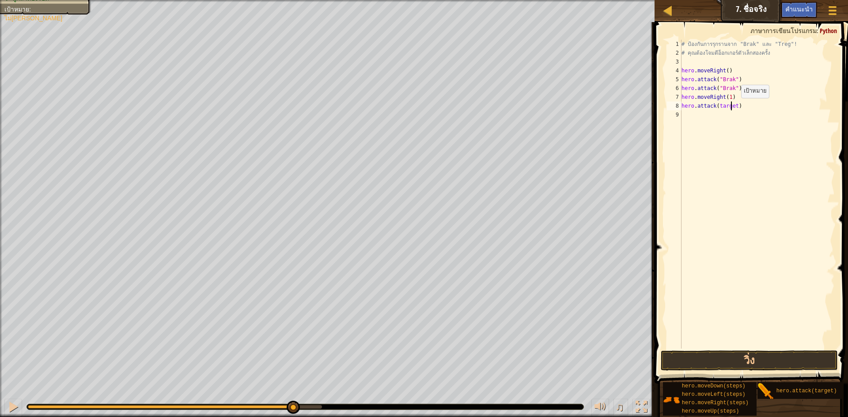
click at [734, 107] on div "# ป้องกันการรุกรานจาก "Brak" และ "Treg"! # คุณต้องโจมตีอ็อกเกอร์ตัวเล็กสองครั้ง…" at bounding box center [757, 203] width 155 height 327
type textarea "hero.attack()"
click at [727, 355] on button "วิ่ง" at bounding box center [749, 361] width 177 height 20
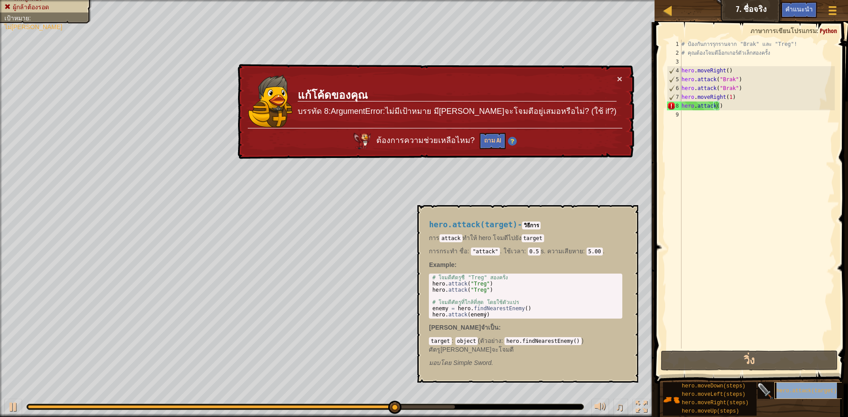
click at [782, 391] on span "hero.attack(target)" at bounding box center [806, 391] width 61 height 6
click at [747, 111] on div "# ป้องกันการรุกรานจาก "Brak" และ "Treg"! # คุณต้องโจมตีอ็อกเกอร์ตัวเล็กสองครั้ง…" at bounding box center [757, 203] width 155 height 327
click at [732, 106] on div "# ป้องกันการรุกรานจาก "Brak" และ "Treg"! # คุณต้องโจมตีอ็อกเกอร์ตัวเล็กสองครั้ง…" at bounding box center [757, 203] width 155 height 327
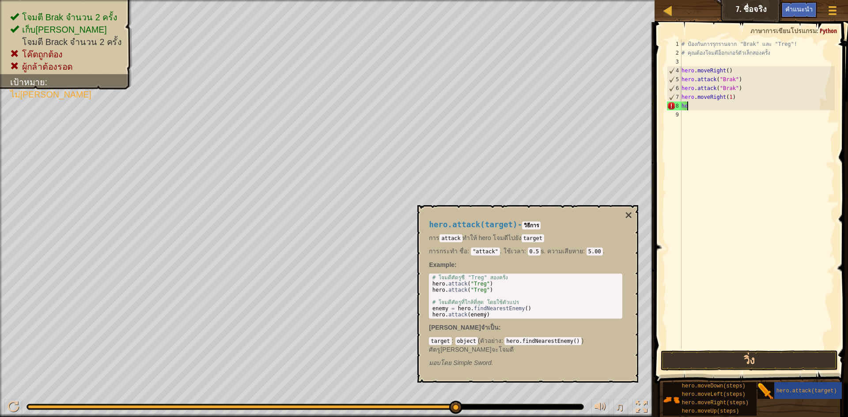
type textarea "h"
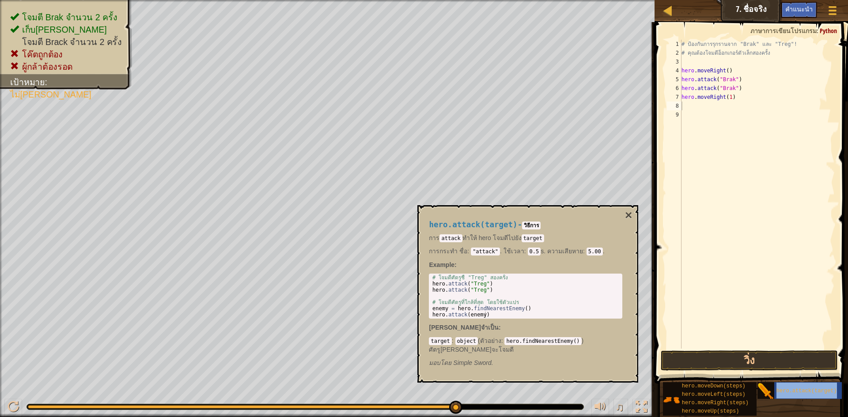
type textarea "hero.attack(target)"
click at [779, 231] on div "# ป้องกันการรุกรานจาก "Brak" และ "Treg"! # คุณต้องโจมตีอ็อกเกอร์ตัวเล็กสองครั้ง…" at bounding box center [757, 203] width 155 height 327
click at [733, 108] on div "# ป้องกันการรุกรานจาก "Brak" และ "Treg"! # คุณต้องโจมตีอ็อกเกอร์ตัวเล็กสองครั้ง…" at bounding box center [757, 203] width 155 height 327
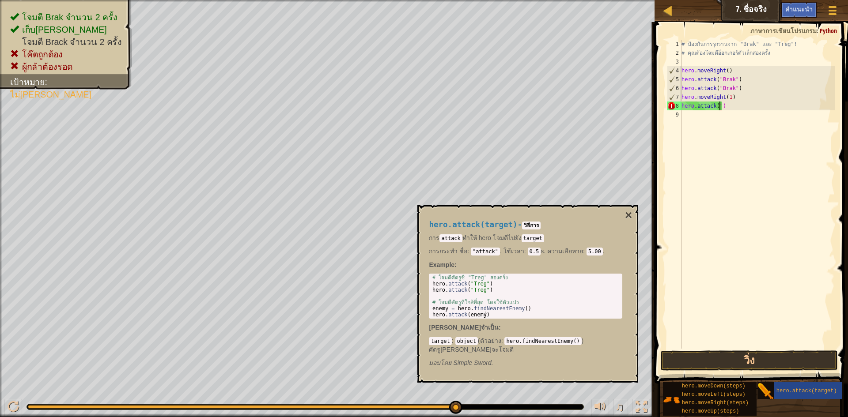
scroll to position [4, 3]
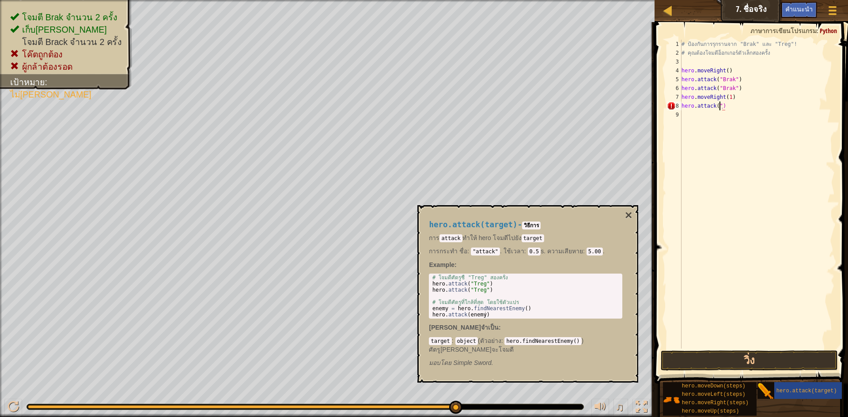
click at [719, 108] on div "# ป้องกันการรุกรานจาก "Brak" และ "Treg"! # คุณต้องโจมตีอ็อกเกอร์ตัวเล็กสองครั้ง…" at bounding box center [757, 203] width 155 height 327
click at [719, 106] on div "# ป้องกันการรุกรานจาก "Brak" และ "Treg"! # คุณต้องโจมตีอ็อกเกอร์ตัวเล็กสองครั้ง…" at bounding box center [757, 203] width 155 height 327
click at [720, 105] on div "# ป้องกันการรุกรานจาก "Brak" และ "Treg"! # คุณต้องโจมตีอ็อกเกอร์ตัวเล็กสองครั้ง…" at bounding box center [757, 203] width 155 height 327
click at [721, 105] on div "# ป้องกันการรุกรานจาก "Brak" และ "Treg"! # คุณต้องโจมตีอ็อกเกอร์ตัวเล็กสองครั้ง…" at bounding box center [757, 203] width 155 height 327
click at [718, 105] on div "# ป้องกันการรุกรานจาก "Brak" และ "Treg"! # คุณต้องโจมตีอ็อกเกอร์ตัวเล็กสองครั้ง…" at bounding box center [757, 203] width 155 height 327
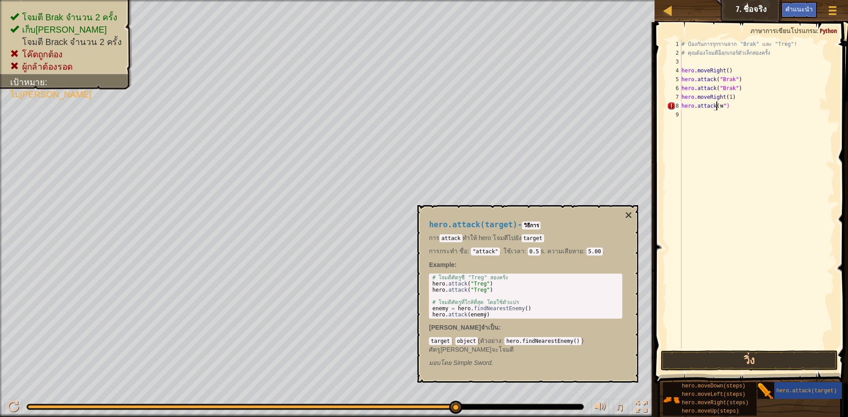
type textarea "hero.attack(Bพ")"
click at [724, 107] on div "# ป้องกันการรุกรานจาก "Brak" และ "Treg"! # คุณต้องโจมตีอ็อกเกอร์ตัวเล็กสองครั้ง…" at bounding box center [757, 203] width 155 height 327
click at [723, 110] on div "# ป้องกันการรุกรานจาก "Brak" และ "Treg"! # คุณต้องโจมตีอ็อกเกอร์ตัวเล็กสองครั้ง…" at bounding box center [757, 203] width 155 height 327
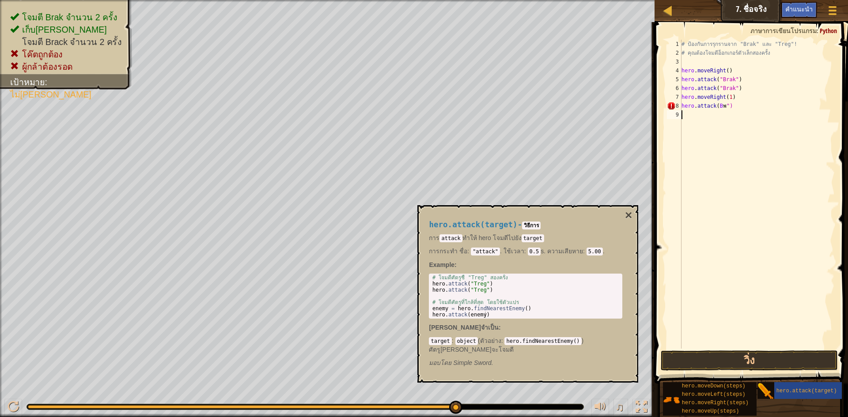
click at [723, 106] on div "# ป้องกันการรุกรานจาก "Brak" และ "Treg"! # คุณต้องโจมตีอ็อกเกอร์ตัวเล็กสองครั้ง…" at bounding box center [757, 203] width 155 height 327
click at [716, 108] on div "# ป้องกันการรุกรานจาก "Brak" และ "Treg"! # คุณต้องโจมตีอ็อกเกอร์ตัวเล็กสองครั้ง…" at bounding box center [757, 203] width 155 height 327
click at [627, 212] on button "×" at bounding box center [628, 215] width 7 height 12
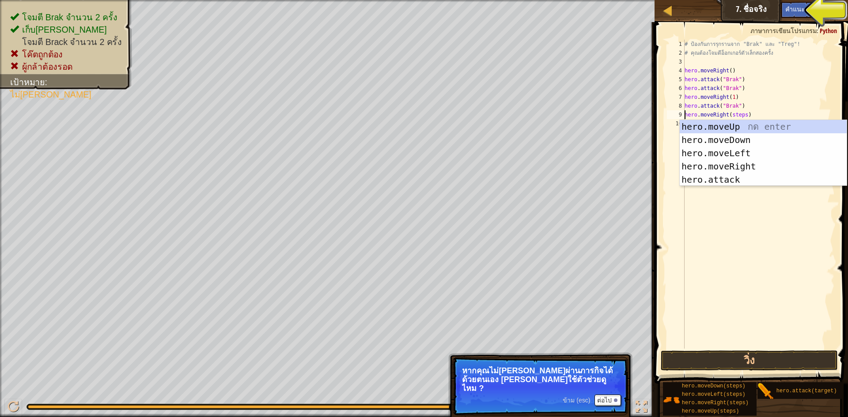
click at [742, 114] on div "# ป้องกันการรุกรานจาก "Brak" และ "Treg"! # คุณต้องโจมตีอ็อกเกอร์ตัวเล็กสองครั้ง…" at bounding box center [759, 203] width 152 height 327
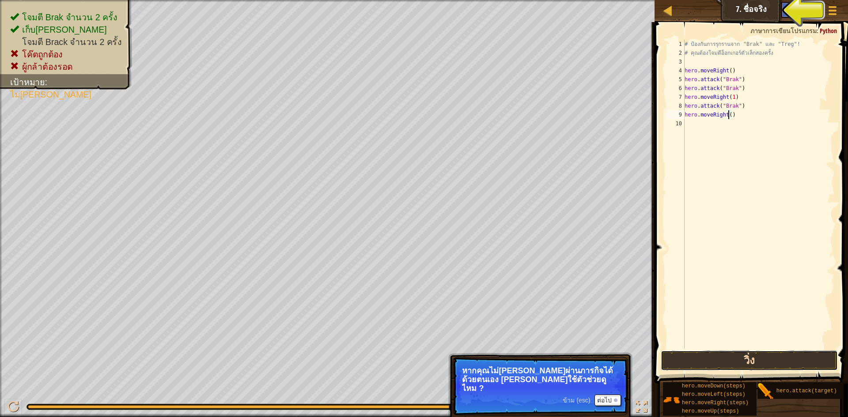
click at [713, 364] on button "วิ่ง" at bounding box center [749, 361] width 177 height 20
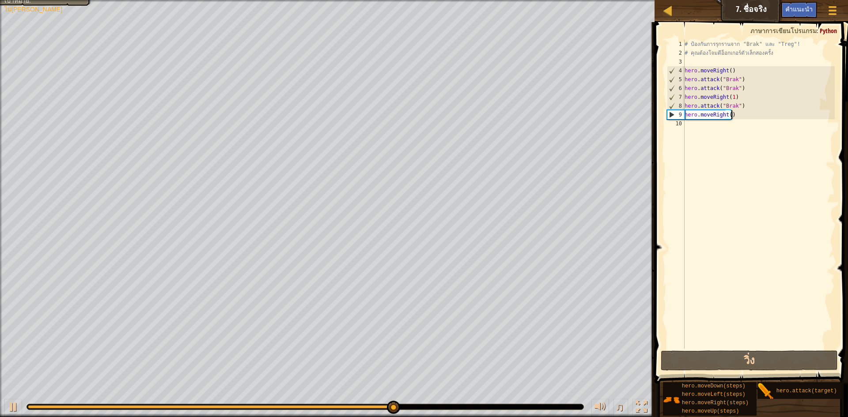
click at [741, 115] on div "# ป้องกันการรุกรานจาก "Brak" และ "Treg"! # คุณต้องโจมตีอ็อกเกอร์ตัวเล็กสองครั้ง…" at bounding box center [759, 203] width 152 height 327
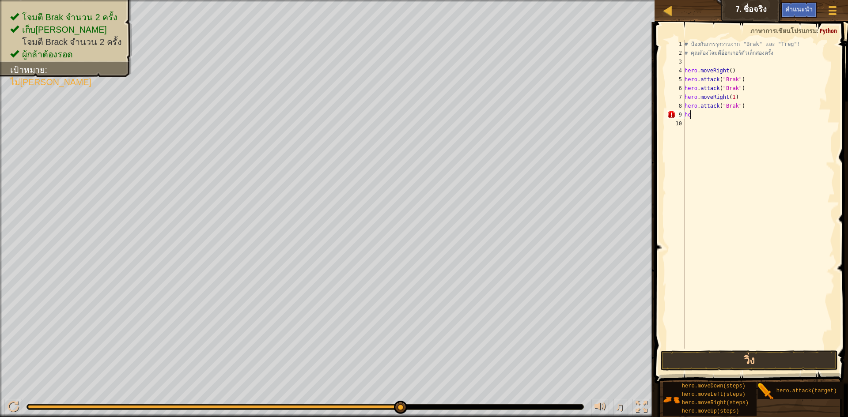
scroll to position [4, 0]
type textarea "h"
click at [739, 363] on button "วิ่ง" at bounding box center [749, 361] width 177 height 20
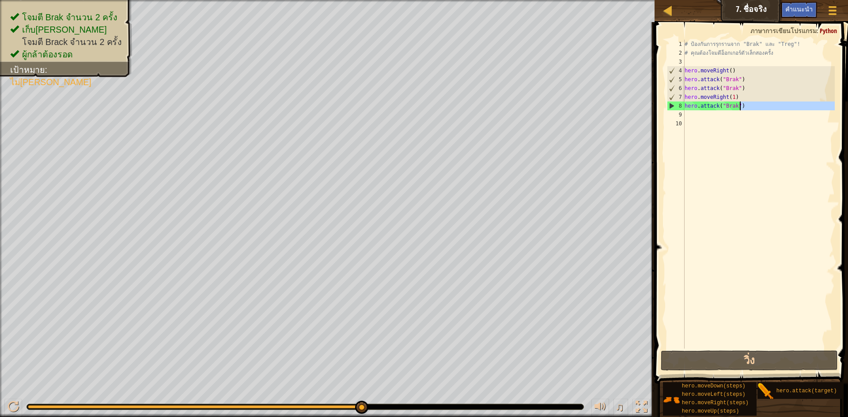
click at [750, 110] on div "# ป้องกันการรุกรานจาก "Brak" และ "Treg"! # คุณต้องโจมตีอ็อกเกอร์ตัวเล็กสองครั้ง…" at bounding box center [759, 203] width 152 height 327
click at [729, 98] on div "# ป้องกันการรุกรานจาก "Brak" และ "Treg"! # คุณต้องโจมตีอ็อกเกอร์ตัวเล็กสองครั้ง…" at bounding box center [759, 203] width 152 height 327
click at [731, 96] on div "# ป้องกันการรุกรานจาก "Brak" และ "Treg"! # คุณต้องโจมตีอ็อกเกอร์ตัวเล็กสองครั้ง…" at bounding box center [759, 203] width 152 height 327
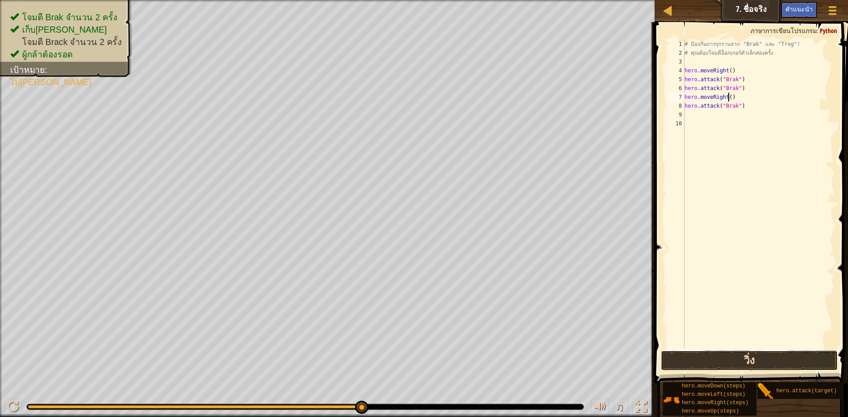
click at [755, 362] on button "วิ่ง" at bounding box center [749, 361] width 177 height 20
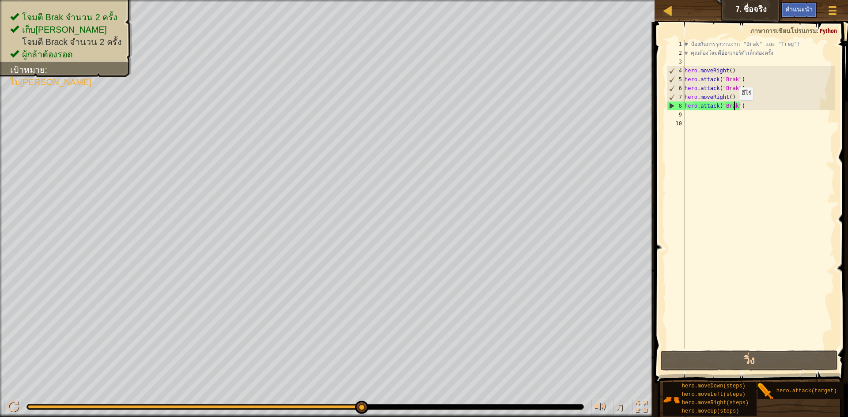
click at [735, 109] on div "# ป้องกันการรุกรานจาก "Brak" และ "Treg"! # คุณต้องโจมตีอ็อกเกอร์ตัวเล็กสองครั้ง…" at bounding box center [759, 203] width 152 height 327
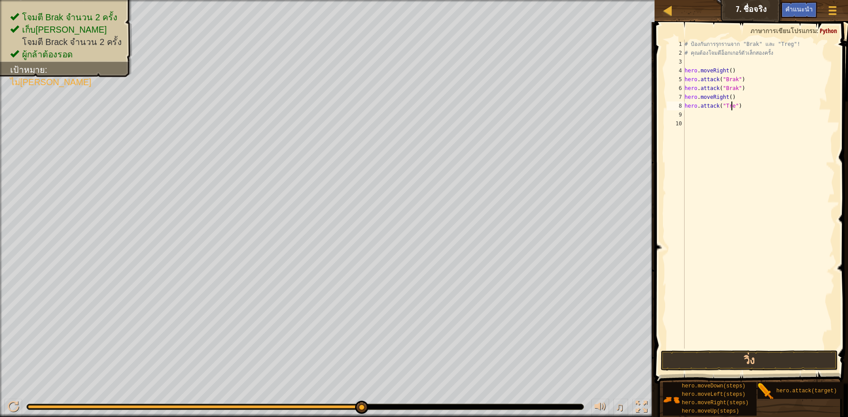
scroll to position [4, 4]
click at [737, 108] on div "# ป้องกันการรุกรานจาก "Brak" และ "Treg"! # คุณต้องโจมตีอ็อกเกอร์ตัวเล็กสองครั้ง…" at bounding box center [759, 203] width 152 height 327
drag, startPoint x: 691, startPoint y: 365, endPoint x: 686, endPoint y: 360, distance: 7.5
click at [690, 364] on button "วิ่ง" at bounding box center [749, 361] width 177 height 20
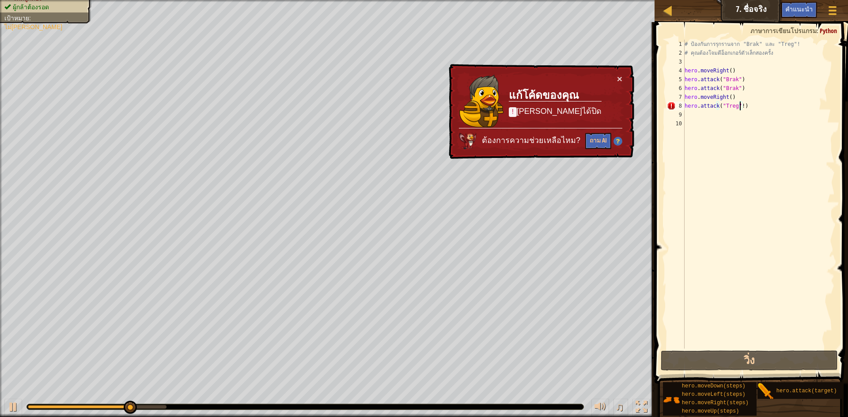
scroll to position [4, 4]
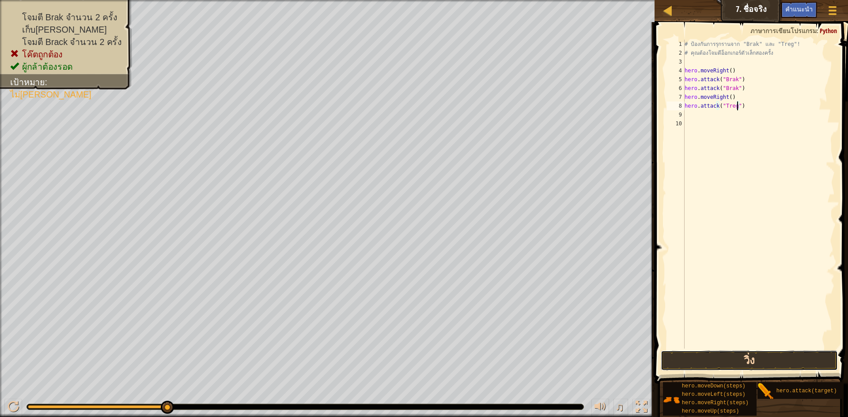
drag, startPoint x: 719, startPoint y: 363, endPoint x: 720, endPoint y: 358, distance: 5.0
click at [720, 363] on button "วิ่ง" at bounding box center [749, 361] width 177 height 20
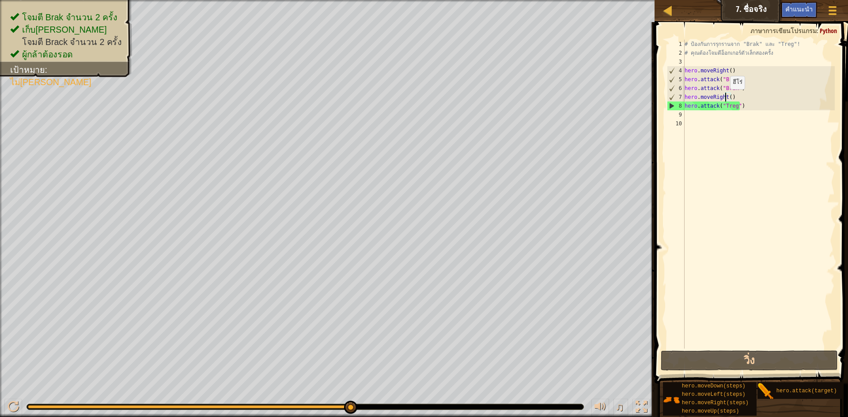
click at [726, 98] on div "# ป้องกันการรุกรานจาก "Brak" และ "Treg"! # คุณต้องโจมตีอ็อกเกอร์ตัวเล็กสองครั้ง…" at bounding box center [759, 203] width 152 height 327
click at [729, 97] on div "# ป้องกันการรุกรานจาก "Brak" และ "Treg"! # คุณต้องโจมตีอ็อกเกอร์ตัวเล็กสองครั้ง…" at bounding box center [759, 203] width 152 height 327
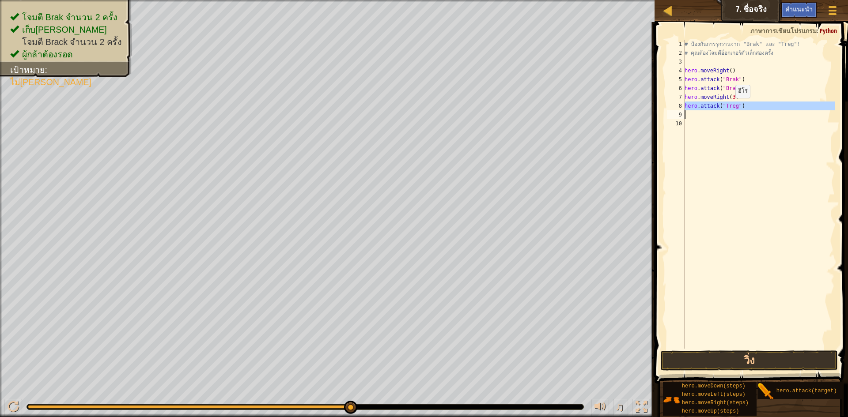
drag, startPoint x: 682, startPoint y: 105, endPoint x: 734, endPoint y: 107, distance: 51.7
click at [734, 107] on div "hero.moveRight(3) 1 2 3 4 5 6 7 8 9 10 # ป้องกันการรุกรานจาก "Brak" และ "Treg"!…" at bounding box center [750, 194] width 170 height 309
type textarea "hero.attack("Treg")"
paste textarea
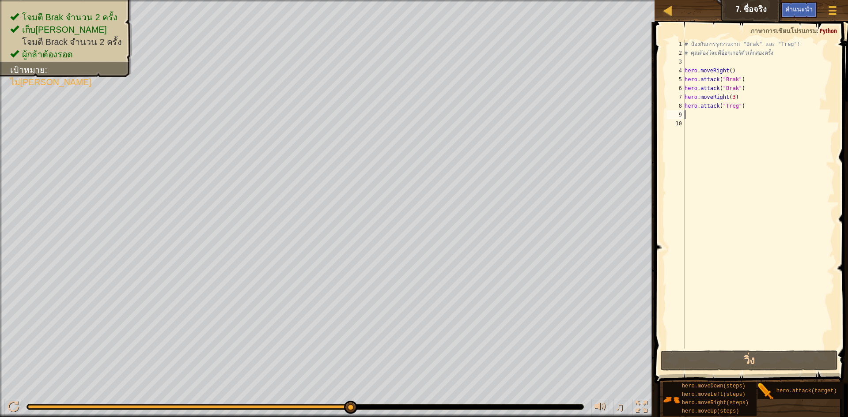
scroll to position [4, 0]
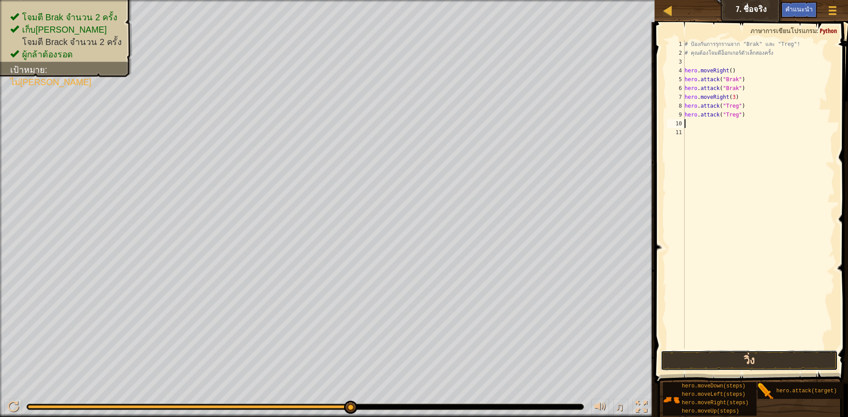
click at [720, 353] on button "วิ่ง" at bounding box center [749, 361] width 177 height 20
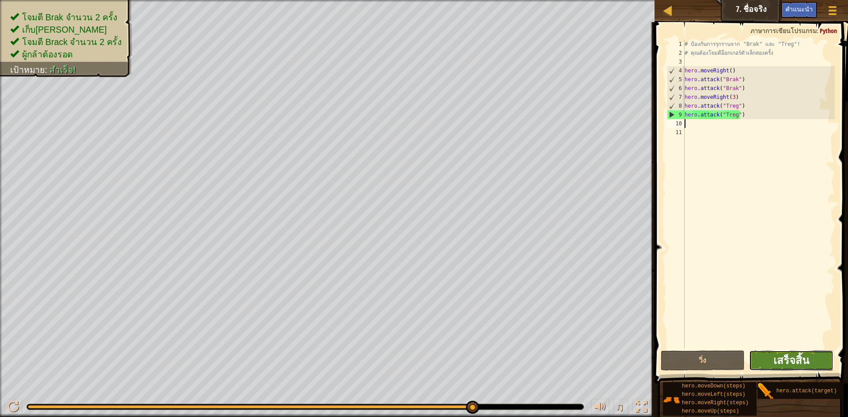
click at [786, 355] on span "เสร็จสิ้น" at bounding box center [791, 360] width 36 height 14
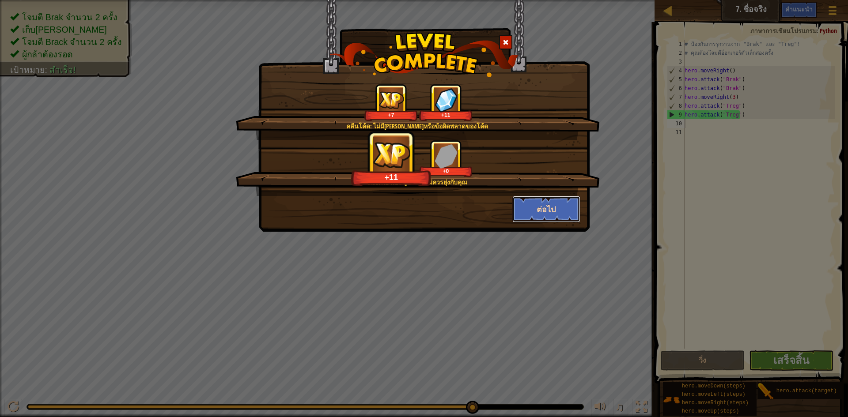
click at [562, 212] on button "ต่อไป" at bounding box center [546, 209] width 68 height 27
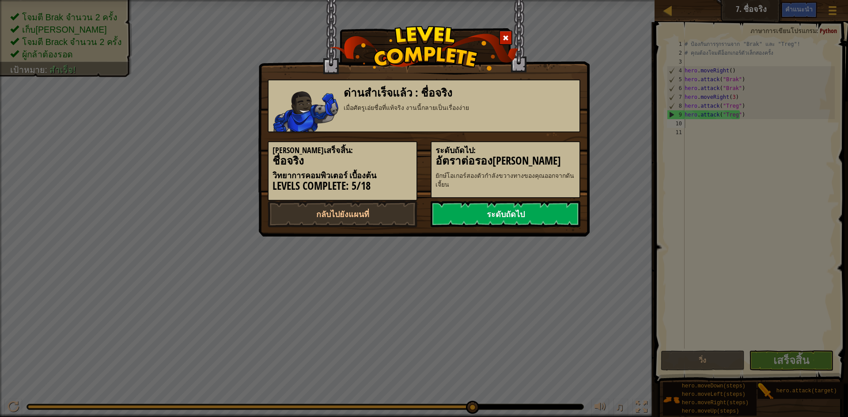
drag, startPoint x: 520, startPoint y: 213, endPoint x: 521, endPoint y: 222, distance: 8.4
click at [521, 220] on link "ระดับถัดไป" at bounding box center [506, 214] width 150 height 27
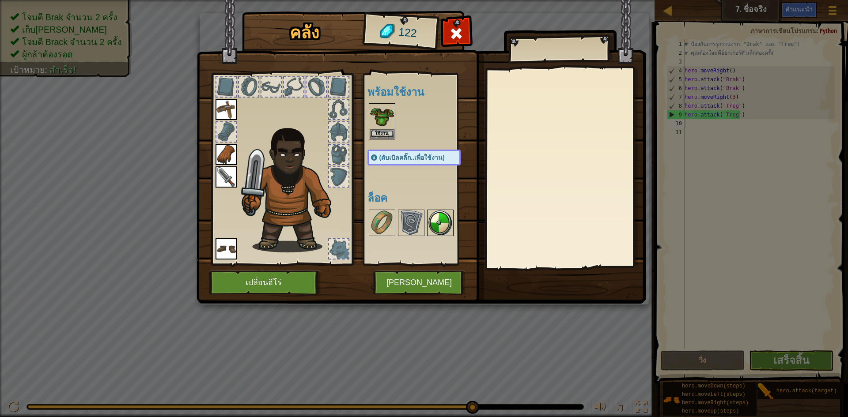
click at [449, 229] on img at bounding box center [440, 223] width 25 height 25
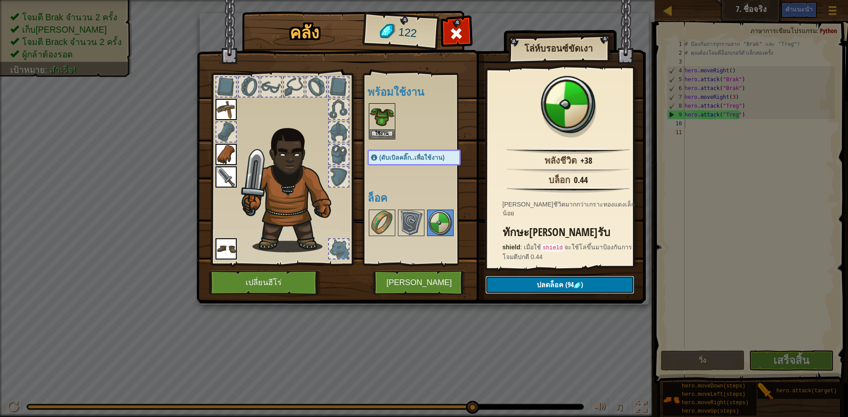
click at [511, 280] on button "ปลดล็อค (94 )" at bounding box center [559, 285] width 149 height 18
click at [523, 279] on button "ยืนยัน" at bounding box center [559, 285] width 149 height 18
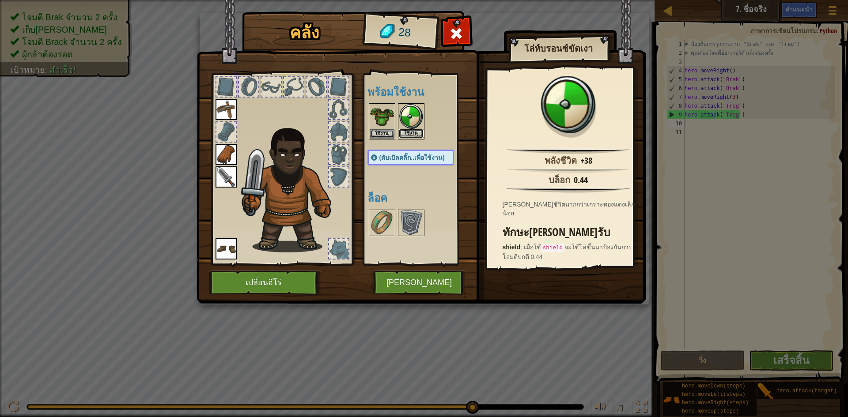
click at [411, 131] on button "ใช้งาน" at bounding box center [411, 133] width 25 height 9
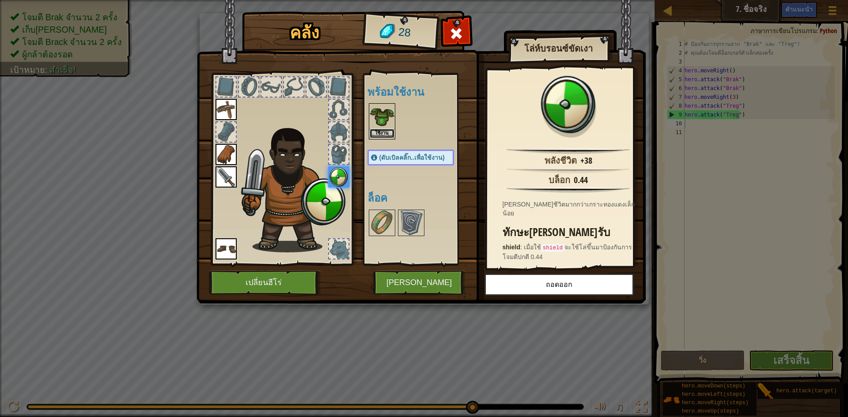
click at [382, 134] on button "ใช้งาน" at bounding box center [382, 133] width 25 height 9
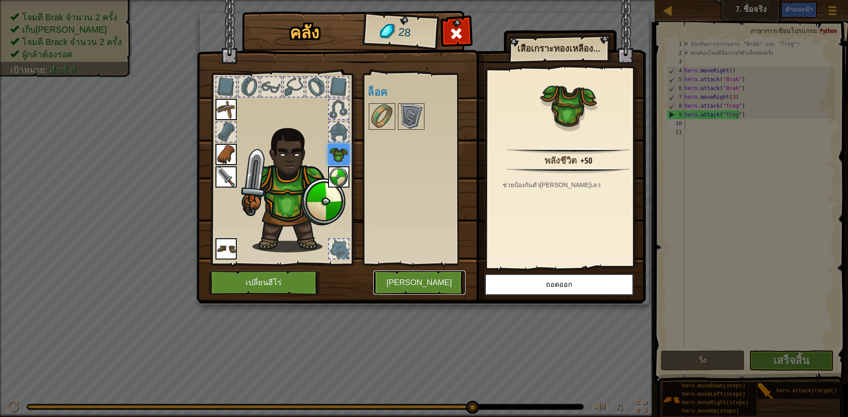
click at [429, 279] on button "[PERSON_NAME]" at bounding box center [419, 283] width 92 height 24
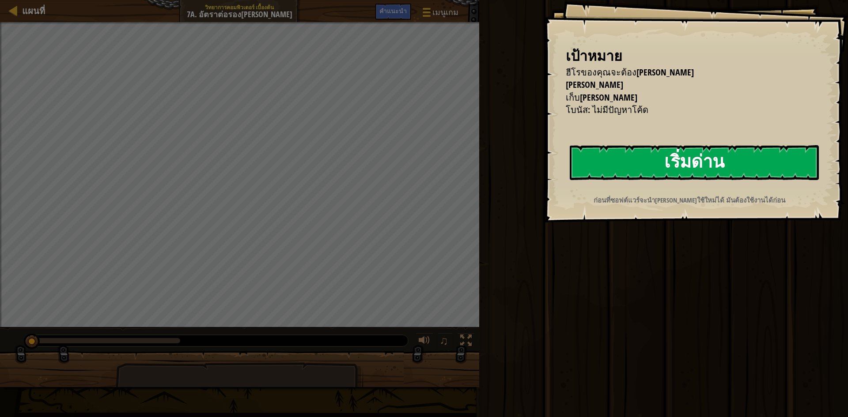
click at [759, 160] on button "เริ่มด่าน" at bounding box center [694, 162] width 249 height 35
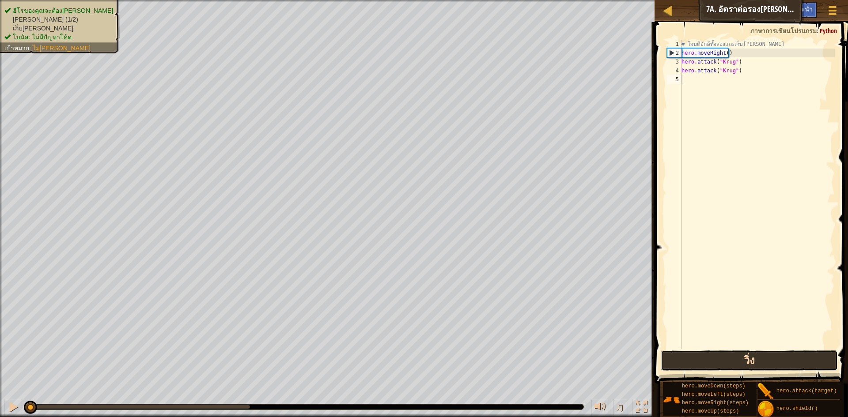
click at [732, 360] on button "วิ่ง" at bounding box center [749, 361] width 177 height 20
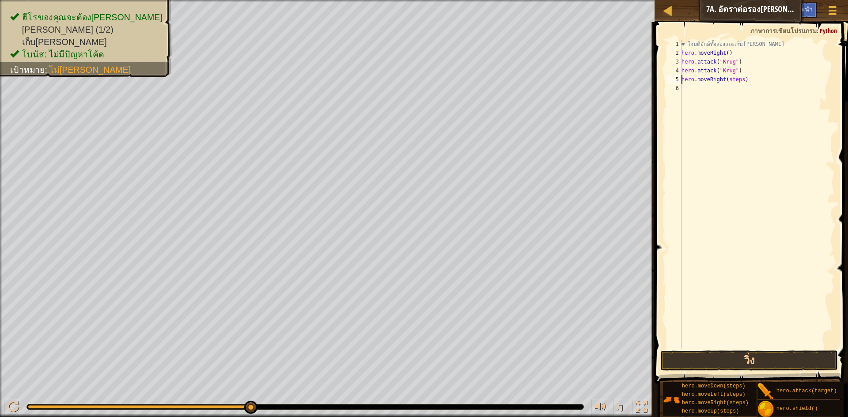
click at [739, 80] on div "# โจมตียักษ์ทั้งสองและเก็บ[PERSON_NAME] hero . moveRight ( ) hero . attack ( "K…" at bounding box center [757, 203] width 155 height 327
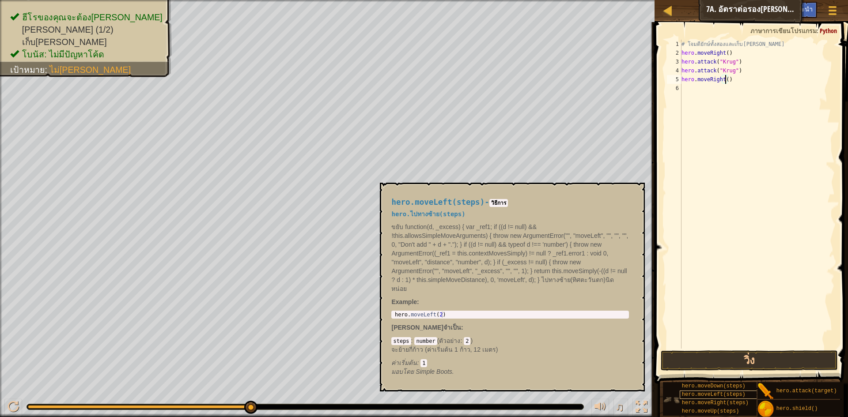
scroll to position [7, 0]
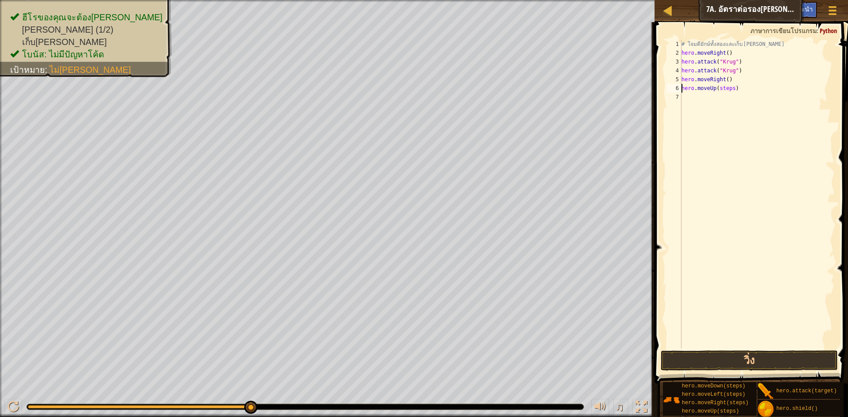
click at [731, 88] on div "# โจมตียักษ์ทั้งสองและเก็บ[PERSON_NAME] hero . moveRight ( ) hero . attack ( "K…" at bounding box center [757, 203] width 155 height 327
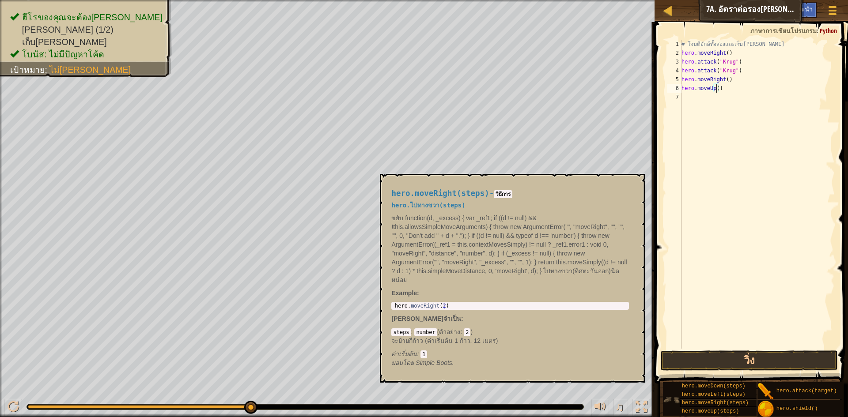
scroll to position [0, 0]
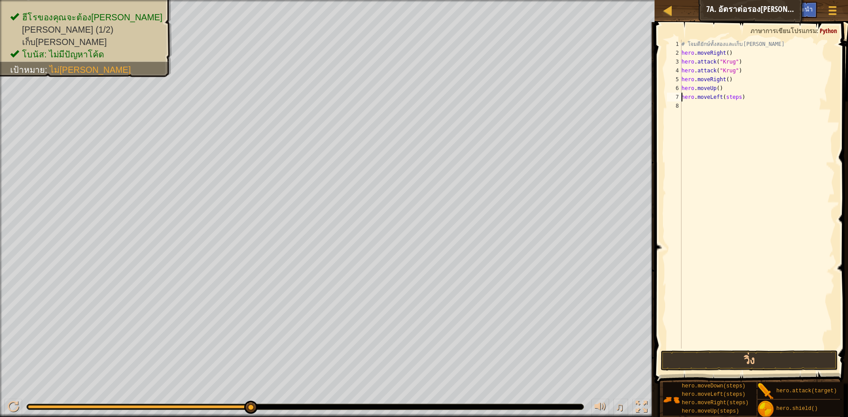
click at [735, 99] on div "# โจมตียักษ์ทั้งสองและเก็บ[PERSON_NAME] hero . moveRight ( ) hero . attack ( "K…" at bounding box center [757, 203] width 155 height 327
click at [737, 98] on div "# โจมตียักษ์ทั้งสองและเก็บ[PERSON_NAME] hero . moveRight ( ) hero . attack ( "K…" at bounding box center [757, 194] width 155 height 309
drag, startPoint x: 773, startPoint y: 394, endPoint x: 758, endPoint y: 291, distance: 103.9
click at [758, 291] on div "คำแนะนำ วิดีโอ hero.moveLeft() 1 2 3 4 5 6 7 8 # โจมตียักษ์ทั้งสองและเก็บ[PERSO…" at bounding box center [750, 217] width 196 height 391
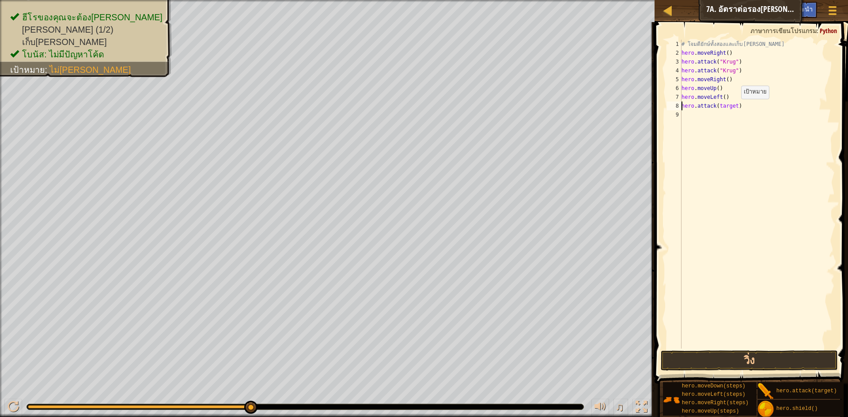
click at [734, 108] on div "# โจมตียักษ์ทั้งสองและเก็บ[PERSON_NAME] hero . moveRight ( ) hero . attack ( "K…" at bounding box center [757, 203] width 155 height 327
click at [716, 106] on div "# โจมตียักษ์ทั้งสองและเก็บ[PERSON_NAME] hero . moveRight ( ) hero . attack ( "K…" at bounding box center [757, 203] width 155 height 327
click at [734, 106] on div "# โจมตียักษ์ทั้งสองและเก็บ[PERSON_NAME] hero . moveRight ( ) hero . attack ( "K…" at bounding box center [757, 203] width 155 height 327
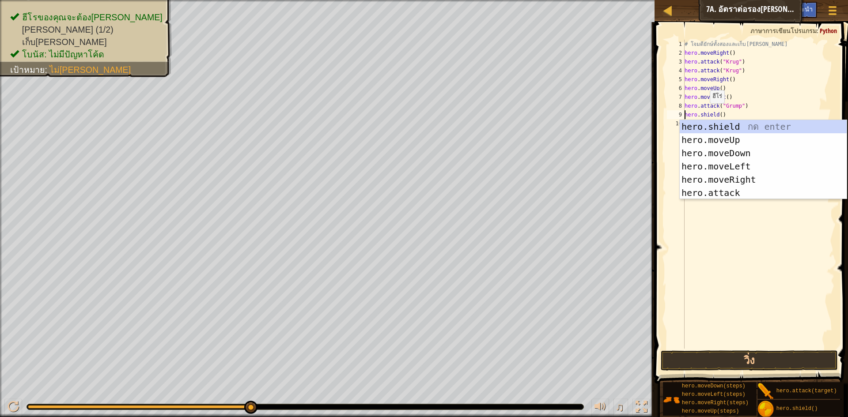
scroll to position [4, 3]
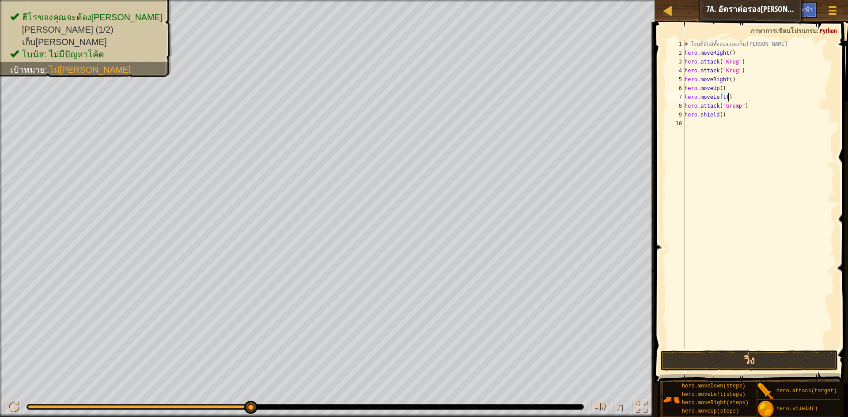
click at [791, 101] on div "# โจมตียักษ์ทั้งสองและเก็บ[PERSON_NAME] hero . moveRight ( ) hero . attack ( "K…" at bounding box center [759, 203] width 152 height 327
drag, startPoint x: 684, startPoint y: 117, endPoint x: 722, endPoint y: 124, distance: 38.6
click at [722, 124] on div "hero.moveLeft() 1 2 3 4 5 6 7 8 9 10 # โจมตียักษ์ทั้งสองและเก็บ[PERSON_NAME] he…" at bounding box center [750, 194] width 170 height 309
click at [723, 113] on div "# โจมตียักษ์ทั้งสองและเก็บ[PERSON_NAME] hero . moveRight ( ) hero . attack ( "K…" at bounding box center [759, 203] width 152 height 327
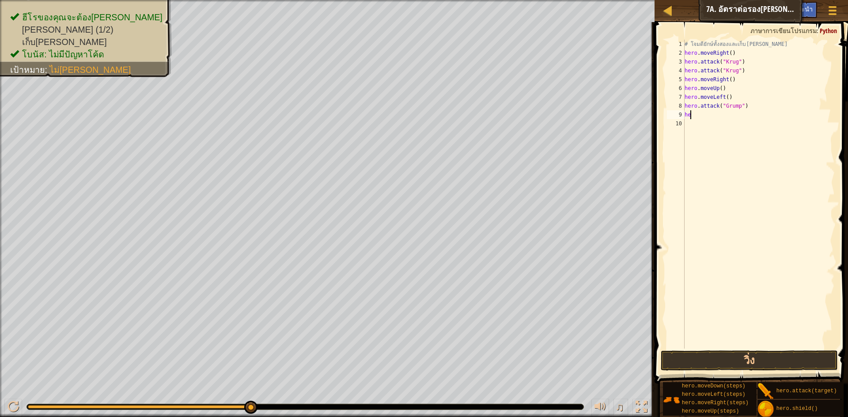
type textarea "h"
drag, startPoint x: 683, startPoint y: 105, endPoint x: 746, endPoint y: 114, distance: 63.7
click at [746, 114] on div "1 2 3 4 5 6 7 8 9 10 # โจมตียักษ์ทั้งสองและเก็บ[PERSON_NAME] hero . moveRight (…" at bounding box center [750, 194] width 170 height 309
type textarea "hero.attack("Grump")"
click at [706, 124] on div "# โจมตียักษ์ทั้งสองและเก็บ[PERSON_NAME] hero . moveRight ( ) hero . attack ( "K…" at bounding box center [759, 203] width 152 height 327
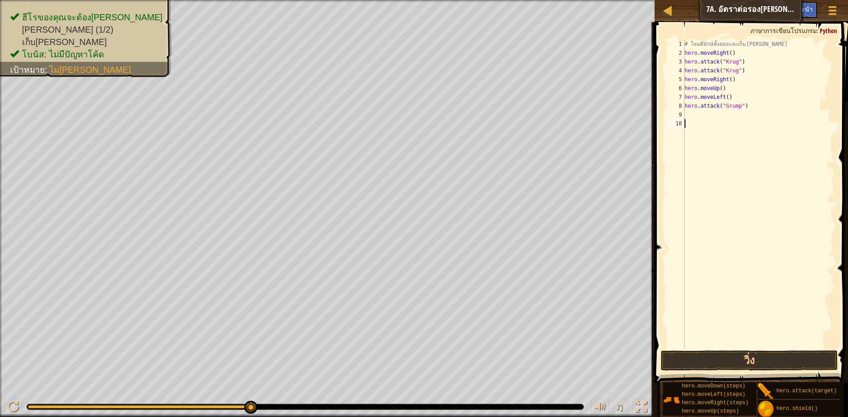
click at [708, 123] on div "# โจมตียักษ์ทั้งสองและเก็บ[PERSON_NAME] hero . moveRight ( ) hero . attack ( "K…" at bounding box center [759, 203] width 152 height 327
click at [709, 120] on div "# โจมตียักษ์ทั้งสองและเก็บ[PERSON_NAME] hero . moveRight ( ) hero . attack ( "K…" at bounding box center [759, 203] width 152 height 327
click at [710, 119] on div "# โจมตียักษ์ทั้งสองและเก็บ[PERSON_NAME] hero . moveRight ( ) hero . attack ( "K…" at bounding box center [759, 203] width 152 height 327
drag, startPoint x: 767, startPoint y: 406, endPoint x: 707, endPoint y: 125, distance: 287.8
click at [707, 125] on div "คำแนะนำ วิดีโอ 1 2 3 4 5 6 7 8 9 10 11 # โจมตียักษ์ทั้งสองและเก็บ[PERSON_NAME] …" at bounding box center [750, 217] width 196 height 391
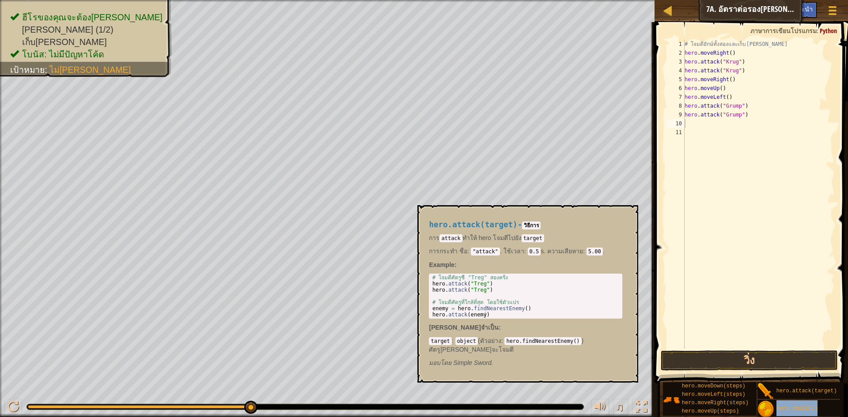
type textarea "hero.shield()"
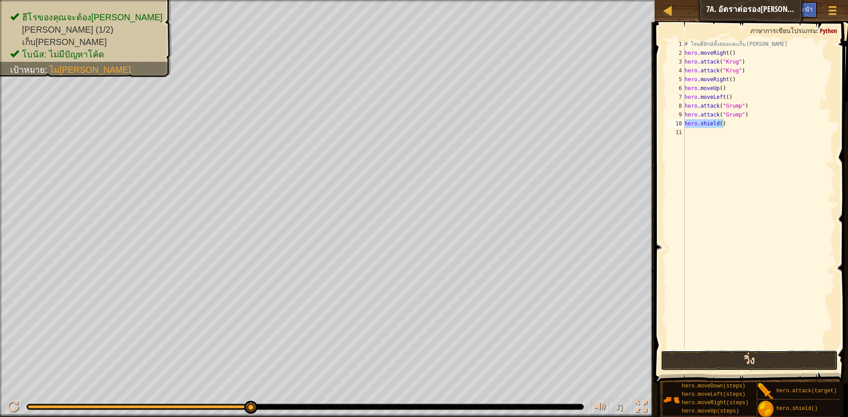
click at [791, 356] on button "วิ่ง" at bounding box center [749, 361] width 177 height 20
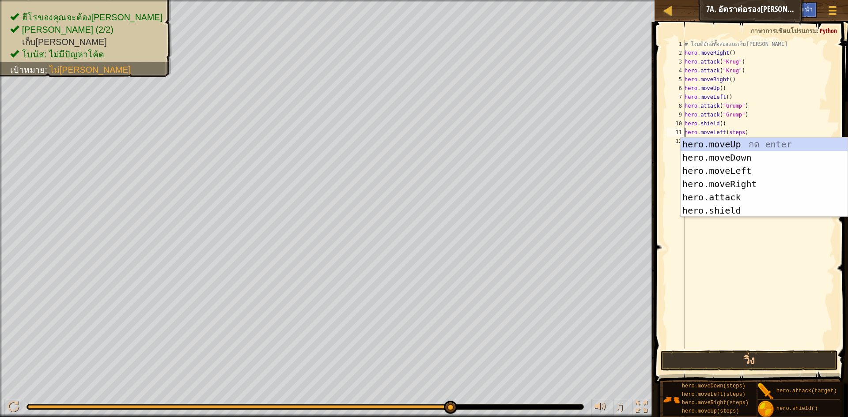
click at [739, 133] on div "# โจมตียักษ์ทั้งสองและเก็บ[PERSON_NAME] hero . moveRight ( ) hero . attack ( "K…" at bounding box center [759, 203] width 152 height 327
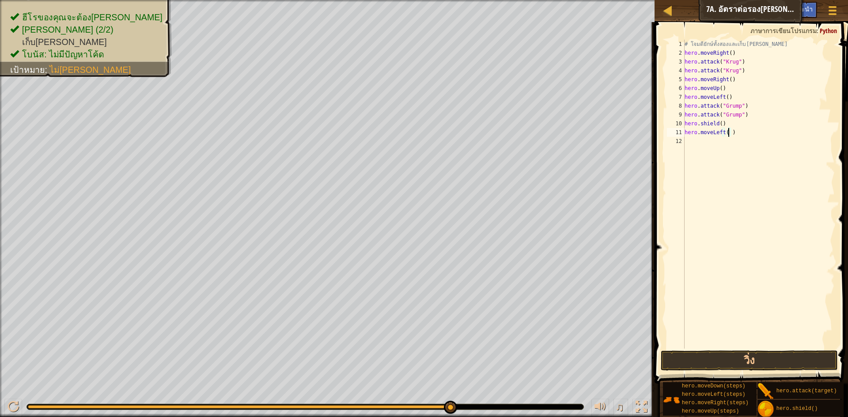
type textarea "hero.moveLeft()"
click at [760, 356] on button "วิ่ง" at bounding box center [749, 361] width 177 height 20
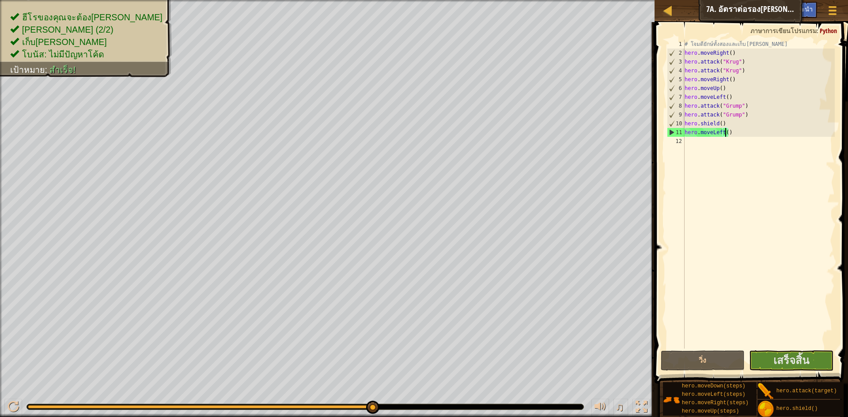
scroll to position [4, 0]
click at [786, 363] on span "เสร็จสิ้น" at bounding box center [791, 360] width 36 height 14
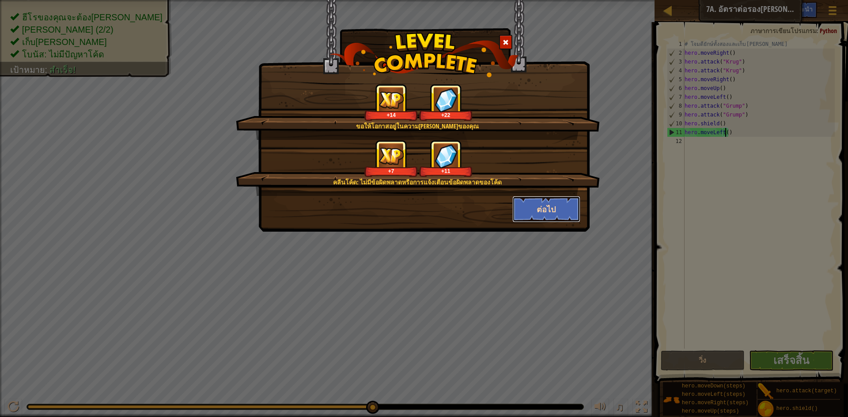
click at [538, 214] on button "ต่อไป" at bounding box center [546, 209] width 68 height 27
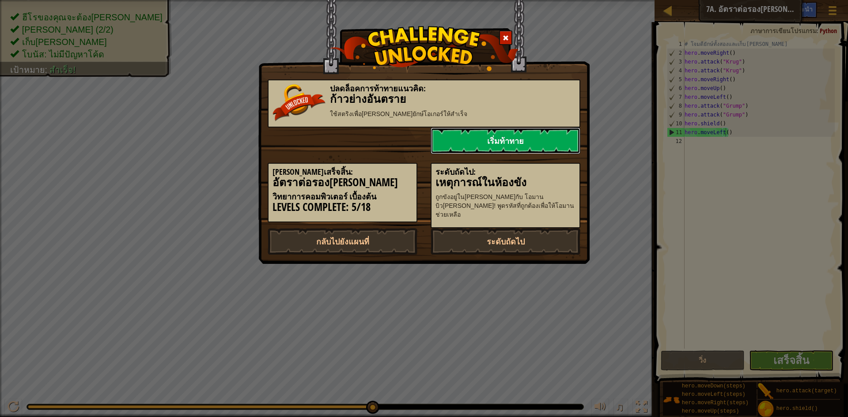
click at [521, 145] on link "เริ่มท้าทาย" at bounding box center [506, 141] width 150 height 27
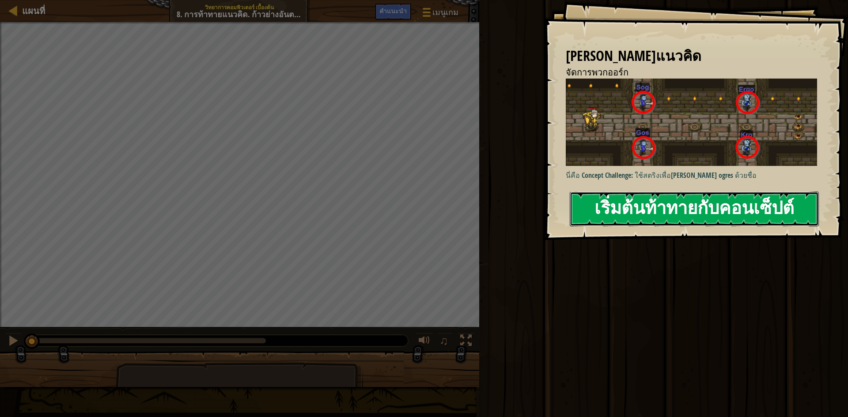
click at [701, 203] on button "เริ่มต้นท้าทายกับคอนเซ็ปต์" at bounding box center [694, 209] width 249 height 35
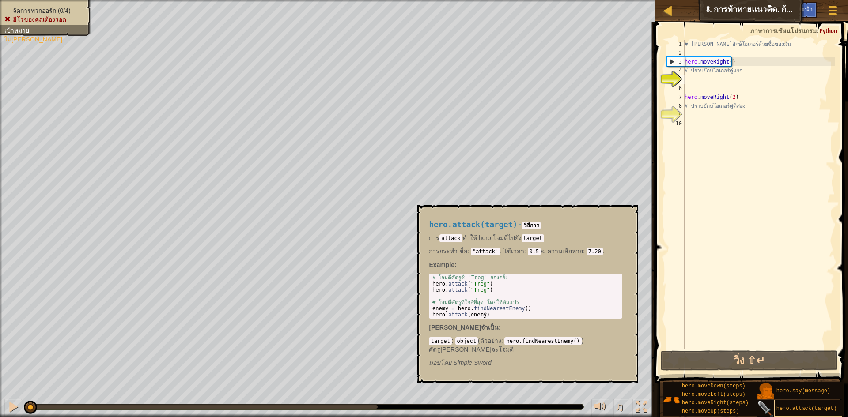
scroll to position [7, 0]
type textarea "hero.attack(target)"
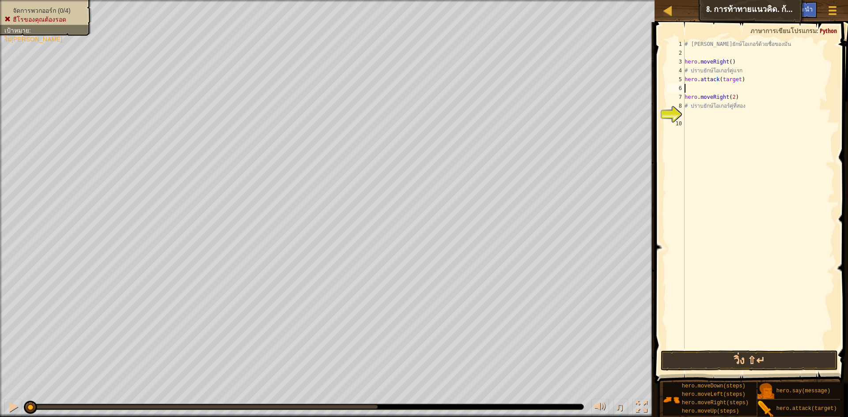
click at [735, 84] on div "# เอาชนะยักษ์โอเกอร์ด้วยชื่อของมัน hero . moveRight ( ) # ปราบยักษ์โอเกอร์คู่แร…" at bounding box center [759, 203] width 152 height 327
click at [738, 81] on div "# เอาชนะยักษ์โอเกอร์ด้วยชื่อของมัน hero . moveRight ( ) # ปราบยักษ์โอเกอร์คู่แร…" at bounding box center [759, 203] width 152 height 327
click at [721, 79] on div "# เอาชนะยักษ์โอเกอร์ด้วยชื่อของมัน hero . moveRight ( ) # ปราบยักษ์โอเกอร์คู่แร…" at bounding box center [759, 203] width 152 height 327
click at [722, 81] on div "# เอาชนะยักษ์โอเกอร์ด้วยชื่อของมัน hero . moveRight ( ) # ปราบยักษ์โอเกอร์คู่แร…" at bounding box center [759, 203] width 152 height 327
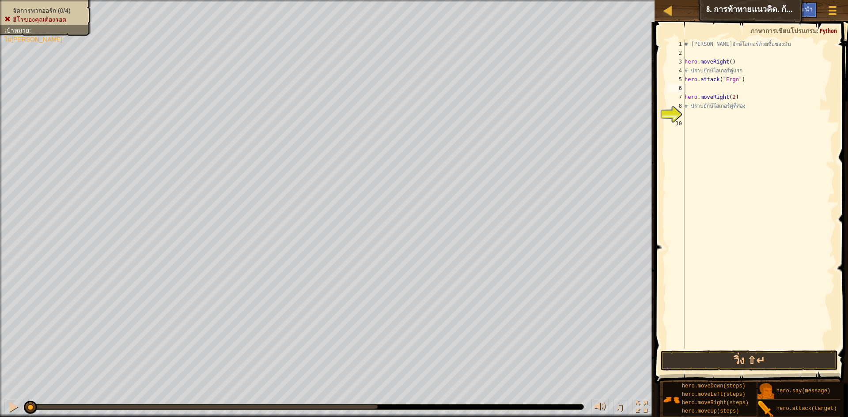
scroll to position [4, 4]
click at [729, 356] on button "วิ่ง ⇧↵" at bounding box center [749, 361] width 177 height 20
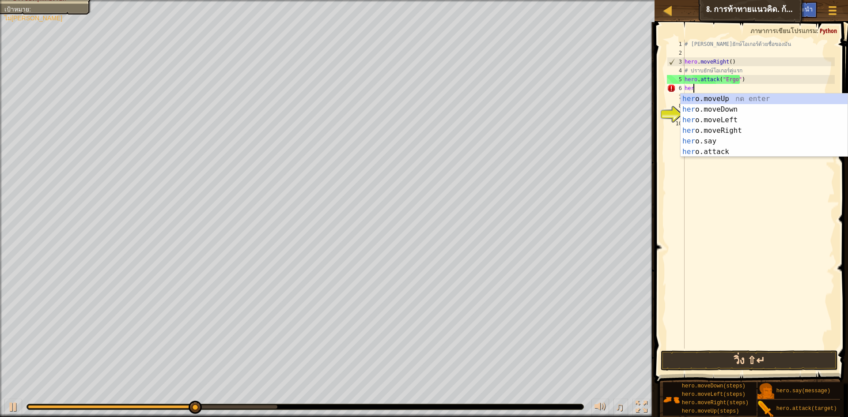
scroll to position [4, 0]
type textarea "h"
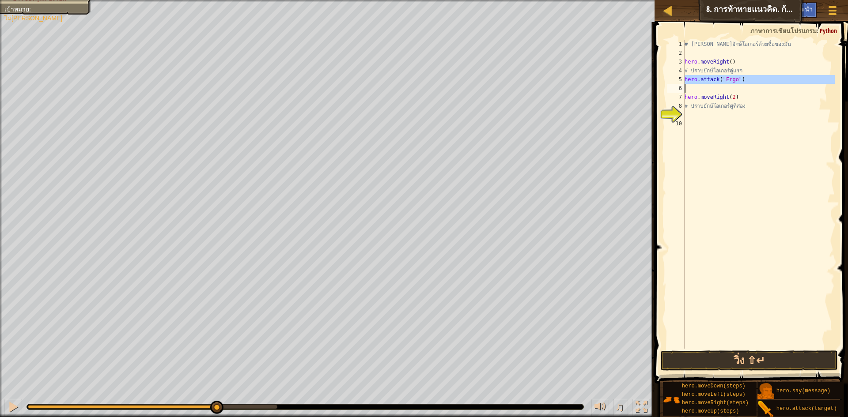
drag, startPoint x: 685, startPoint y: 80, endPoint x: 738, endPoint y: 86, distance: 53.3
click at [738, 86] on div "# เอาชนะยักษ์โอเกอร์ด้วยชื่อของมัน hero . moveRight ( ) # ปราบยักษ์โอเกอร์คู่แร…" at bounding box center [759, 203] width 152 height 327
type textarea "hero.attack("Ergo")"
paste textarea
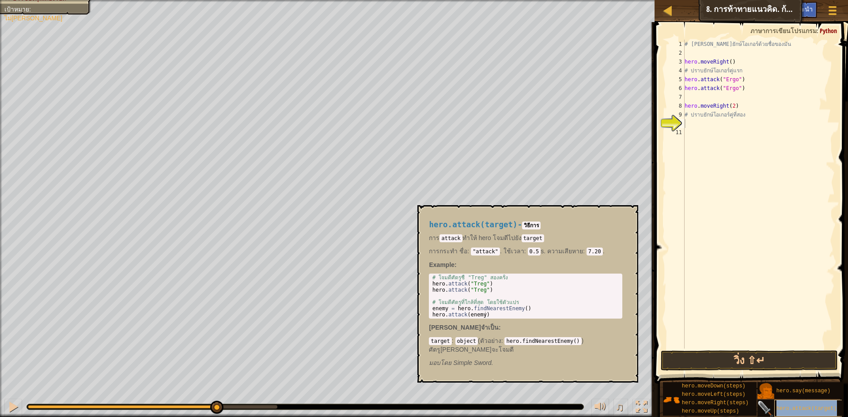
type textarea "hero.moveRight(2)"
type textarea "hero.attack("Ergo")"
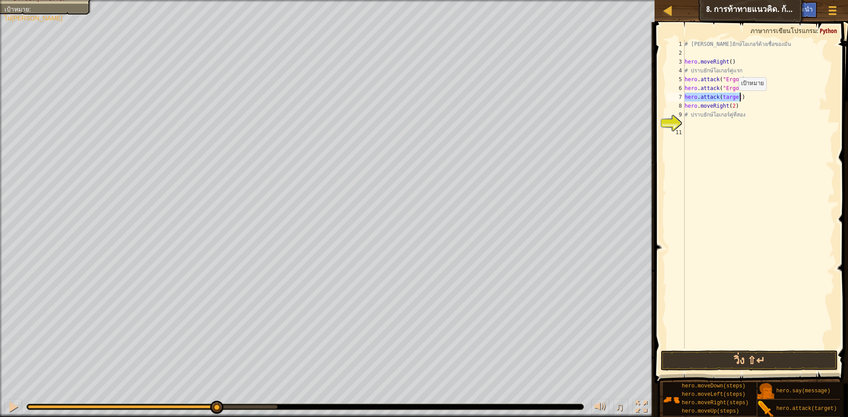
click at [734, 99] on div "# เอาชนะยักษ์โอเกอร์ด้วยชื่อของมัน hero . moveRight ( ) # ปราบยักษ์โอเกอร์คู่แร…" at bounding box center [759, 194] width 152 height 309
click at [737, 98] on div "# เอาชนะยักษ์โอเกอร์ด้วยชื่อของมัน hero . moveRight ( ) # ปราบยักษ์โอเกอร์คู่แร…" at bounding box center [759, 203] width 152 height 327
click at [722, 98] on div "# เอาชนะยักษ์โอเกอร์ด้วยชื่อของมัน hero . moveRight ( ) # ปราบยักษ์โอเกอร์คู่แร…" at bounding box center [759, 203] width 152 height 327
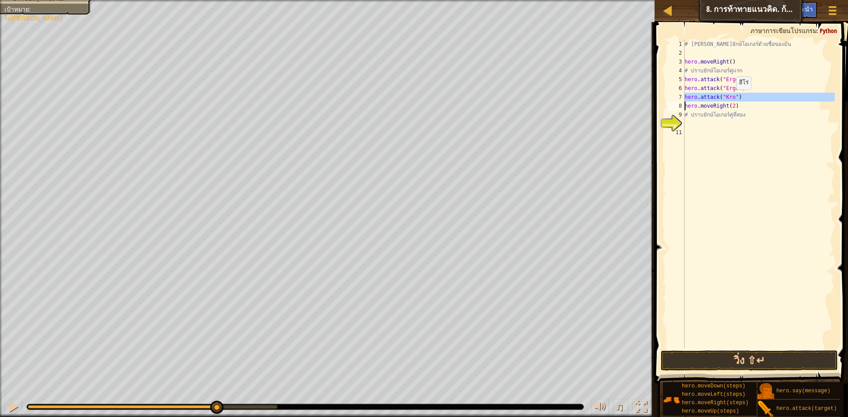
drag, startPoint x: 684, startPoint y: 94, endPoint x: 733, endPoint y: 98, distance: 48.8
click at [733, 98] on div "hero.attack("Kro") 1 2 3 4 5 6 7 8 9 10 11 # เอาชนะยักษ์โอเกอร์ด้วยชื่อของมัน h…" at bounding box center [750, 194] width 170 height 309
click at [741, 106] on div "# เอาชนะยักษ์โอเกอร์ด้วยชื่อของมัน hero . moveRight ( ) # ปราบยักษ์โอเกอร์คู่แร…" at bounding box center [759, 203] width 152 height 327
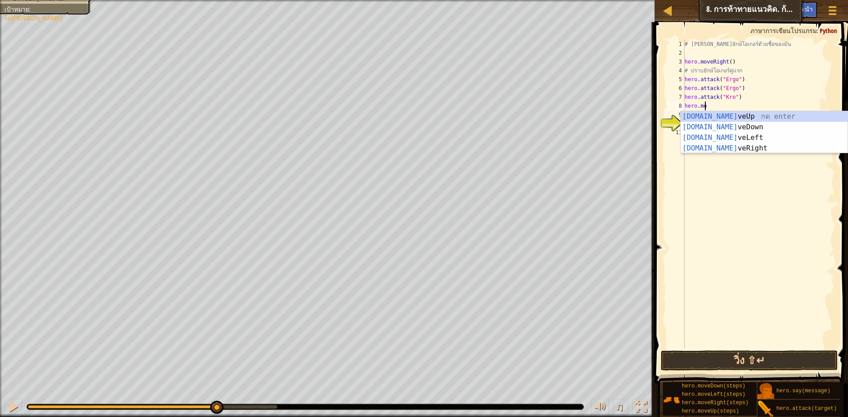
scroll to position [4, 0]
type textarea "h"
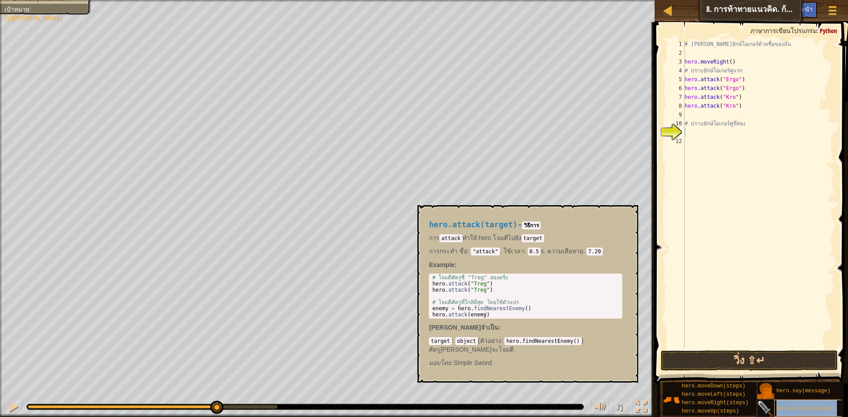
type textarea "# ปราบยักษ์โอเกอร์คู่ที่สอง"
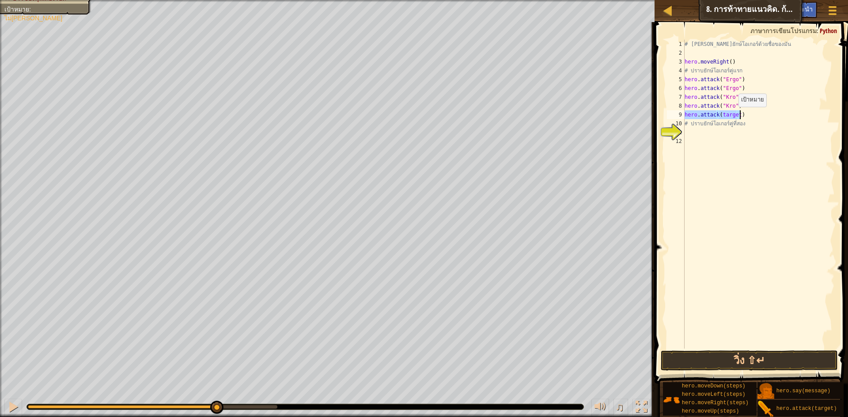
click at [735, 115] on div "# เอาชนะยักษ์โอเกอร์ด้วยชื่อของมัน hero . moveRight ( ) # ปราบยักษ์โอเกอร์คู่แร…" at bounding box center [759, 194] width 152 height 309
click at [736, 115] on div "# เอาชนะยักษ์โอเกอร์ด้วยชื่อของมัน hero . moveRight ( ) # ปราบยักษ์โอเกอร์คู่แร…" at bounding box center [759, 203] width 152 height 327
click at [723, 113] on div "# เอาชนะยักษ์โอเกอร์ด้วยชื่อของมัน hero . moveRight ( ) # ปราบยักษ์โอเกอร์คู่แร…" at bounding box center [759, 203] width 152 height 327
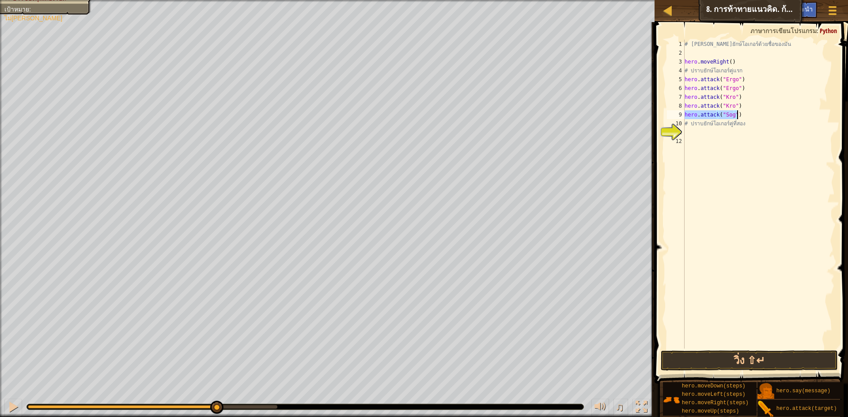
drag, startPoint x: 685, startPoint y: 115, endPoint x: 741, endPoint y: 113, distance: 56.1
click at [741, 113] on div "# เอาชนะยักษ์โอเกอร์ด้วยชื่อของมัน hero . moveRight ( ) # ปราบยักษ์โอเกอร์คู่แร…" at bounding box center [759, 203] width 152 height 327
drag, startPoint x: 757, startPoint y: 130, endPoint x: 751, endPoint y: 120, distance: 12.3
drag, startPoint x: 751, startPoint y: 120, endPoint x: 765, endPoint y: 112, distance: 16.2
drag, startPoint x: 765, startPoint y: 112, endPoint x: 796, endPoint y: 181, distance: 75.9
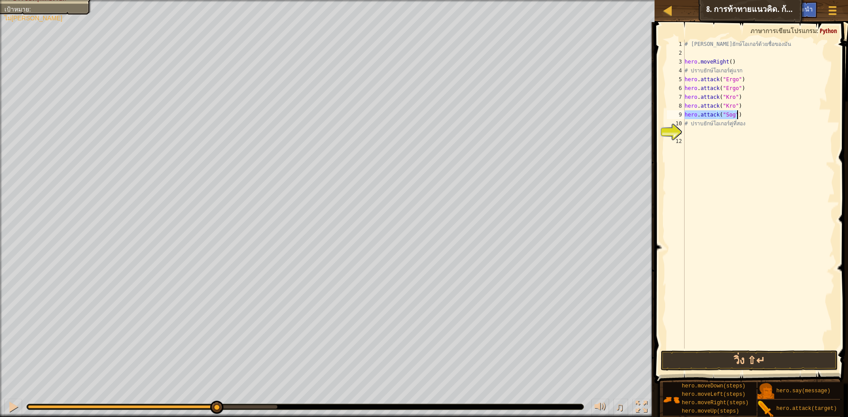
drag, startPoint x: 796, startPoint y: 181, endPoint x: 699, endPoint y: 126, distance: 111.2
click at [699, 126] on div "# เอาชนะยักษ์โอเกอร์ด้วยชื่อของมัน hero . moveRight ( ) # ปราบยักษ์โอเกอร์คู่แร…" at bounding box center [759, 203] width 152 height 327
type textarea "# ปราบยักษ์โอเกอร์คู่ที่สอง"
click at [696, 133] on div "# เอาชนะยักษ์โอเกอร์ด้วยชื่อของมัน hero . moveRight ( ) # ปราบยักษ์โอเกอร์คู่แร…" at bounding box center [759, 203] width 152 height 327
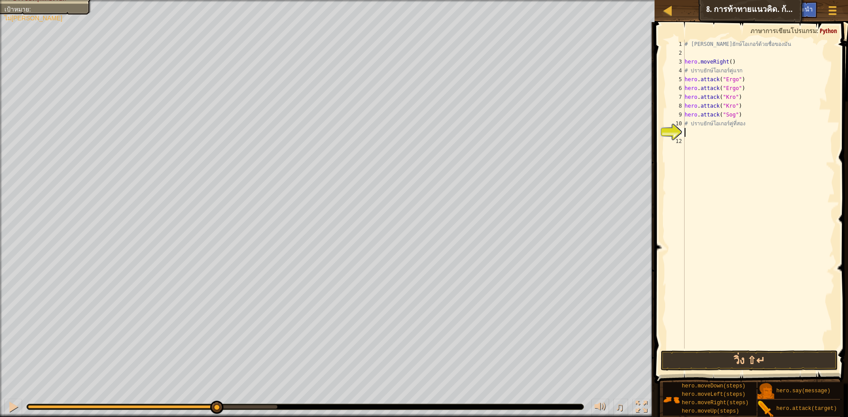
paste textarea "hero.attack("Sog")"
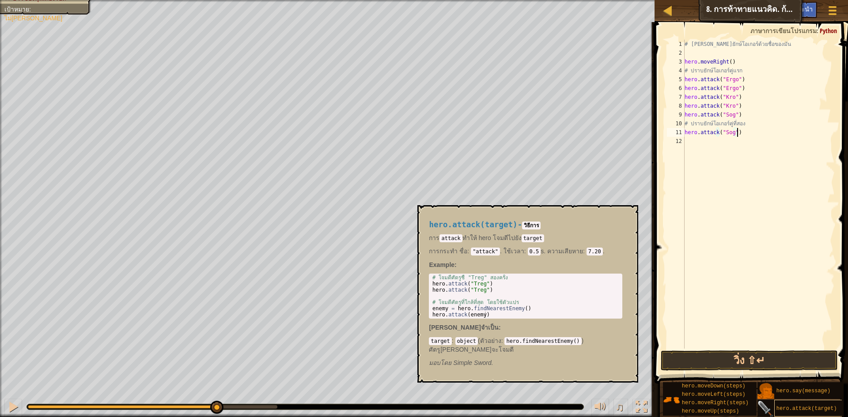
type textarea "hero.attack("Sog")"
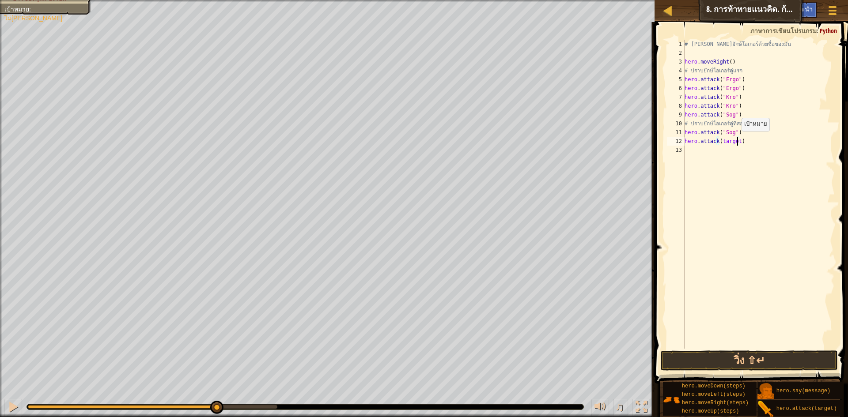
click at [737, 140] on div "# เอาชนะยักษ์โอเกอร์ด้วยชื่อของมัน hero . moveRight ( ) # ปราบยักษ์โอเกอร์คู่แร…" at bounding box center [759, 203] width 152 height 327
click at [721, 143] on div "# เอาชนะยักษ์โอเกอร์ด้วยชื่อของมัน hero . moveRight ( ) # ปราบยักษ์โอเกอร์คู่แร…" at bounding box center [759, 203] width 152 height 327
drag, startPoint x: 686, startPoint y: 141, endPoint x: 750, endPoint y: 150, distance: 65.1
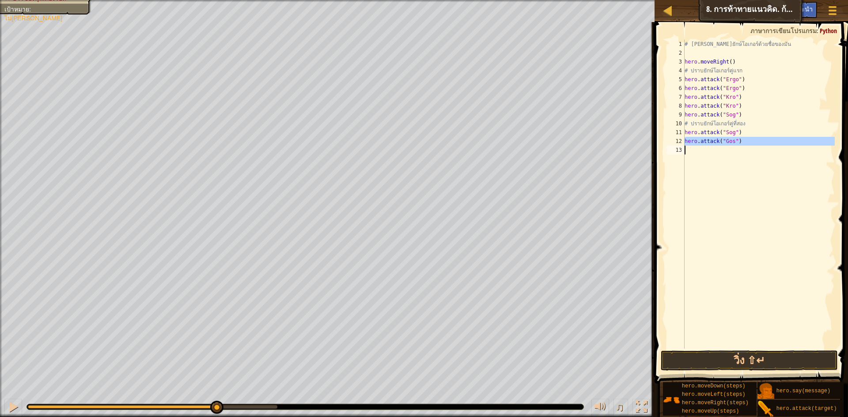
click at [750, 150] on div "# เอาชนะยักษ์โอเกอร์ด้วยชื่อของมัน hero . moveRight ( ) # ปราบยักษ์โอเกอร์คู่แร…" at bounding box center [759, 203] width 152 height 327
type textarea "hero.attack("Gos")"
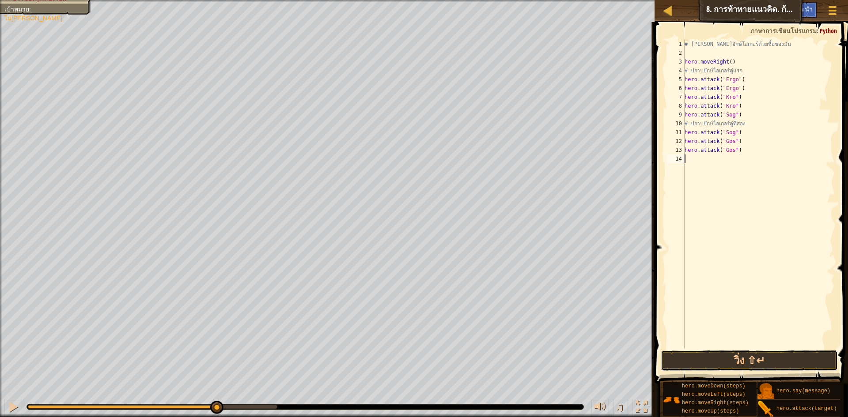
drag, startPoint x: 716, startPoint y: 359, endPoint x: 735, endPoint y: 345, distance: 23.7
click at [716, 360] on button "วิ่ง ⇧↵" at bounding box center [749, 361] width 177 height 20
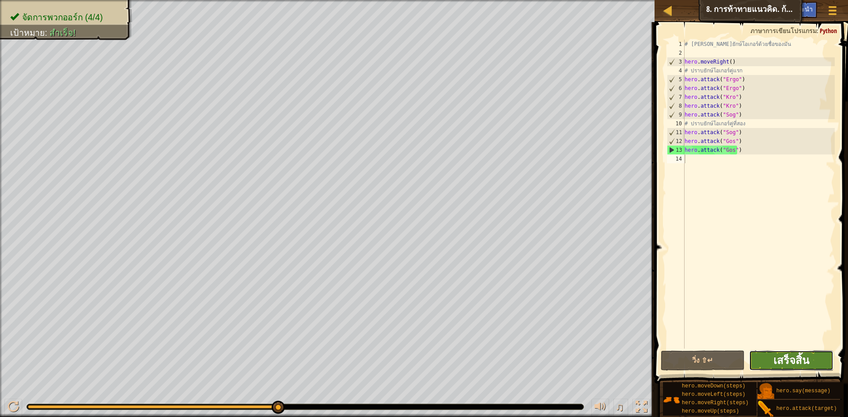
click at [798, 356] on span "เสร็จสิ้น" at bounding box center [791, 360] width 36 height 14
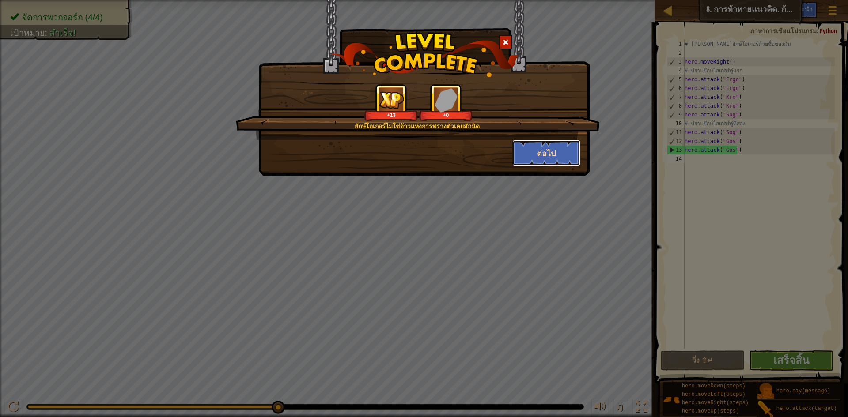
click at [538, 144] on button "ต่อไป" at bounding box center [546, 153] width 68 height 27
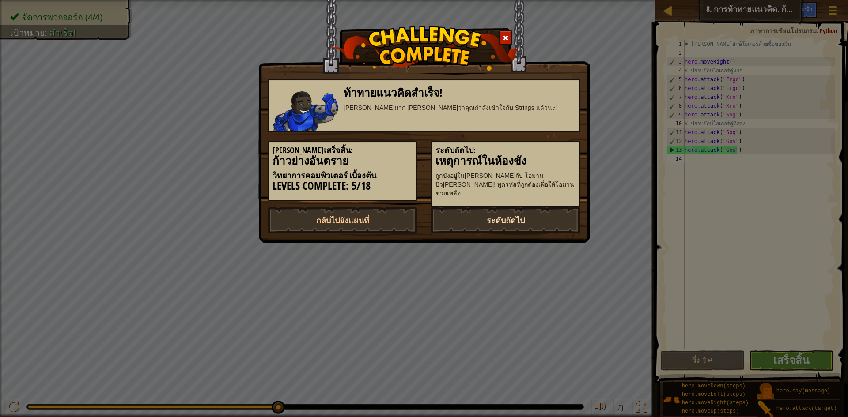
click at [561, 208] on link "ระดับถัดไป" at bounding box center [506, 220] width 150 height 27
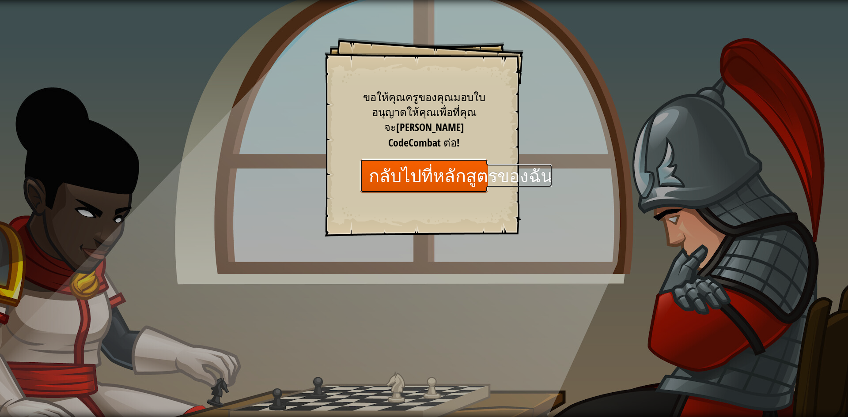
click at [458, 164] on link "กลับไปที่หลักสูตรของฉัน" at bounding box center [424, 176] width 128 height 34
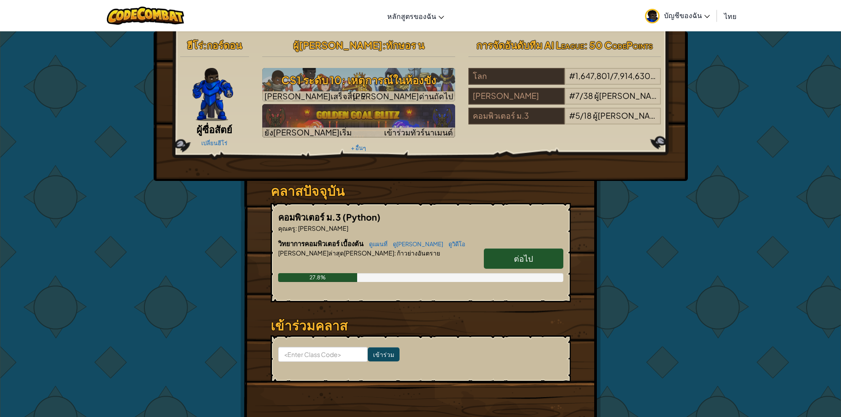
click at [526, 261] on span "ต่อไป" at bounding box center [523, 259] width 19 height 10
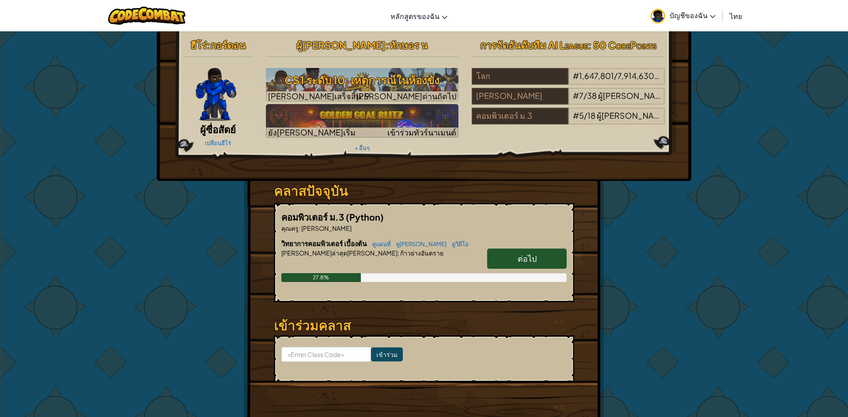
select select "th"
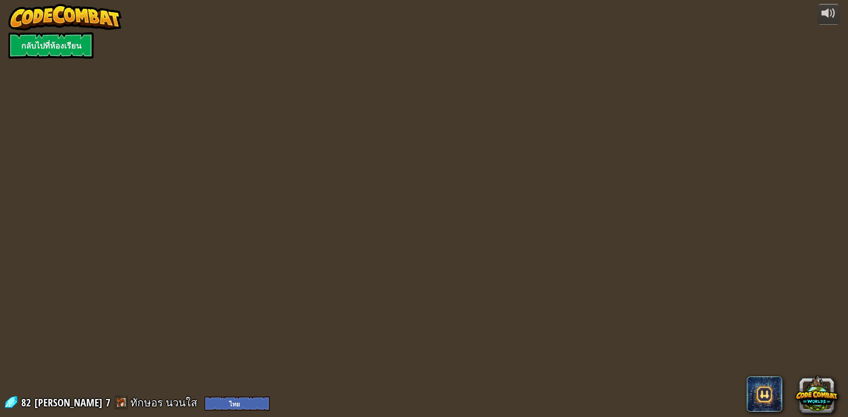
select select "th"
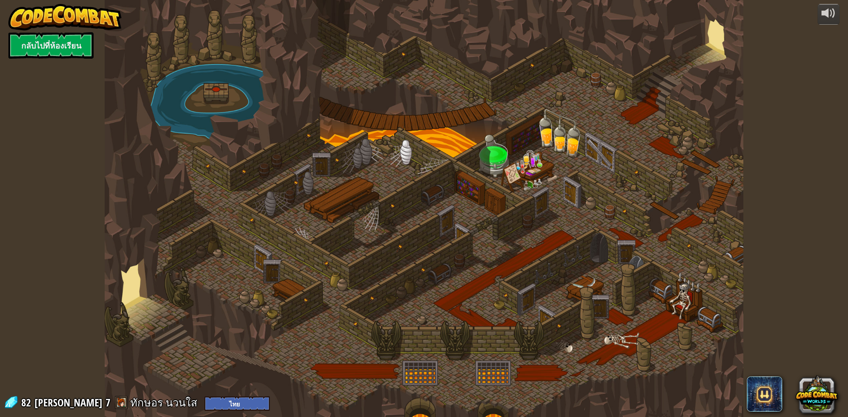
select select "th"
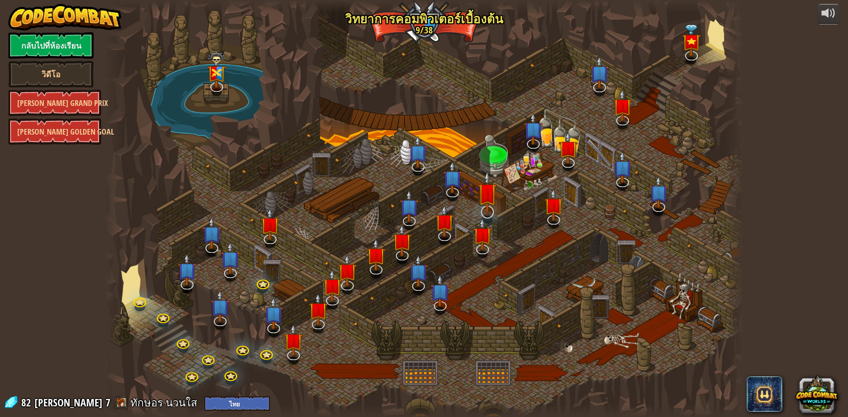
select select "th"
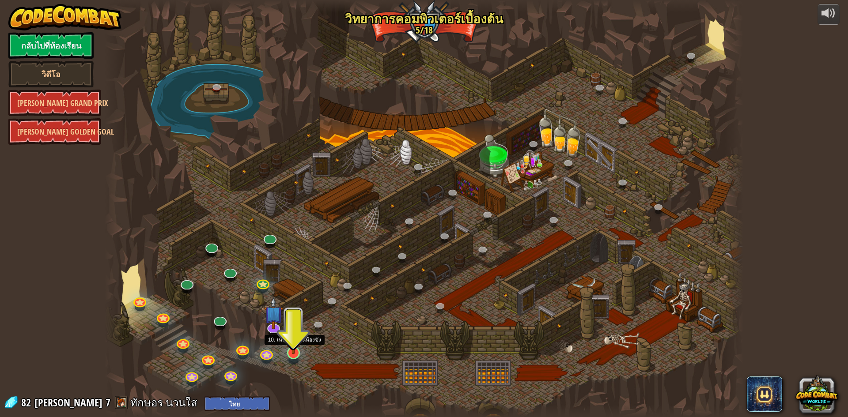
click at [293, 354] on img at bounding box center [293, 334] width 17 height 39
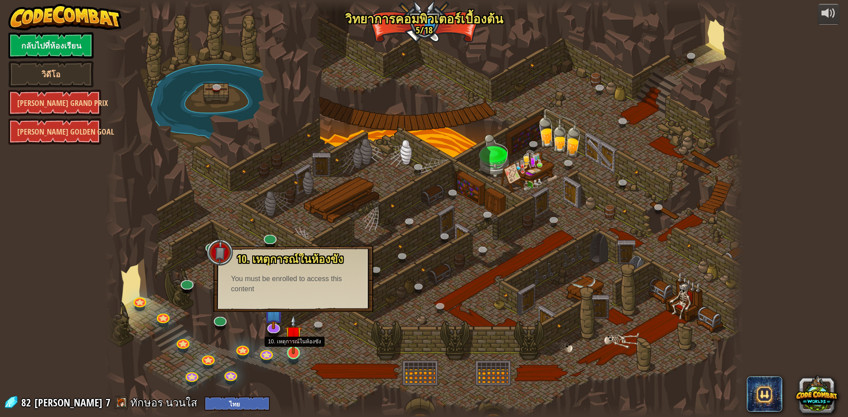
click at [296, 340] on img at bounding box center [293, 334] width 17 height 39
click at [294, 348] on img at bounding box center [293, 334] width 17 height 39
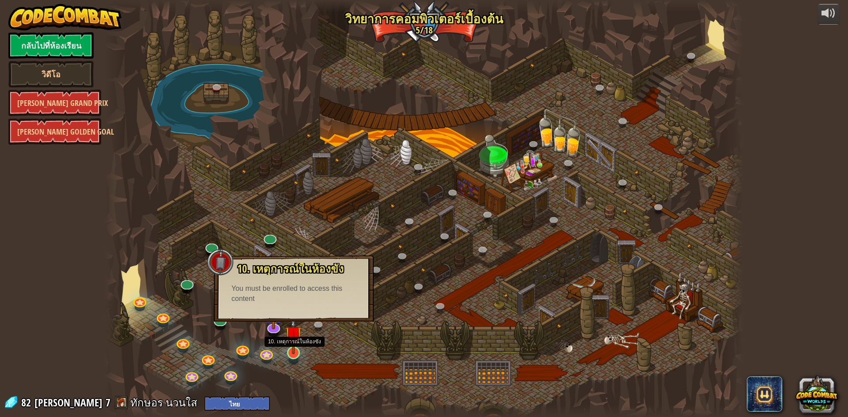
click at [294, 349] on img at bounding box center [293, 334] width 17 height 39
click at [292, 349] on img at bounding box center [293, 334] width 17 height 39
click at [294, 353] on img at bounding box center [293, 334] width 17 height 39
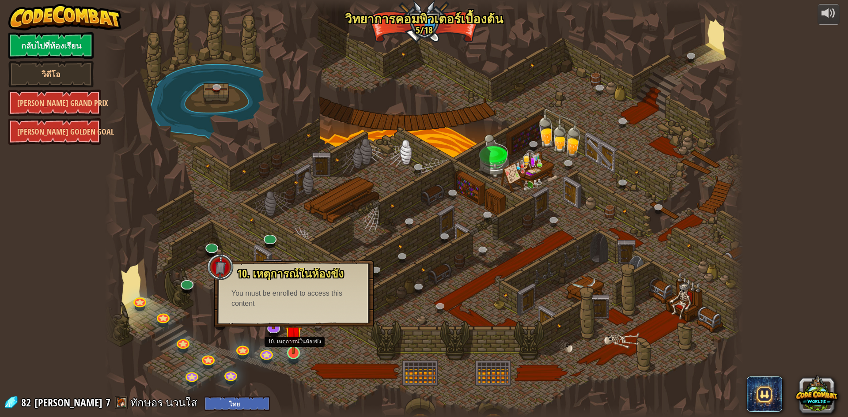
click at [295, 351] on img at bounding box center [293, 334] width 17 height 39
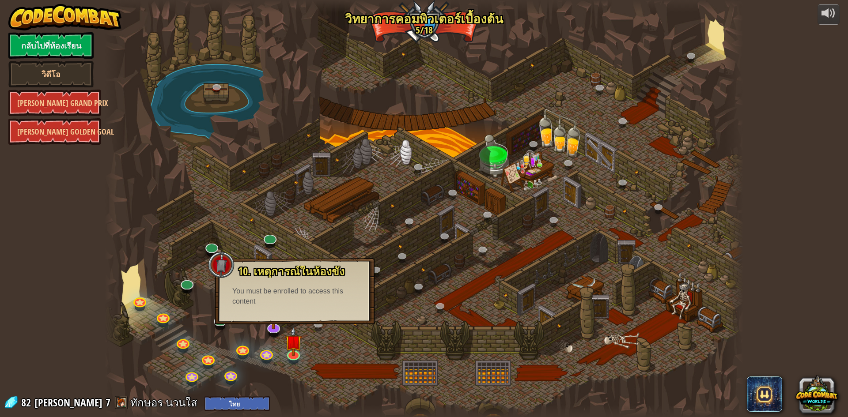
drag, startPoint x: 299, startPoint y: 310, endPoint x: 299, endPoint y: 285, distance: 24.7
click at [299, 303] on div "10. เหตุการณ์ในห้องขัง ถูกขังอยู่ในคุกกับ โอมาน บิวสโตน! พูดรหัสที่ถูกต้องเพื่อ…" at bounding box center [295, 291] width 160 height 66
click at [299, 283] on div "10. เหตุการณ์ในห้องขัง ถูกขังอยู่ในคุกกับ โอมาน บิวสโตน! พูดรหัสที่ถูกต้องเพื่อ…" at bounding box center [294, 286] width 142 height 41
drag, startPoint x: 305, startPoint y: 276, endPoint x: 332, endPoint y: 262, distance: 30.4
click at [320, 269] on span "10. เหตุการณ์ในห้องขัง" at bounding box center [291, 271] width 106 height 15
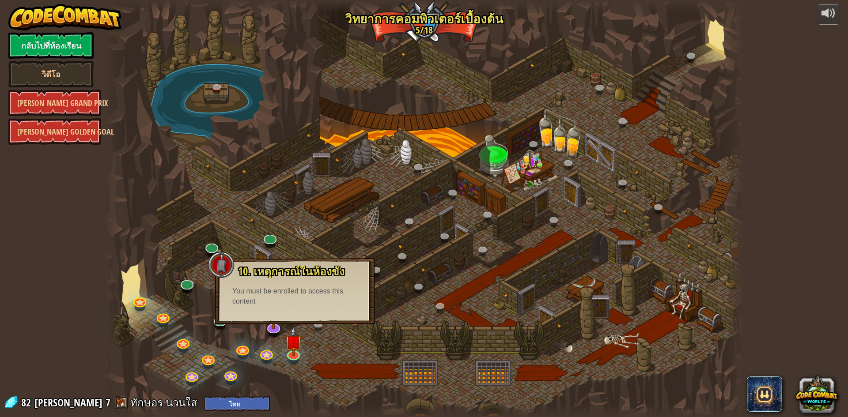
click at [332, 262] on div "10. เหตุการณ์ในห้องขัง ถูกขังอยู่ในคุกกับ โอมาน บิวสโตน! พูดรหัสที่ถูกต้องเพื่อ…" at bounding box center [295, 291] width 160 height 66
click at [639, 290] on div at bounding box center [424, 208] width 639 height 417
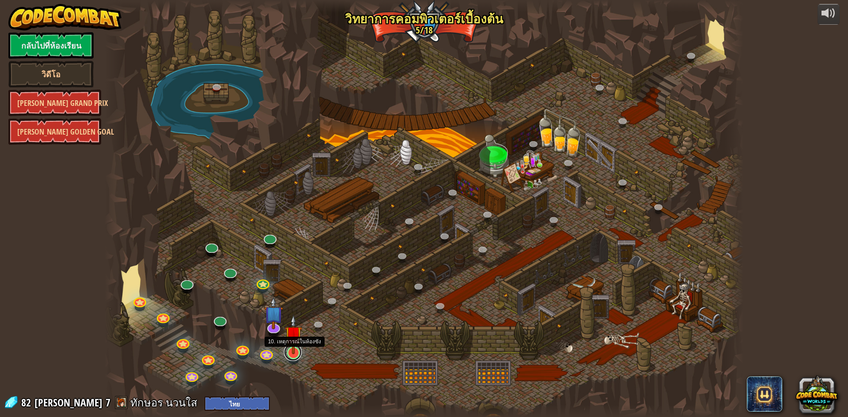
click at [294, 358] on link at bounding box center [293, 353] width 18 height 18
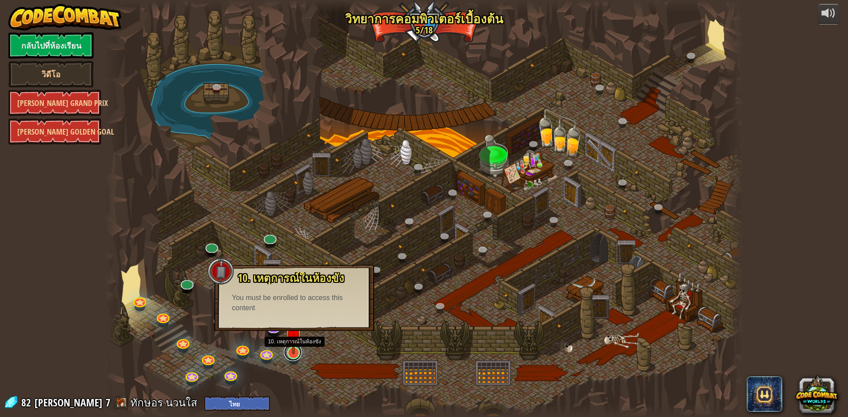
click at [294, 358] on link at bounding box center [293, 353] width 18 height 18
drag, startPoint x: 294, startPoint y: 358, endPoint x: 304, endPoint y: 364, distance: 11.9
click at [304, 364] on div "25. Kithgard ประตู (ล็อค) หนีออกจากคุกคิธการ์ด และอย่าให้ยามจับได้ 26. Wakka Ma…" at bounding box center [424, 208] width 639 height 417
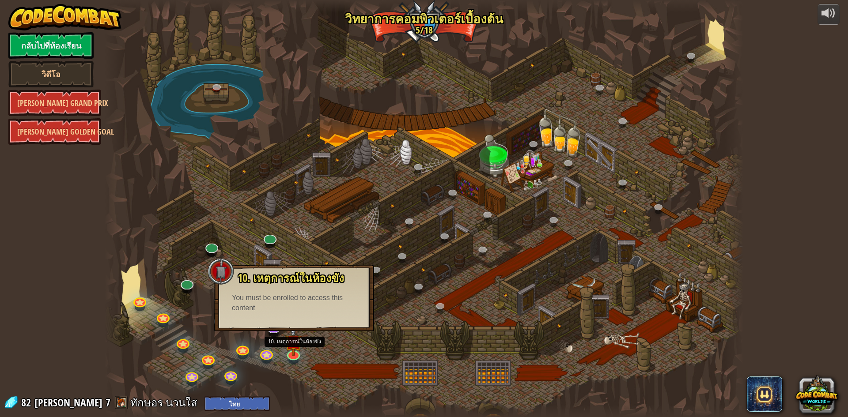
click at [266, 295] on div "You must be enrolled to access this content" at bounding box center [294, 303] width 125 height 20
click at [297, 359] on div "25. Kithgard ประตู (ล็อค) หนีออกจากคุกคิธการ์ด และอย่าให้ยามจับได้ 26. Wakka Ma…" at bounding box center [424, 208] width 639 height 417
click at [297, 359] on div at bounding box center [293, 361] width 10 height 8
drag, startPoint x: 297, startPoint y: 359, endPoint x: 303, endPoint y: 360, distance: 5.4
click at [303, 360] on div "25. Kithgard ประตู (ล็อค) หนีออกจากคุกคิธการ์ด และอย่าให้ยามจับได้ 26. Wakka Ma…" at bounding box center [424, 208] width 639 height 417
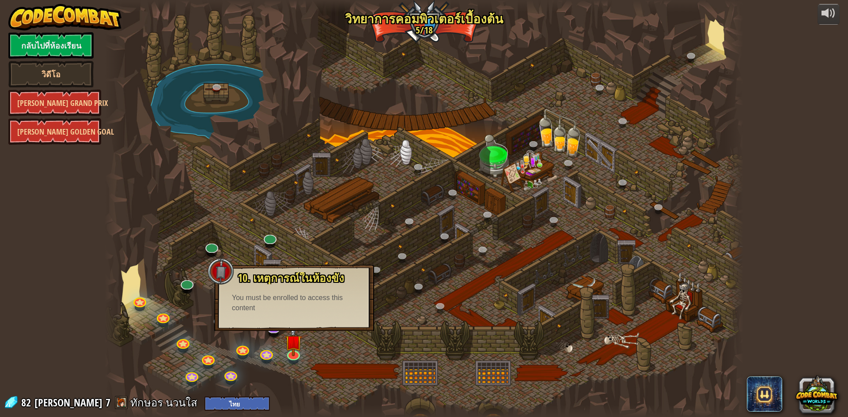
click at [228, 279] on div at bounding box center [221, 271] width 27 height 27
click at [247, 296] on div "You must be enrolled to access this content" at bounding box center [294, 303] width 125 height 20
click at [247, 298] on div "You must be enrolled to access this content" at bounding box center [294, 303] width 125 height 20
click at [269, 290] on div "10. เหตุการณ์ในห้องขัง ถูกขังอยู่ในคุกกับ โอมาน บิวสโตน! พูดรหัสที่ถูกต้องเพื่อ…" at bounding box center [294, 293] width 142 height 41
click at [305, 286] on div "10. เหตุการณ์ในห้องขัง ถูกขังอยู่ในคุกกับ โอมาน บิวสโตน! พูดรหัสที่ถูกต้องเพื่อ…" at bounding box center [294, 293] width 142 height 41
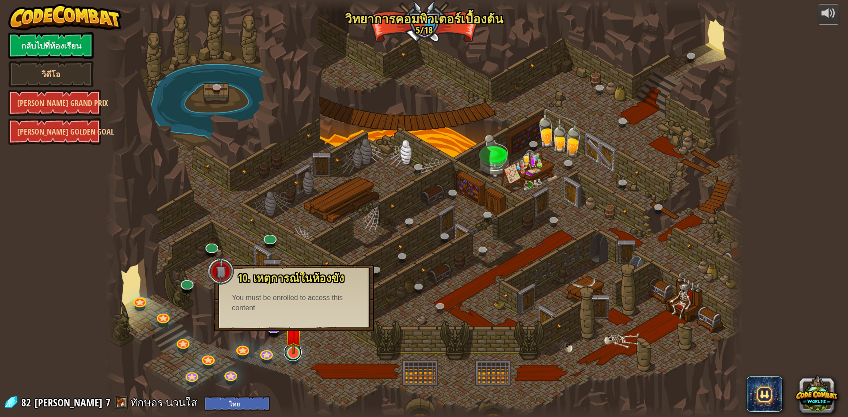
click at [294, 357] on link at bounding box center [293, 353] width 18 height 18
drag, startPoint x: 294, startPoint y: 357, endPoint x: 293, endPoint y: 362, distance: 5.4
click at [293, 362] on div "25. Kithgard ประตู (ล็อค) หนีออกจากคุกคิธการ์ด และอย่าให้ยามจับได้ 26. Wakka Ma…" at bounding box center [424, 208] width 639 height 417
